Goal: Task Accomplishment & Management: Use online tool/utility

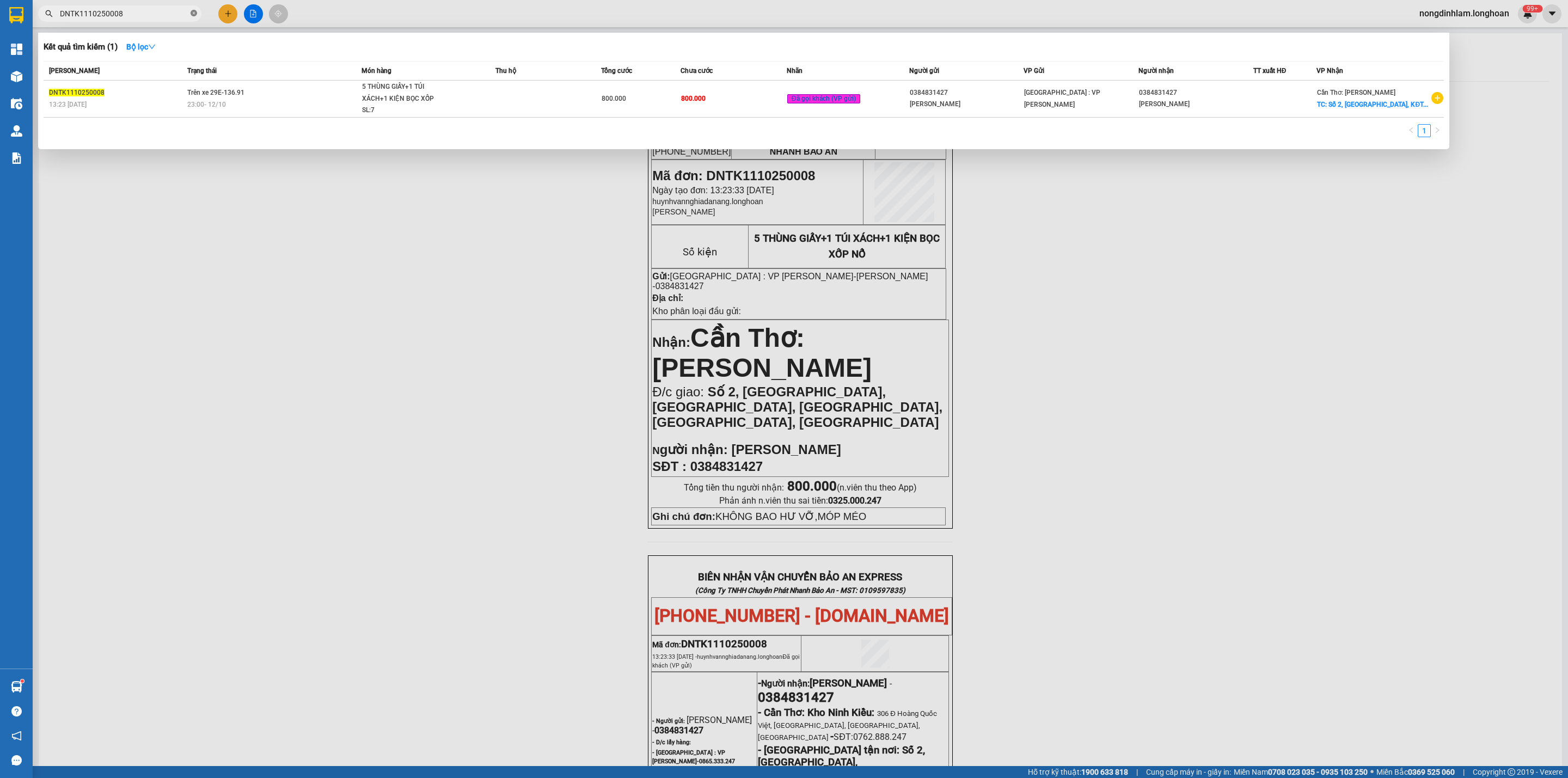
click at [193, 10] on icon "close-circle" at bounding box center [194, 13] width 7 height 7
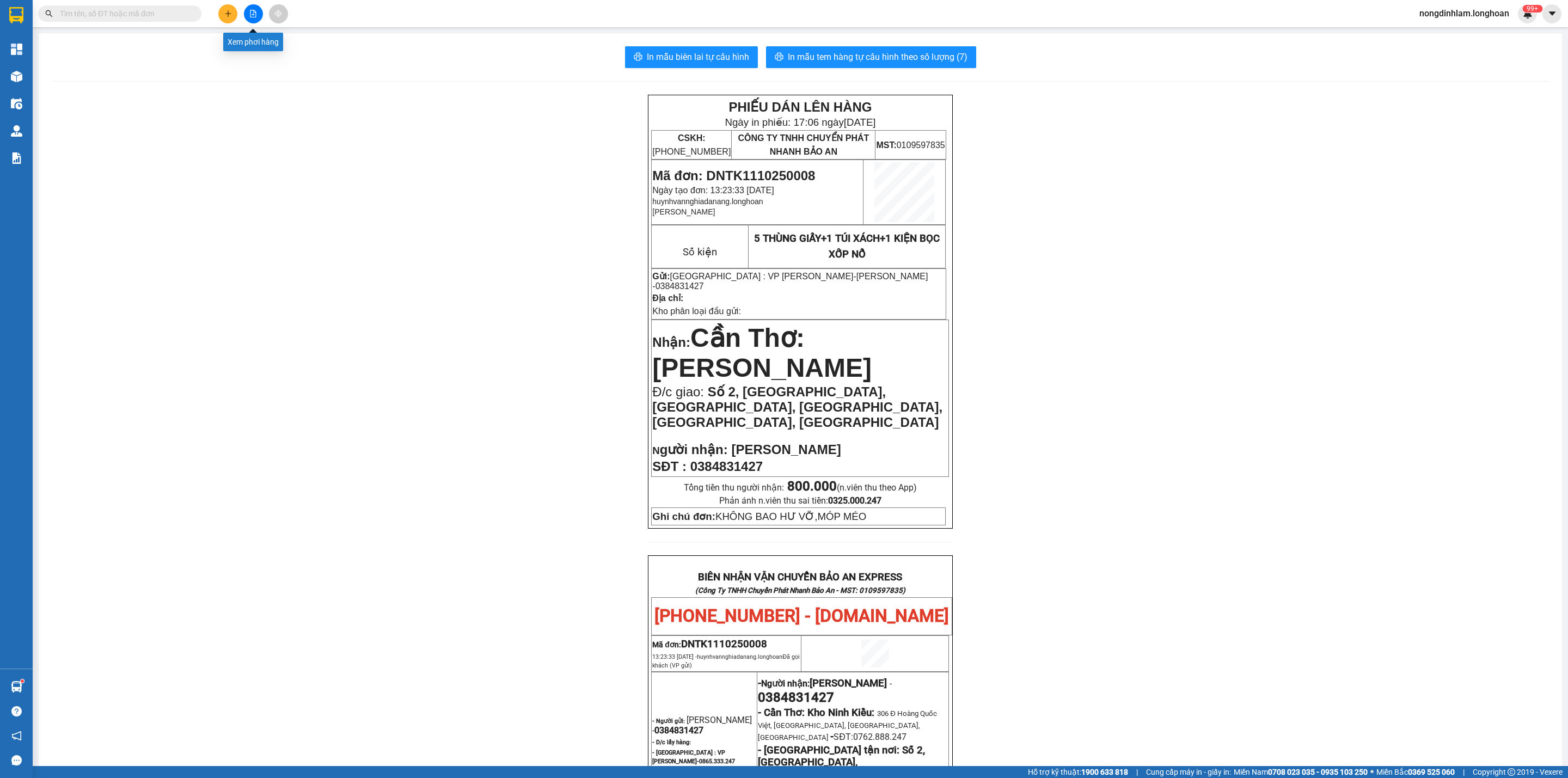
click at [252, 9] on button at bounding box center [253, 14] width 19 height 19
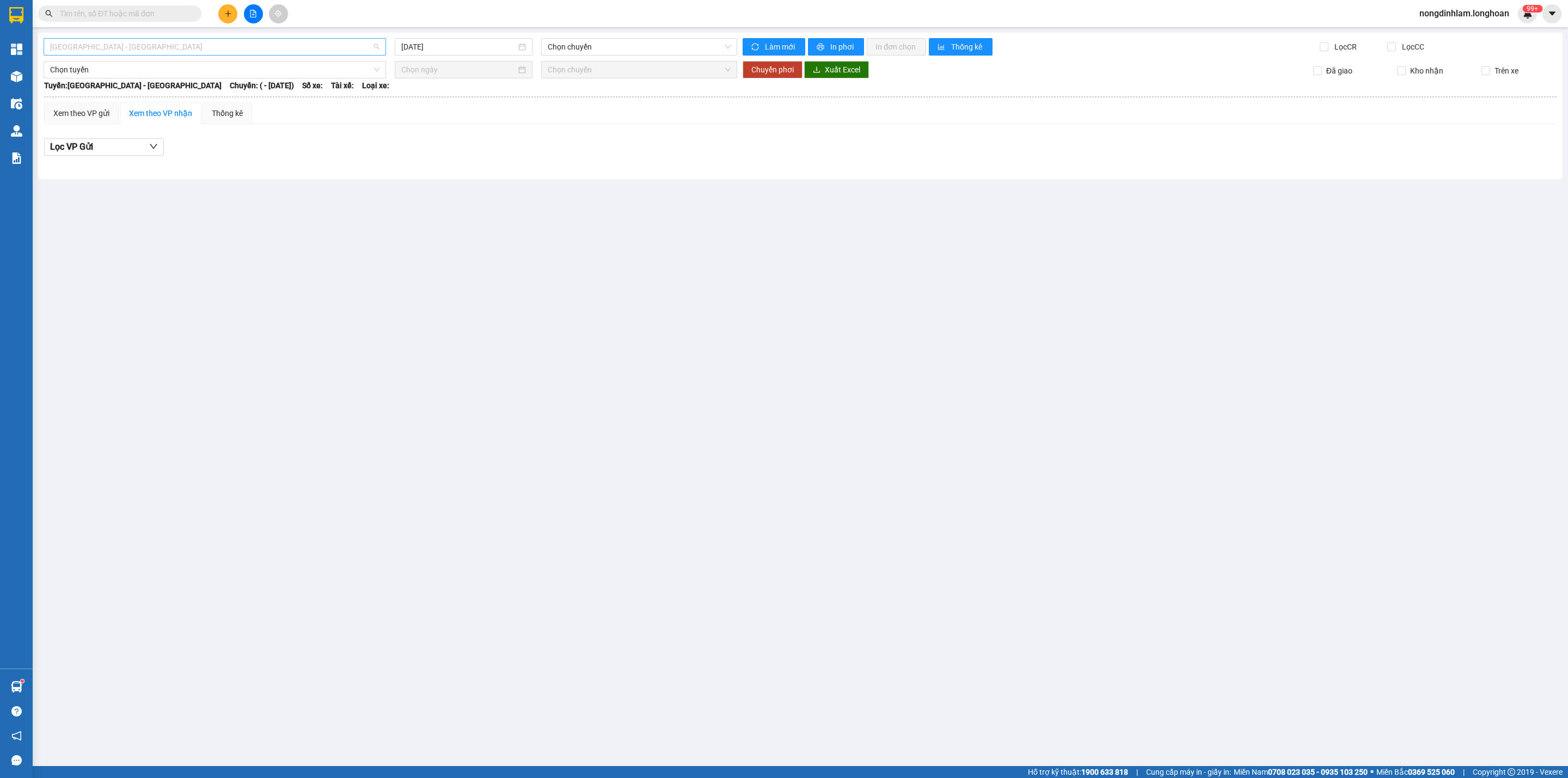
click at [166, 46] on span "[GEOGRAPHIC_DATA] - [GEOGRAPHIC_DATA]" at bounding box center [214, 47] width 329 height 16
type input "10"
click at [153, 80] on div "VP Quận 10 - Kho HCM 1" at bounding box center [214, 86] width 329 height 12
type input "[DATE]"
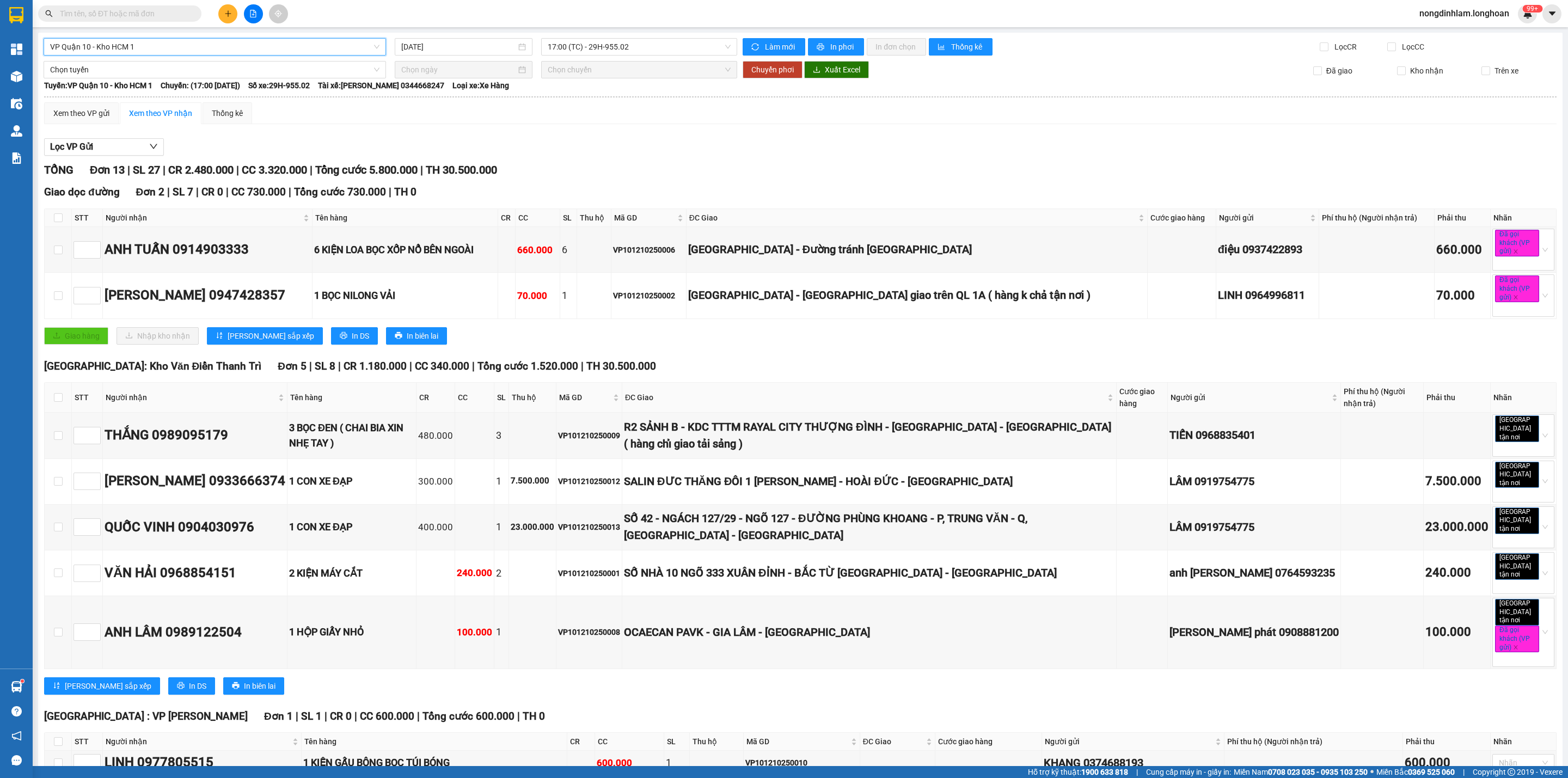
click at [209, 44] on span "VP Quận 10 - Kho HCM 1" at bounding box center [214, 47] width 329 height 16
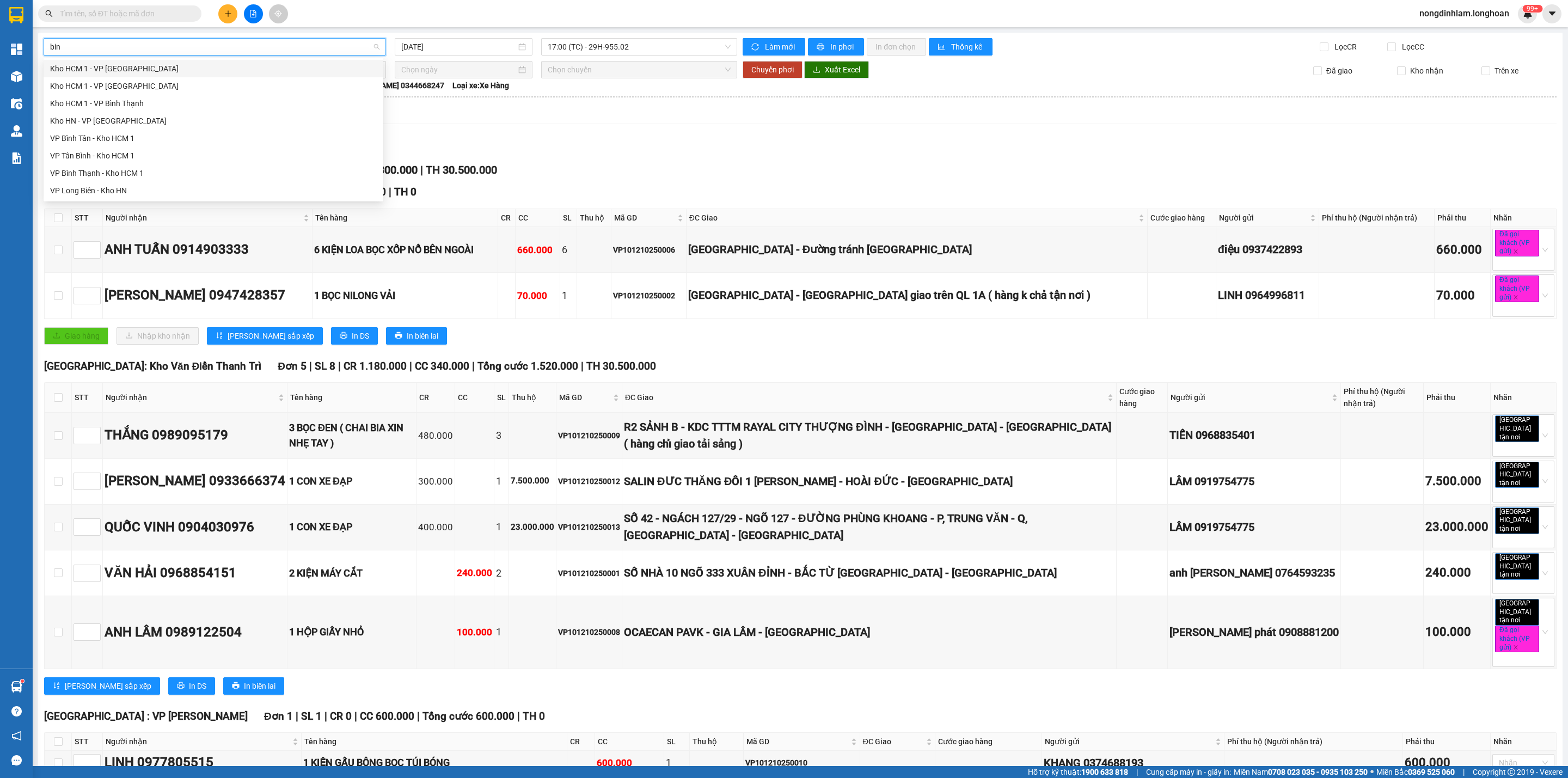
type input "binh"
click at [95, 116] on div "VP Bình Tân - Kho HCM 1" at bounding box center [213, 121] width 326 height 12
type input "[DATE]"
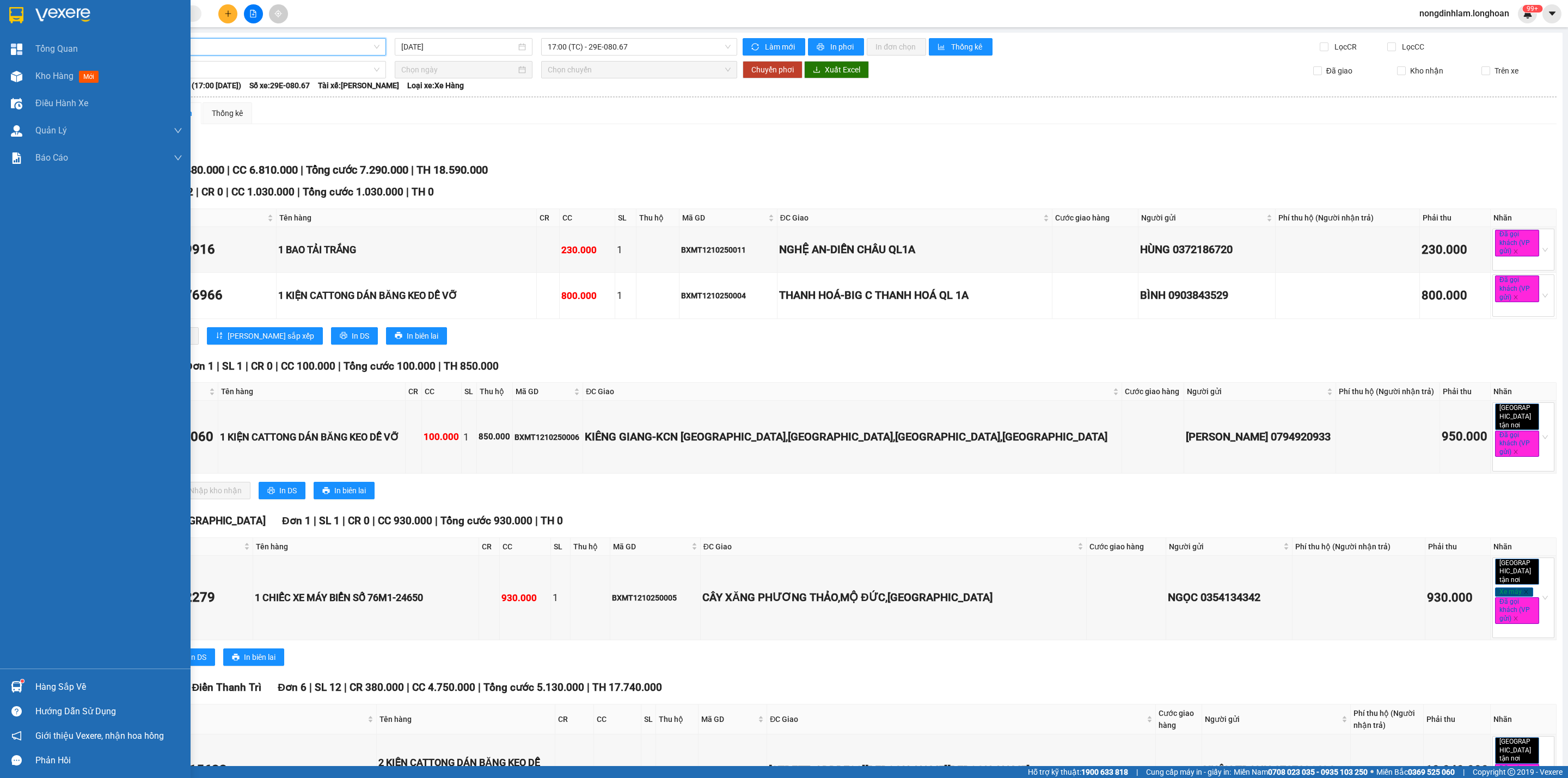
click at [0, 12] on div at bounding box center [95, 18] width 190 height 36
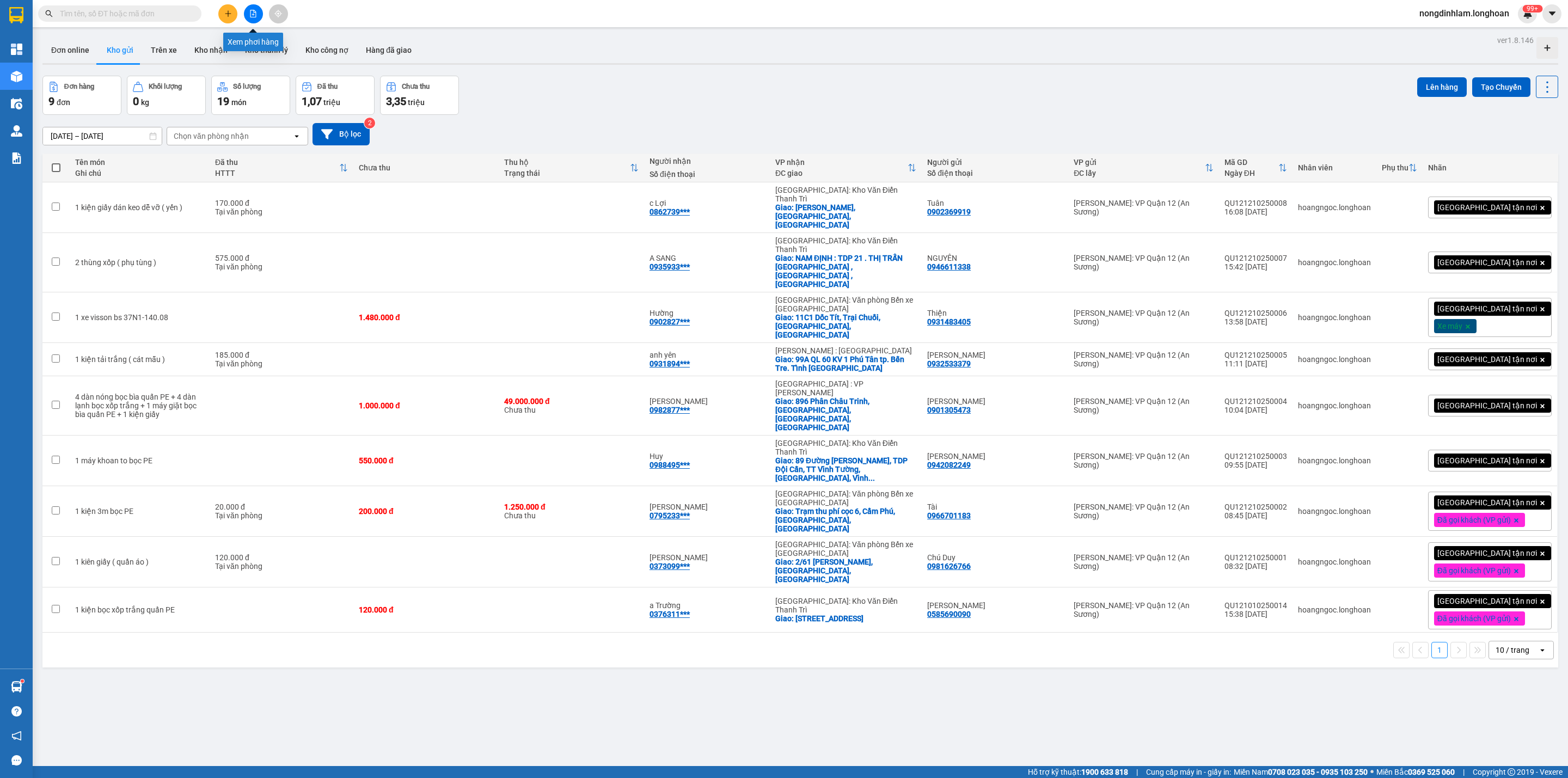
click at [248, 10] on button at bounding box center [253, 14] width 19 height 19
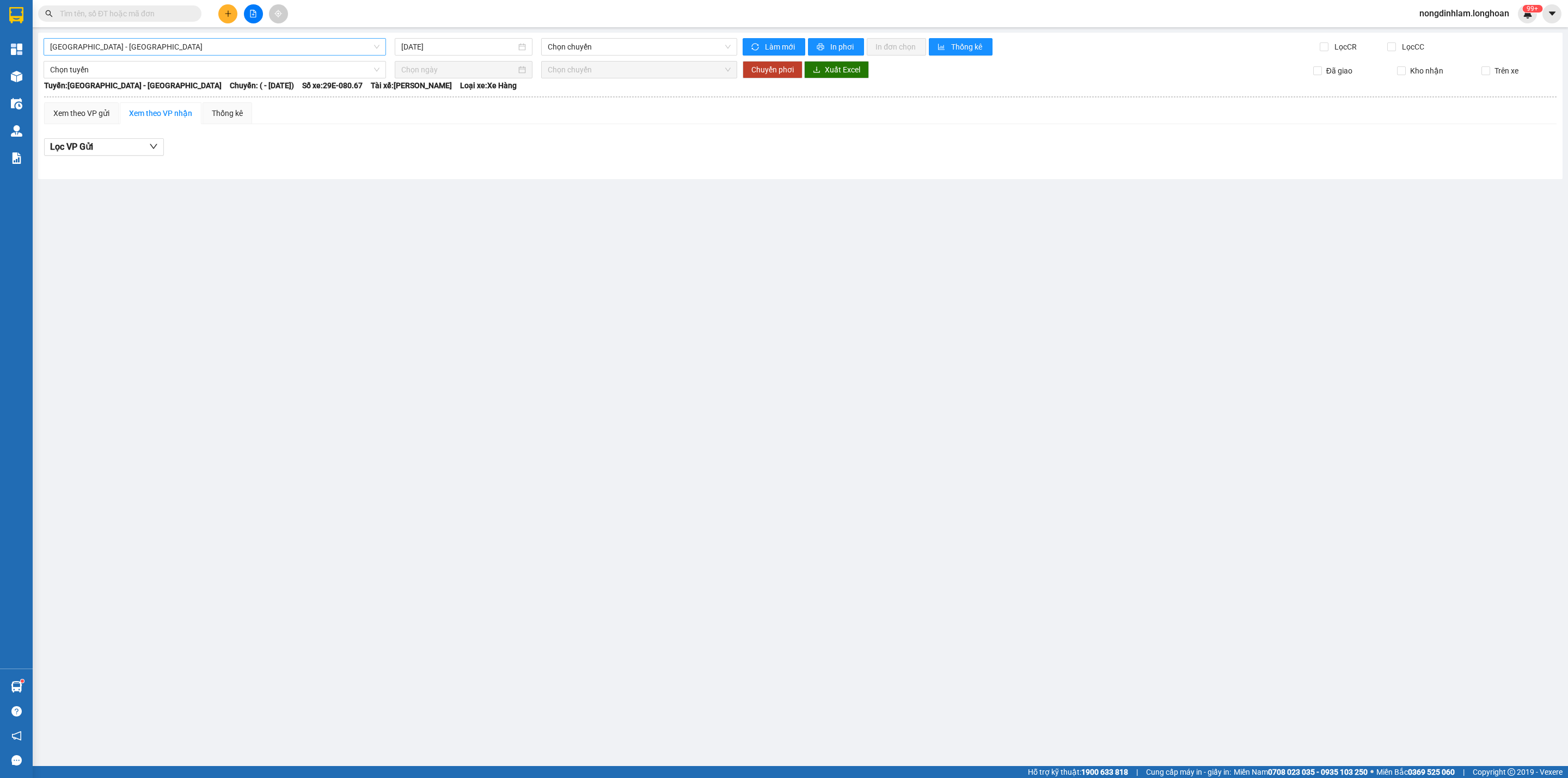
click at [191, 46] on span "[GEOGRAPHIC_DATA] - [GEOGRAPHIC_DATA]" at bounding box center [214, 47] width 329 height 16
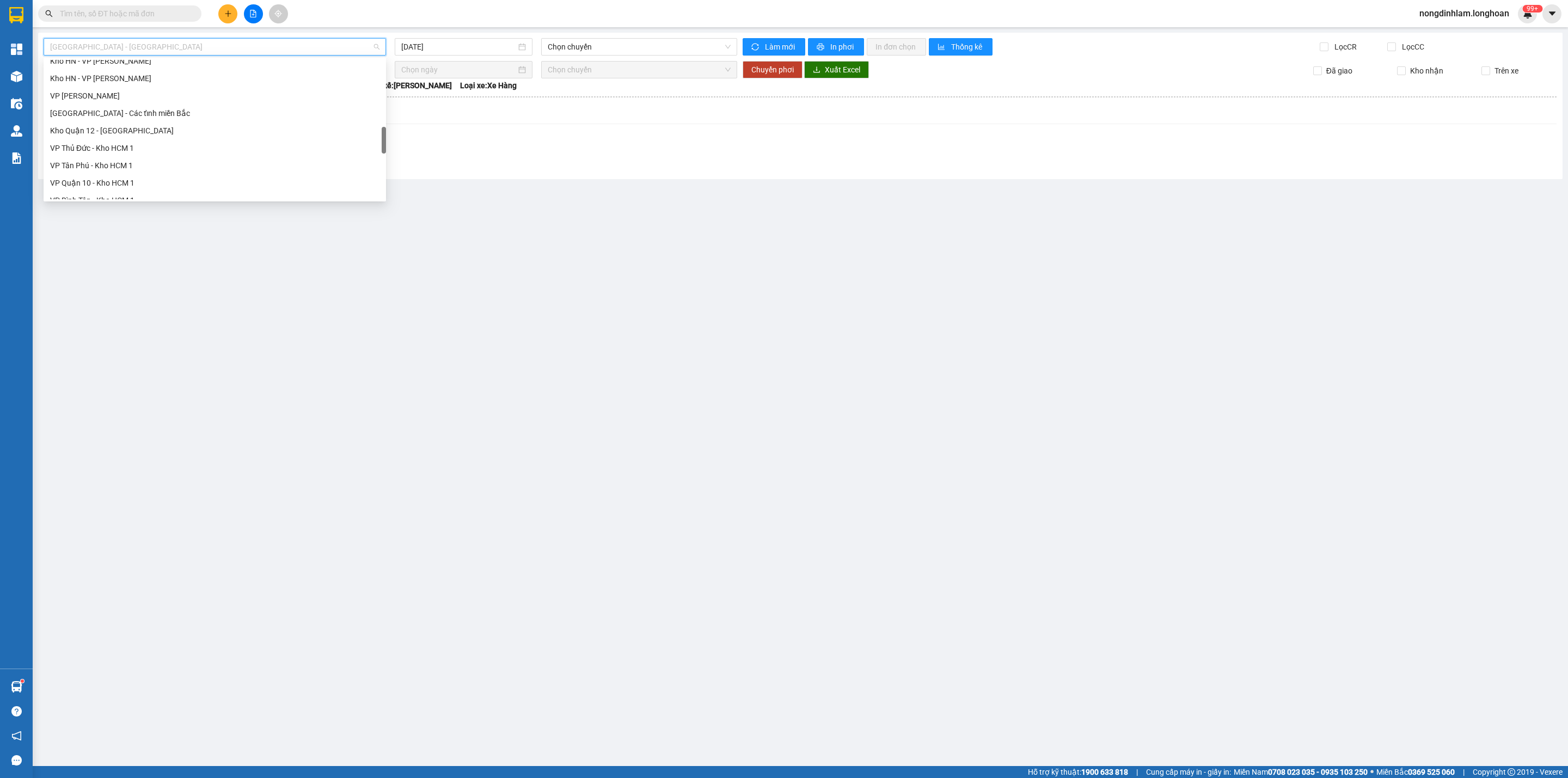
scroll to position [766, 0]
click at [166, 105] on div "Nam [GEOGRAPHIC_DATA]" at bounding box center [214, 104] width 329 height 12
type input "[DATE]"
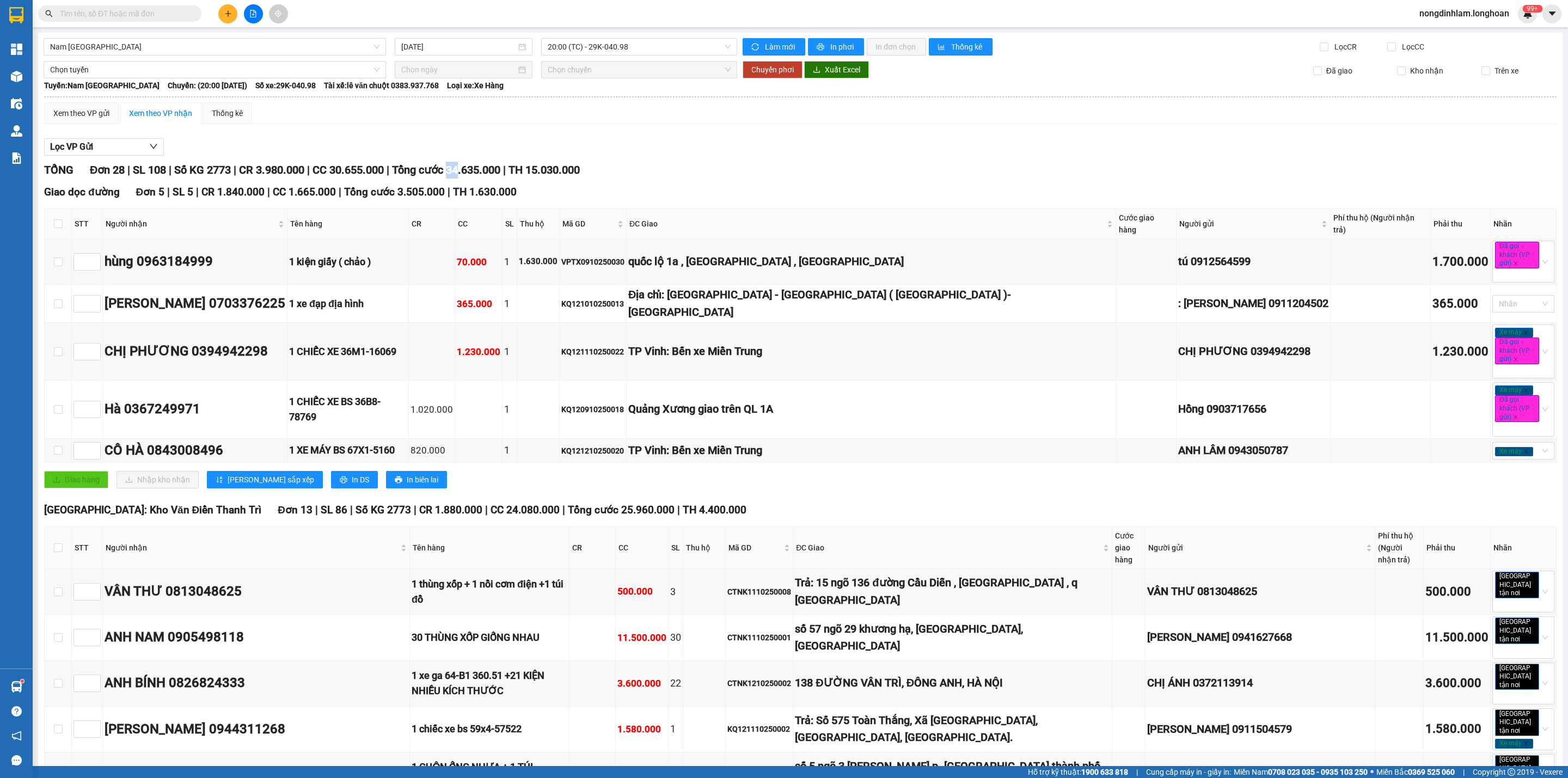
drag, startPoint x: 464, startPoint y: 177, endPoint x: 474, endPoint y: 175, distance: 10.2
click at [474, 175] on span "Tổng cước 34.635.000" at bounding box center [446, 170] width 108 height 13
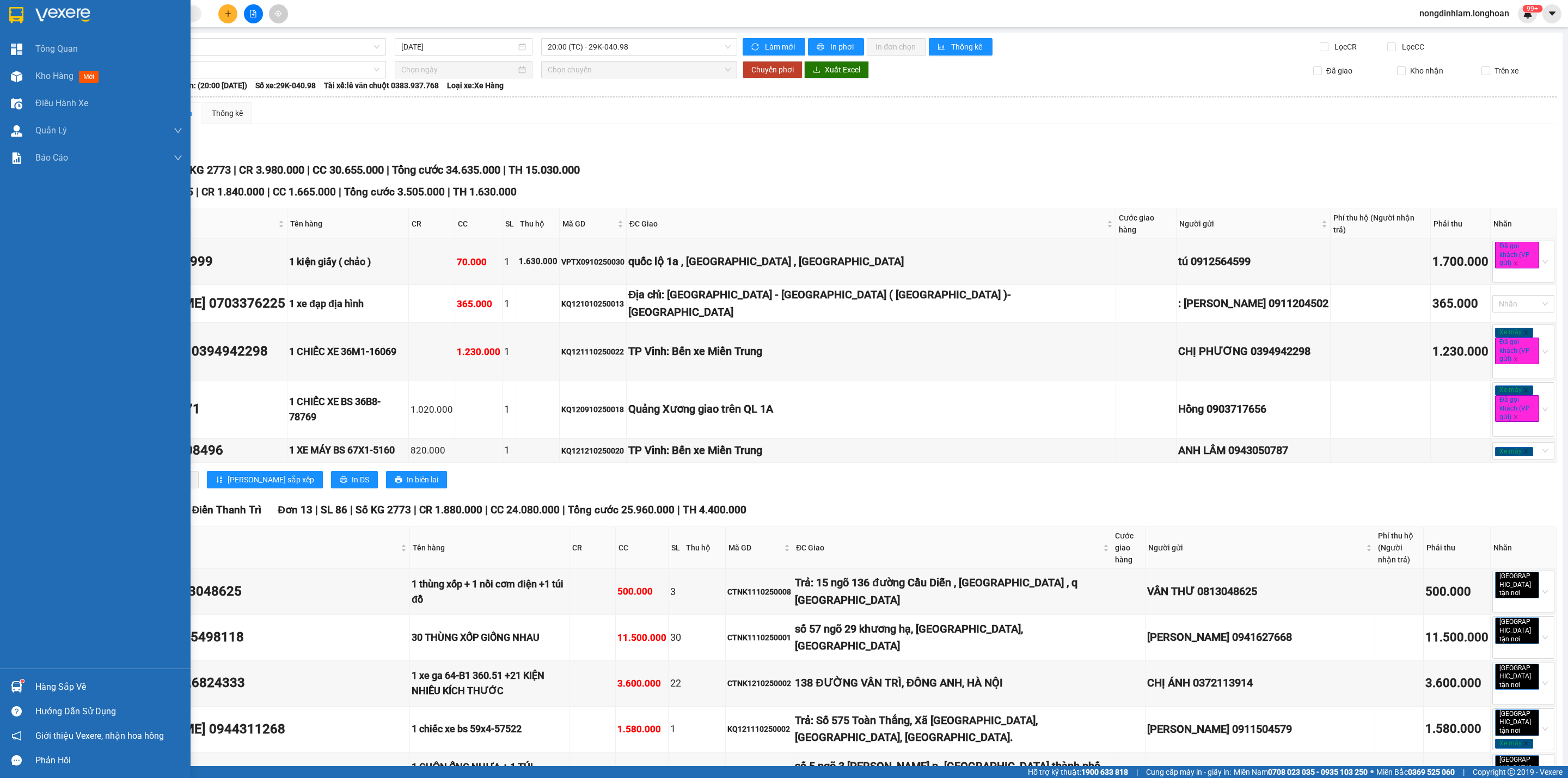
click at [10, 5] on div at bounding box center [16, 15] width 19 height 19
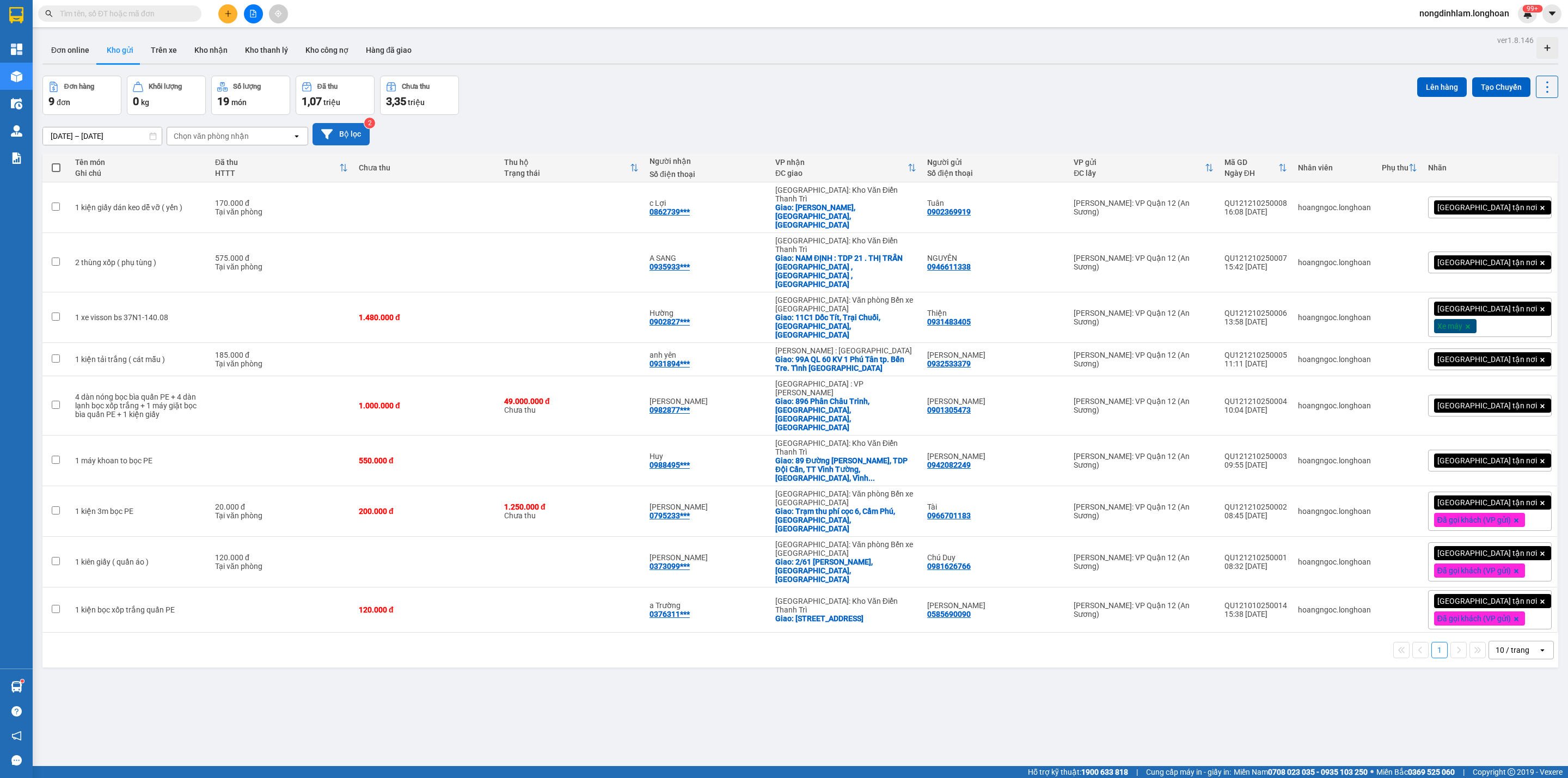
click at [351, 129] on button "Bộ lọc" at bounding box center [342, 134] width 57 height 23
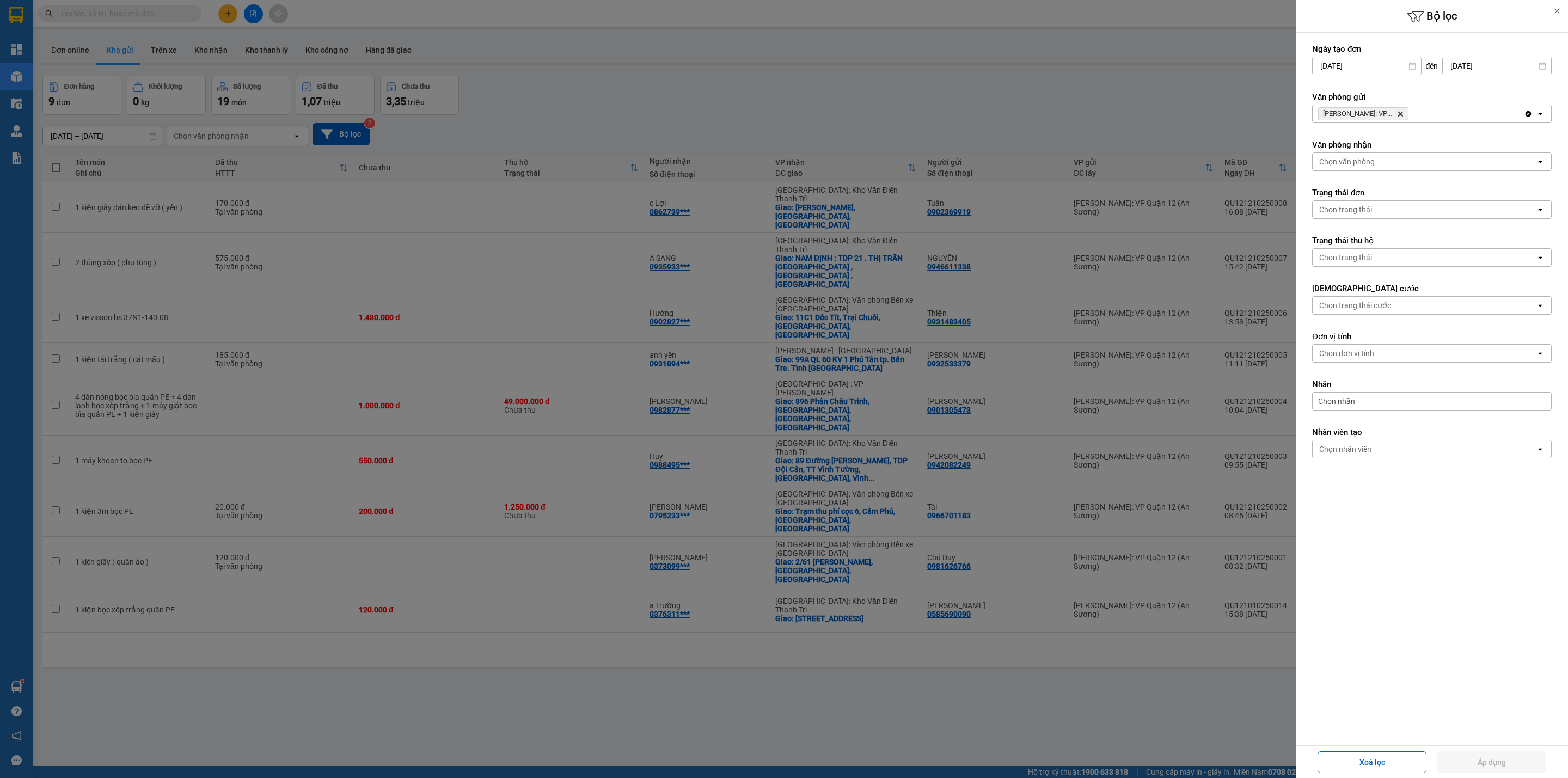
click at [1402, 112] on icon "Delete" at bounding box center [1401, 114] width 7 height 7
click at [1402, 112] on div "Chọn văn phòng" at bounding box center [1424, 114] width 223 height 17
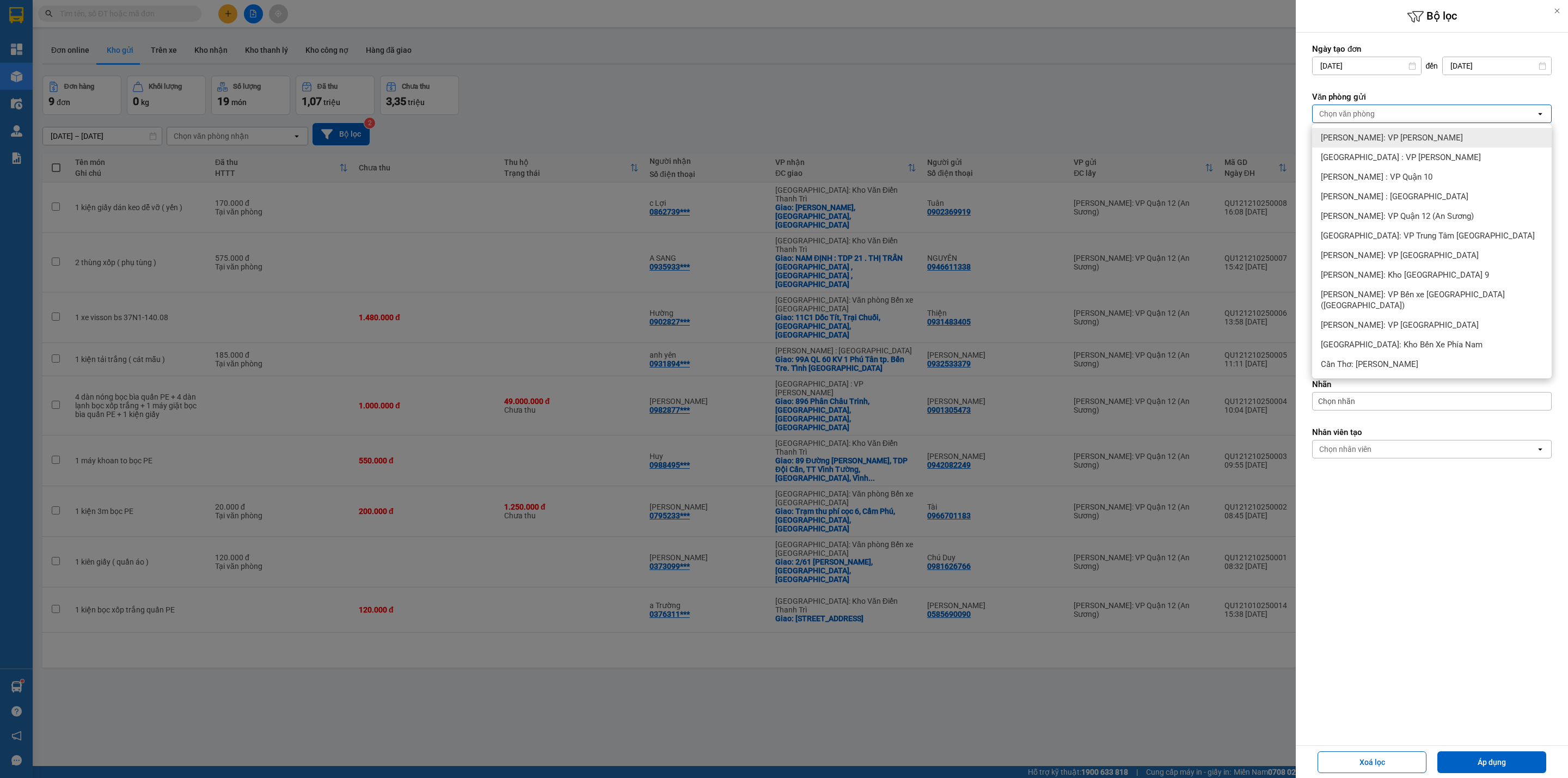
click at [1423, 144] on div "[PERSON_NAME]: VP [PERSON_NAME]" at bounding box center [1432, 138] width 240 height 20
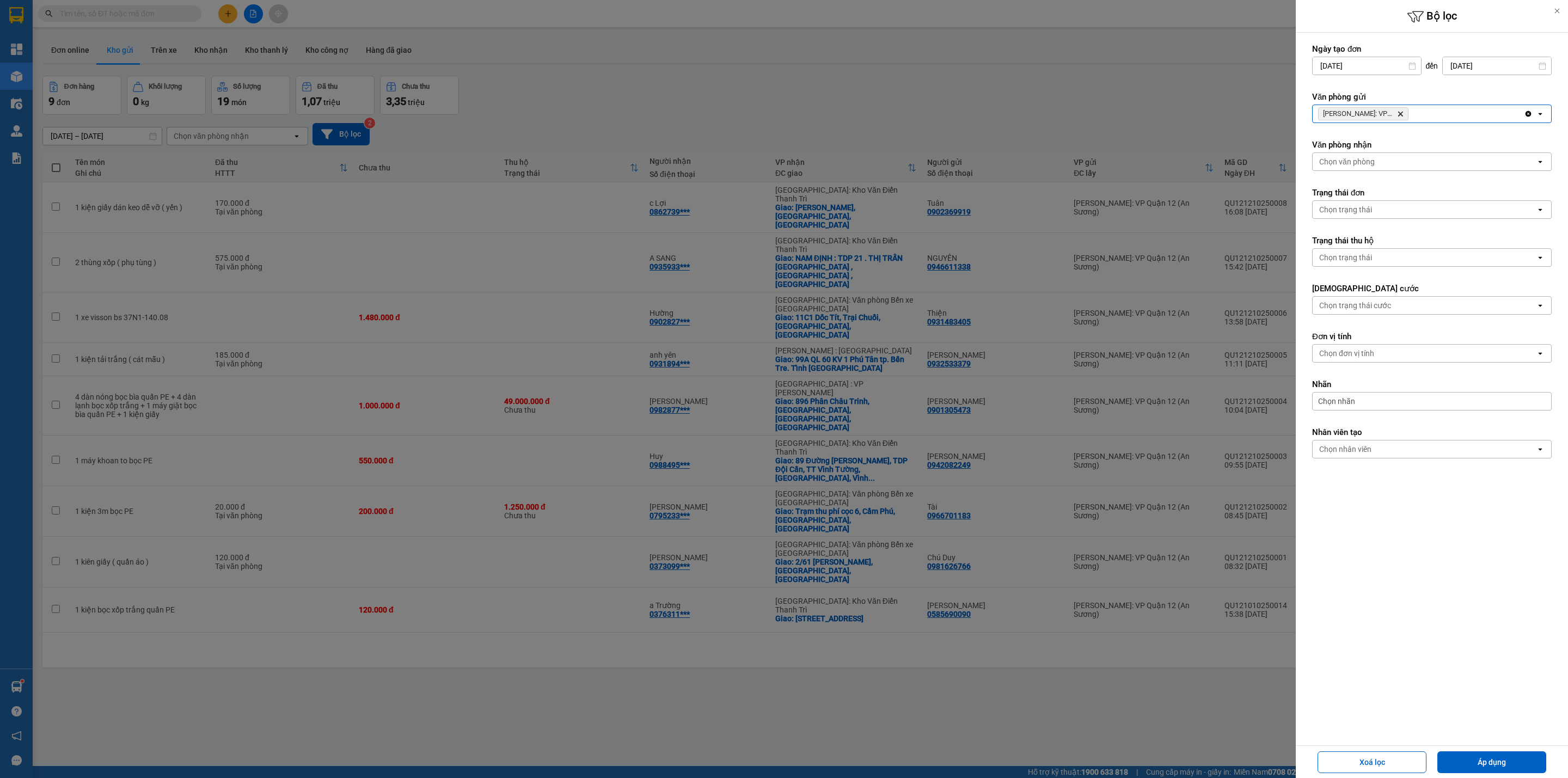
click at [1432, 111] on div "[PERSON_NAME]: VP [PERSON_NAME]" at bounding box center [1418, 114] width 211 height 17
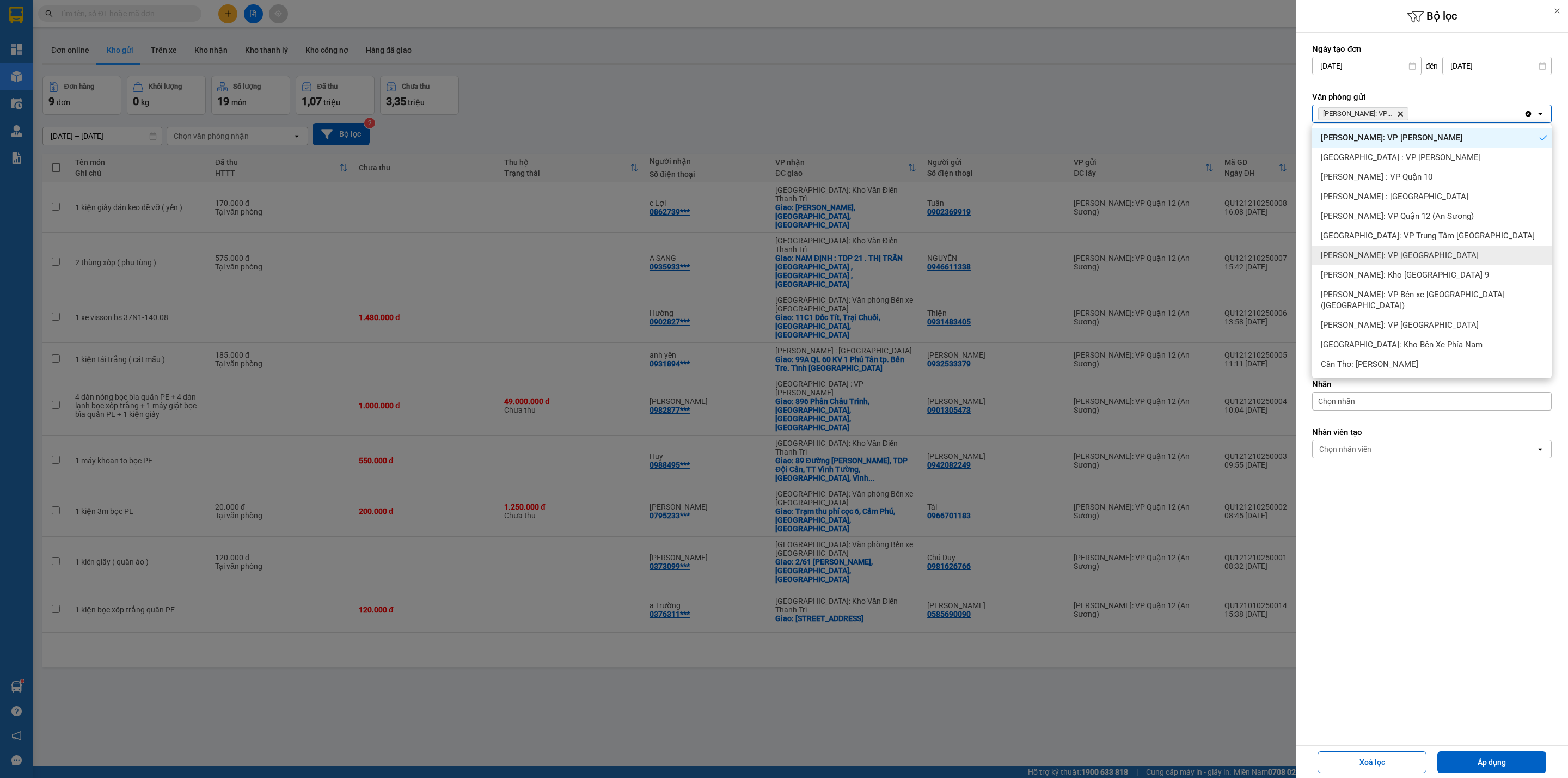
click at [1431, 257] on span "[PERSON_NAME]: VP [GEOGRAPHIC_DATA]" at bounding box center [1400, 255] width 158 height 11
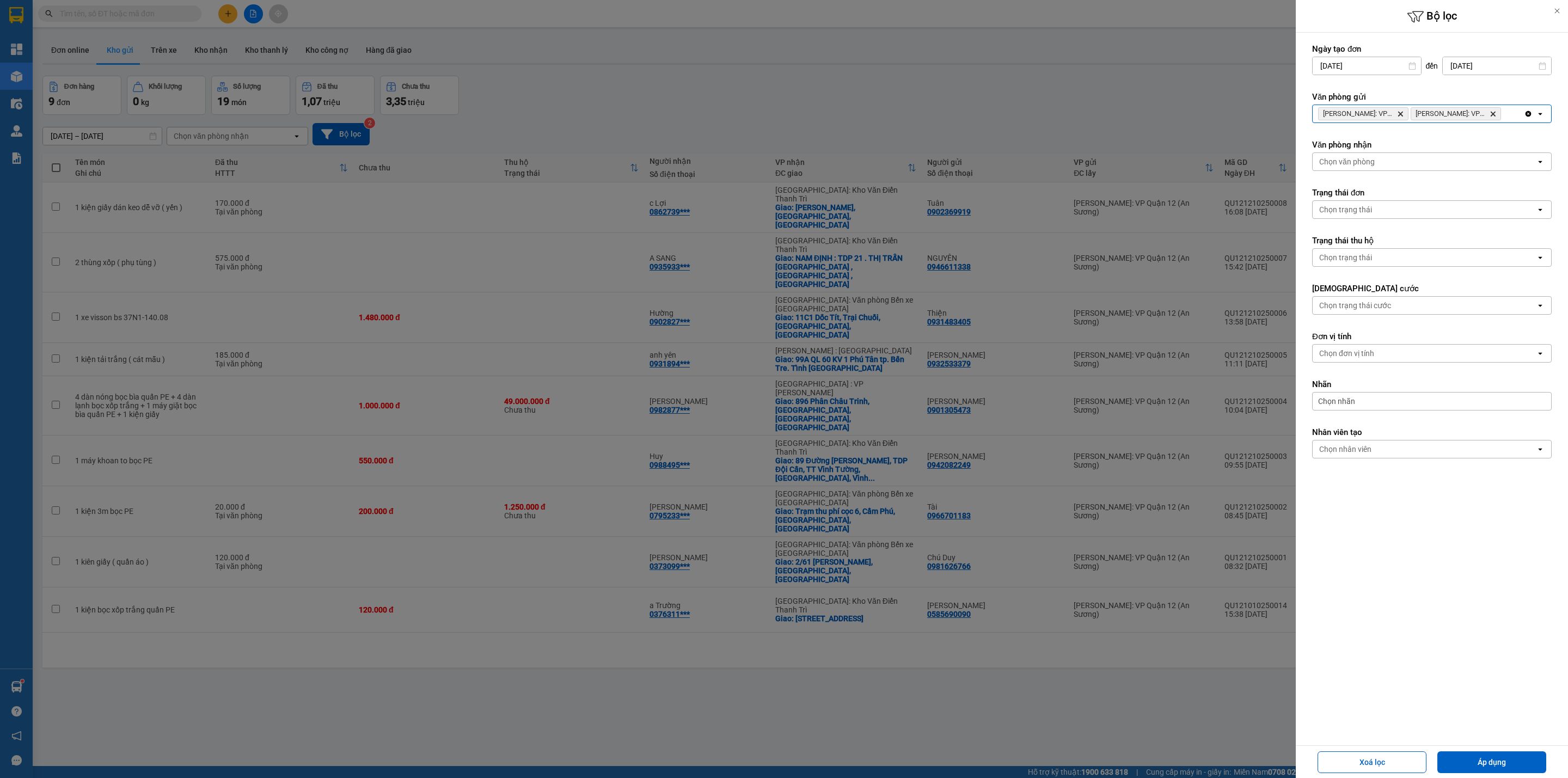
click at [1504, 113] on input "Selected Hồ Chí Minh: VP Bình Thạnh, Hồ Chí Minh: VP Quận Tân Phú." at bounding box center [1504, 114] width 1 height 11
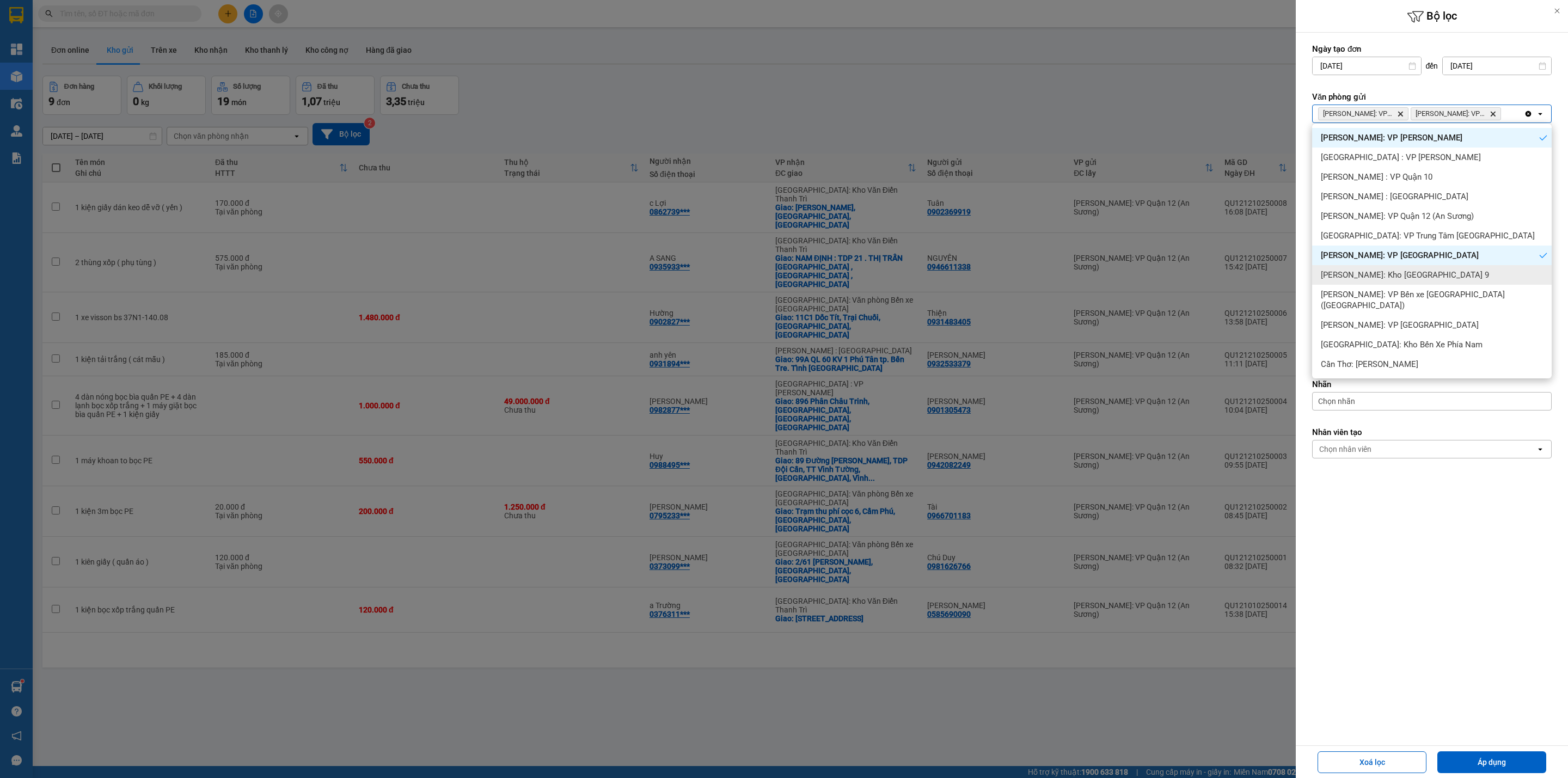
click at [1452, 273] on div "[PERSON_NAME]: Kho [GEOGRAPHIC_DATA] 9" at bounding box center [1432, 274] width 240 height 20
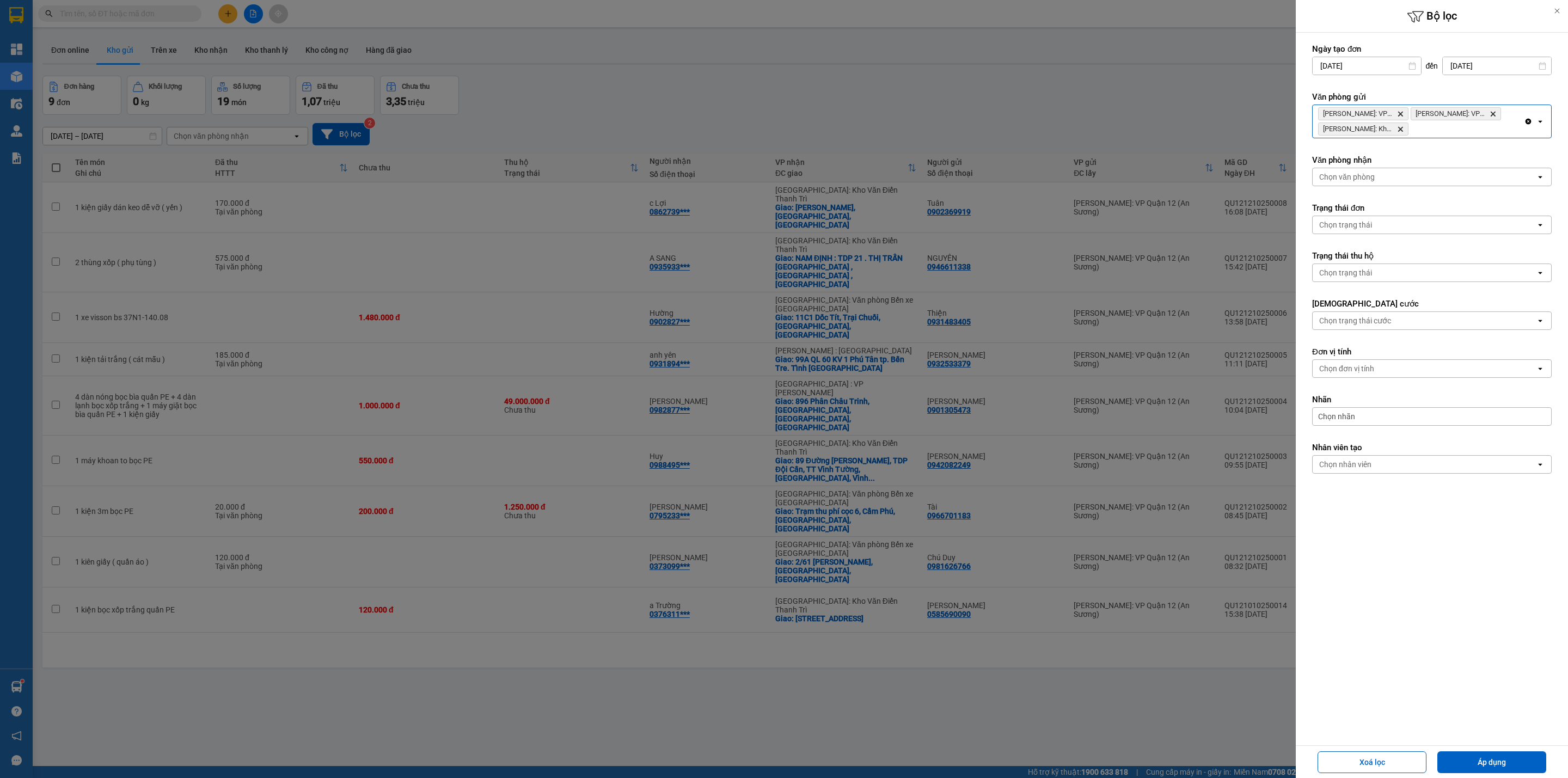
click at [1453, 128] on div "[PERSON_NAME]: VP Bình Thạnh Delete Hồ Chí [GEOGRAPHIC_DATA]: VP Quận [GEOGRAPH…" at bounding box center [1418, 122] width 211 height 33
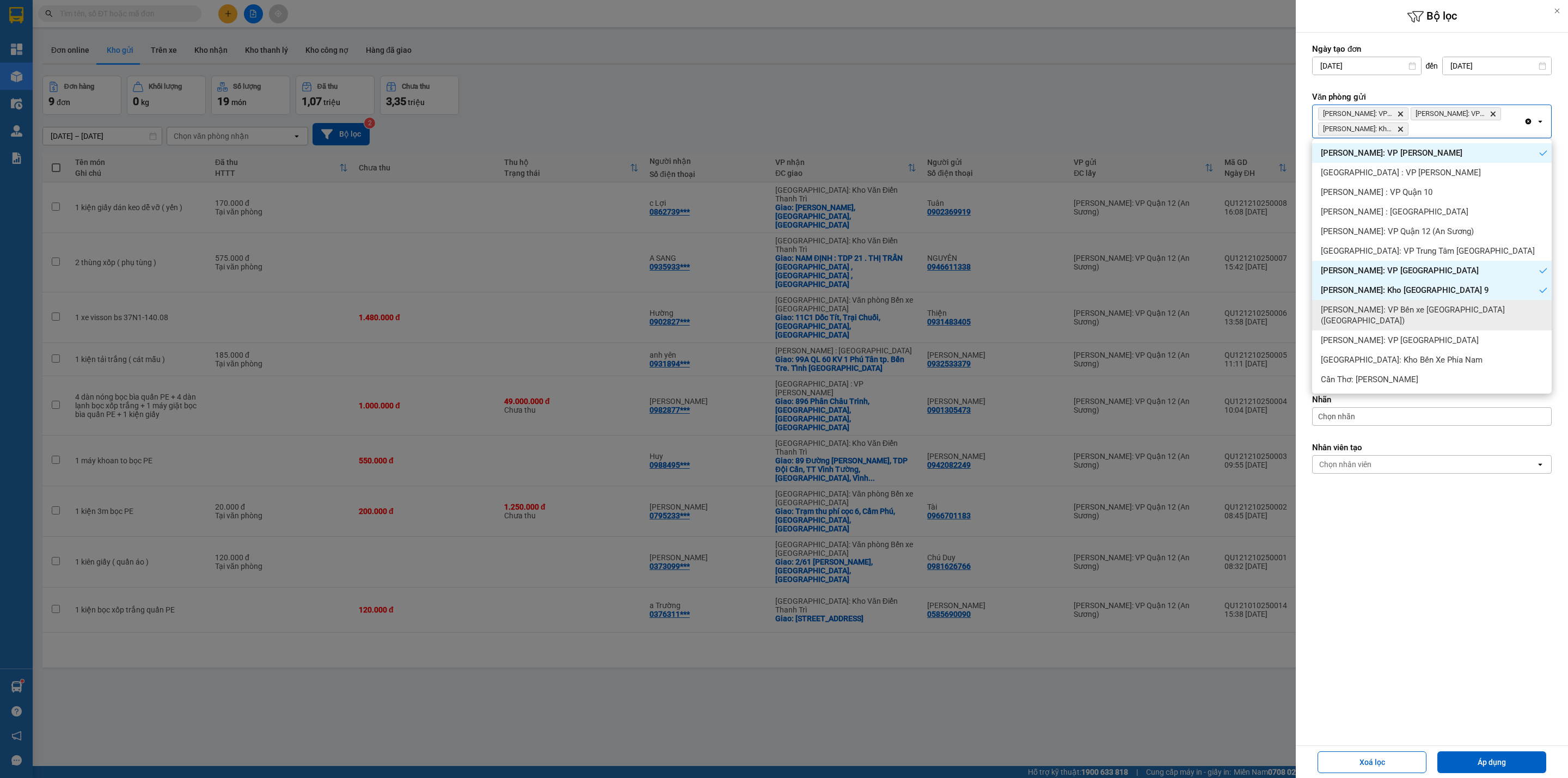
click at [1443, 309] on span "[PERSON_NAME]: VP Bến xe [GEOGRAPHIC_DATA] ([GEOGRAPHIC_DATA])" at bounding box center [1434, 315] width 227 height 22
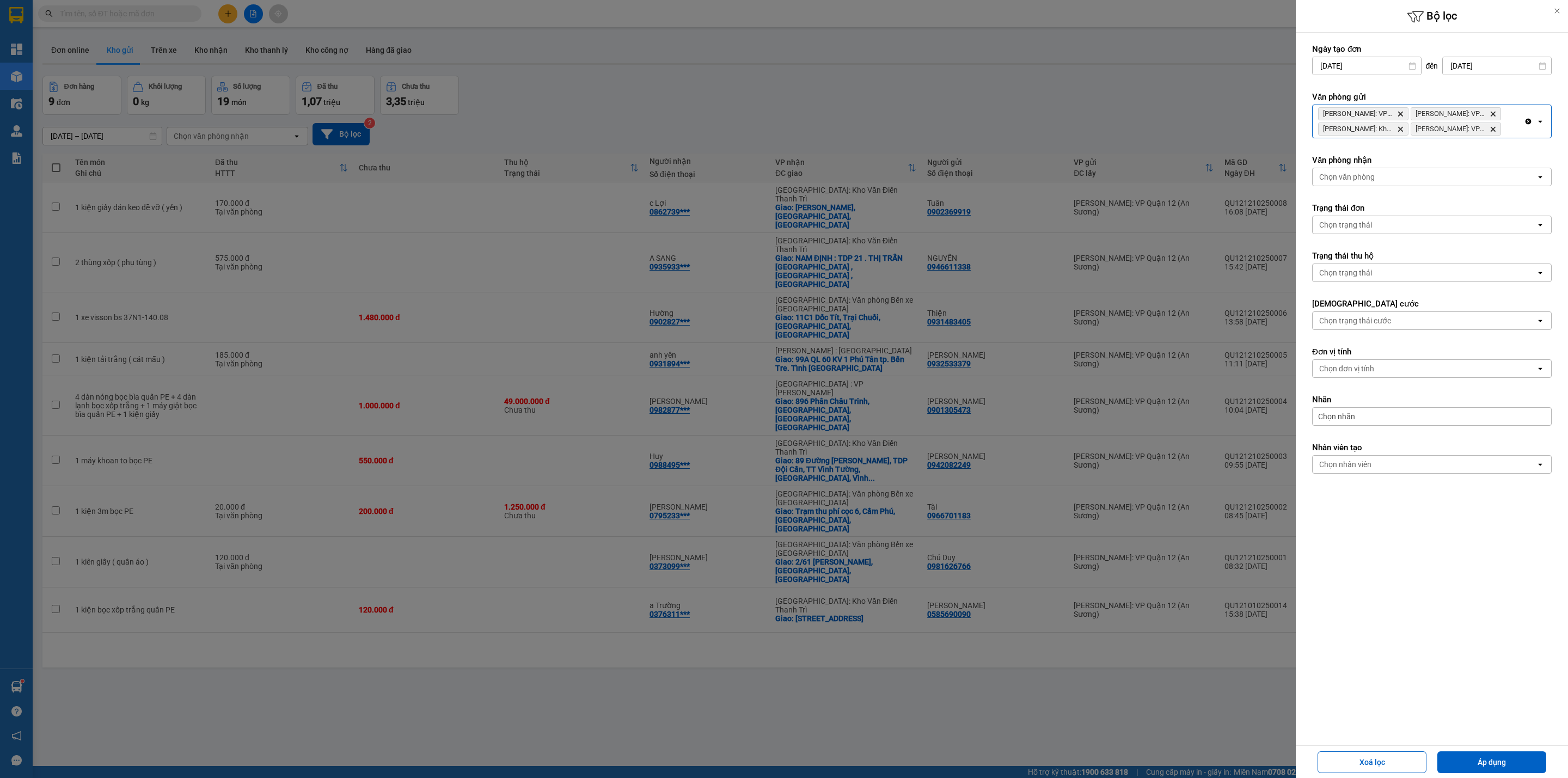
click at [1517, 133] on div "[PERSON_NAME]: VP Bình Thạnh Delete Hồ Chí [GEOGRAPHIC_DATA]: VP Quận [GEOGRAPH…" at bounding box center [1418, 122] width 211 height 33
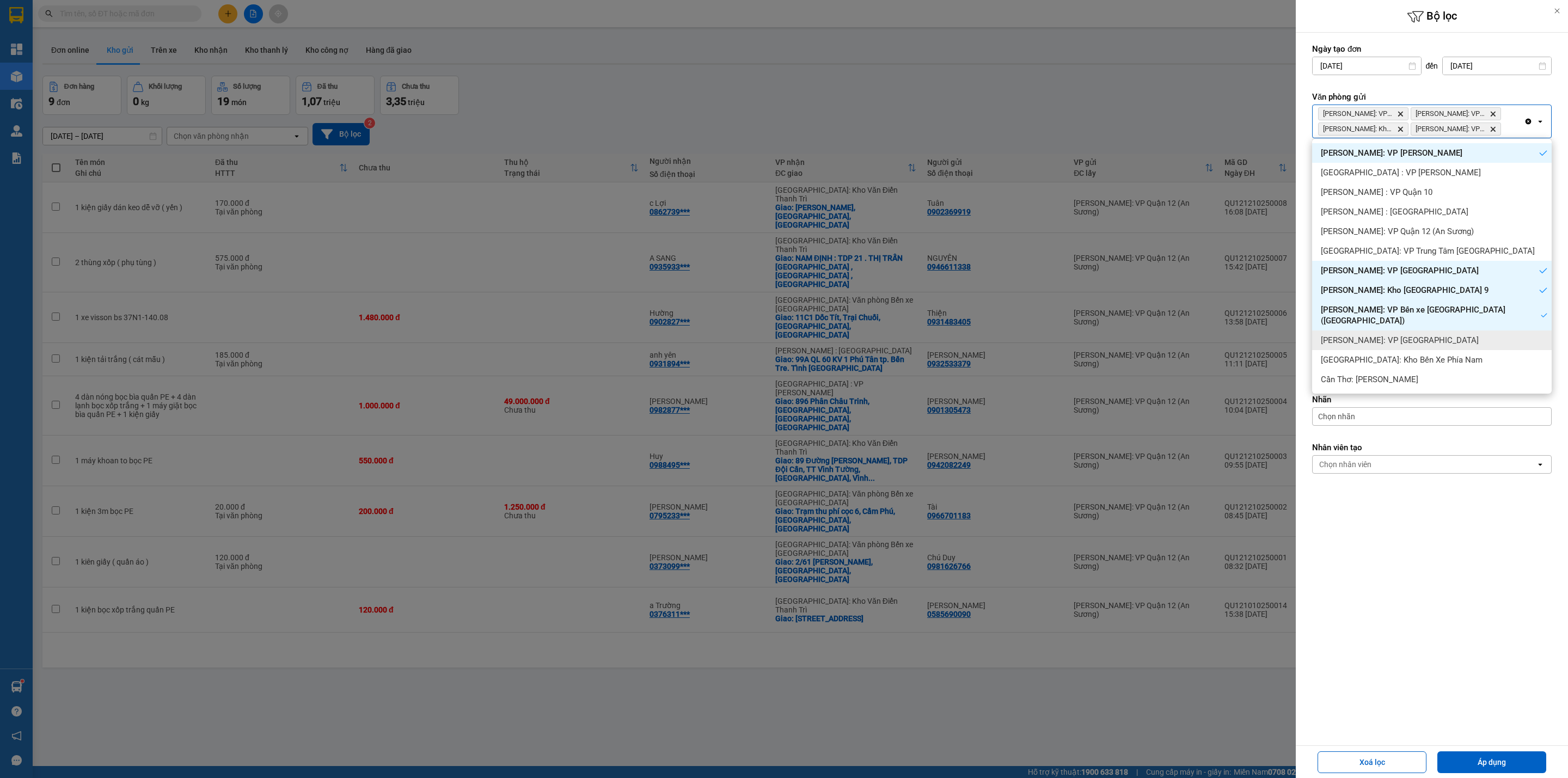
click at [1438, 332] on div "[PERSON_NAME]: VP [GEOGRAPHIC_DATA]" at bounding box center [1432, 340] width 240 height 20
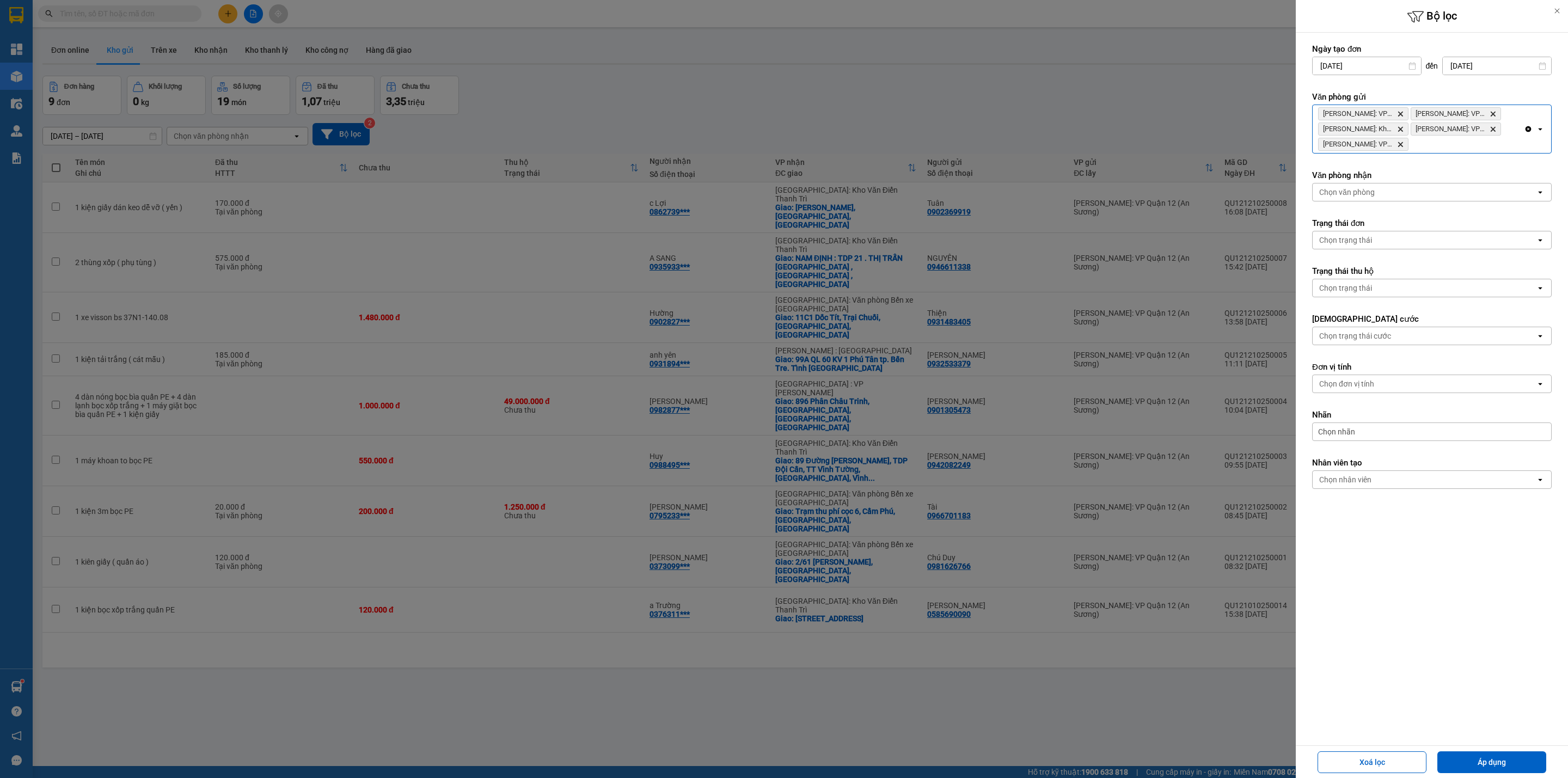
click at [1441, 139] on div "[PERSON_NAME]: VP Bình Thạnh Delete Hồ Chí [GEOGRAPHIC_DATA]: VP Quận [GEOGRAPH…" at bounding box center [1418, 129] width 211 height 48
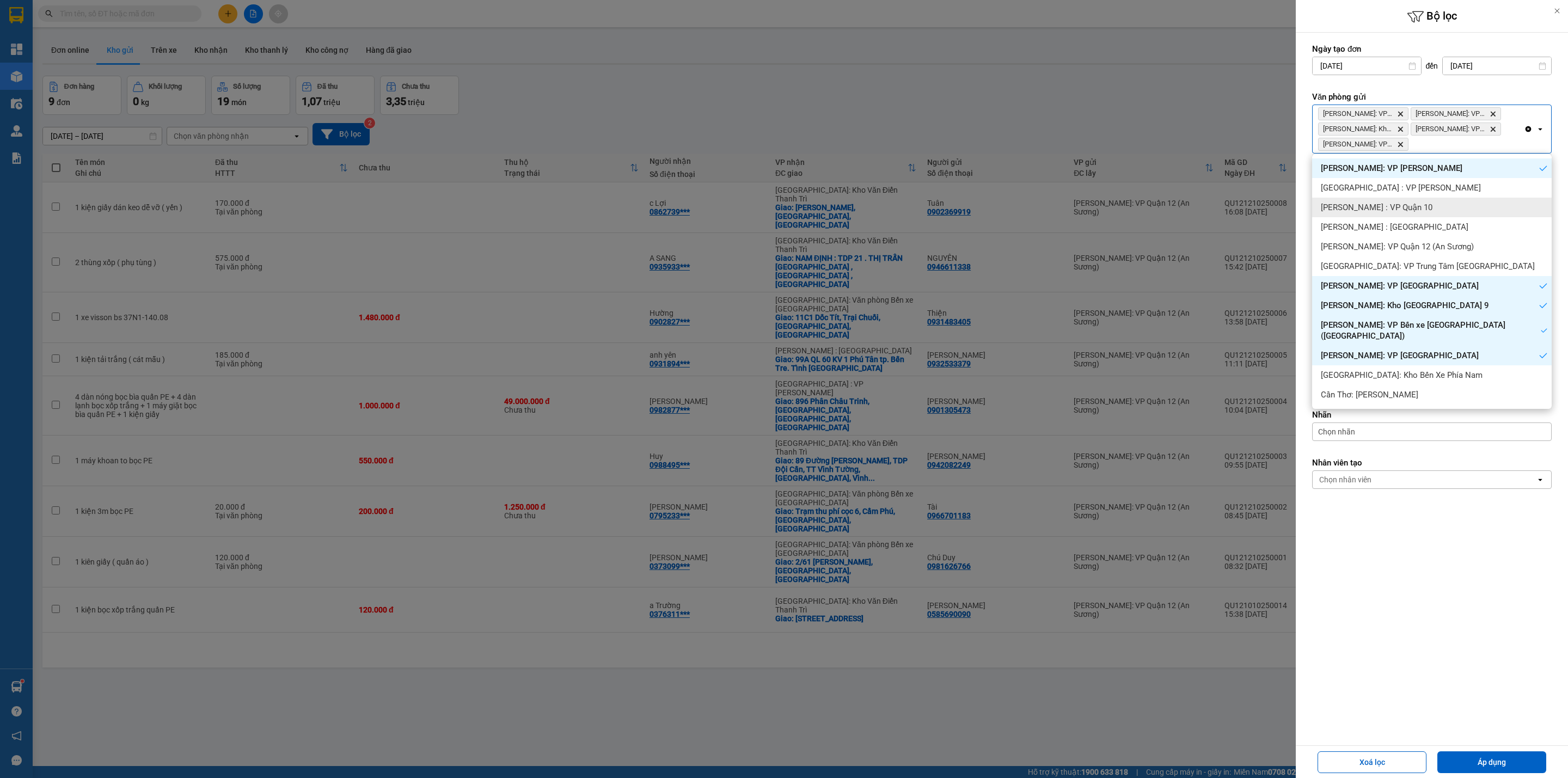
click at [1449, 209] on div "[PERSON_NAME] : VP Quận 10" at bounding box center [1432, 207] width 240 height 20
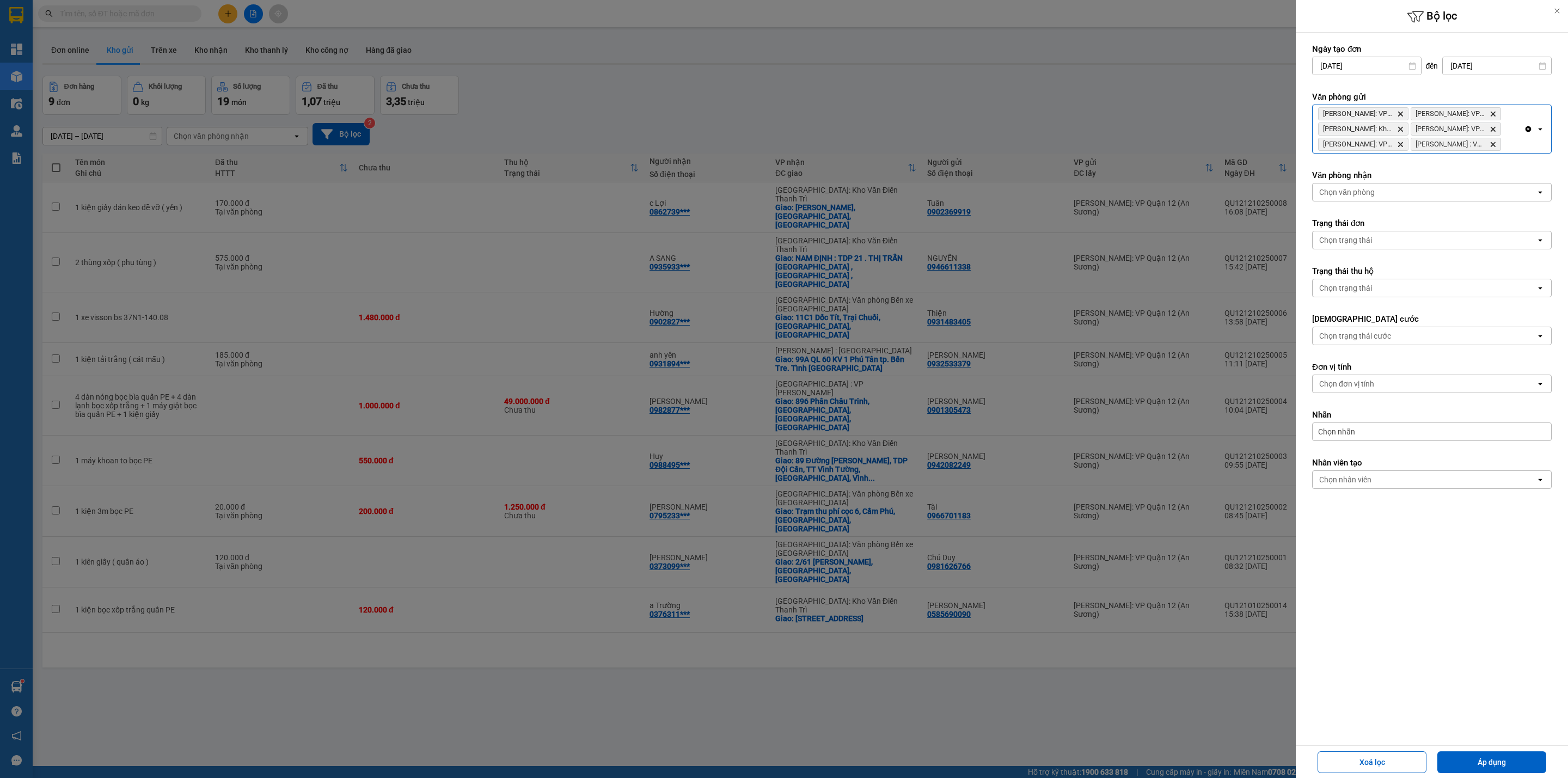
click at [1516, 144] on div "[PERSON_NAME]: VP Bình Thạnh Delete Hồ Chí [GEOGRAPHIC_DATA]: VP Quận [GEOGRAPH…" at bounding box center [1418, 129] width 211 height 48
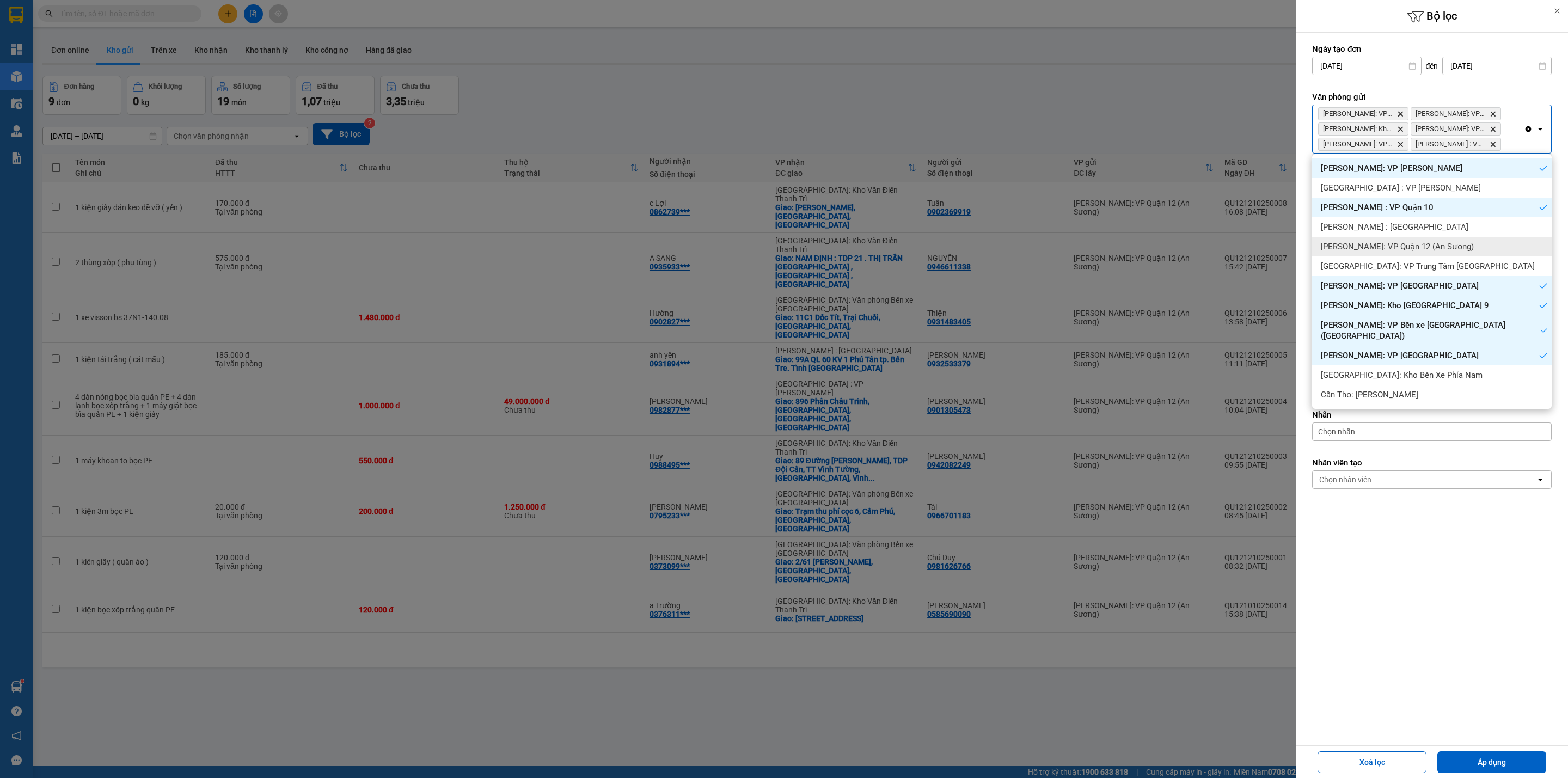
click at [1437, 244] on span "[PERSON_NAME]: VP Quận 12 (An Sương)" at bounding box center [1398, 246] width 153 height 11
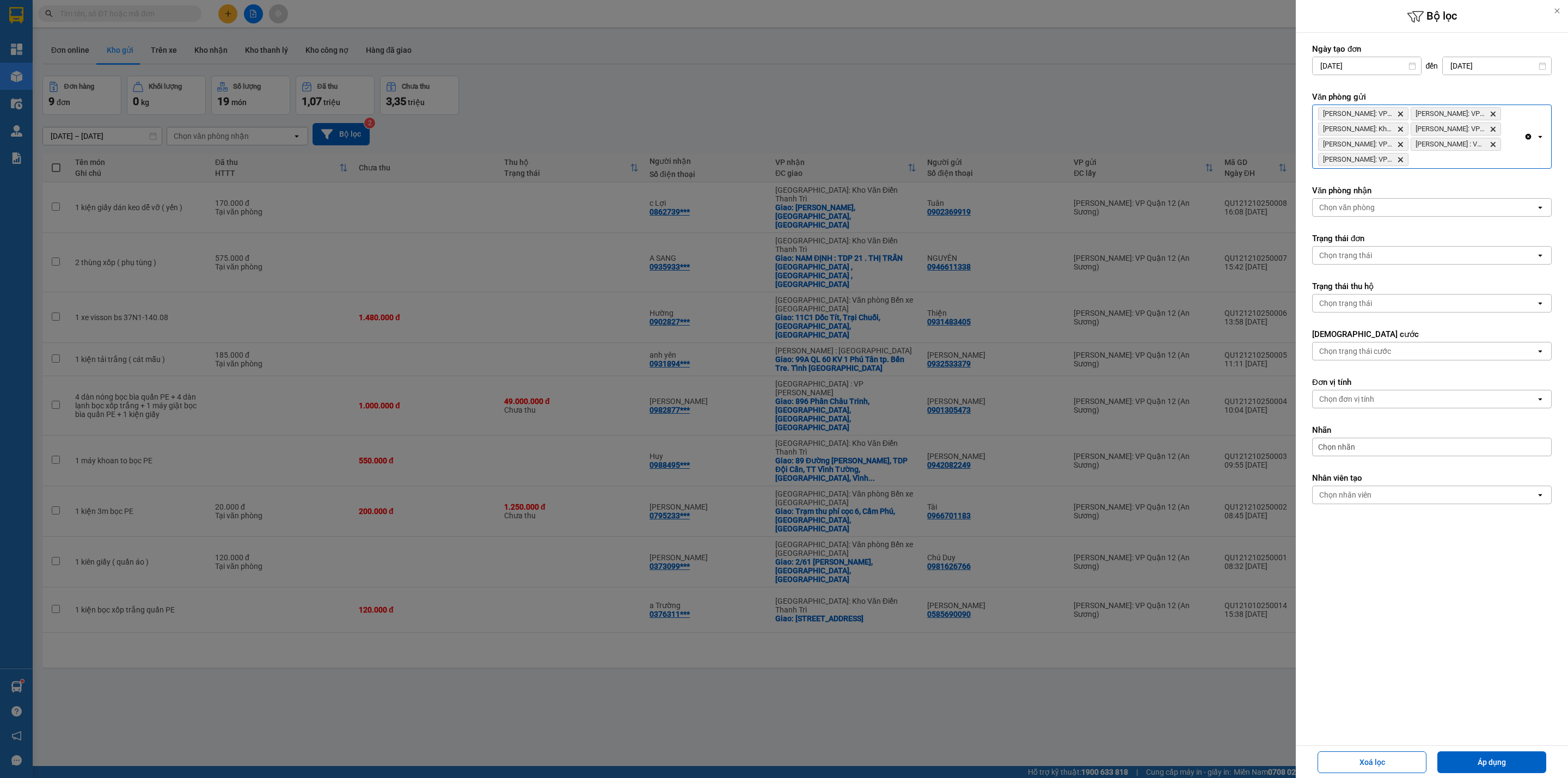
drag, startPoint x: 1485, startPoint y: 766, endPoint x: 1304, endPoint y: 670, distance: 204.9
click at [1485, 765] on button "Áp dụng" at bounding box center [1491, 762] width 109 height 22
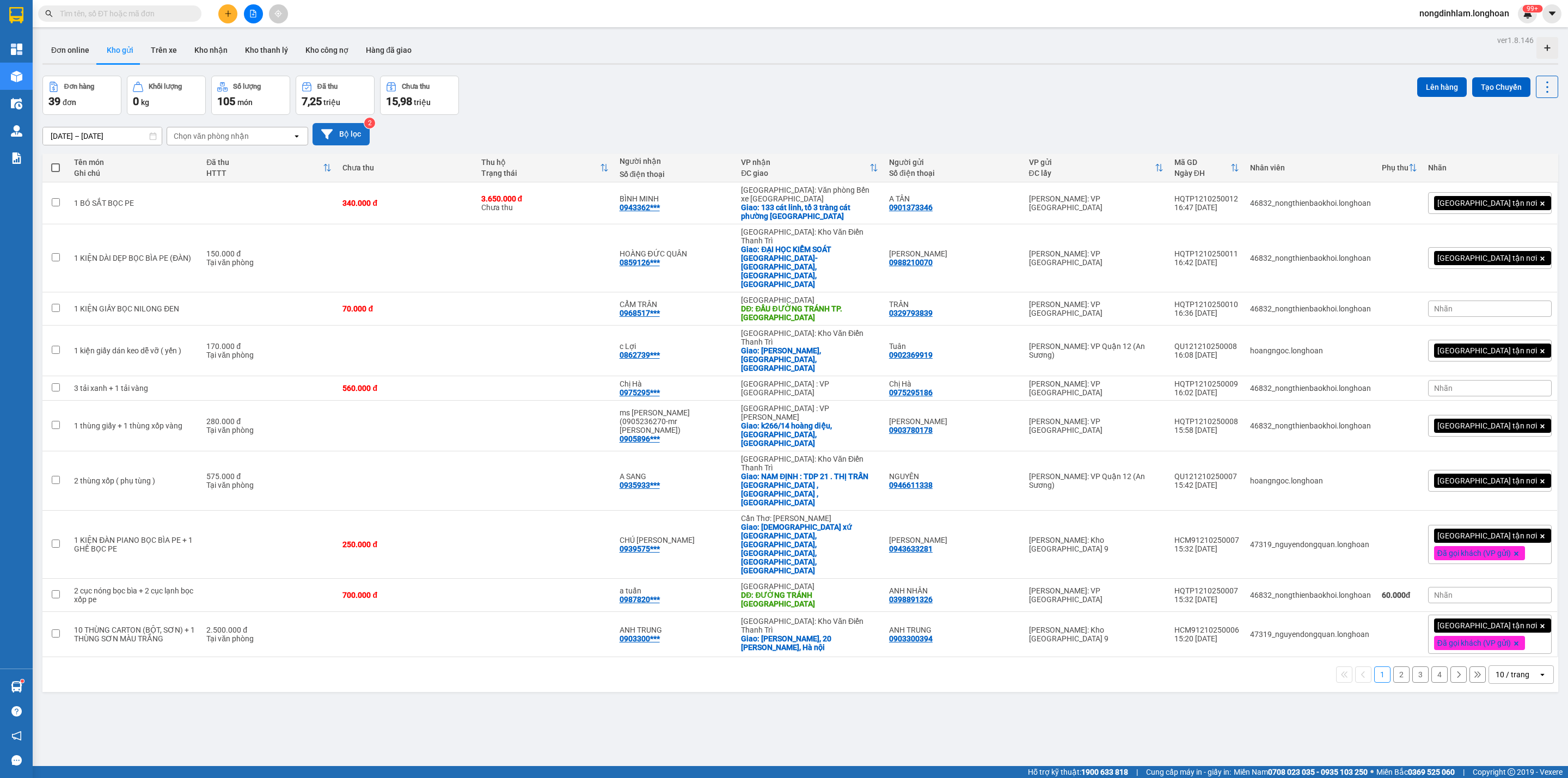
click at [348, 137] on button "Bộ lọc" at bounding box center [342, 134] width 57 height 23
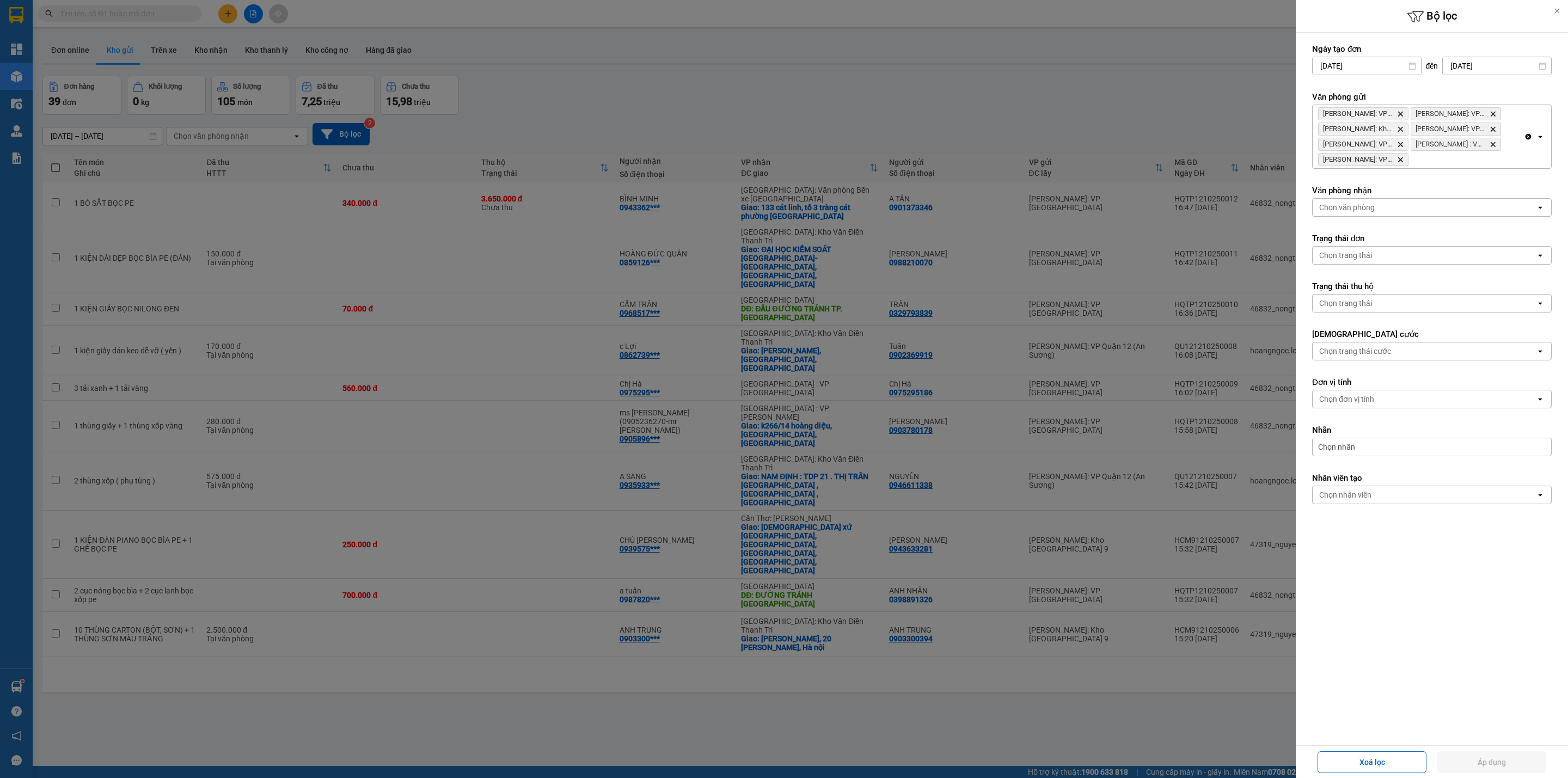
click at [1400, 111] on icon "Delete" at bounding box center [1401, 114] width 7 height 7
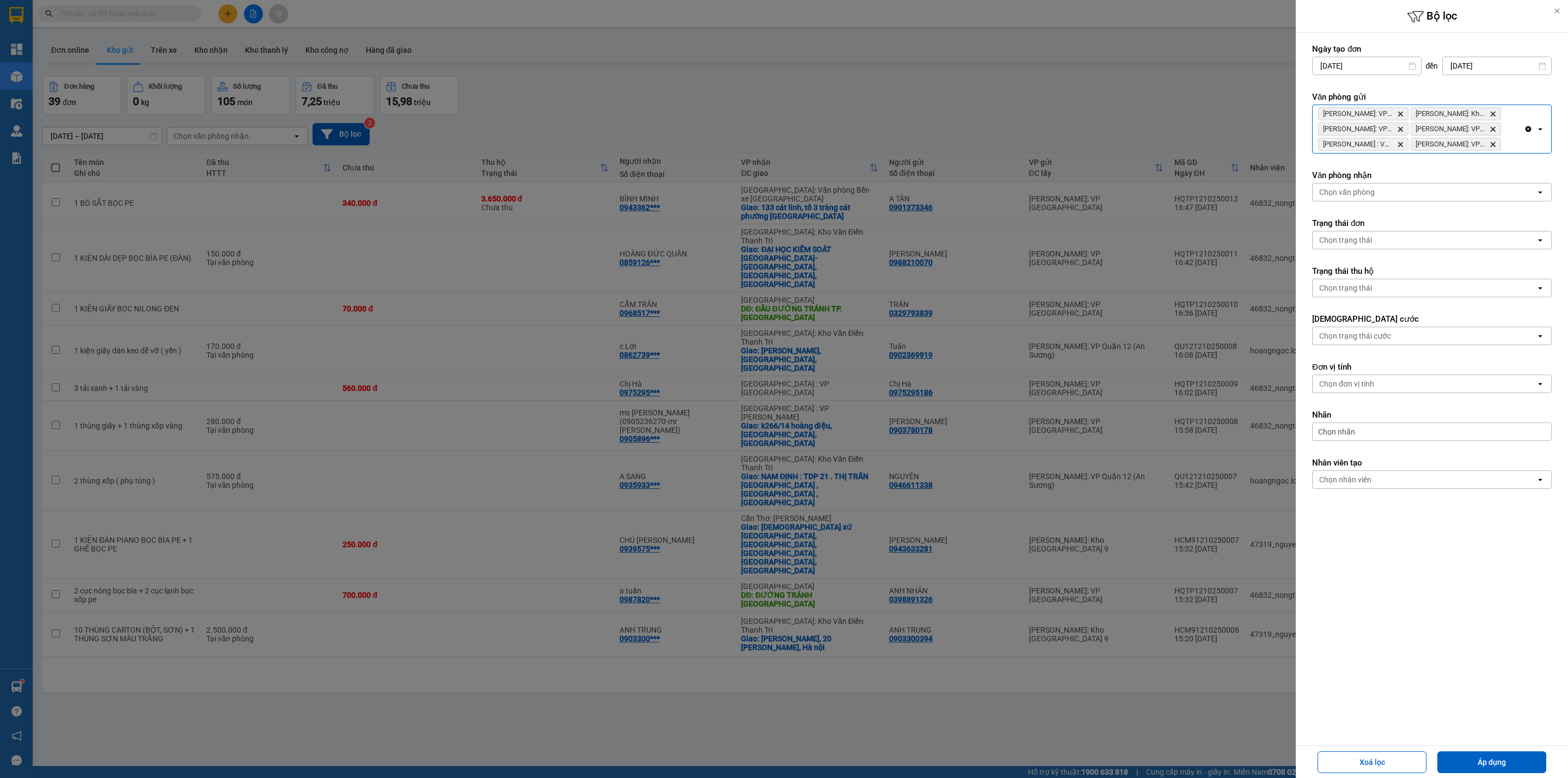
click at [1399, 111] on icon "Delete" at bounding box center [1401, 114] width 7 height 7
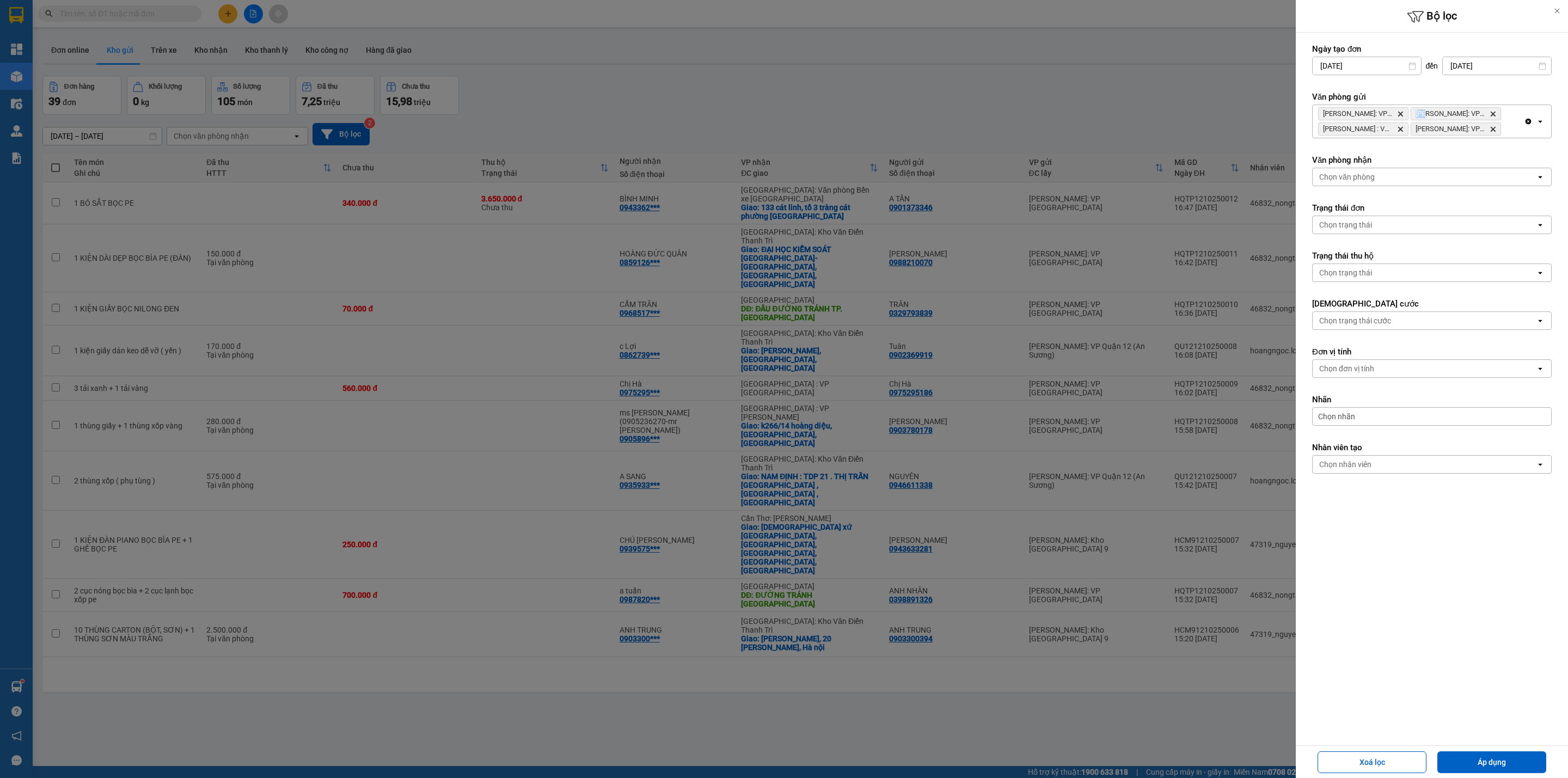
click at [1398, 111] on icon "Delete" at bounding box center [1401, 114] width 7 height 7
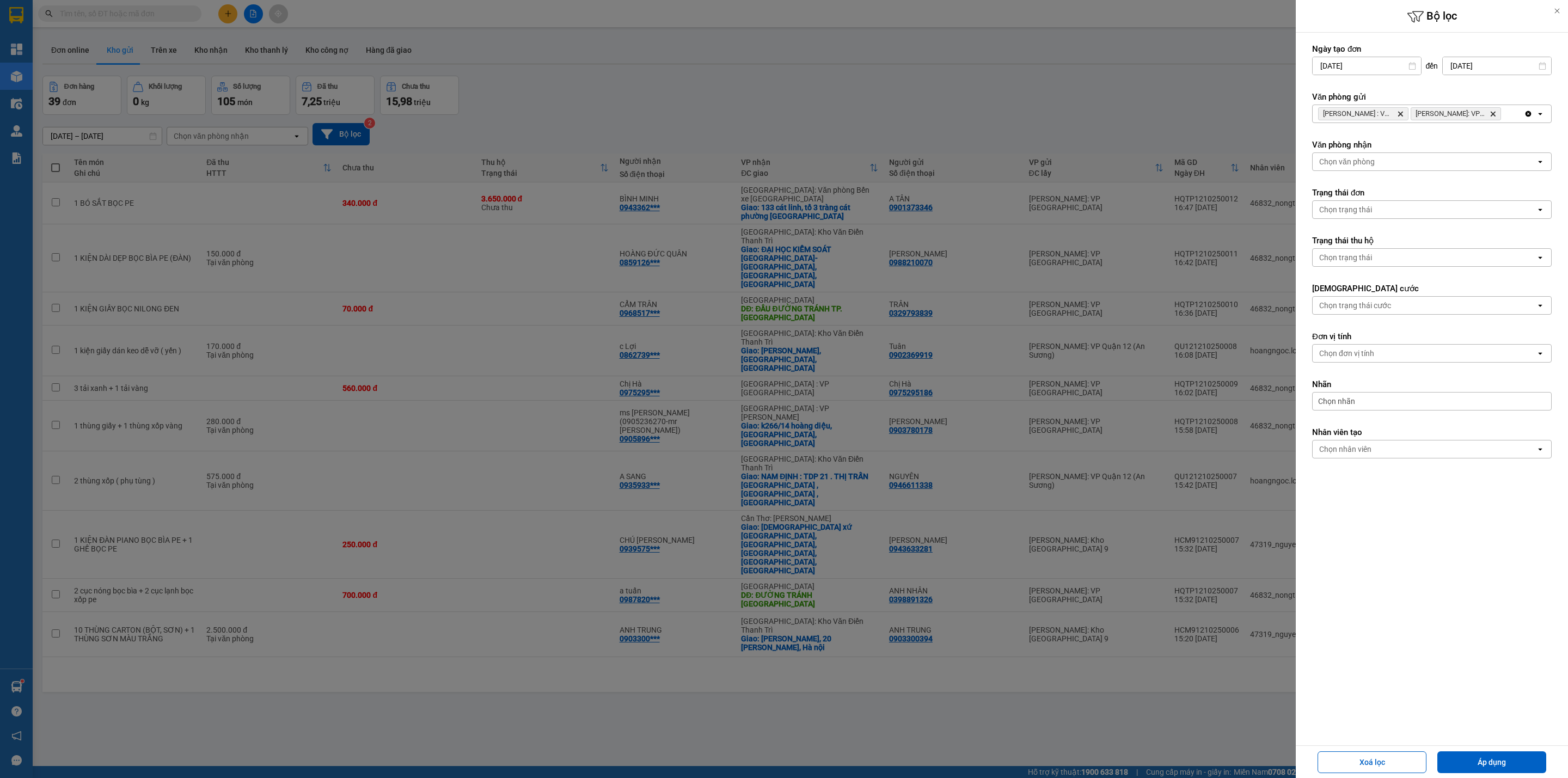
click at [1398, 111] on icon "Delete" at bounding box center [1401, 114] width 7 height 7
click at [1398, 111] on div "Chọn văn phòng" at bounding box center [1424, 114] width 223 height 17
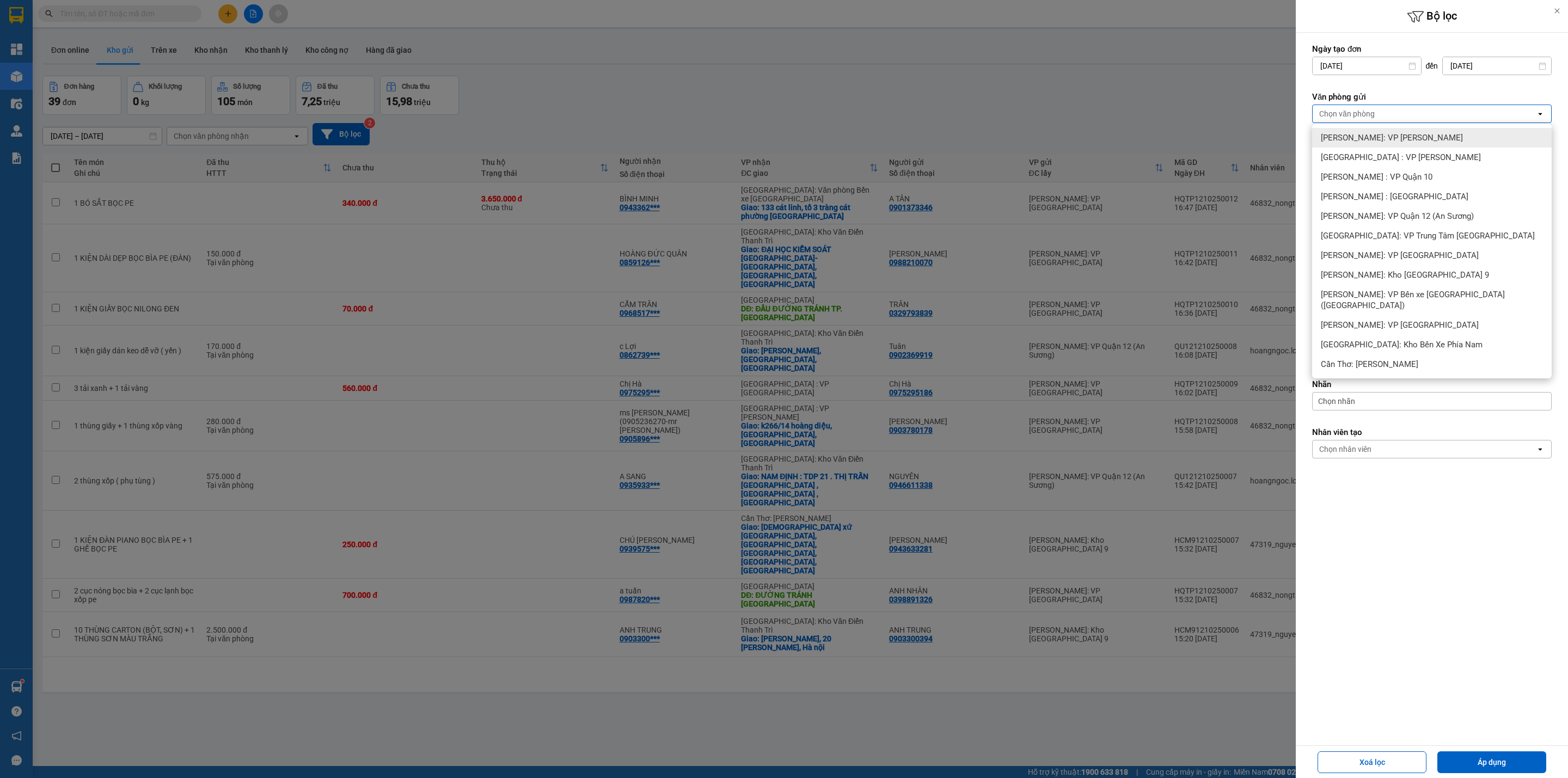
click at [1244, 77] on div at bounding box center [784, 389] width 1568 height 778
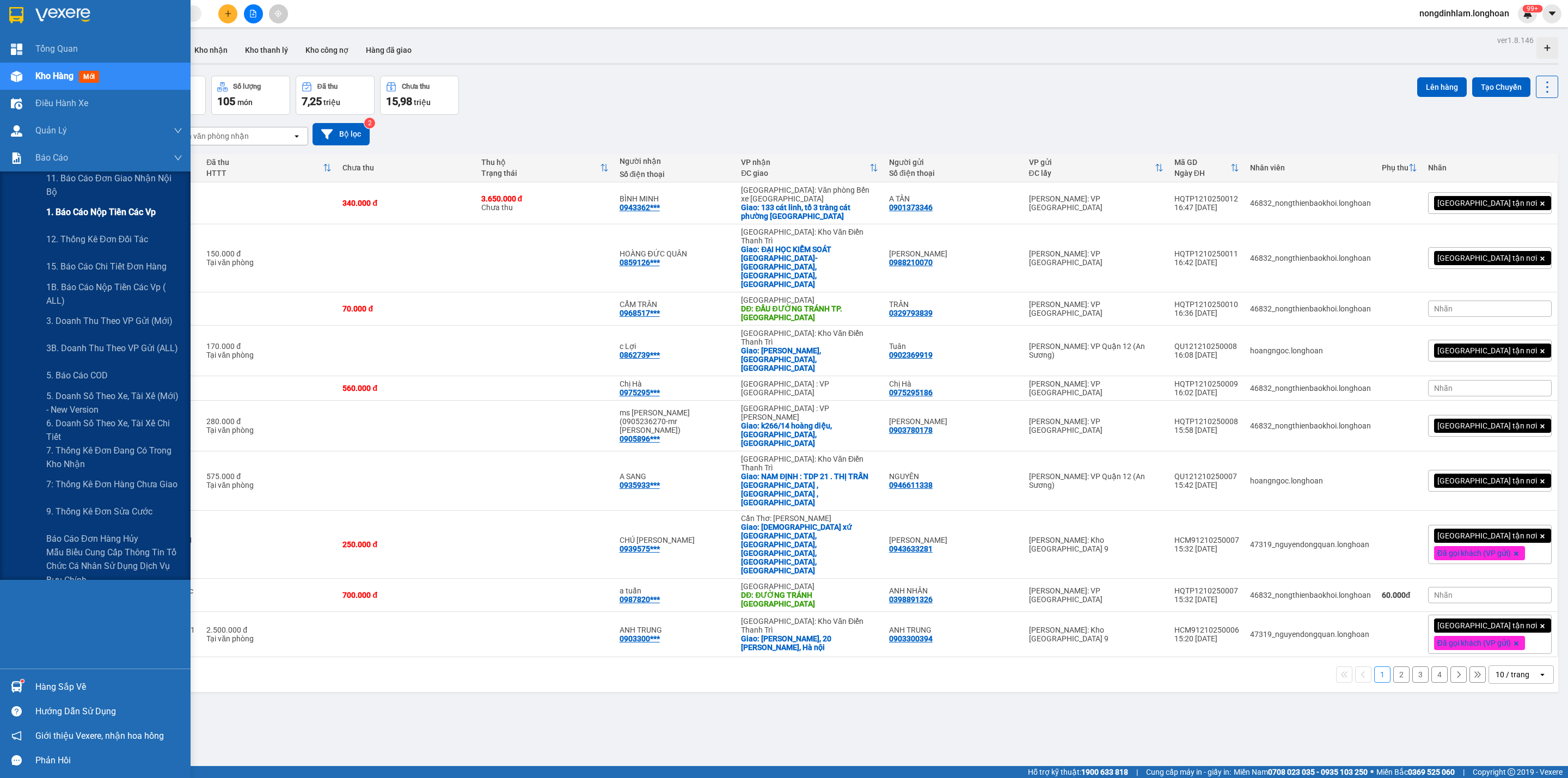
click at [82, 203] on div "1. Báo cáo nộp tiền các vp" at bounding box center [114, 212] width 136 height 27
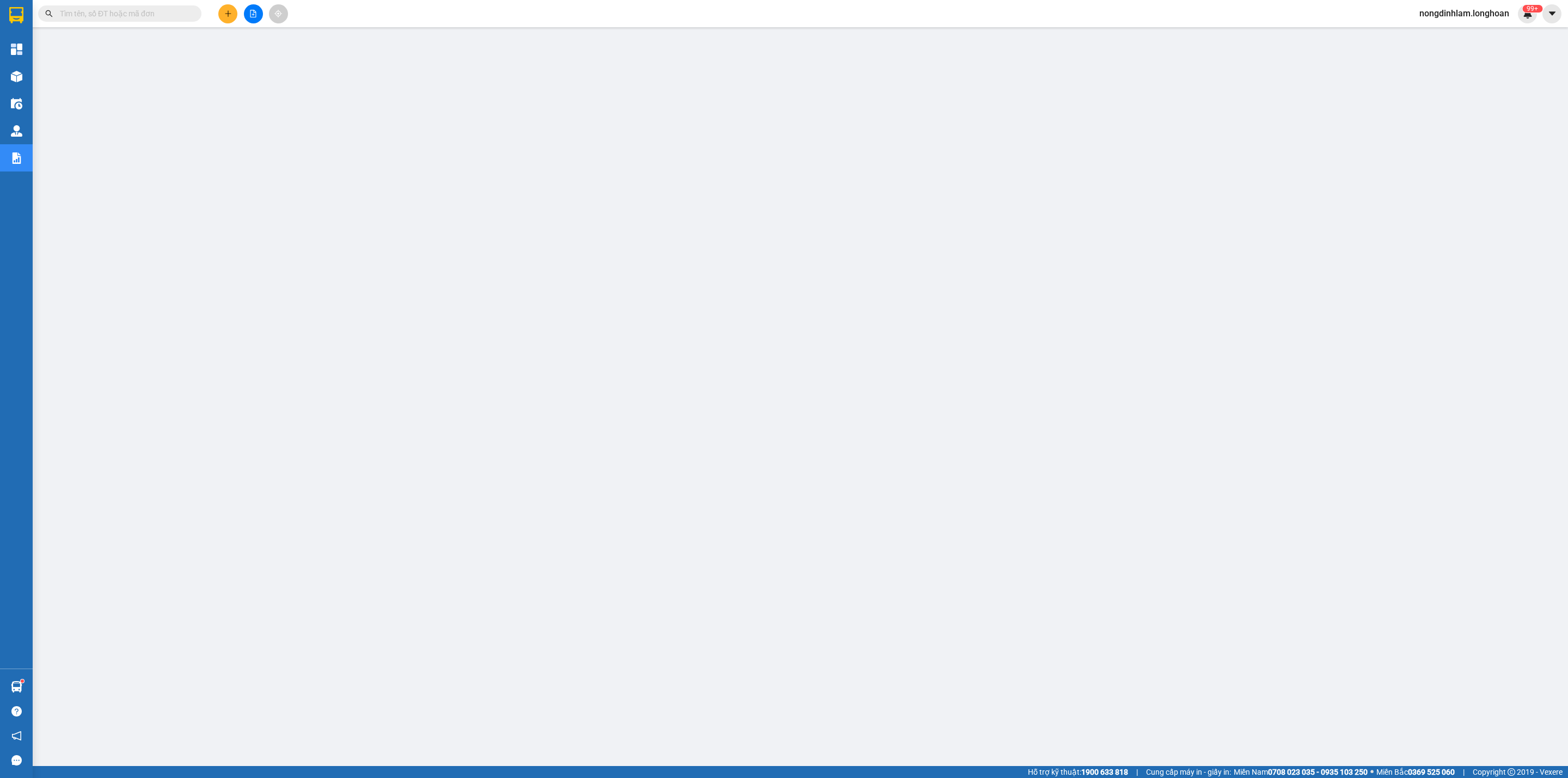
click at [250, 12] on icon "file-add" at bounding box center [253, 13] width 8 height 8
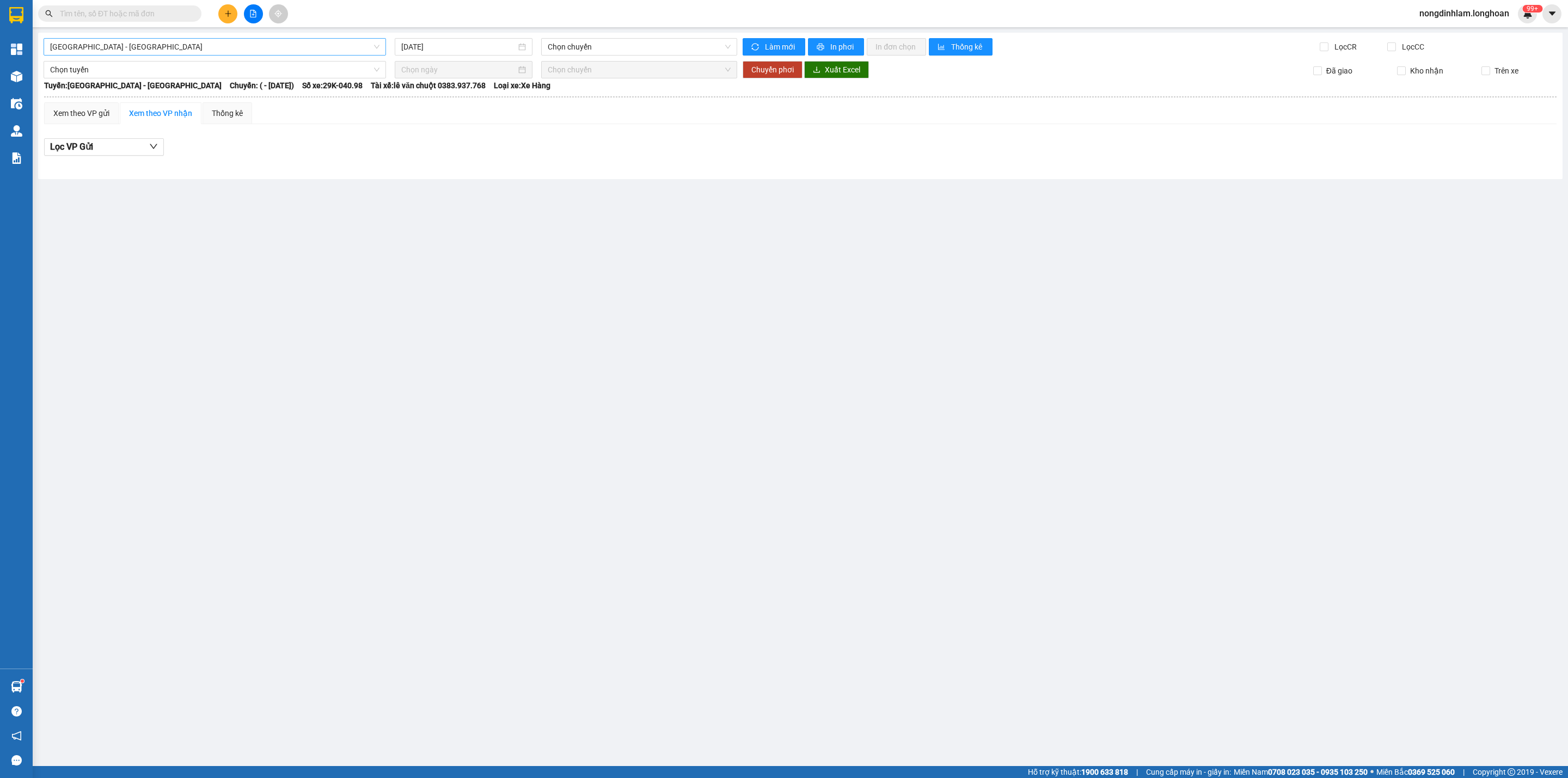
click at [283, 49] on span "[GEOGRAPHIC_DATA] - [GEOGRAPHIC_DATA]" at bounding box center [214, 47] width 329 height 16
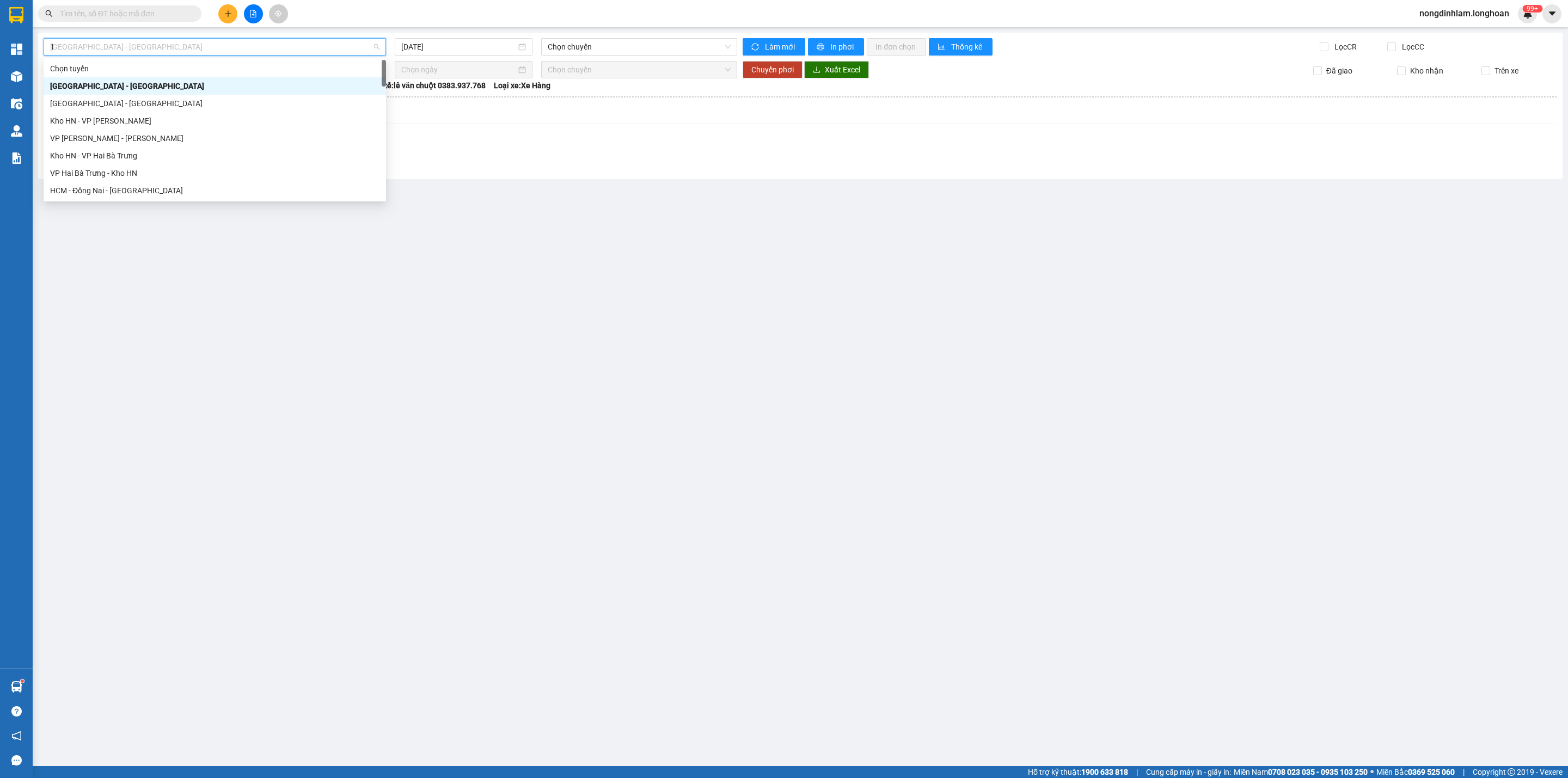
type input "10"
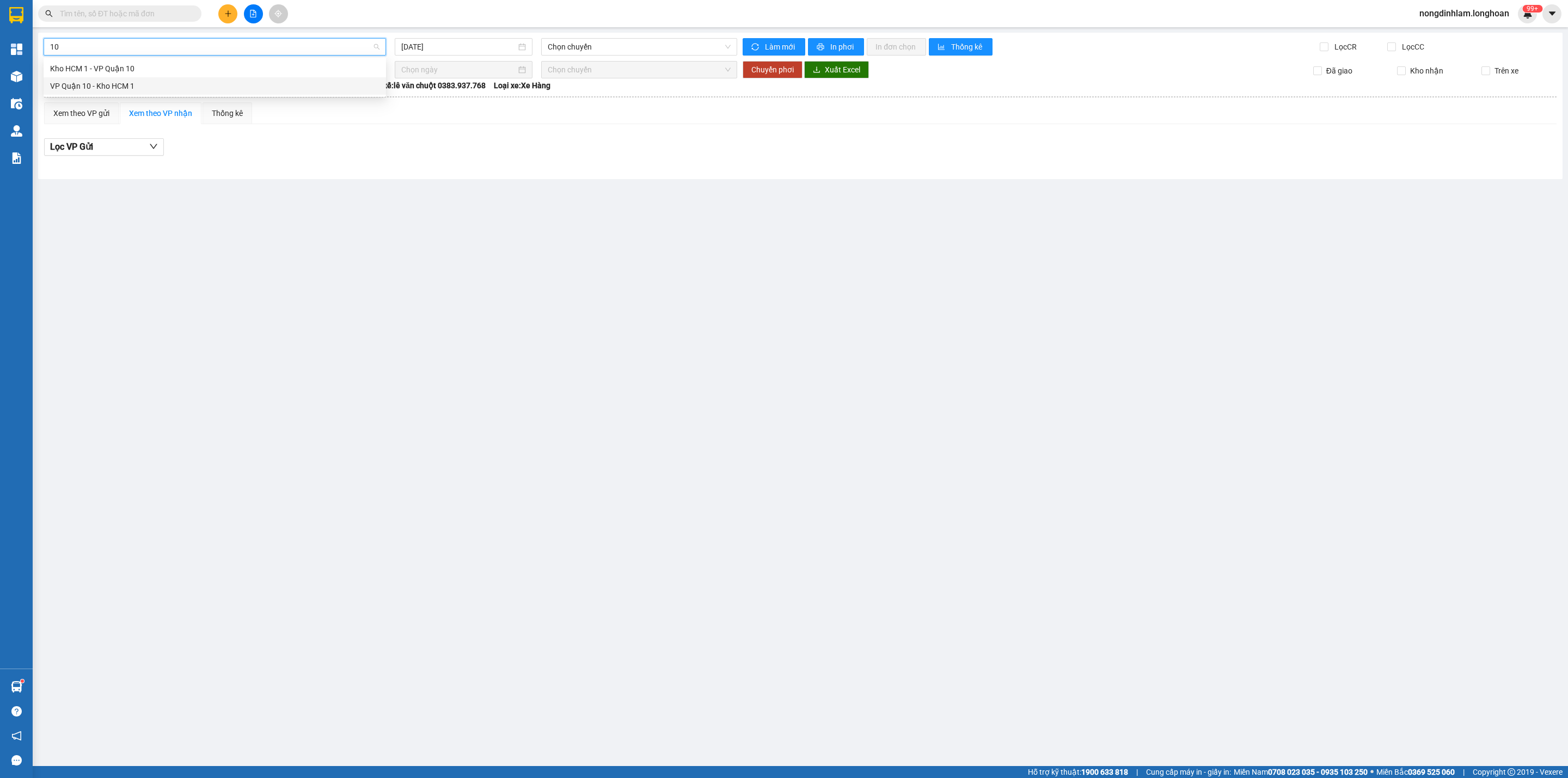
click at [123, 80] on div "VP Quận 10 - Kho HCM 1" at bounding box center [214, 86] width 329 height 12
type input "[DATE]"
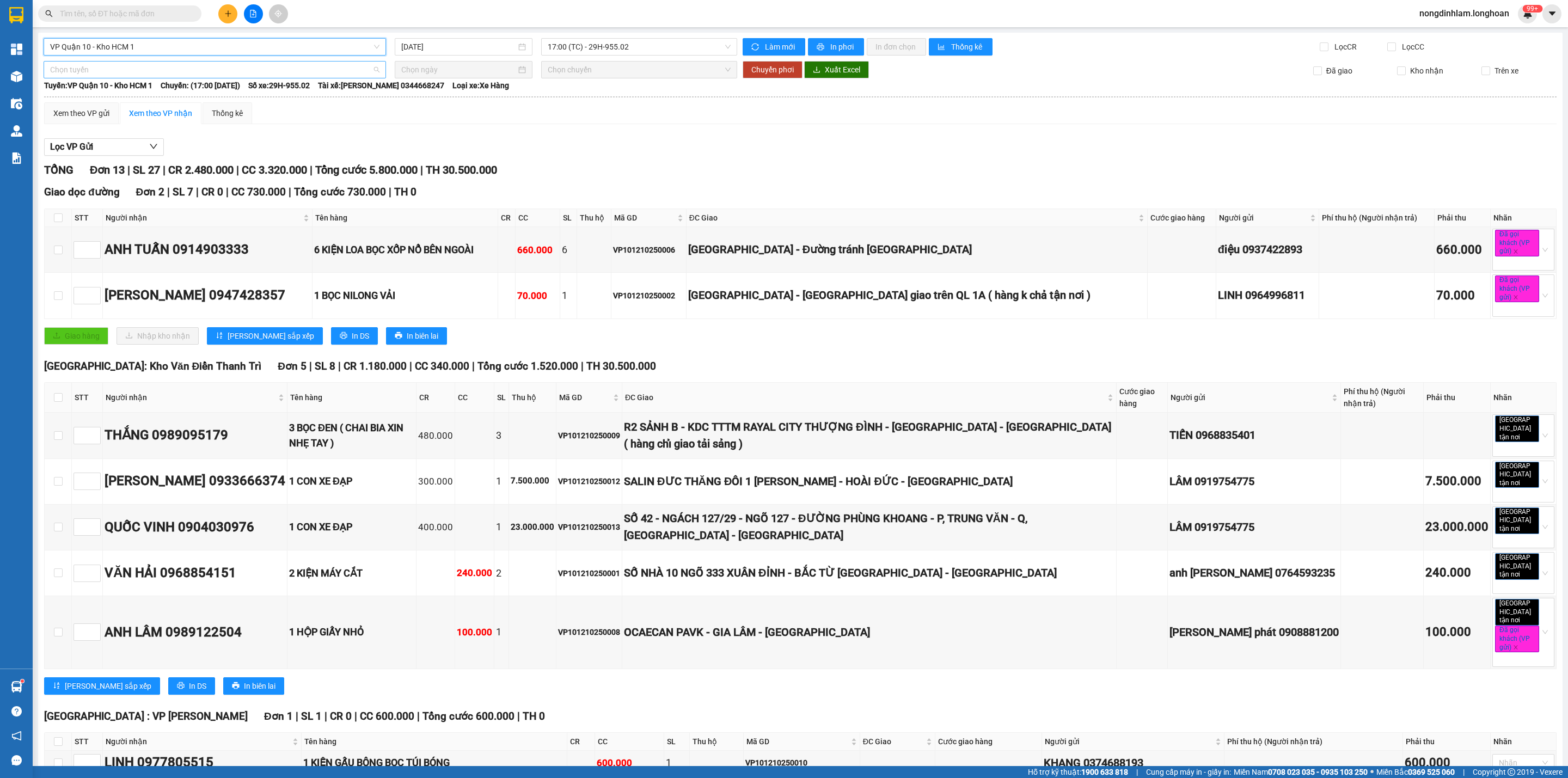
click at [133, 73] on span "Chọn tuyến" at bounding box center [214, 70] width 329 height 16
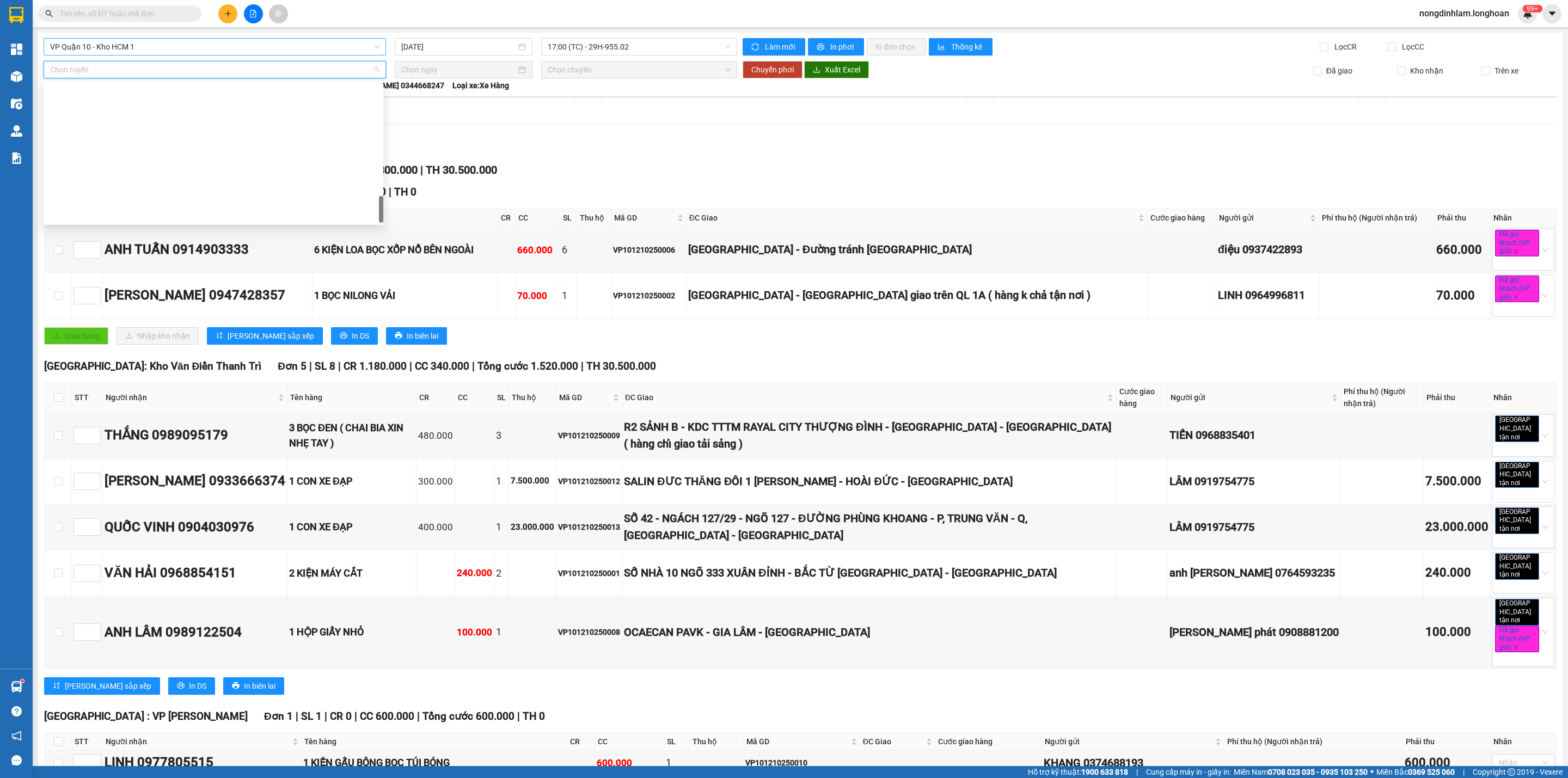
scroll to position [766, 0]
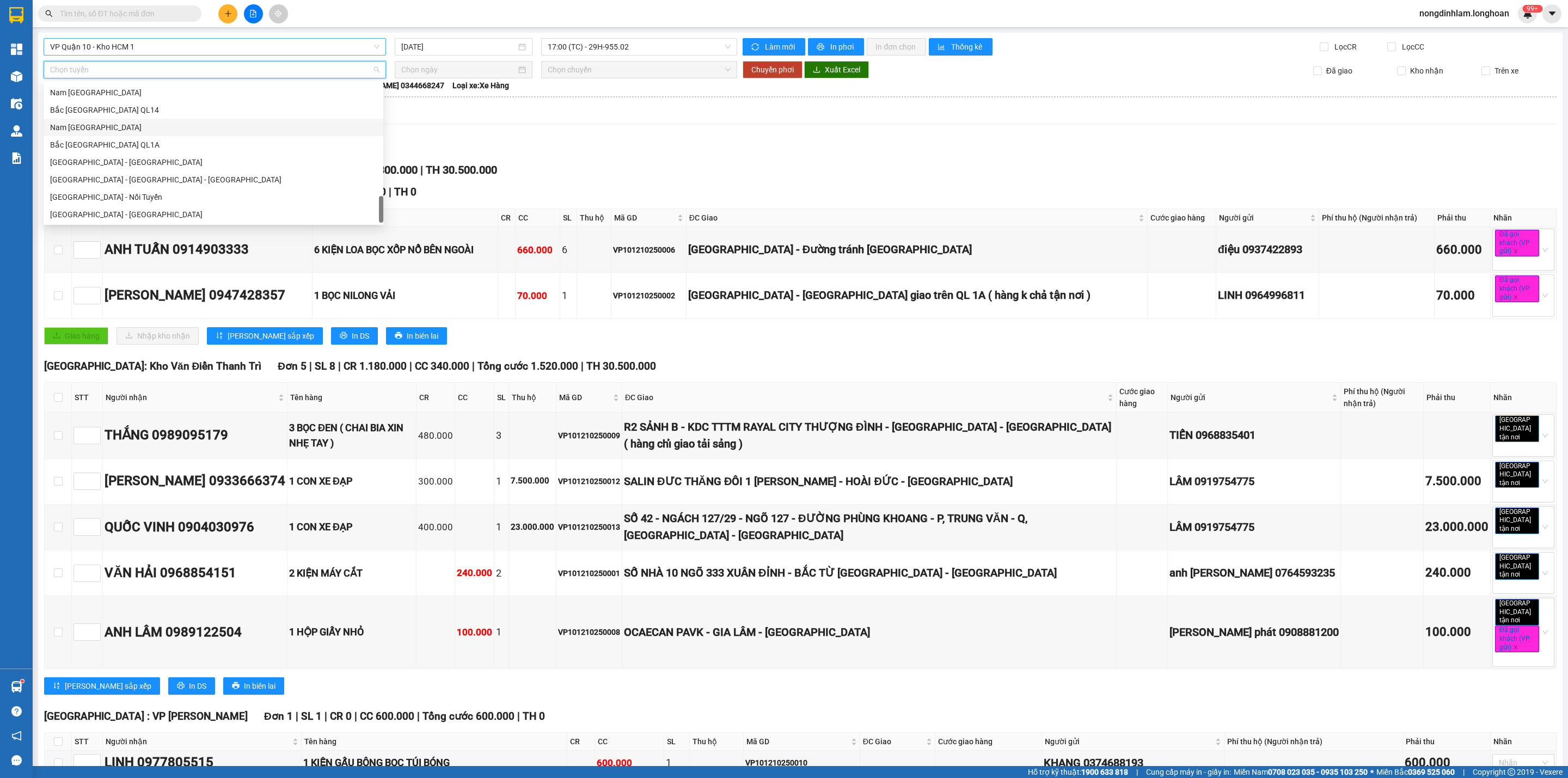
click at [132, 127] on div "Nam [GEOGRAPHIC_DATA]" at bounding box center [213, 127] width 326 height 12
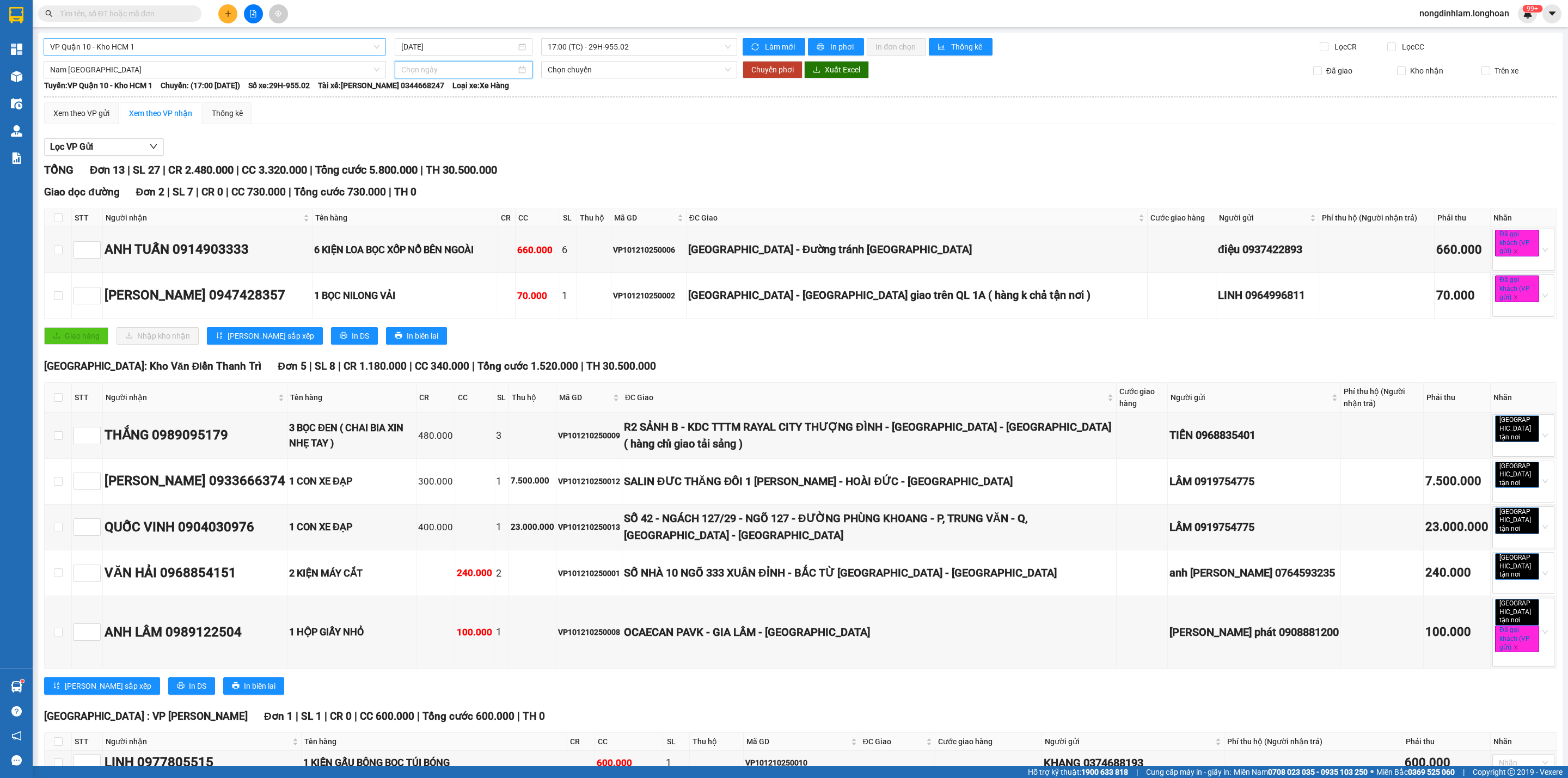
click at [451, 66] on input at bounding box center [459, 70] width 115 height 12
type input "[DATE]"
click at [411, 161] on div "12" at bounding box center [408, 166] width 13 height 13
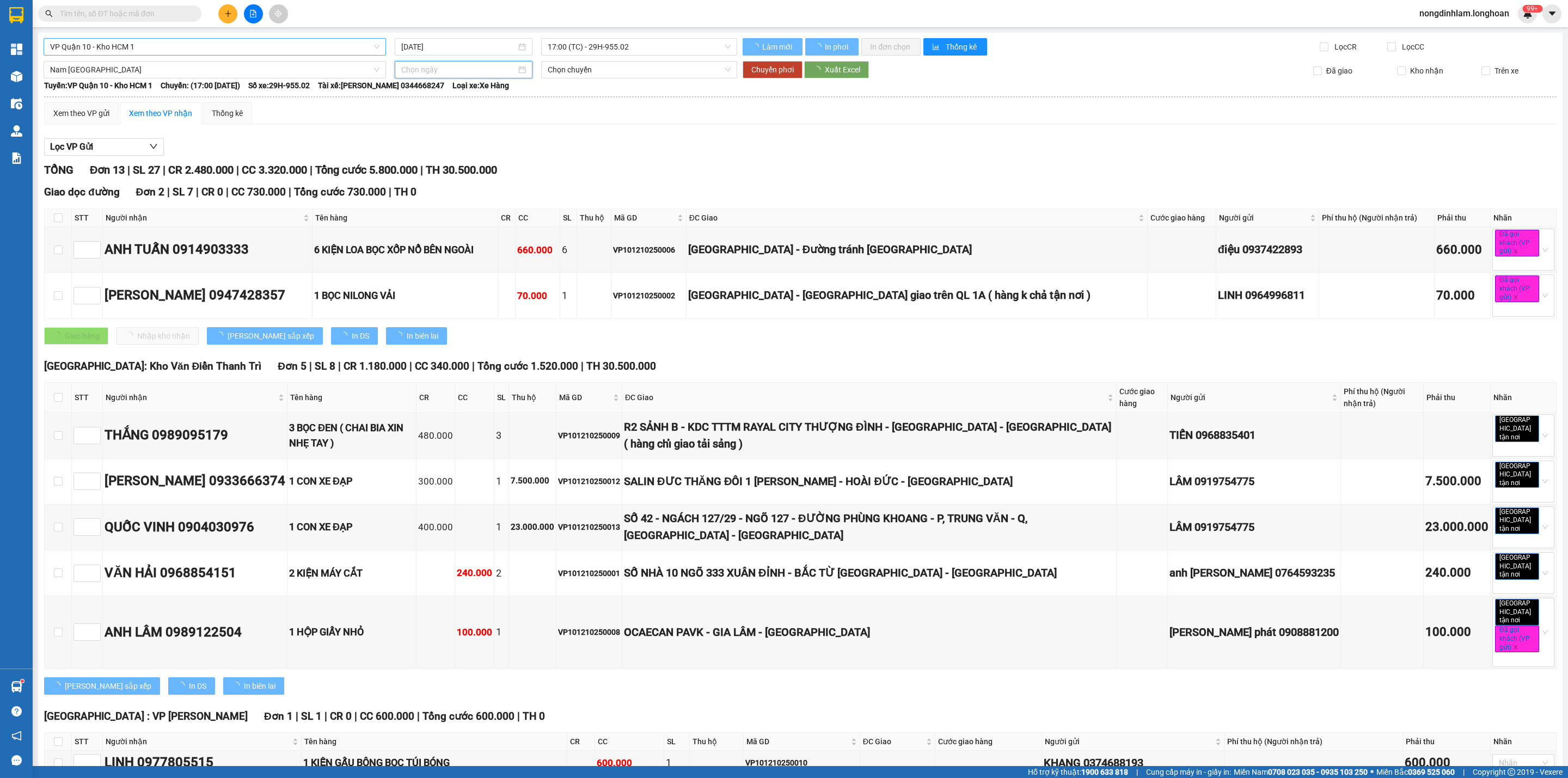
type input "[DATE]"
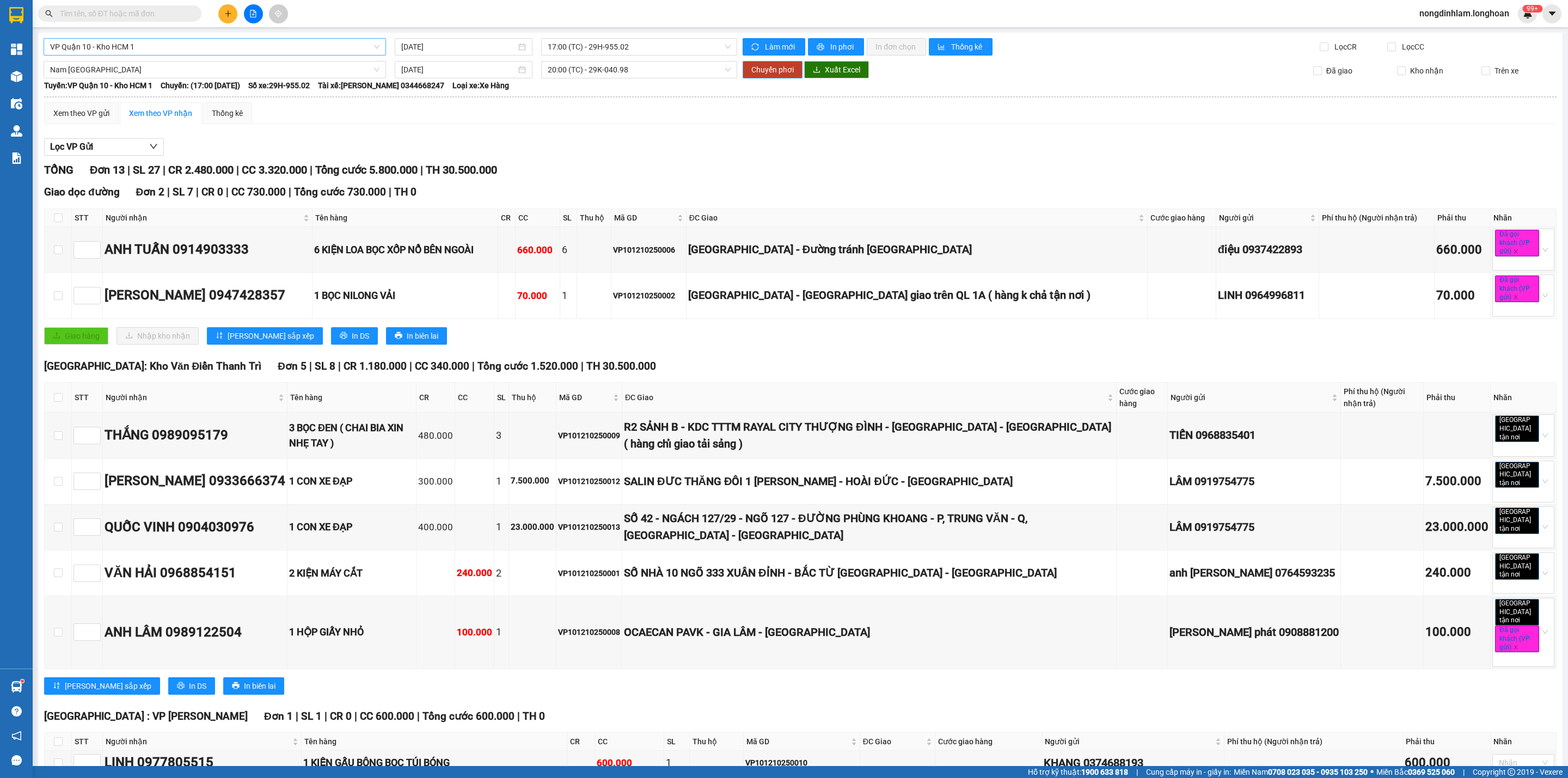
click at [763, 72] on span "Chuyển phơi" at bounding box center [773, 70] width 42 height 12
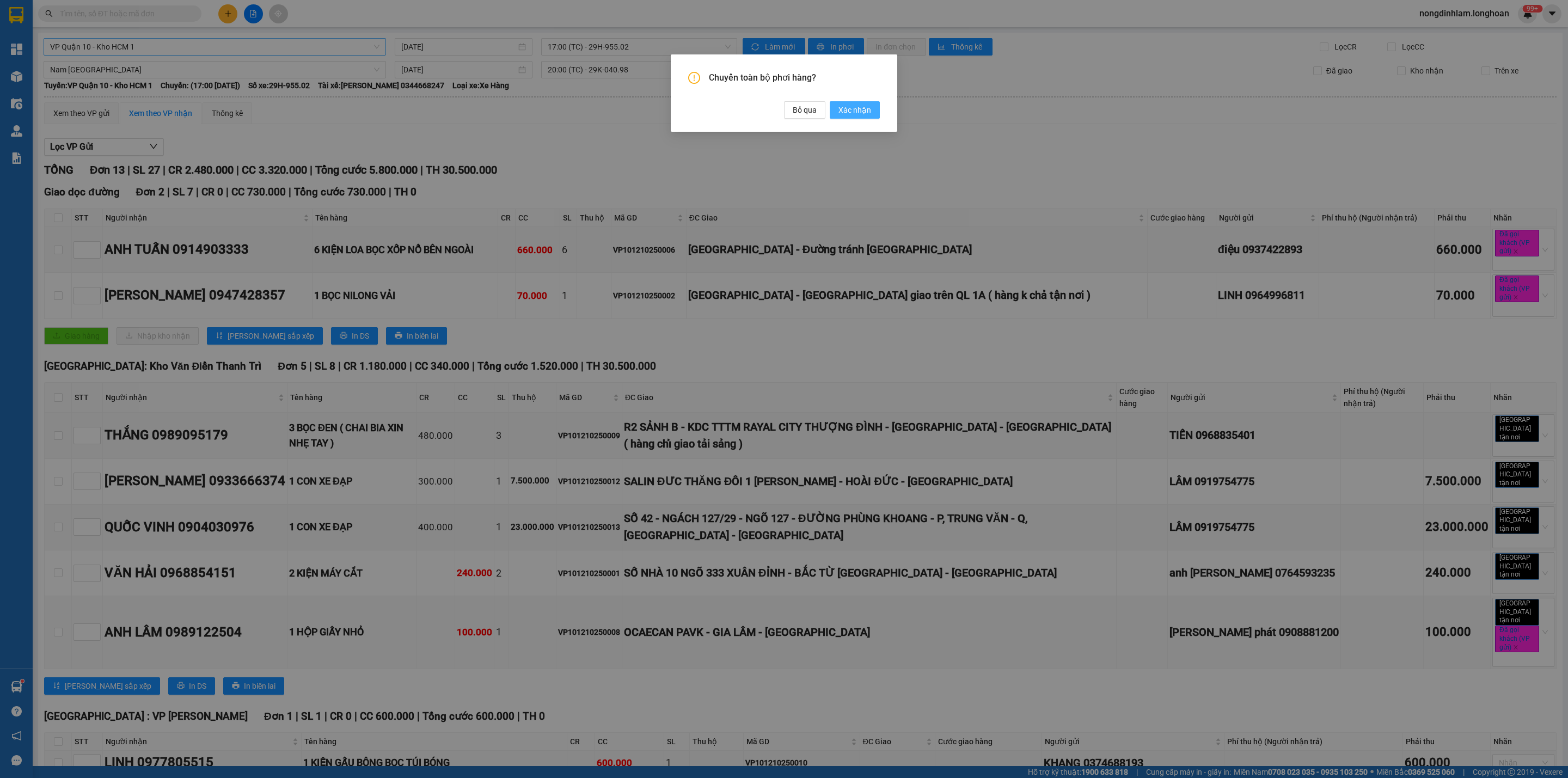
click at [847, 113] on span "Xác nhận" at bounding box center [855, 110] width 33 height 12
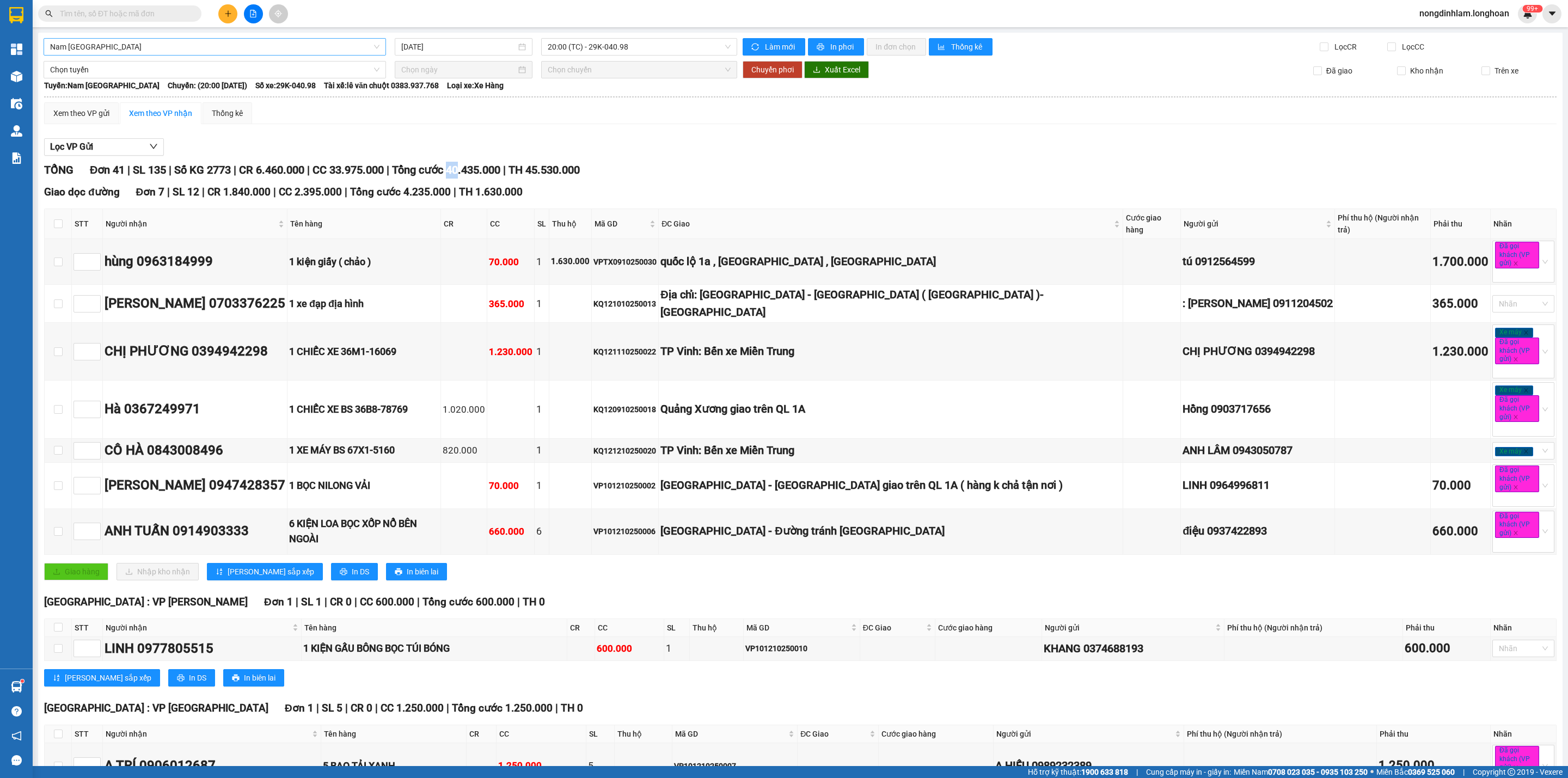
drag, startPoint x: 474, startPoint y: 172, endPoint x: 462, endPoint y: 166, distance: 13.4
click at [462, 166] on span "Tổng cước 40.435.000" at bounding box center [446, 170] width 108 height 13
click at [156, 41] on span "Nam [GEOGRAPHIC_DATA]" at bounding box center [214, 47] width 329 height 16
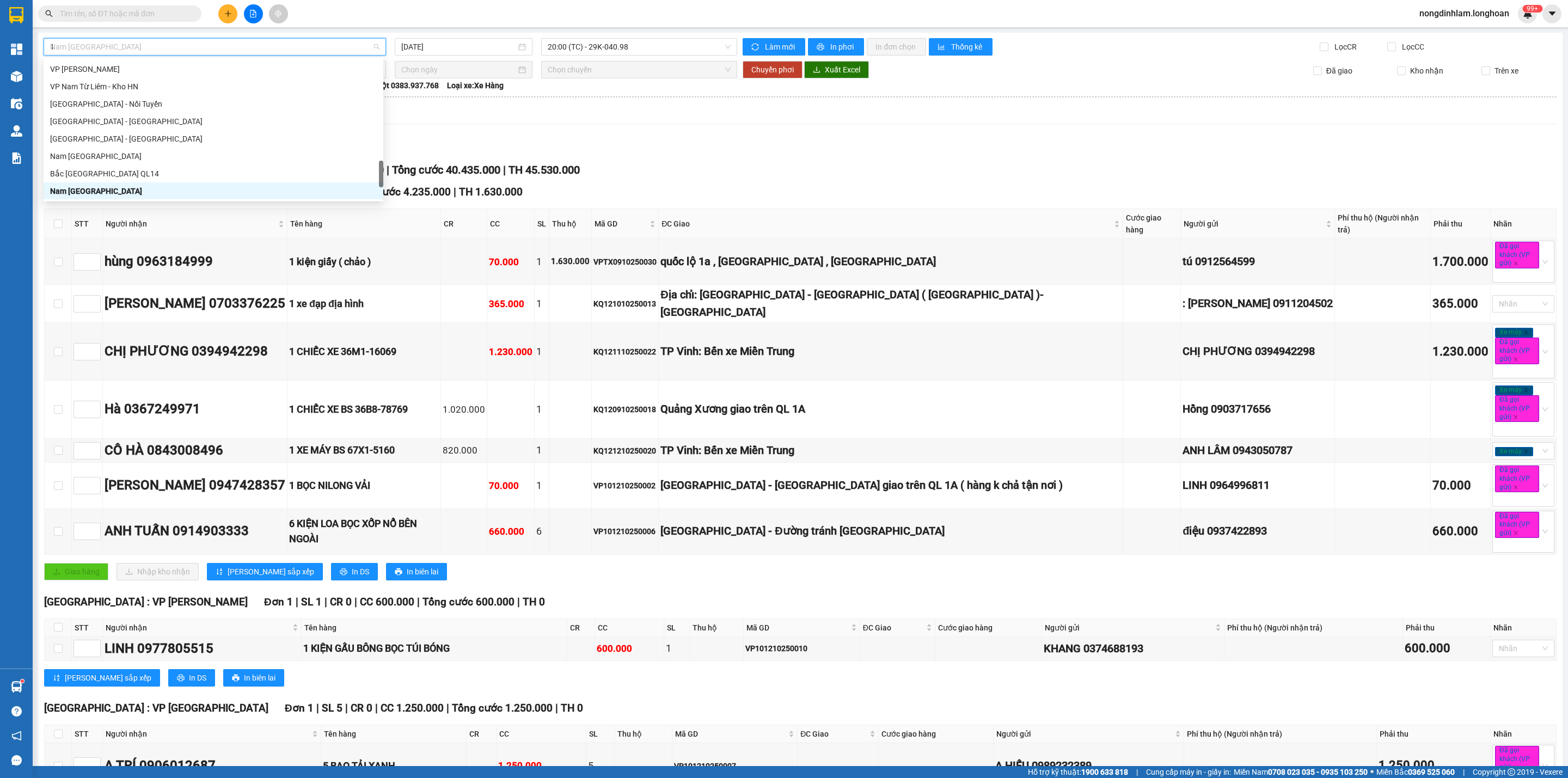
scroll to position [165, 0]
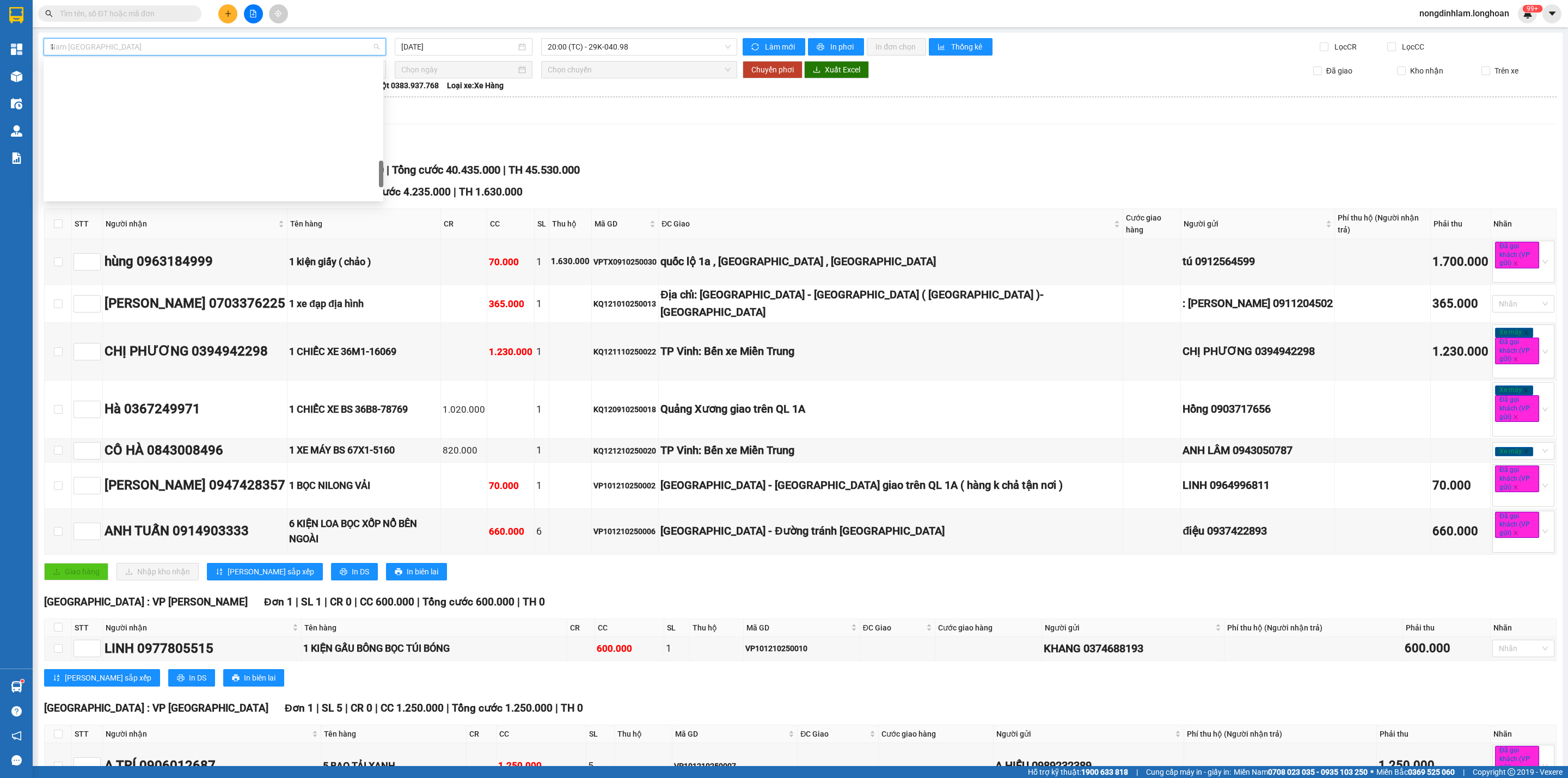
type input "12"
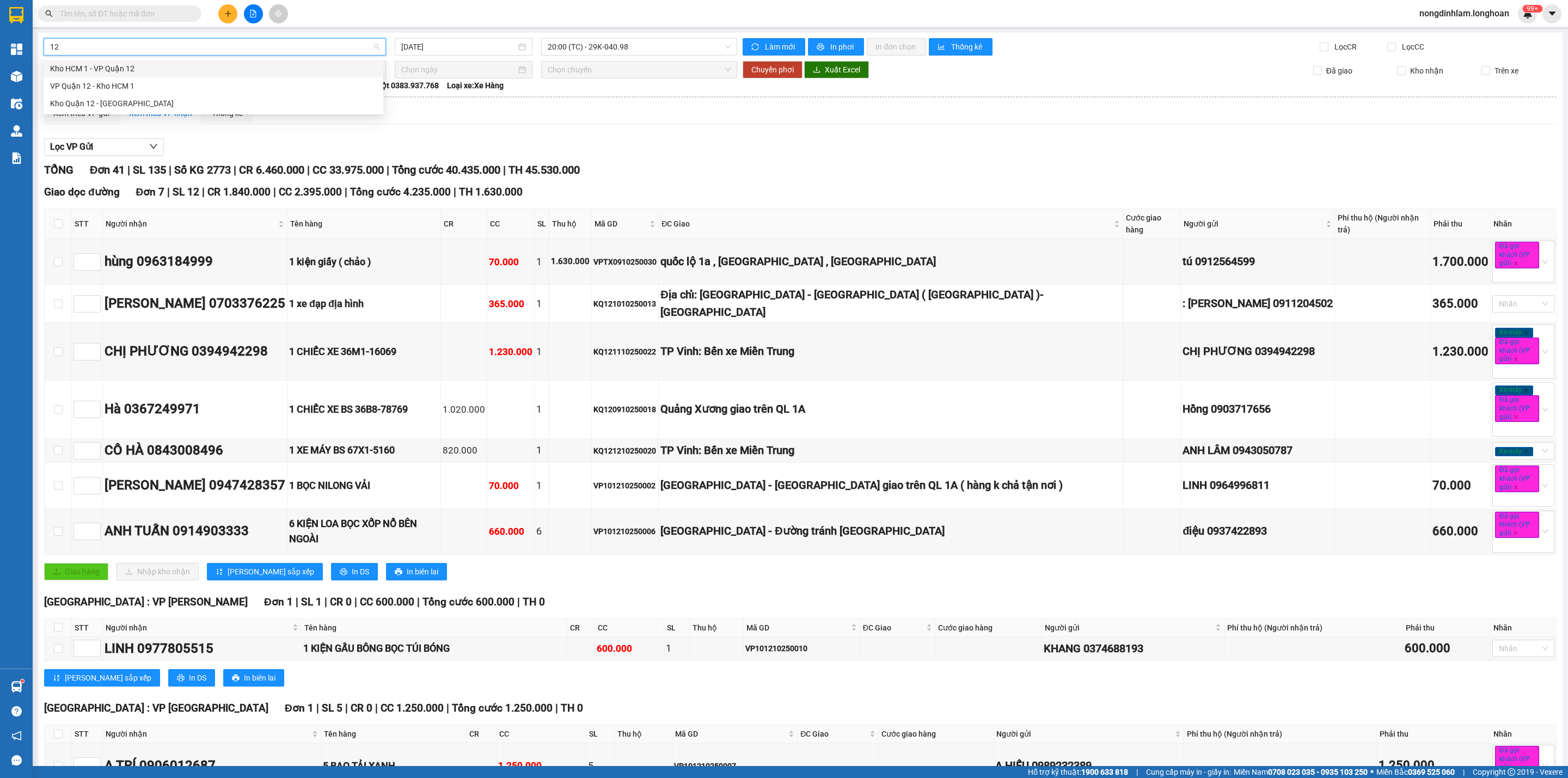
scroll to position [0, 0]
click at [101, 92] on div "VP Quận 12 - Kho HCM 1" at bounding box center [213, 86] width 326 height 12
type input "[DATE]"
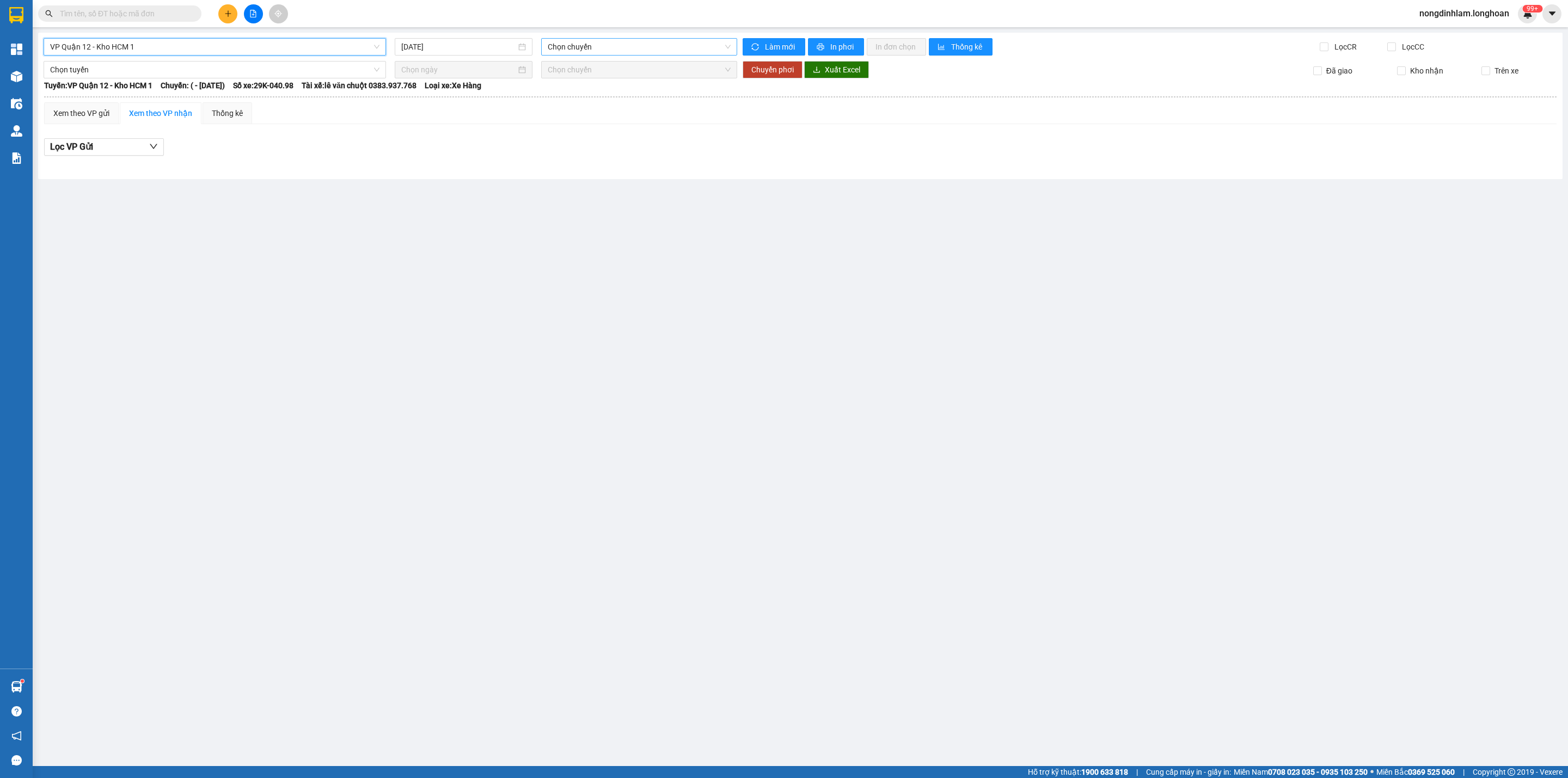
click at [636, 54] on span "Chọn chuyến" at bounding box center [639, 47] width 183 height 16
click at [186, 52] on span "VP Quận 12 - Kho HCM 1" at bounding box center [214, 47] width 329 height 16
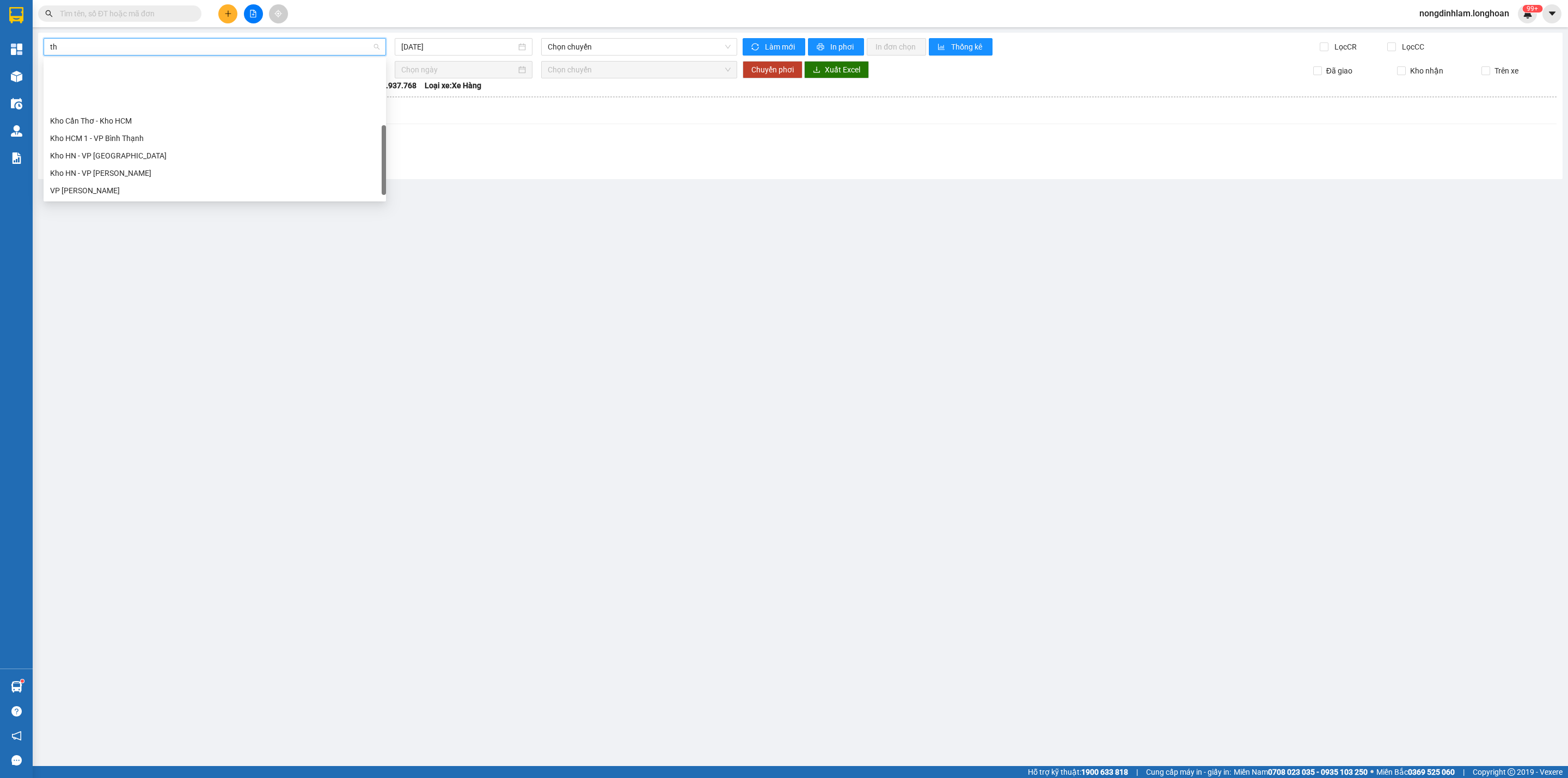
type input "thủ"
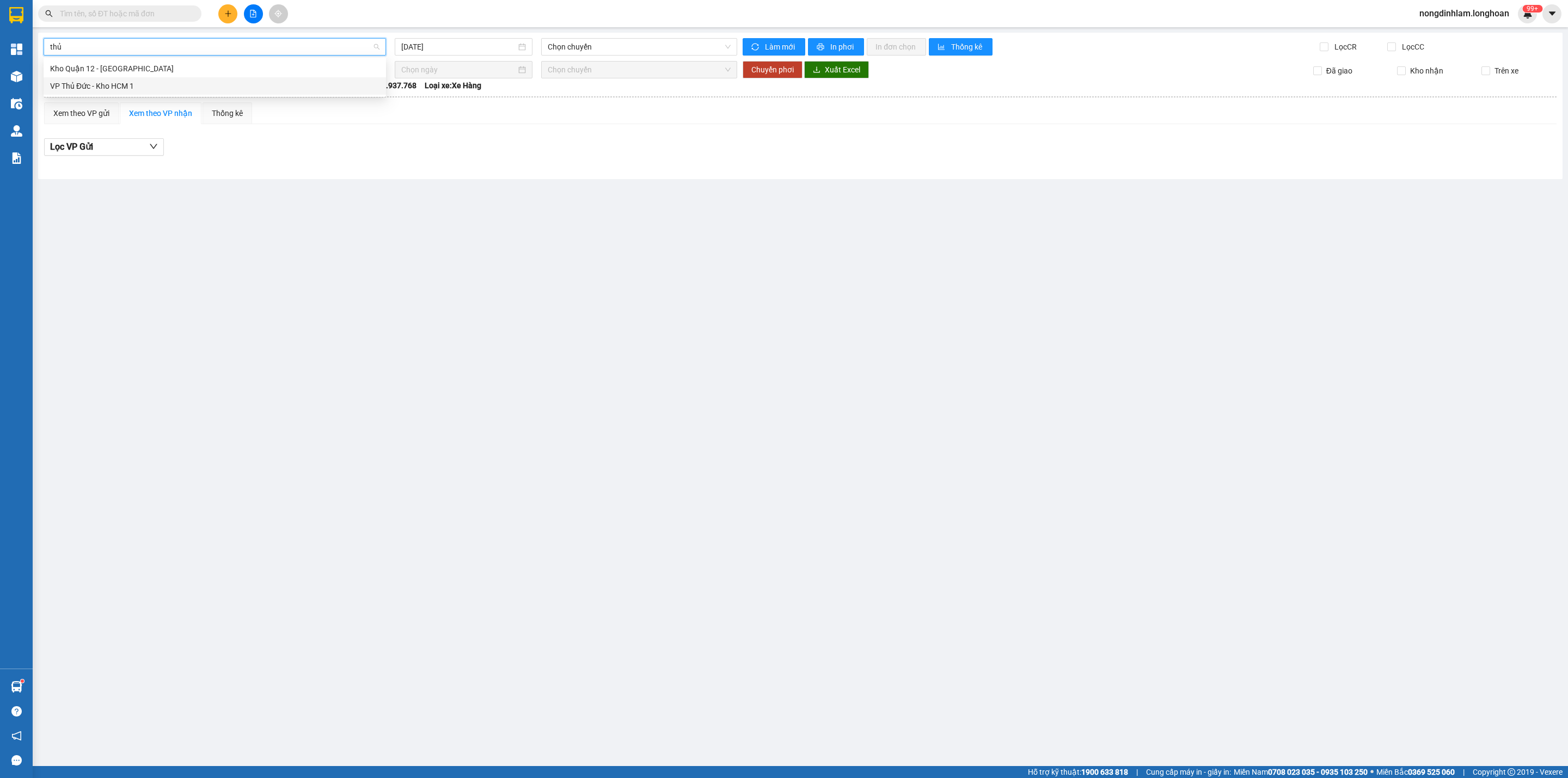
click at [138, 83] on div "VP Thủ Đức - Kho HCM 1" at bounding box center [214, 86] width 329 height 12
type input "[DATE]"
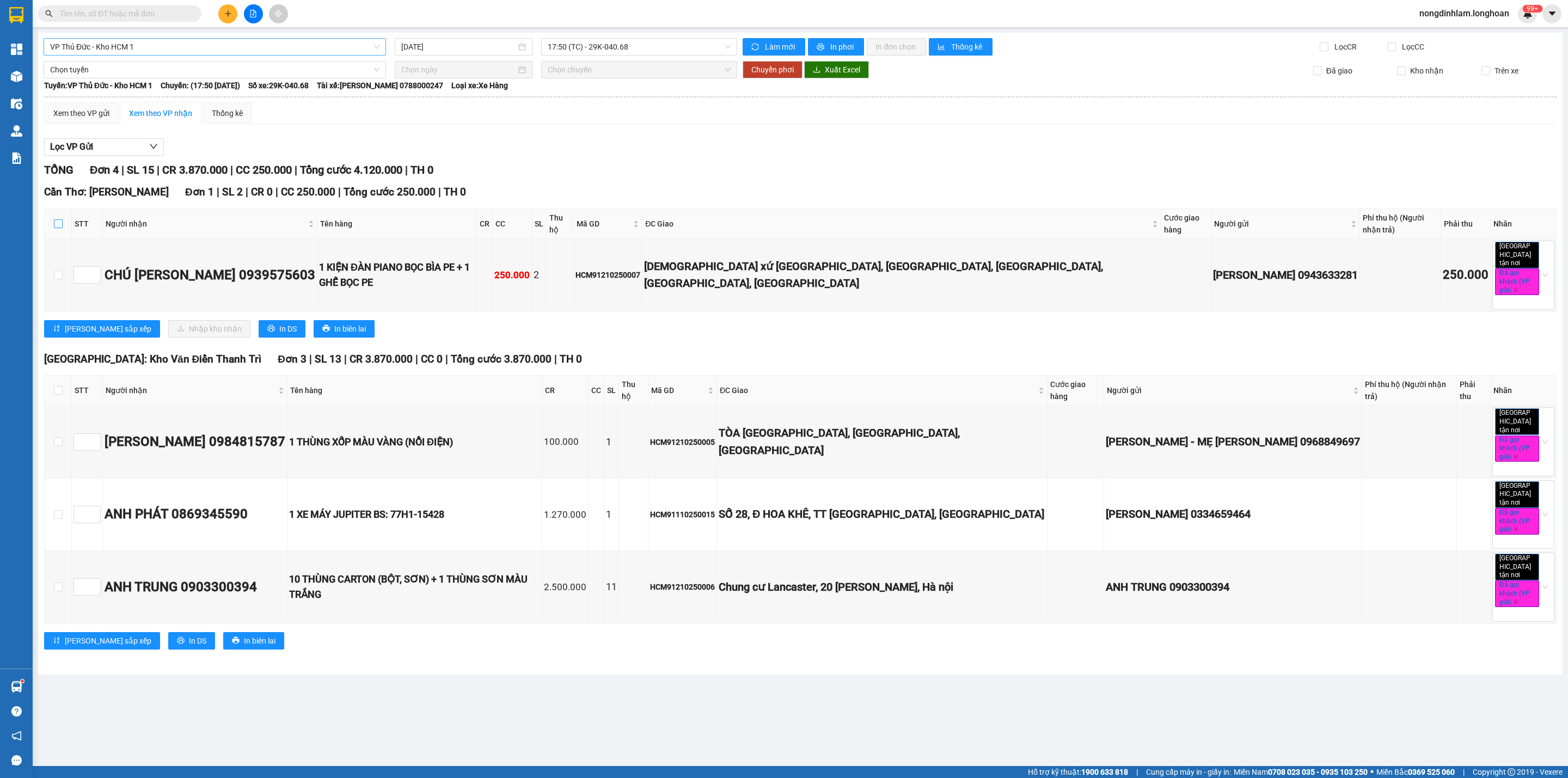
click at [59, 220] on input "checkbox" at bounding box center [58, 224] width 9 height 9
checkbox input "true"
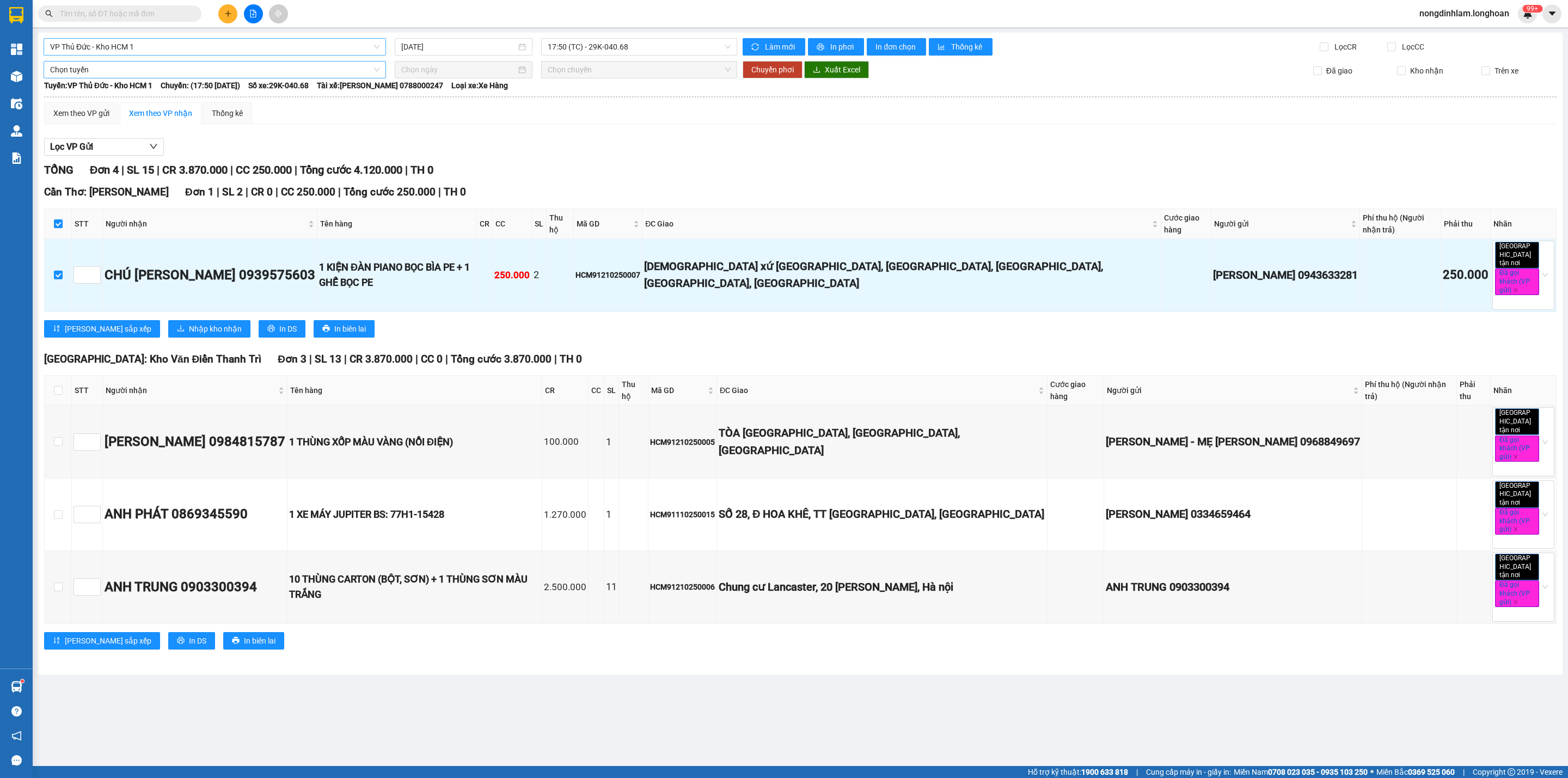
click at [142, 67] on span "Chọn tuyến" at bounding box center [214, 70] width 329 height 16
type input "cần"
click at [90, 124] on div "Kho HCM - Kho Cần Thơ" at bounding box center [214, 127] width 329 height 12
click at [461, 69] on input at bounding box center [459, 70] width 115 height 12
type input "[DATE]"
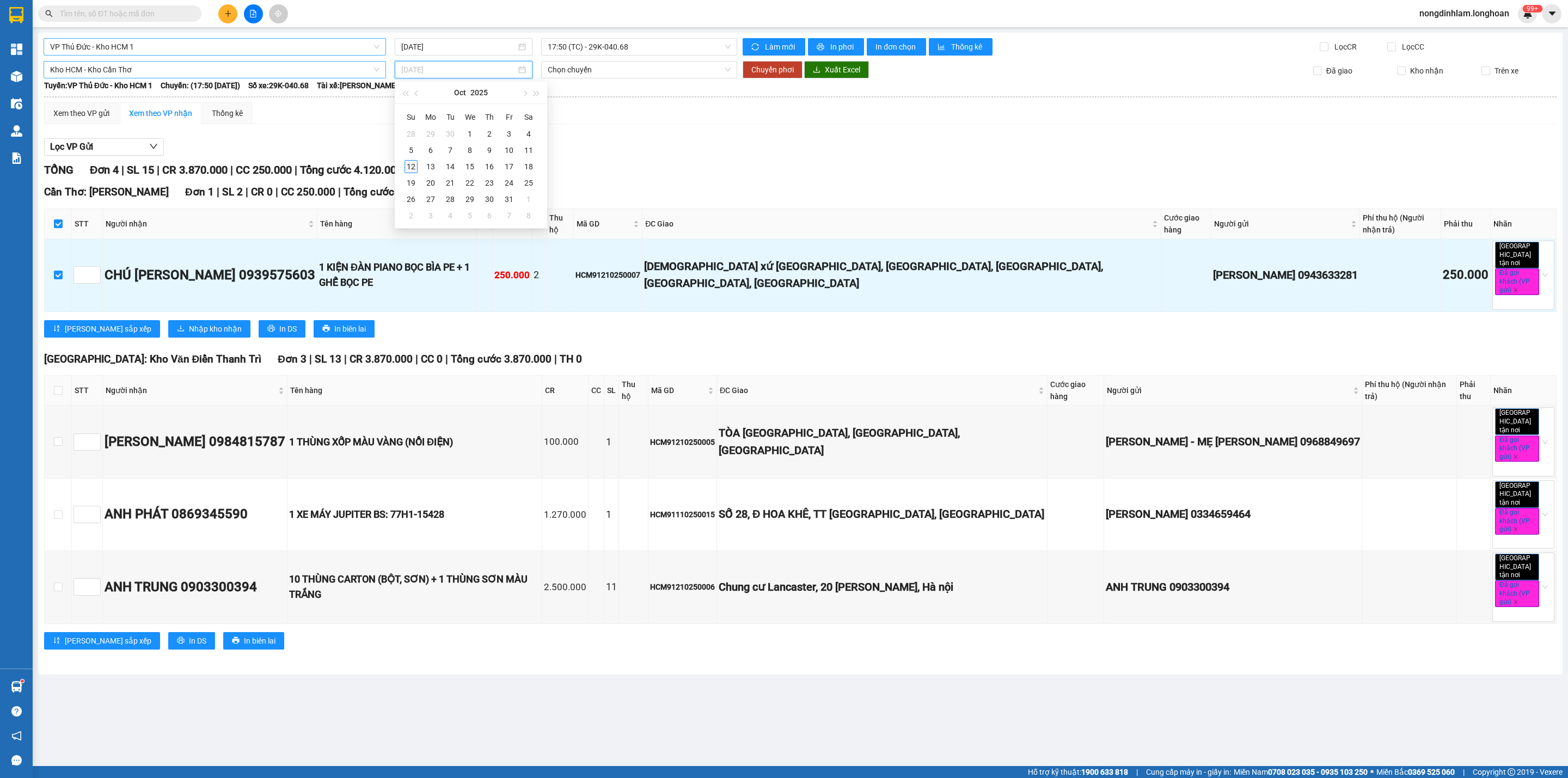
click at [417, 166] on div "12" at bounding box center [411, 166] width 13 height 13
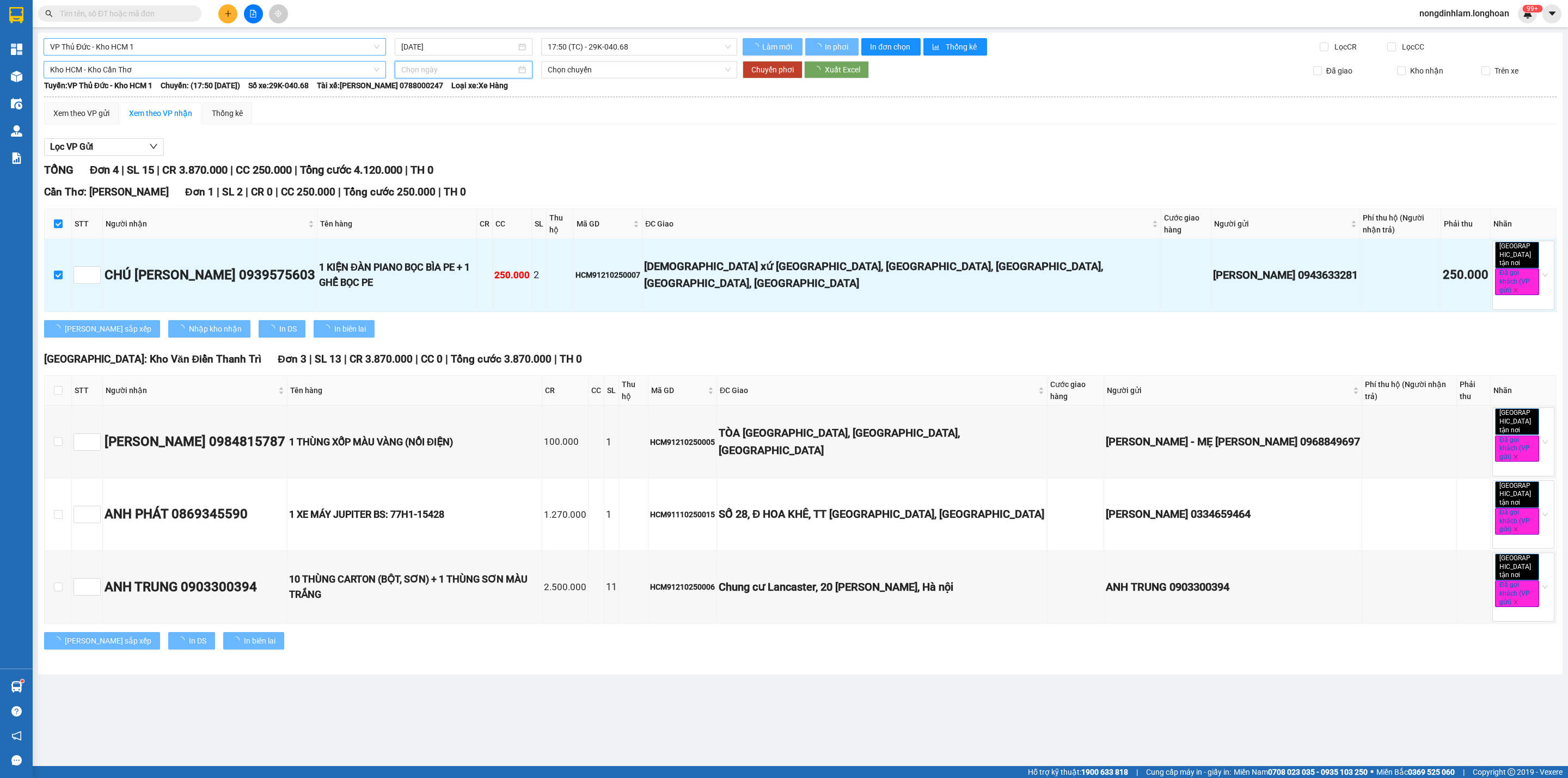
type input "[DATE]"
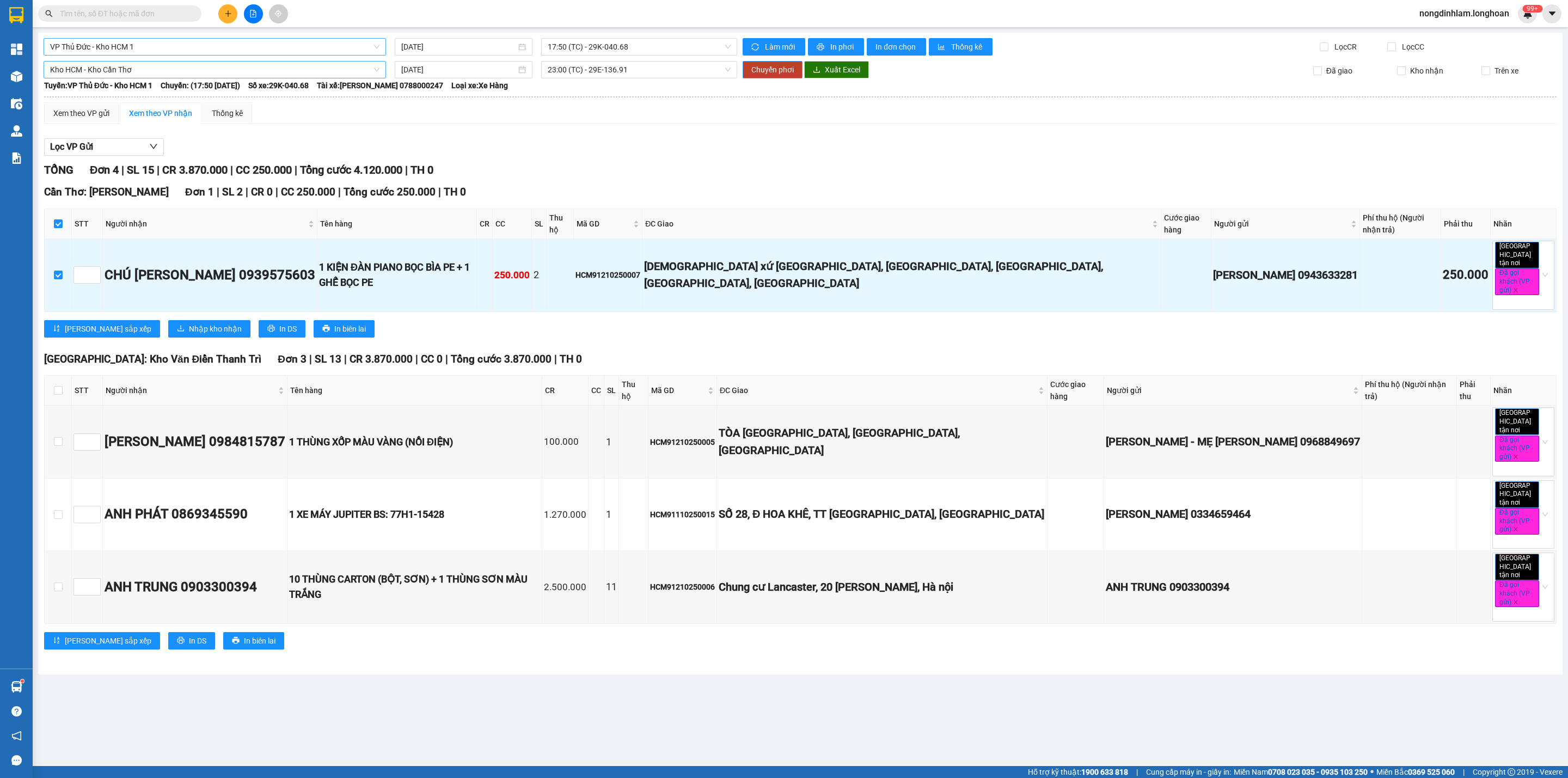
click at [768, 70] on span "Chuyển phơi" at bounding box center [773, 70] width 42 height 12
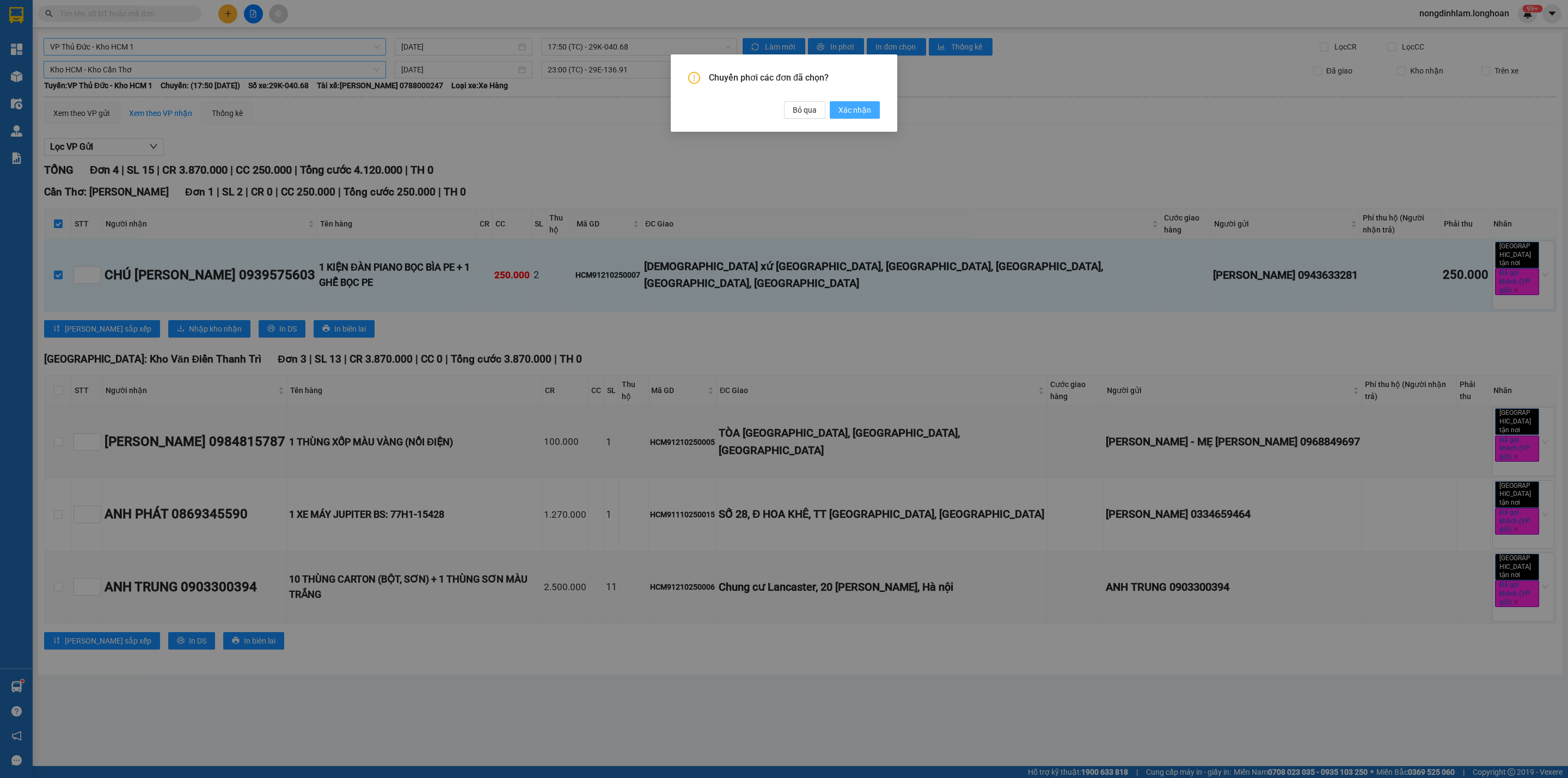
click at [858, 113] on span "Xác nhận" at bounding box center [855, 110] width 33 height 12
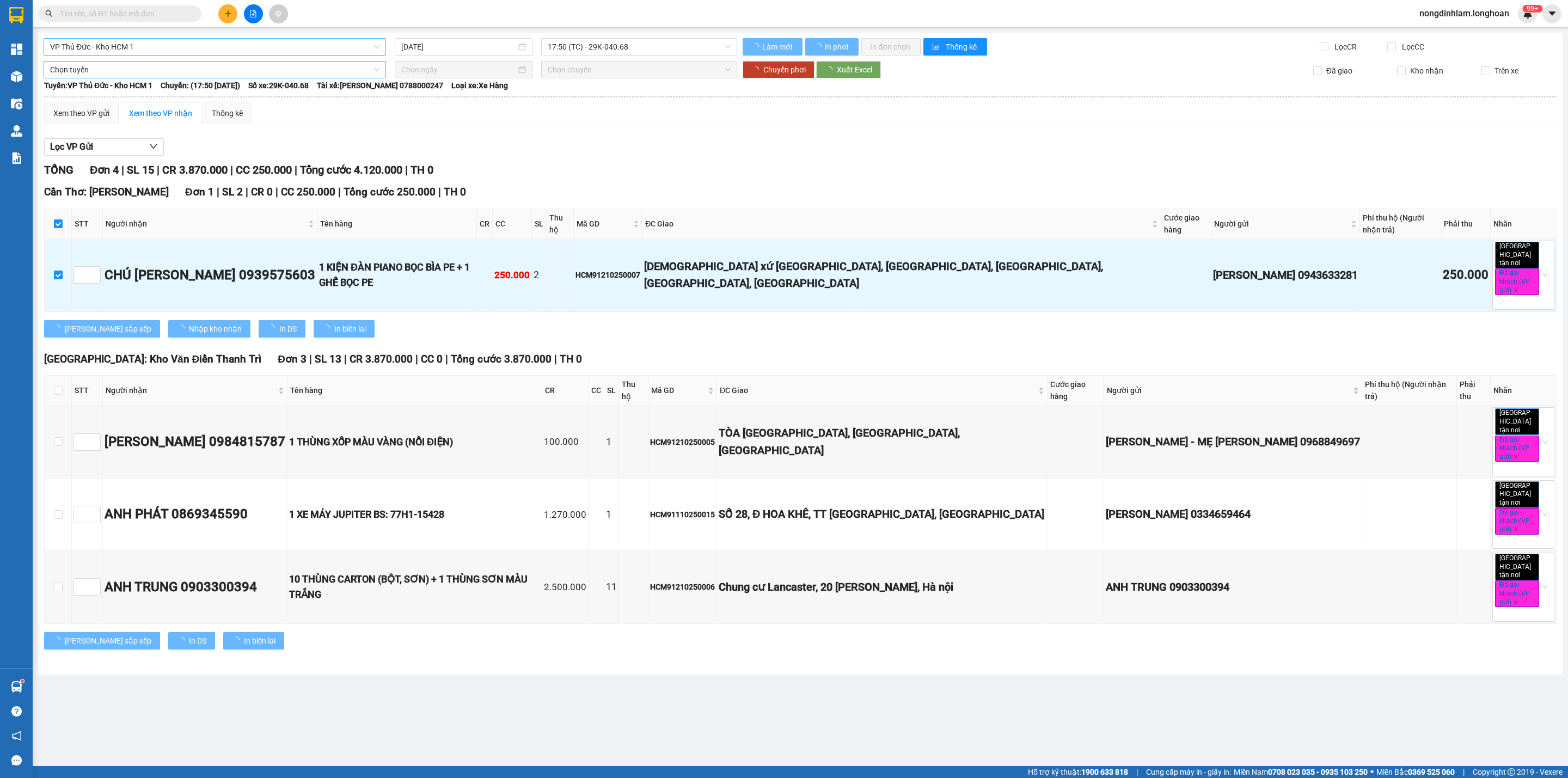
checkbox input "false"
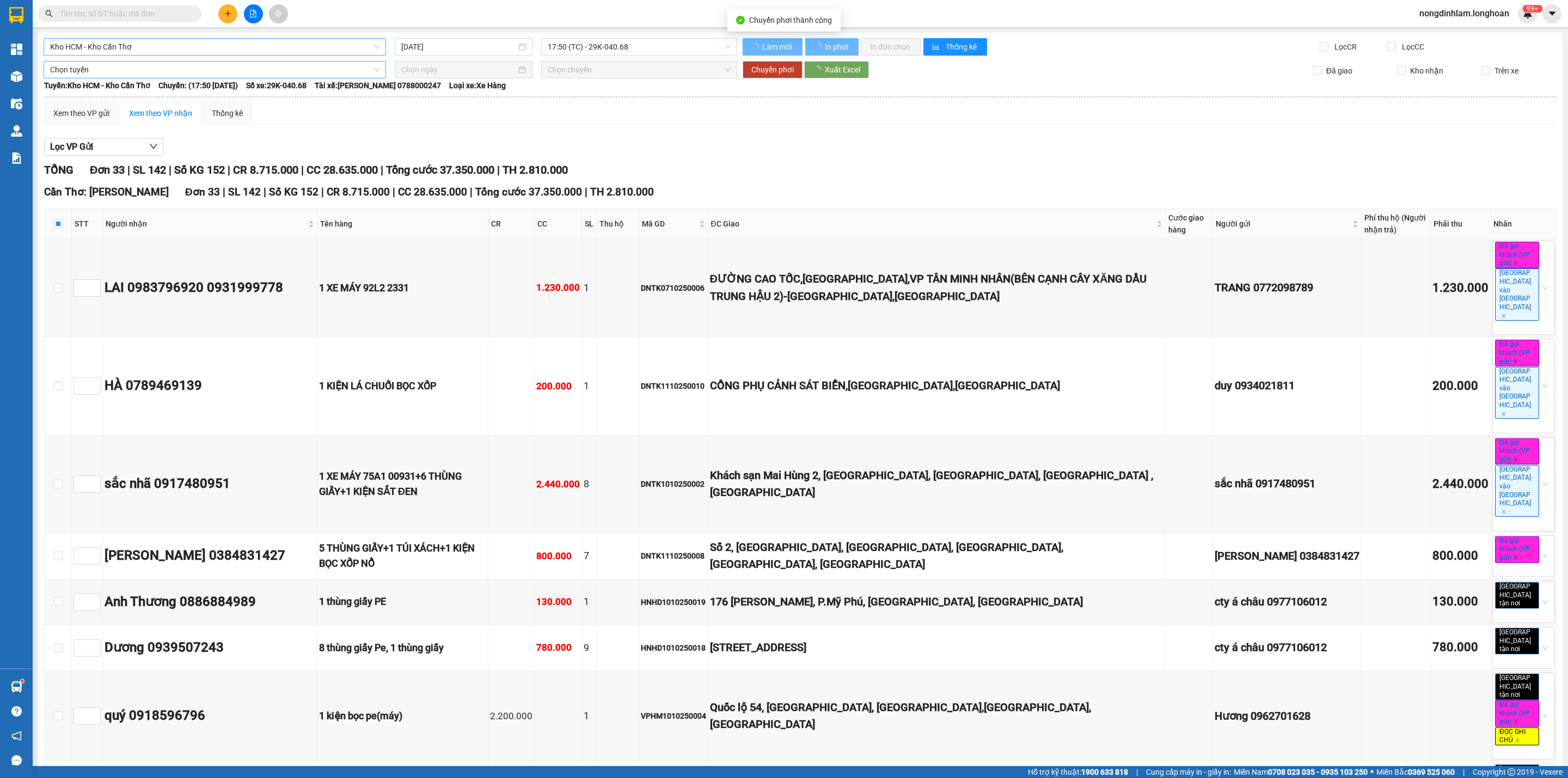
checkbox input "false"
click at [170, 51] on span "Kho HCM - Kho Cần Thơ" at bounding box center [214, 47] width 329 height 16
type input "thủ"
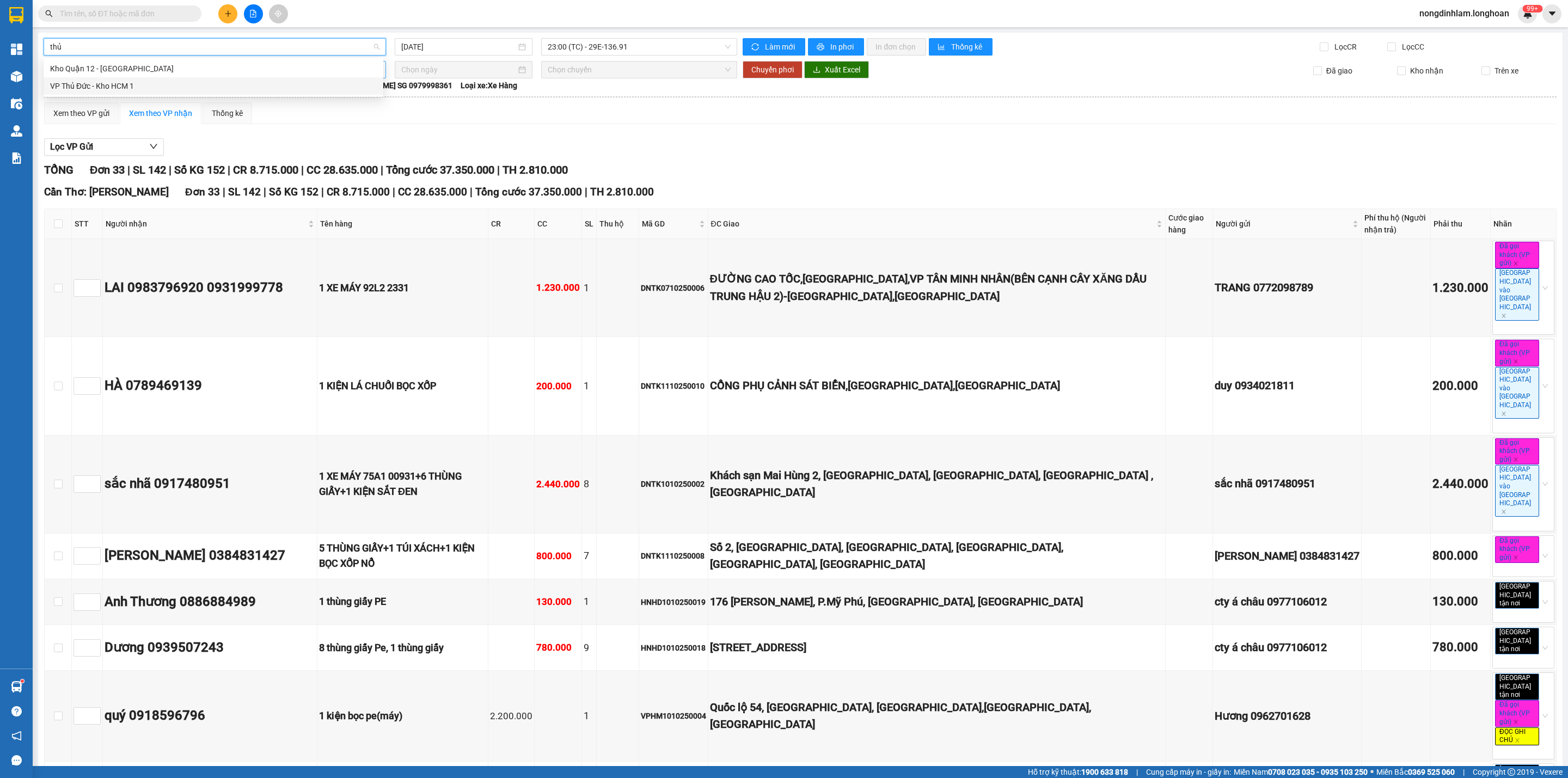
click at [131, 84] on div "VP Thủ Đức - Kho HCM 1" at bounding box center [213, 86] width 326 height 12
type input "[DATE]"
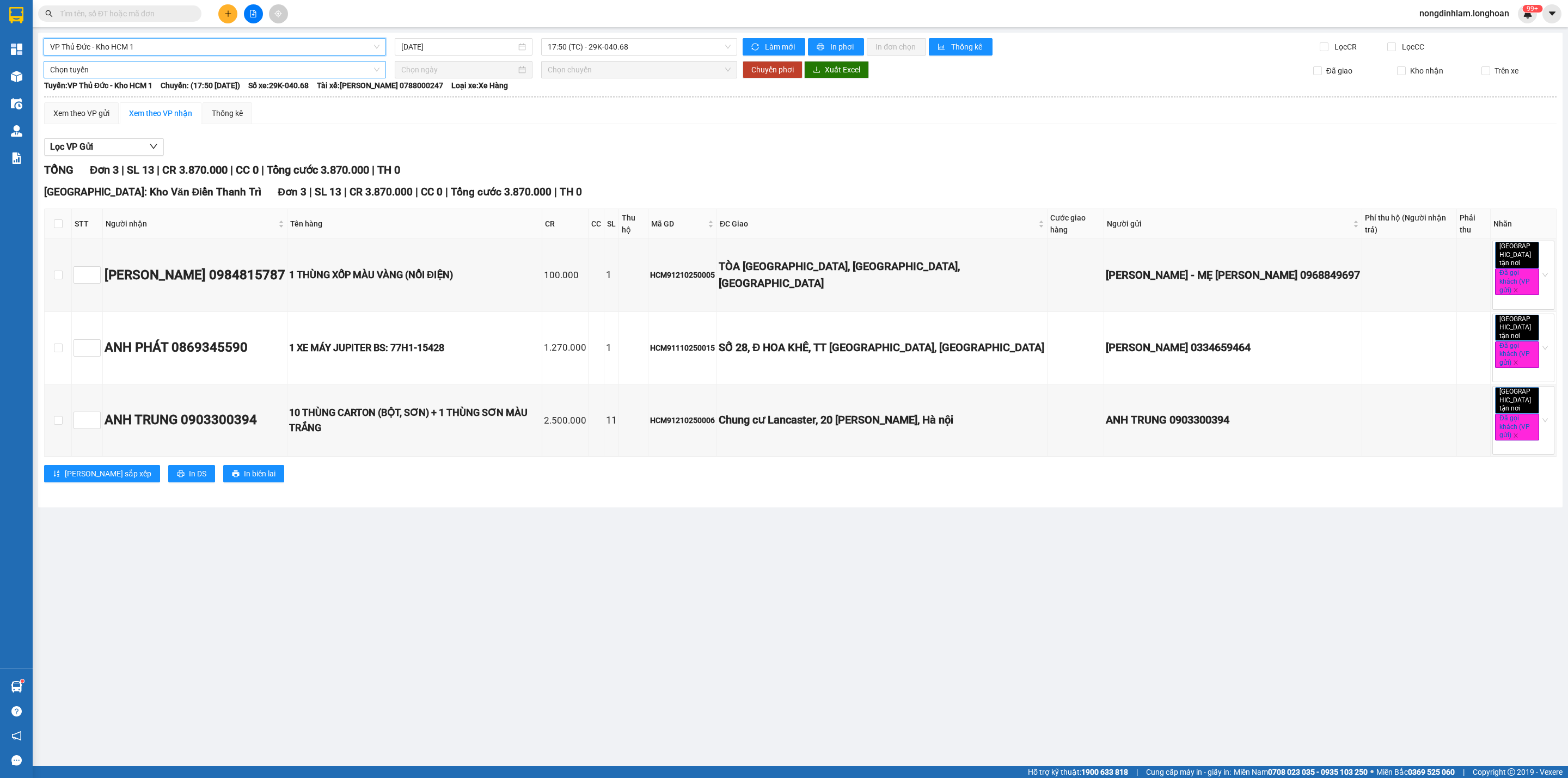
click at [175, 77] on span "Chọn tuyến" at bounding box center [214, 70] width 329 height 16
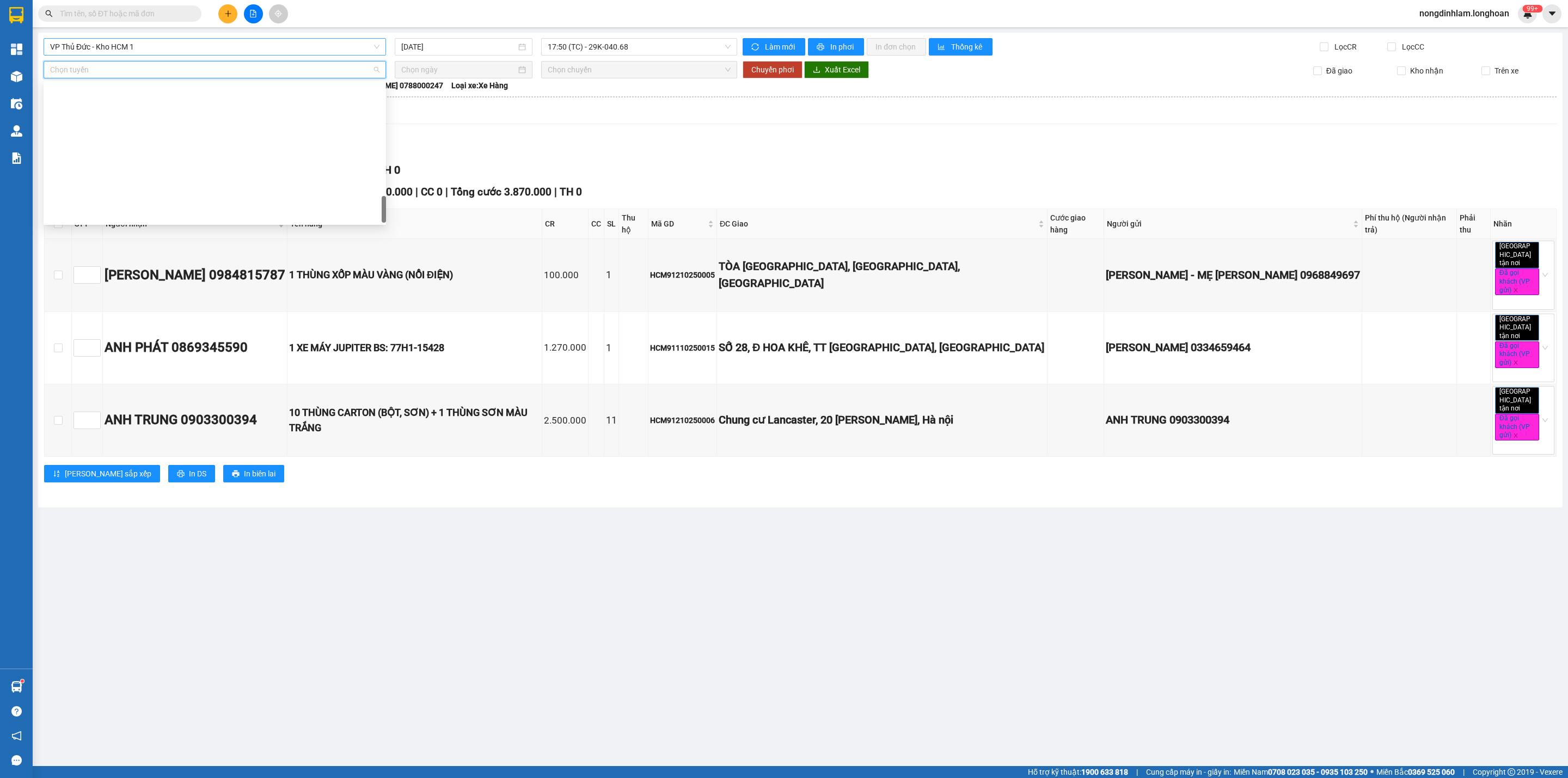
scroll to position [766, 0]
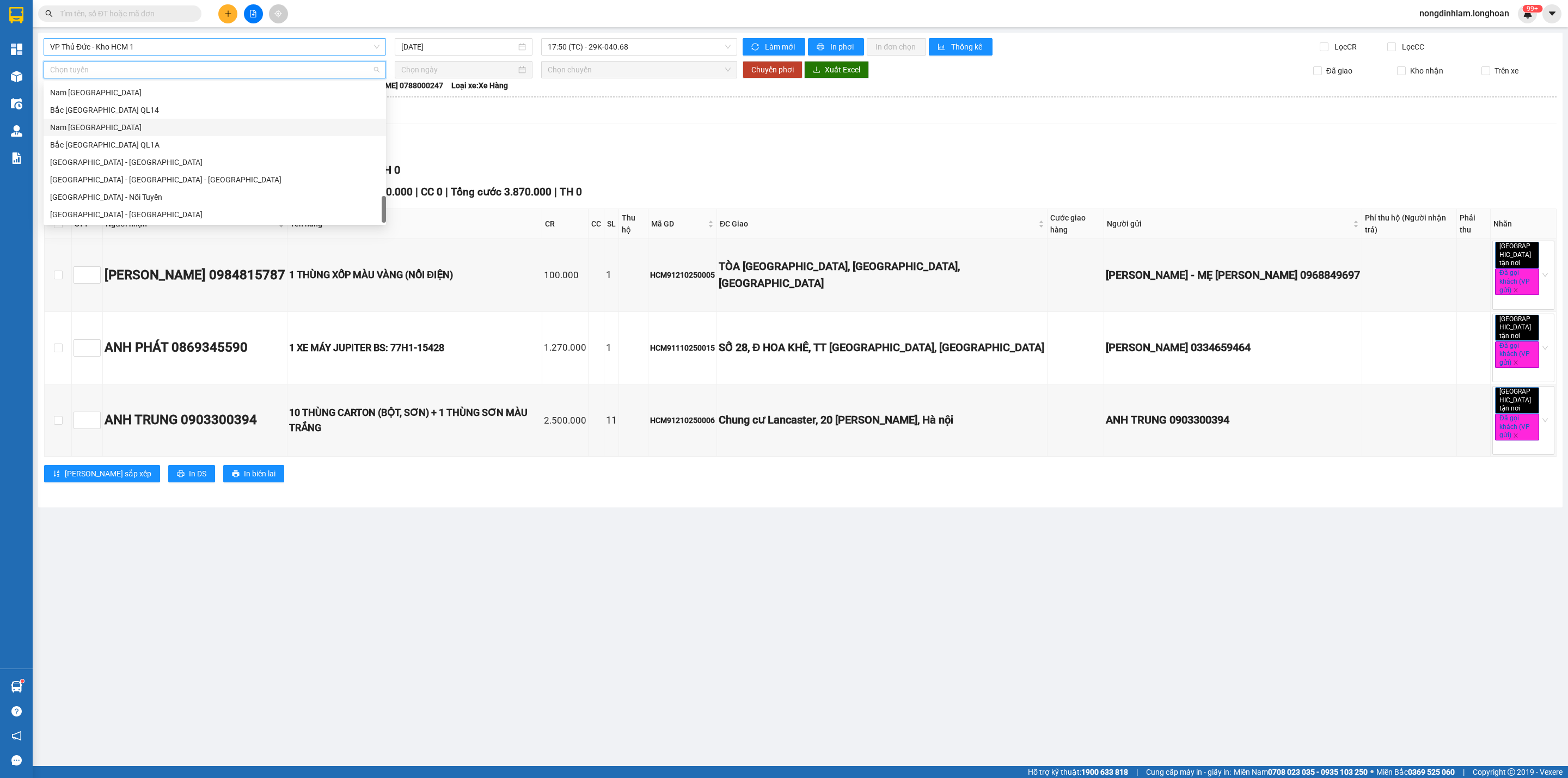
click at [121, 129] on div "Nam [GEOGRAPHIC_DATA]" at bounding box center [214, 127] width 329 height 12
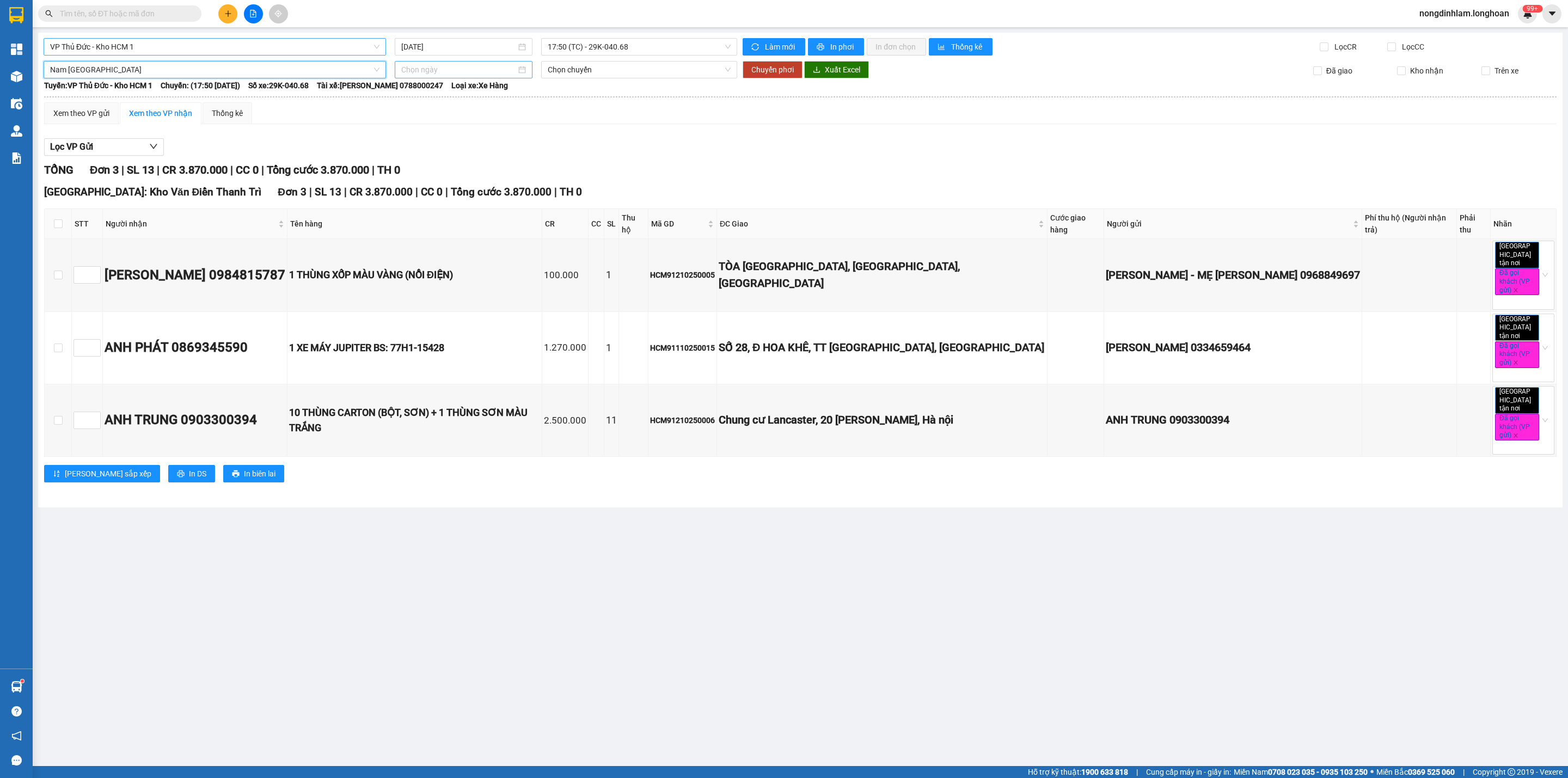
click at [462, 75] on input at bounding box center [459, 70] width 115 height 12
type input "[DATE]"
click at [410, 164] on div "12" at bounding box center [411, 166] width 13 height 13
type input "[DATE]"
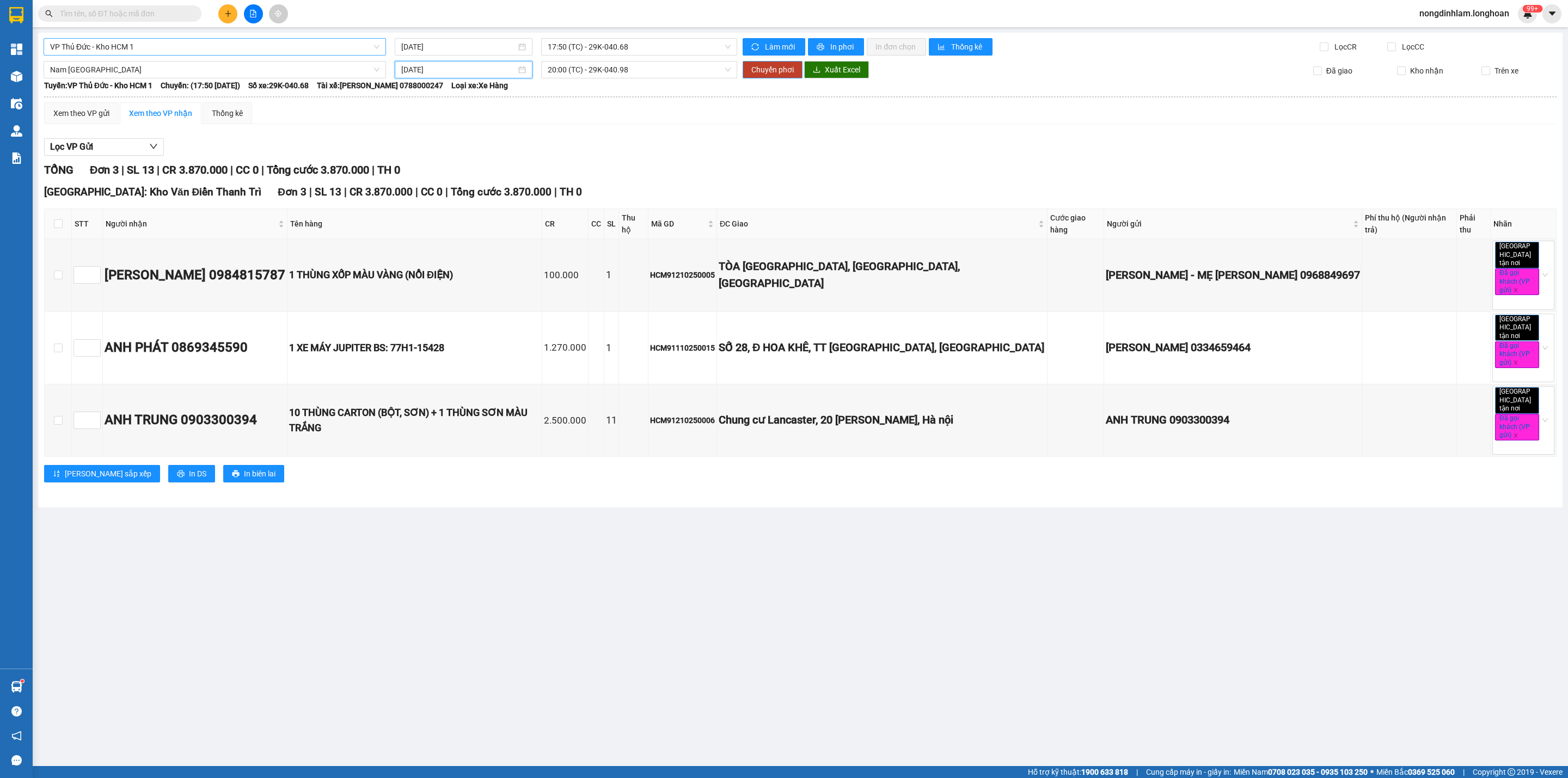
click at [776, 69] on span "Chuyển phơi" at bounding box center [773, 70] width 42 height 12
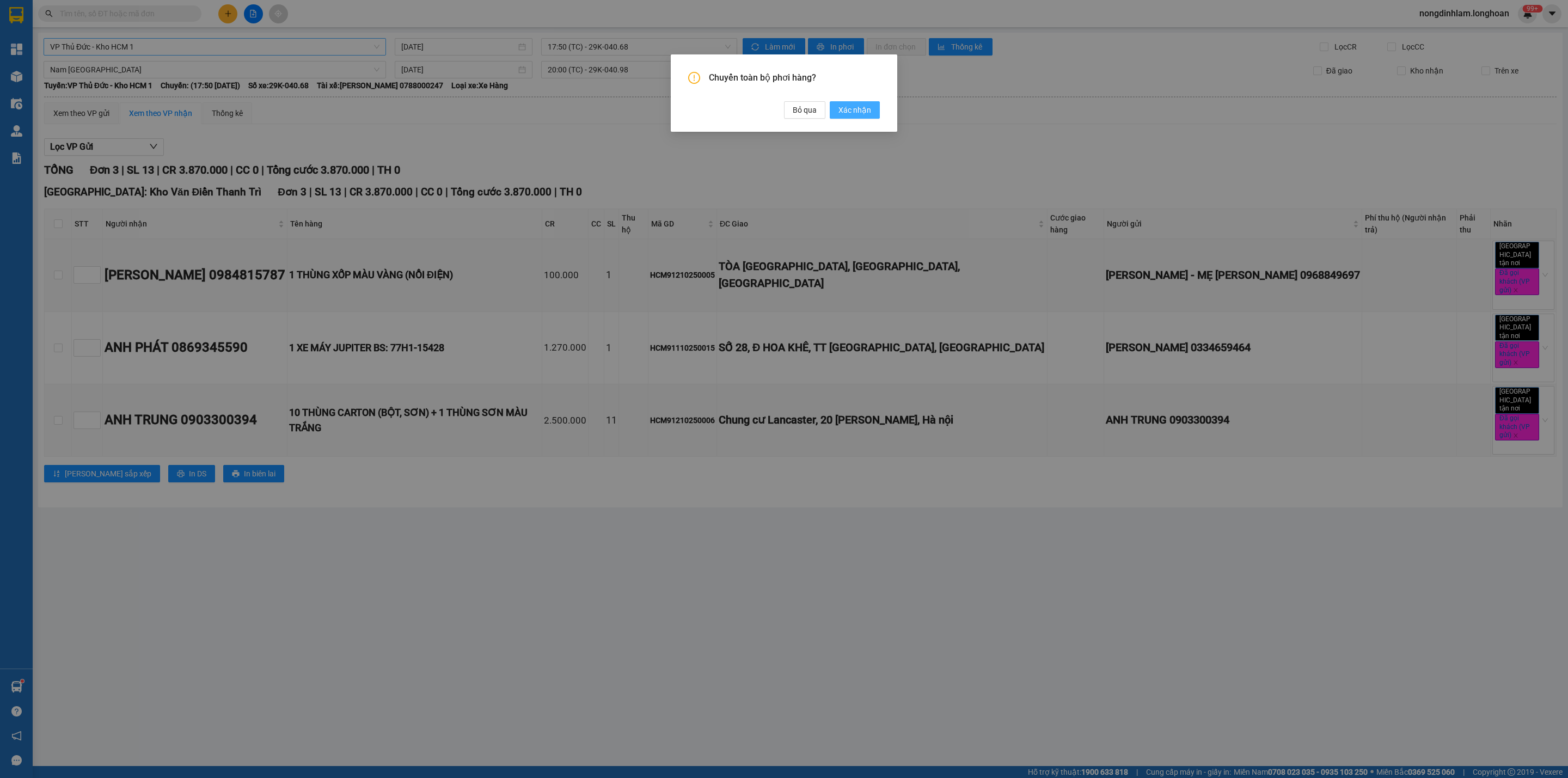
click at [867, 116] on button "Xác nhận" at bounding box center [855, 109] width 50 height 17
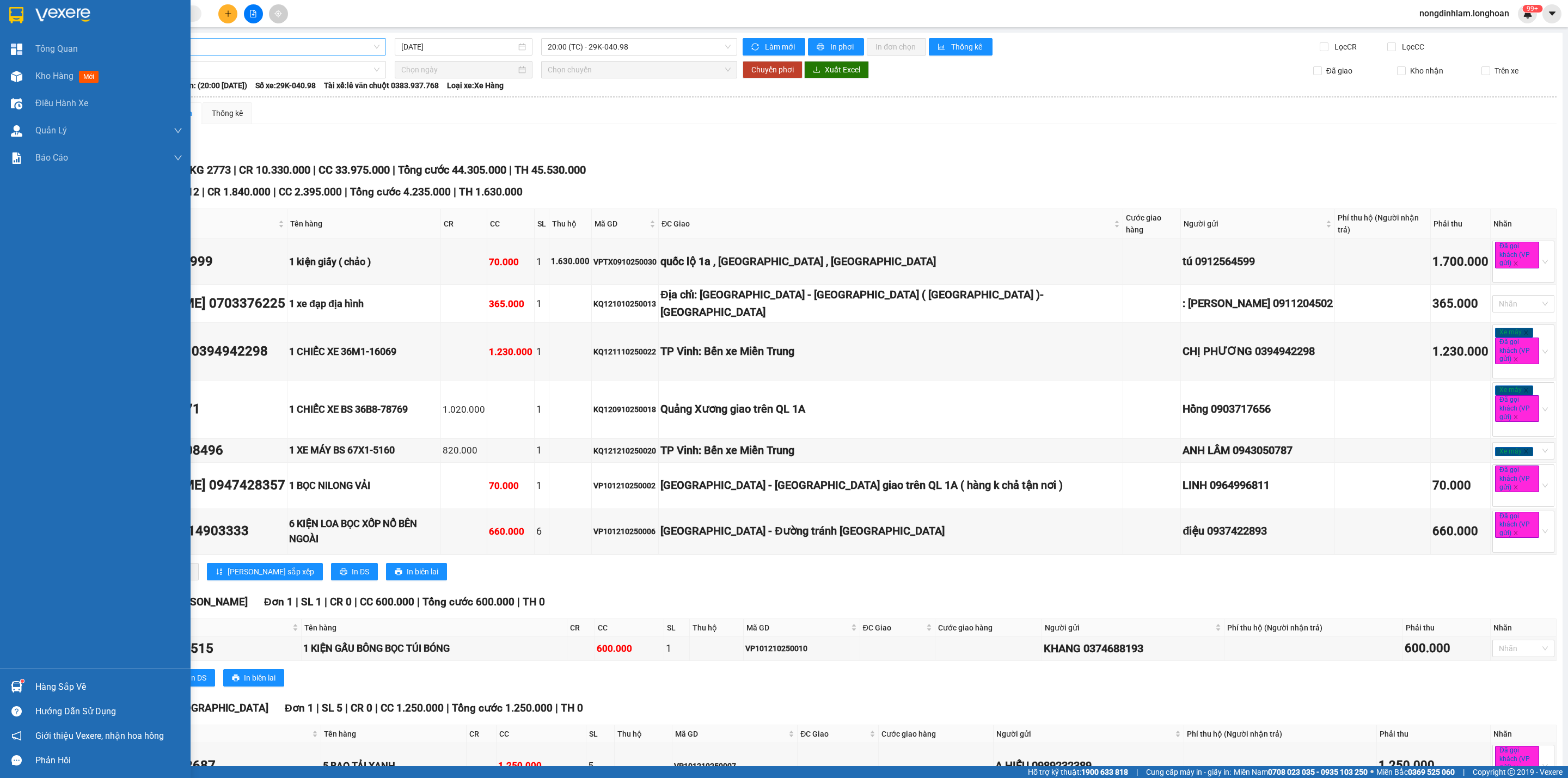
click at [26, 12] on div at bounding box center [95, 18] width 190 height 36
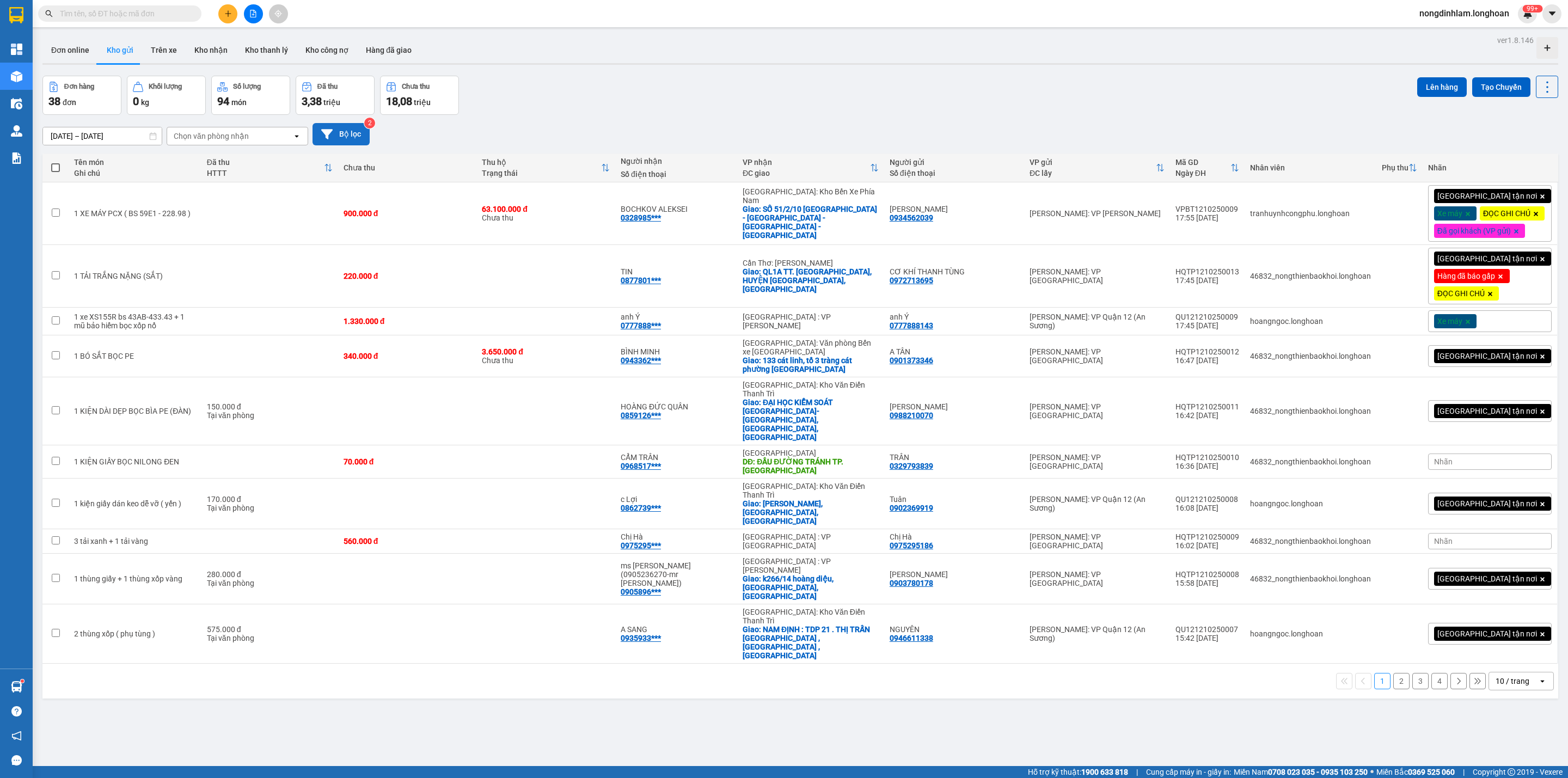
click at [355, 135] on button "Bộ lọc" at bounding box center [342, 134] width 57 height 23
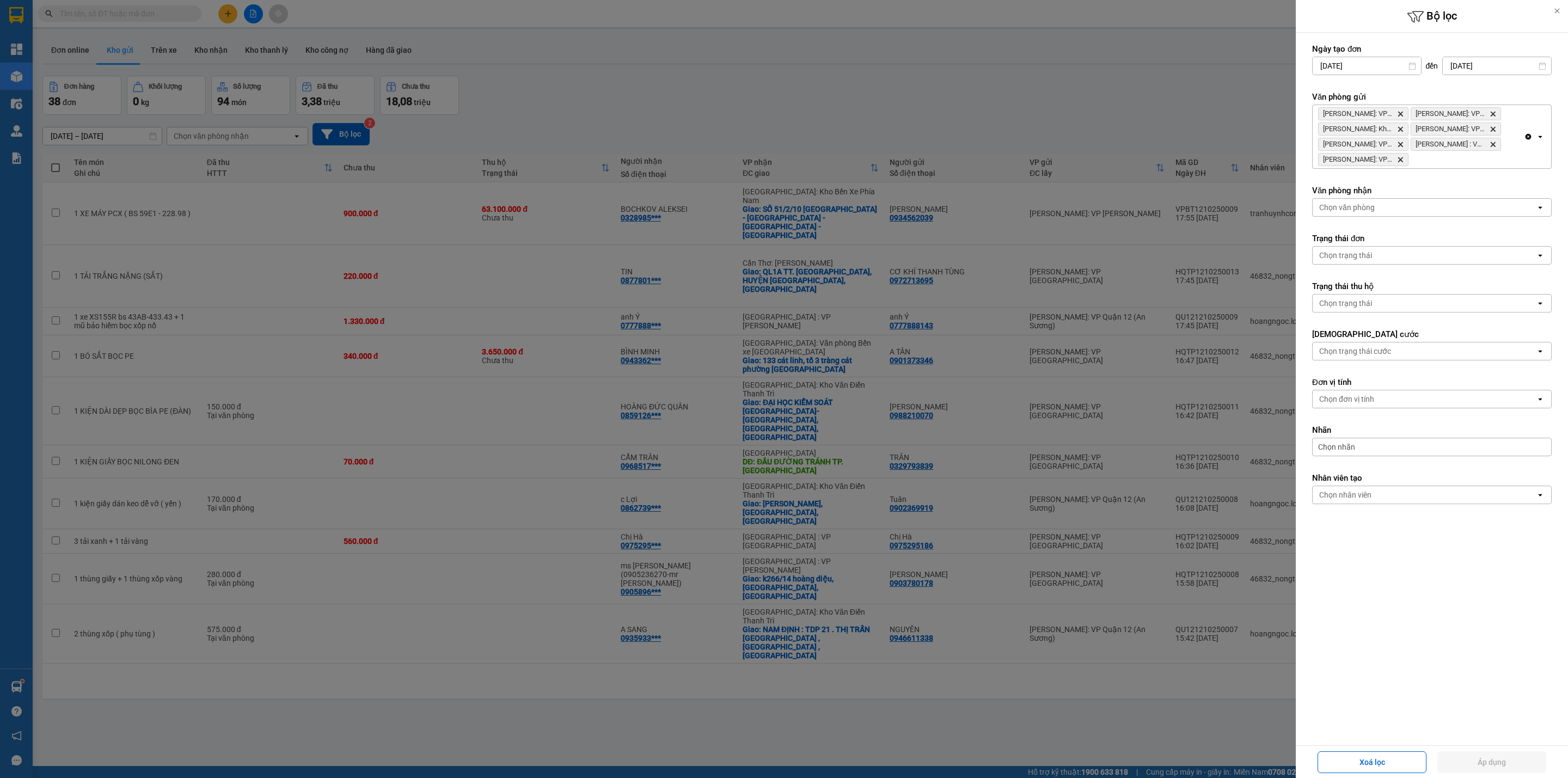
click at [1402, 115] on icon "Delete" at bounding box center [1401, 114] width 7 height 7
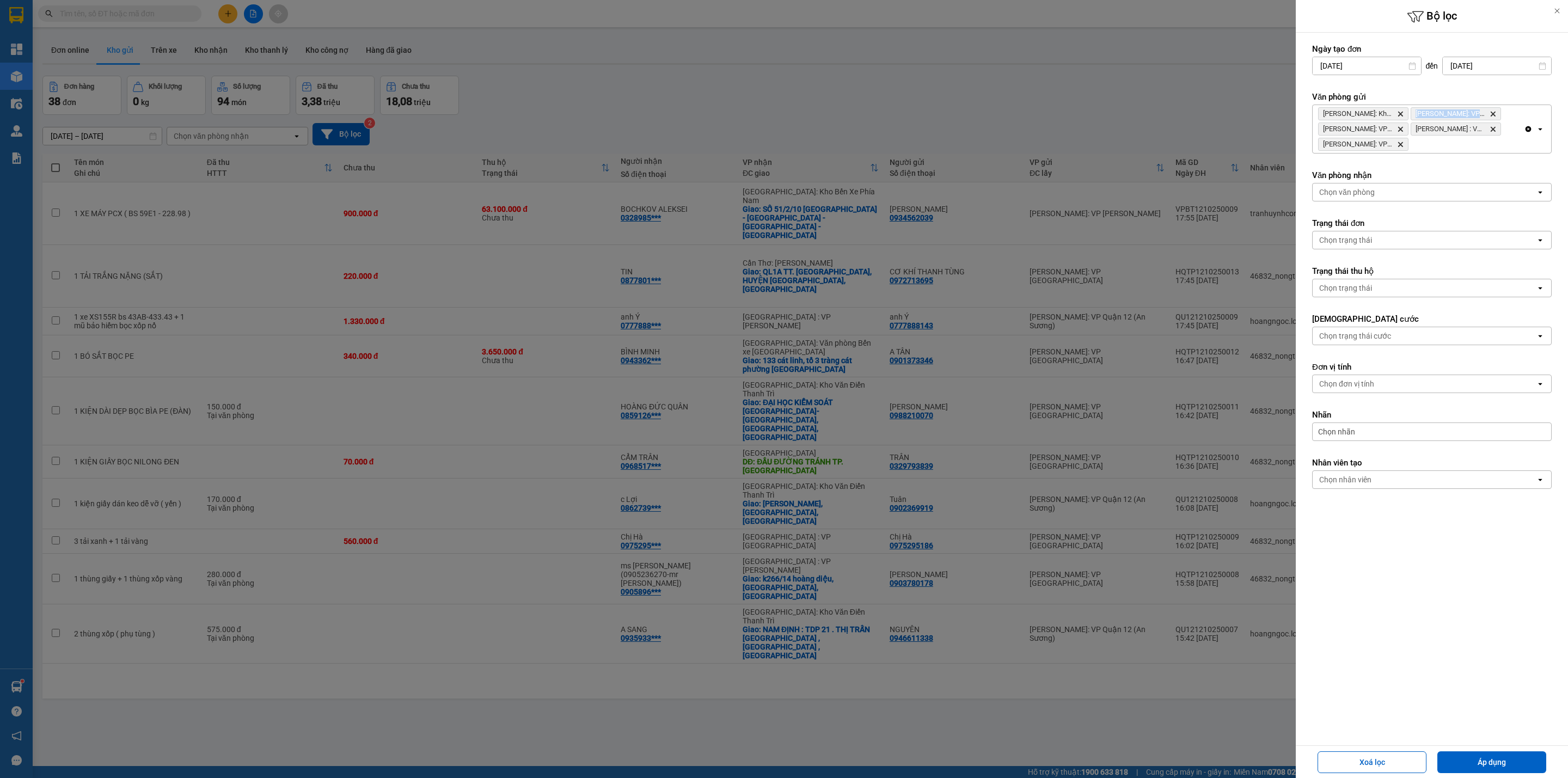
click at [1402, 115] on icon "Delete" at bounding box center [1401, 114] width 7 height 7
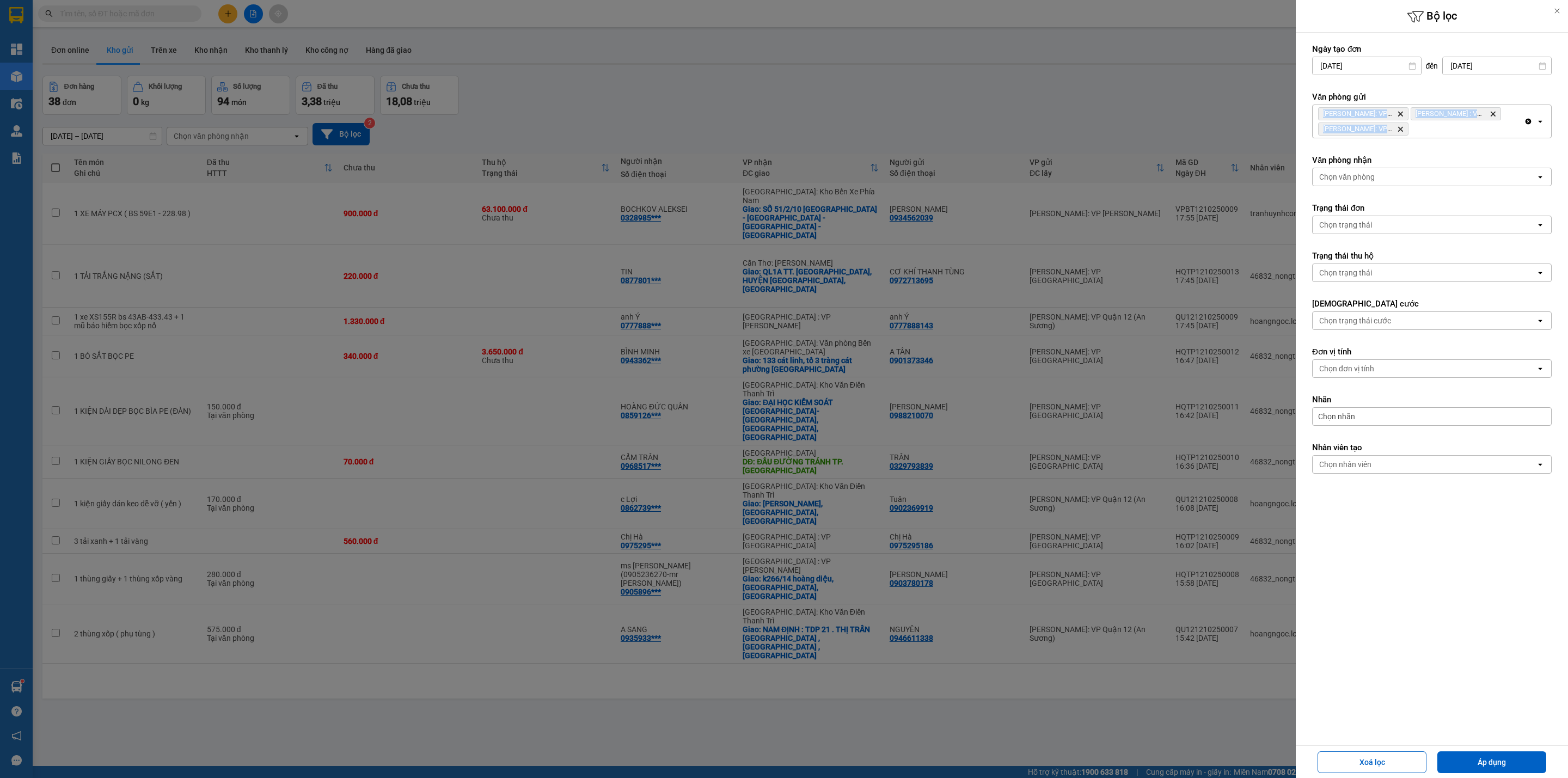
click at [1402, 115] on icon "Delete" at bounding box center [1401, 114] width 7 height 7
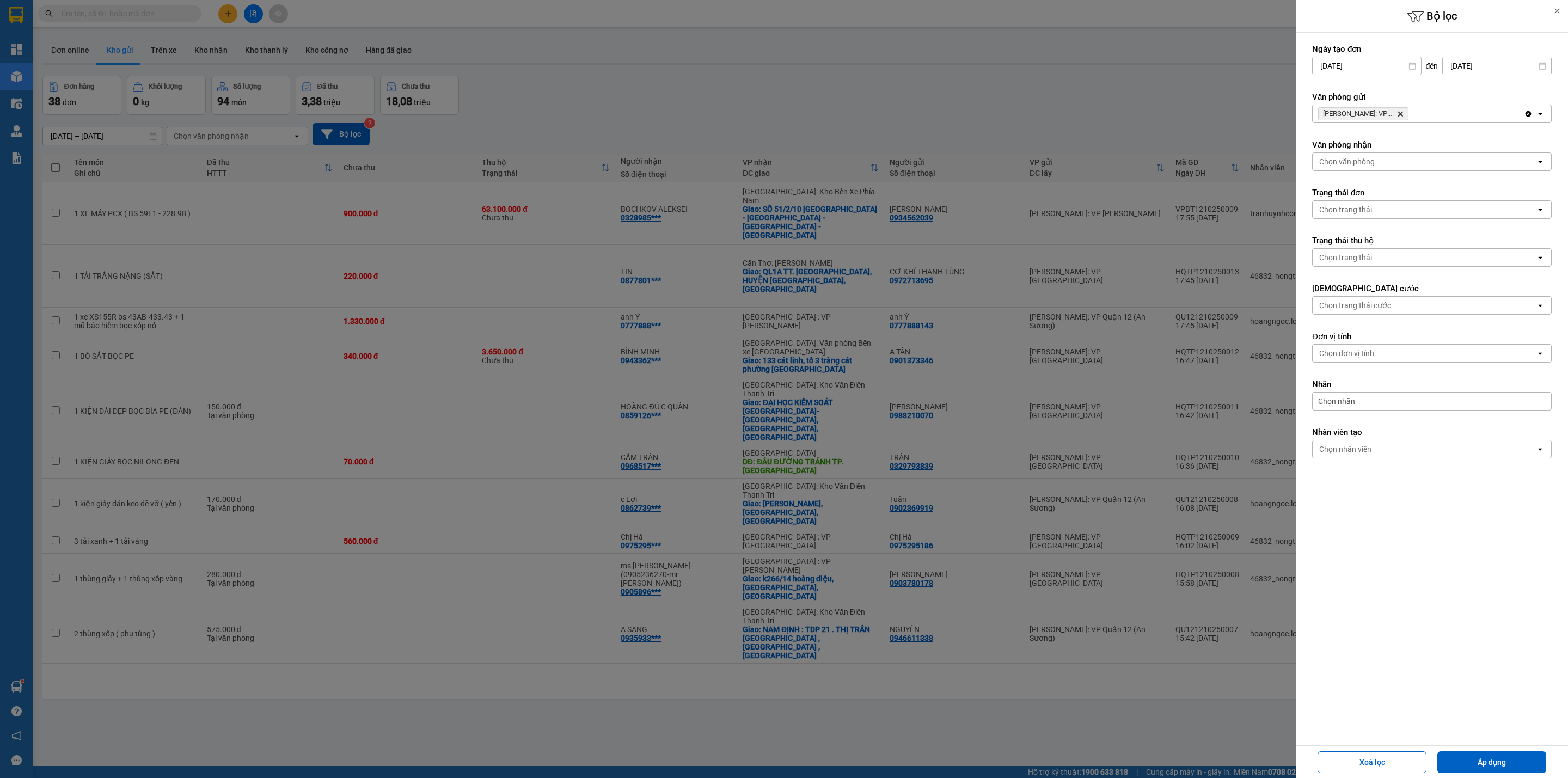
click at [1402, 115] on icon "Delete" at bounding box center [1401, 114] width 7 height 7
click at [1402, 115] on div "Chọn văn phòng" at bounding box center [1424, 114] width 223 height 17
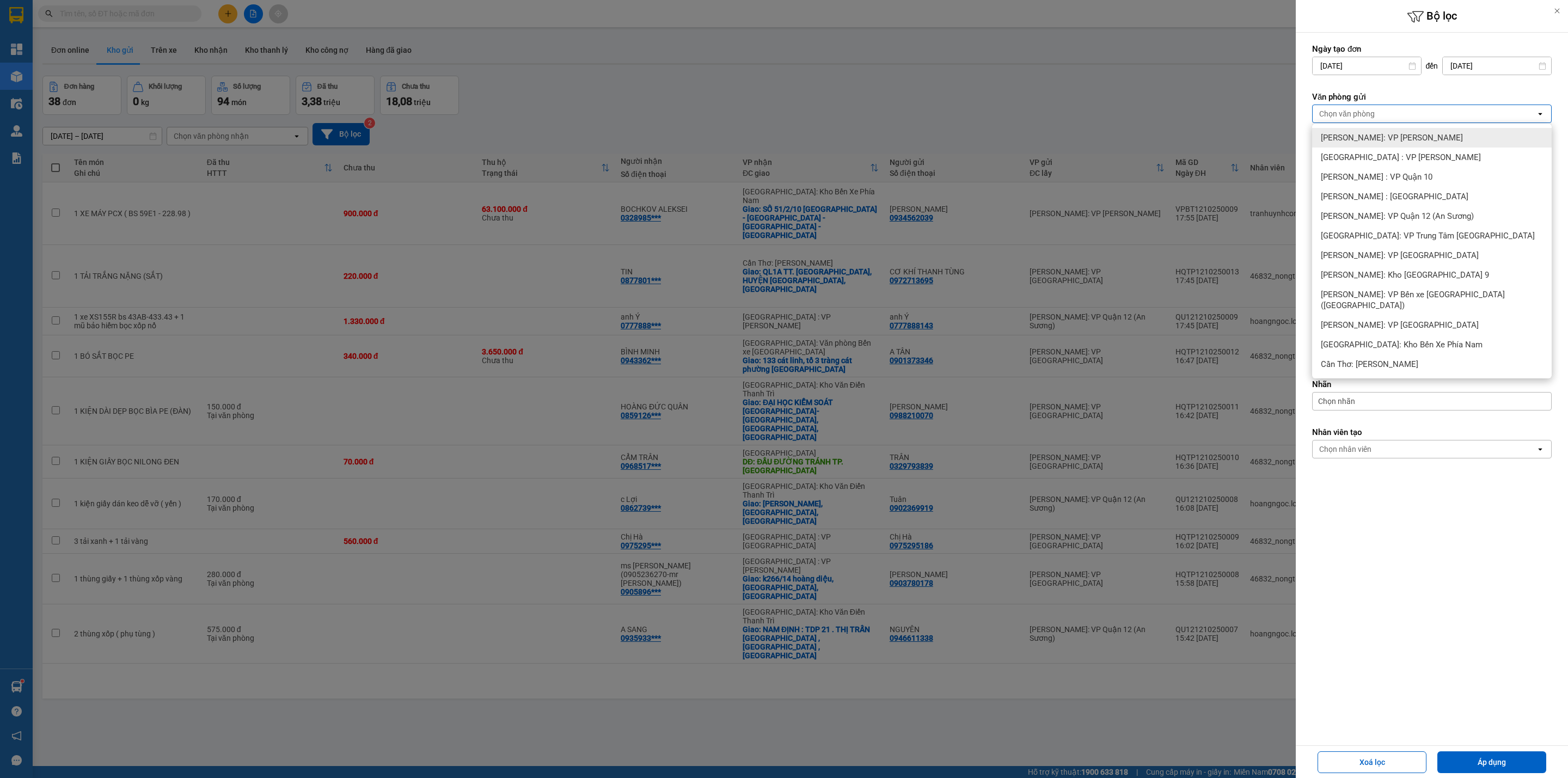
click at [1402, 134] on span "[PERSON_NAME]: VP [PERSON_NAME]" at bounding box center [1392, 138] width 142 height 11
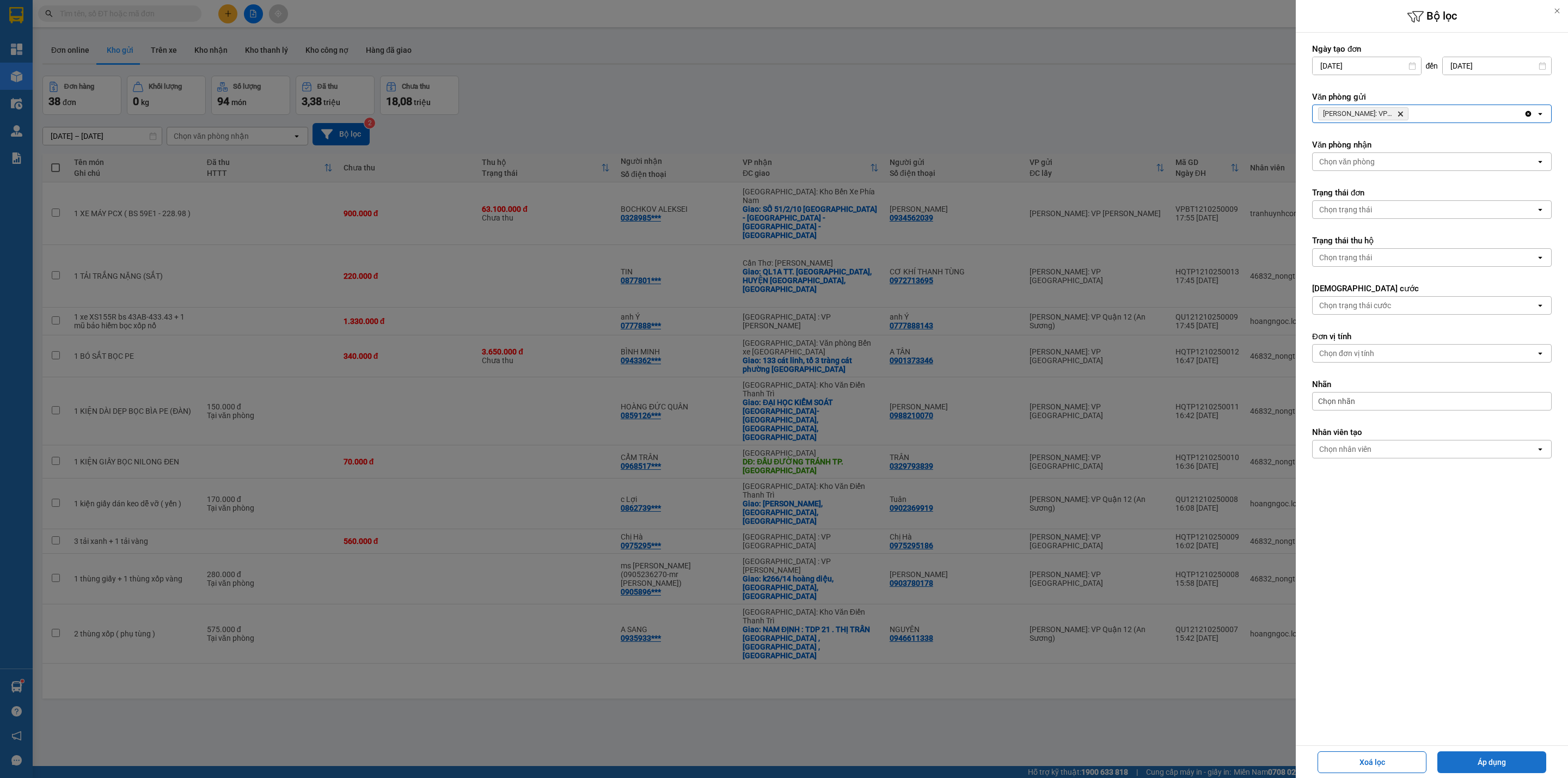
click at [1490, 763] on button "Áp dụng" at bounding box center [1491, 762] width 109 height 22
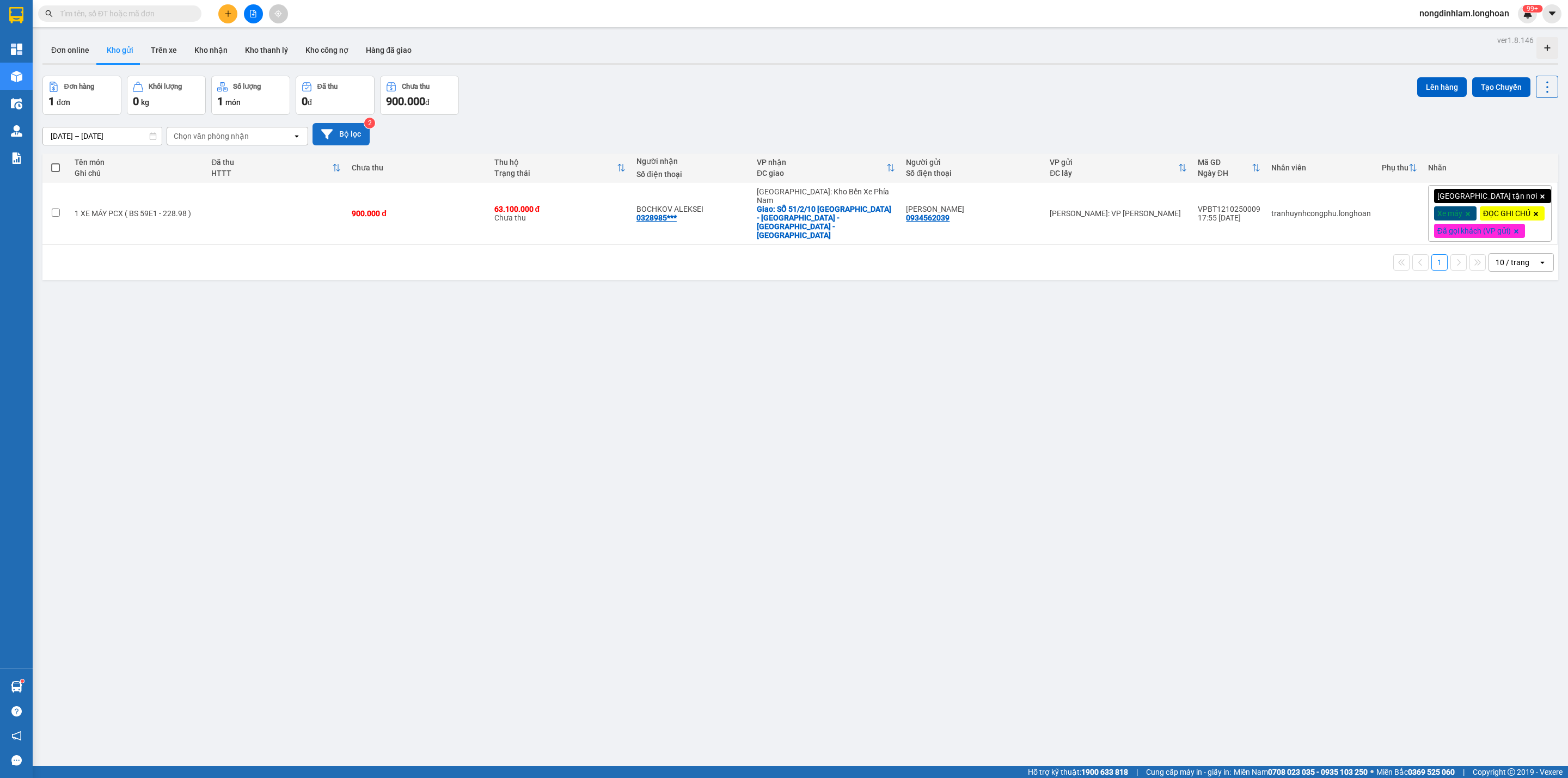
click at [364, 128] on button "Bộ lọc" at bounding box center [342, 134] width 57 height 23
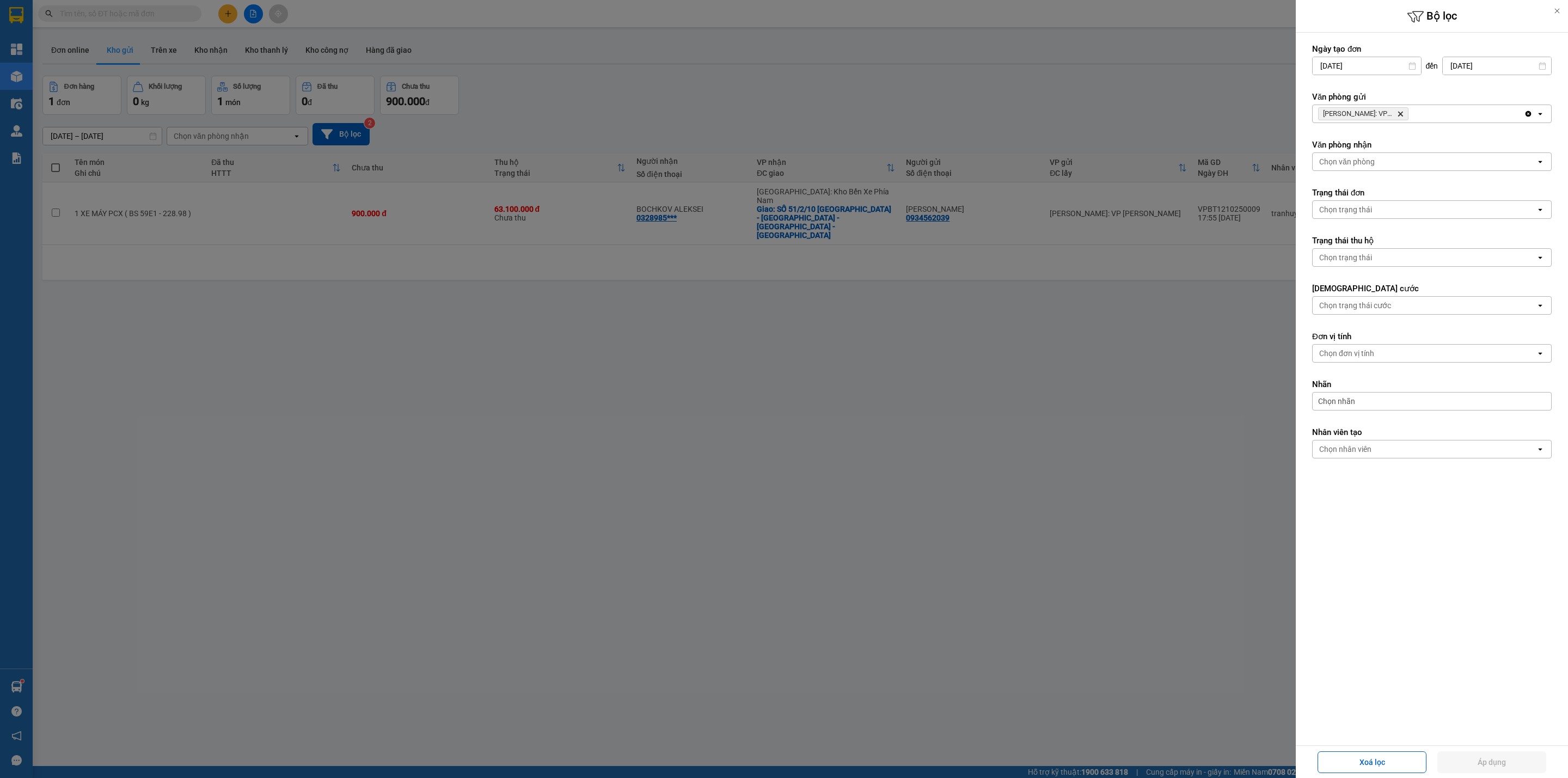
click at [1402, 115] on icon "Delete" at bounding box center [1401, 114] width 7 height 7
click at [1402, 115] on div "Chọn văn phòng" at bounding box center [1424, 114] width 223 height 17
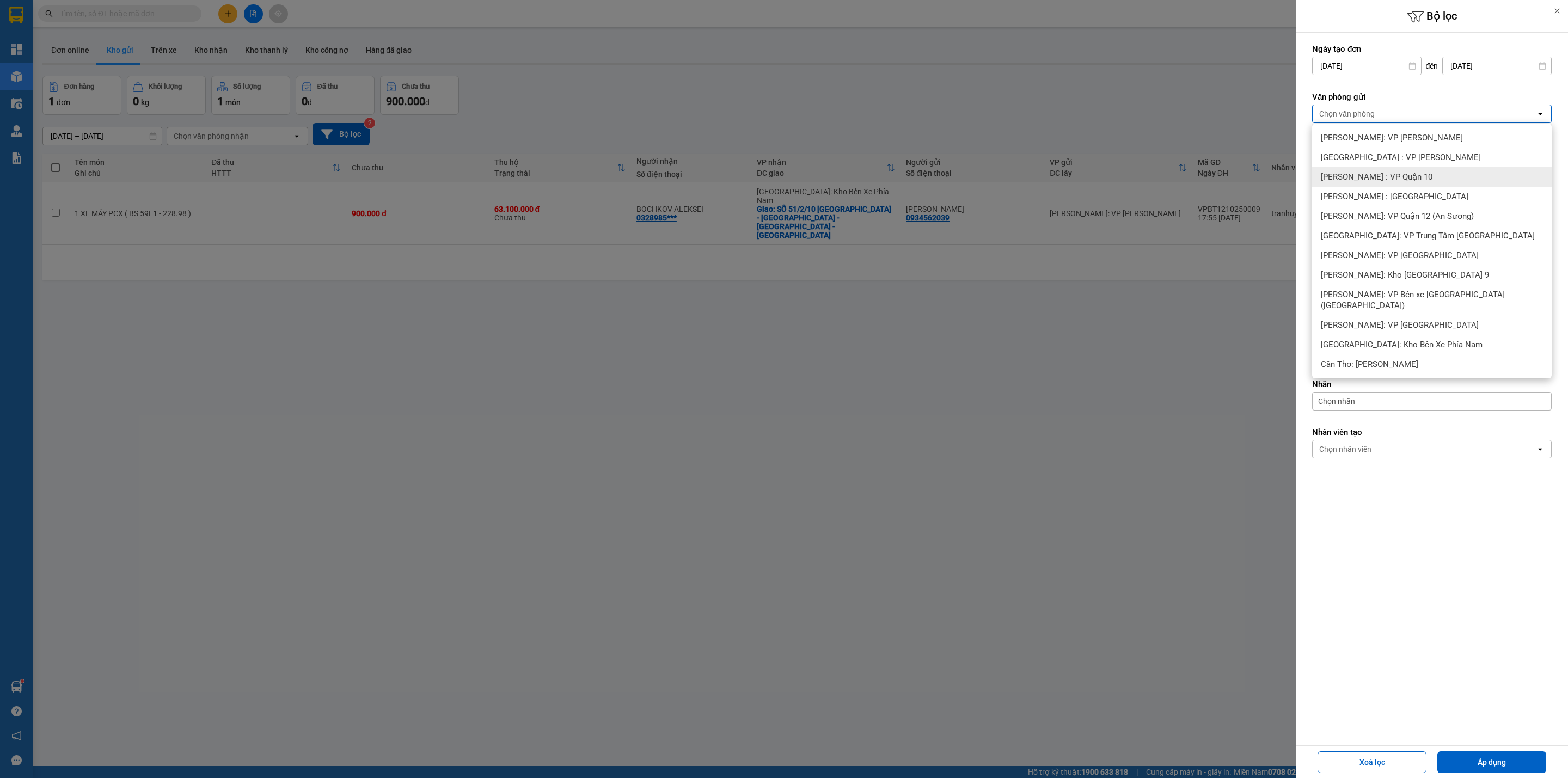
click at [1419, 177] on div "[PERSON_NAME] : VP Quận 10" at bounding box center [1432, 177] width 240 height 20
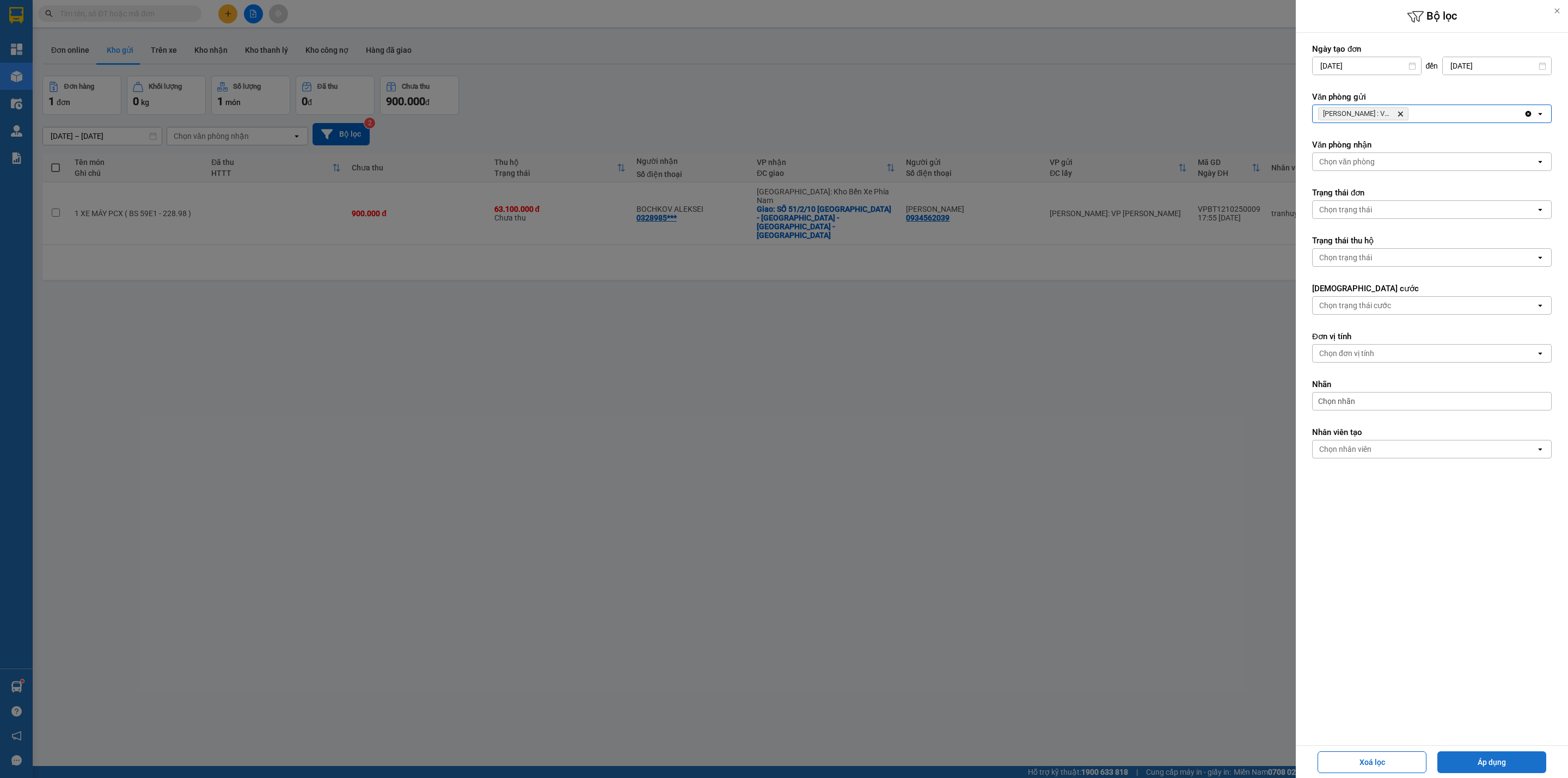
click at [1498, 758] on button "Áp dụng" at bounding box center [1491, 762] width 109 height 22
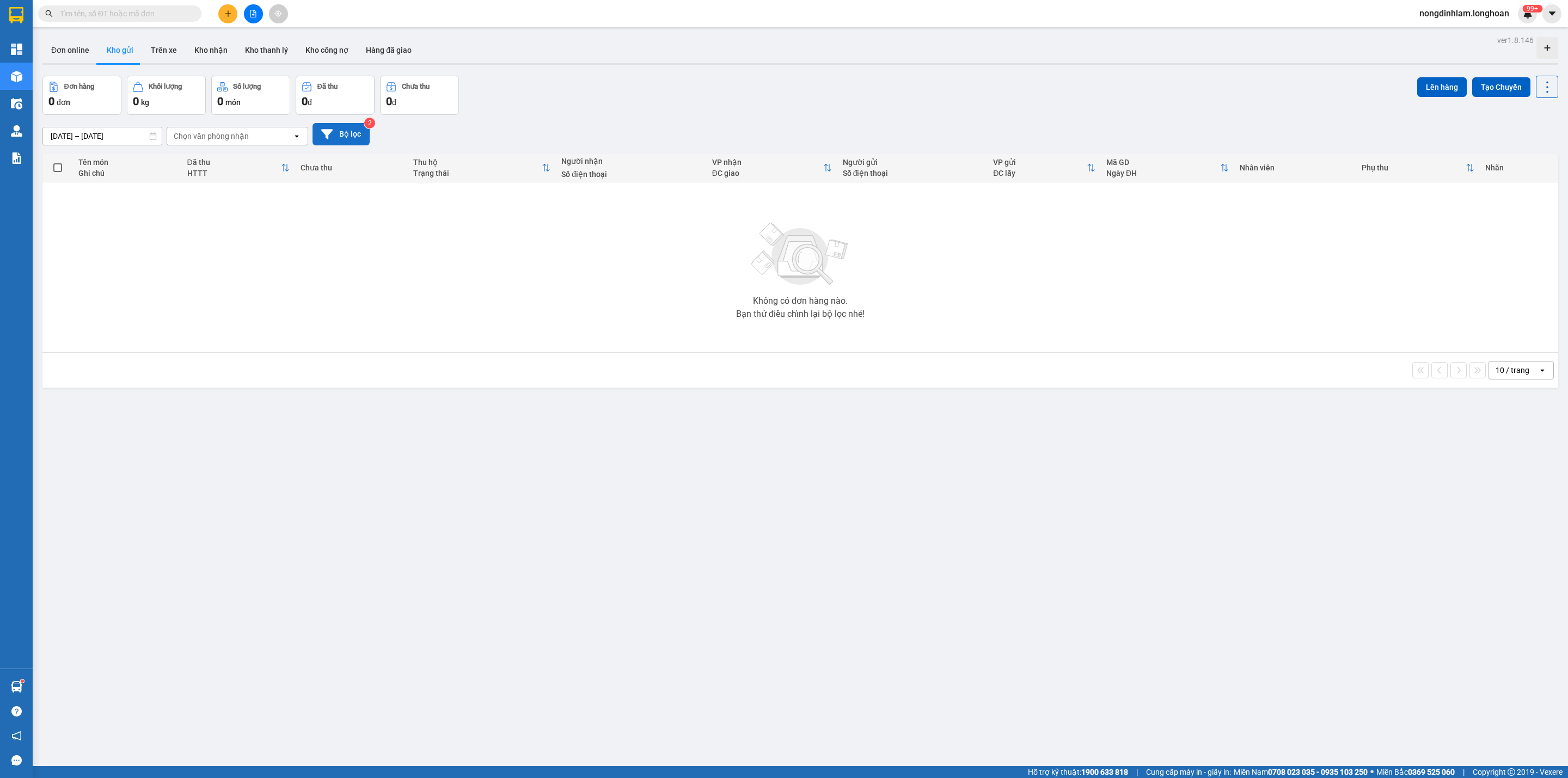
click at [356, 140] on button "Bộ lọc" at bounding box center [342, 134] width 57 height 23
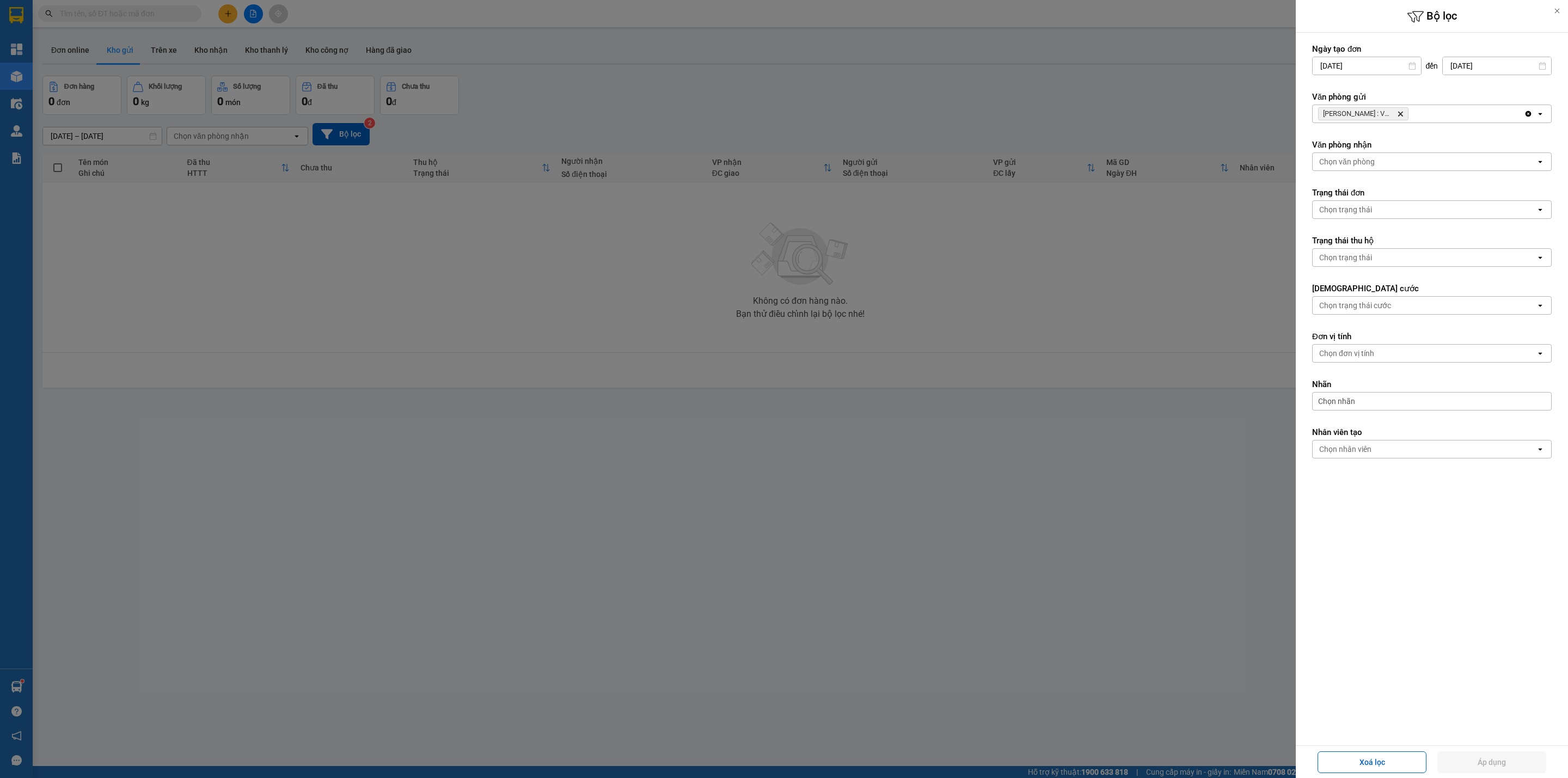
click at [1405, 116] on span "[GEOGRAPHIC_DATA] : VP Quận 10 Delete" at bounding box center [1363, 114] width 90 height 13
click at [1402, 113] on icon "Delete" at bounding box center [1401, 114] width 7 height 7
click at [1402, 113] on div "Chọn văn phòng" at bounding box center [1424, 114] width 223 height 17
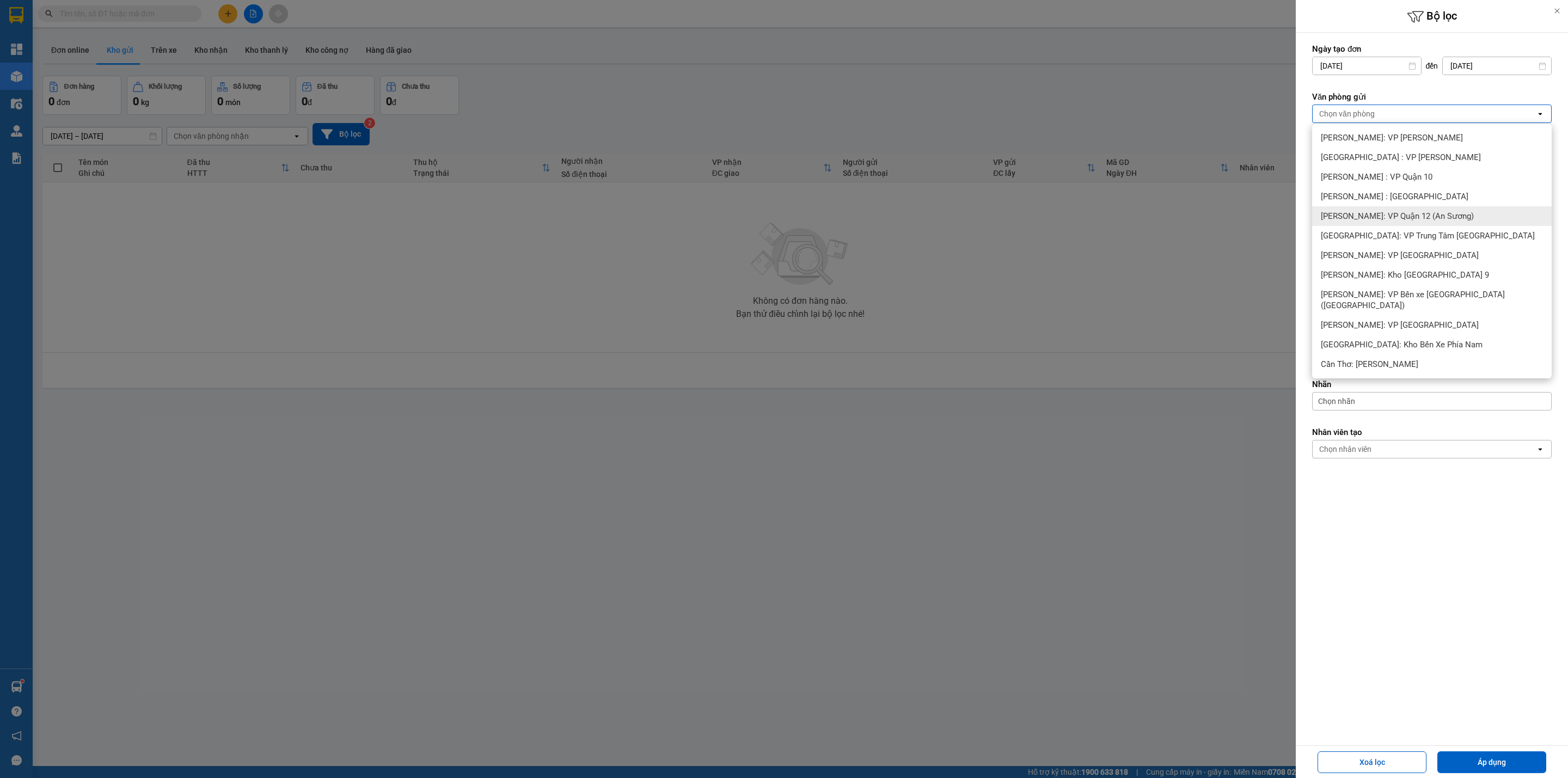
click at [1435, 222] on div "[PERSON_NAME]: VP Quận 12 (An Sương)" at bounding box center [1432, 216] width 240 height 20
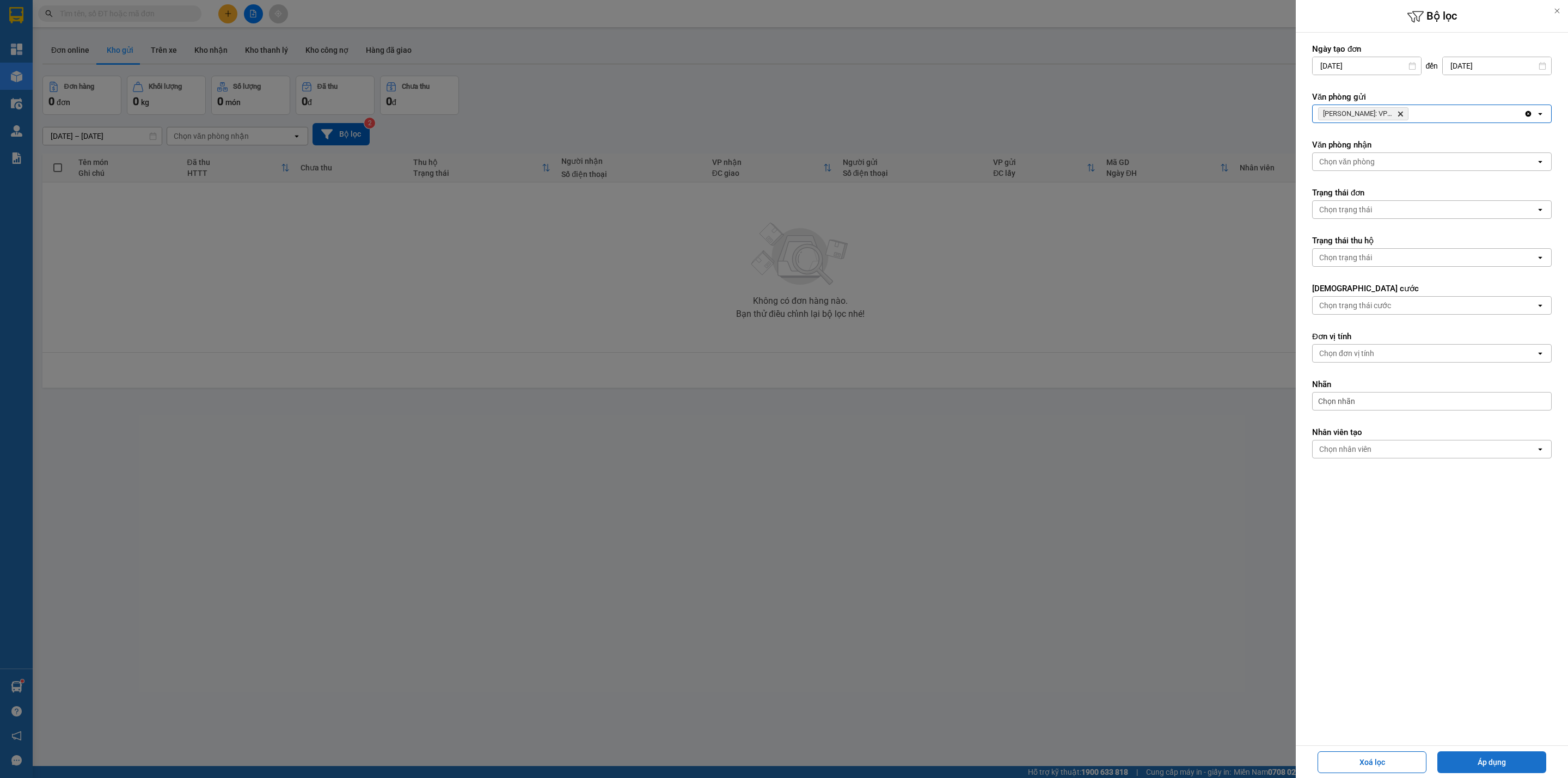
click at [1509, 760] on button "Áp dụng" at bounding box center [1491, 762] width 109 height 22
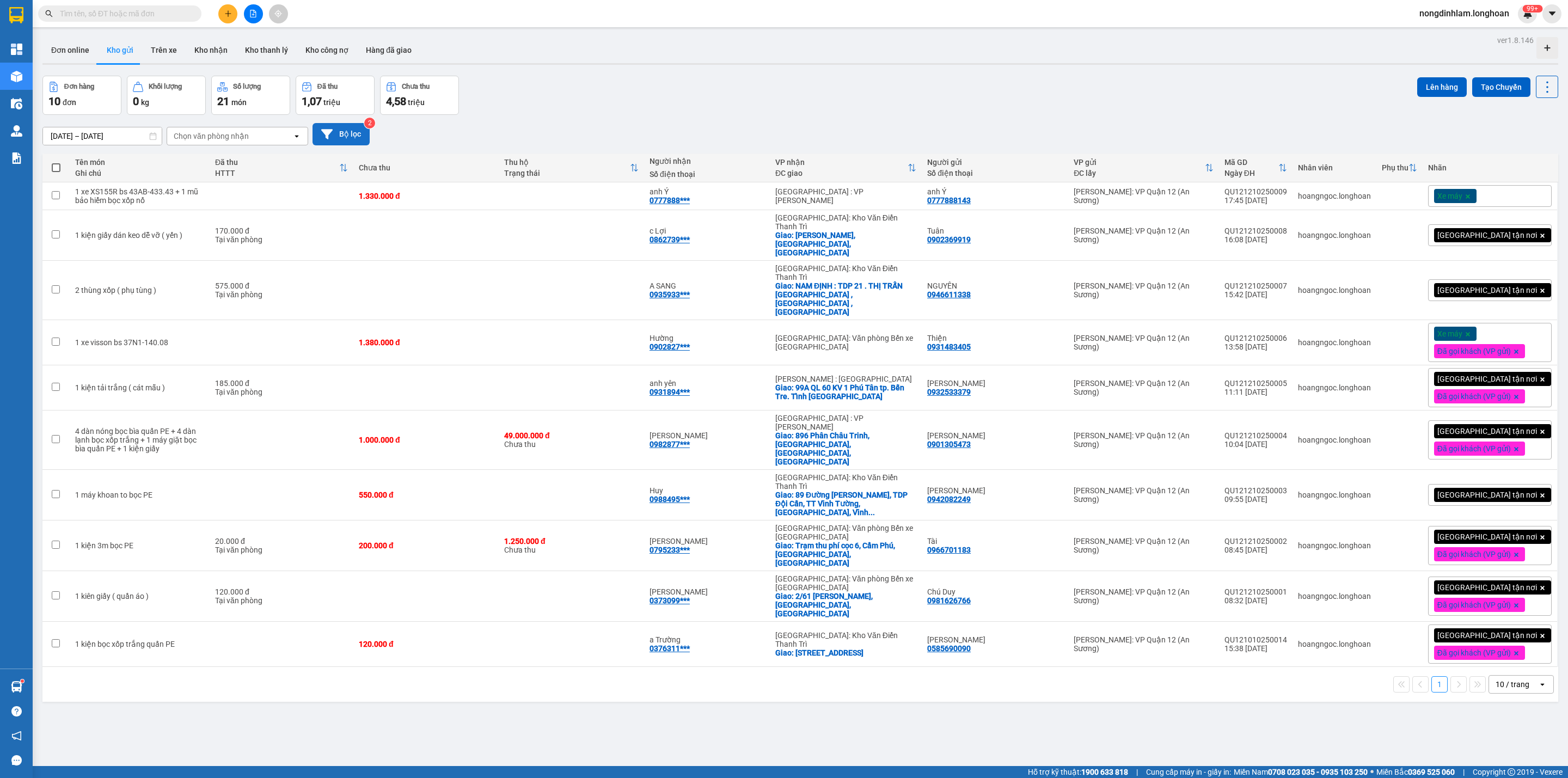
click at [334, 127] on button "Bộ lọc" at bounding box center [342, 134] width 57 height 23
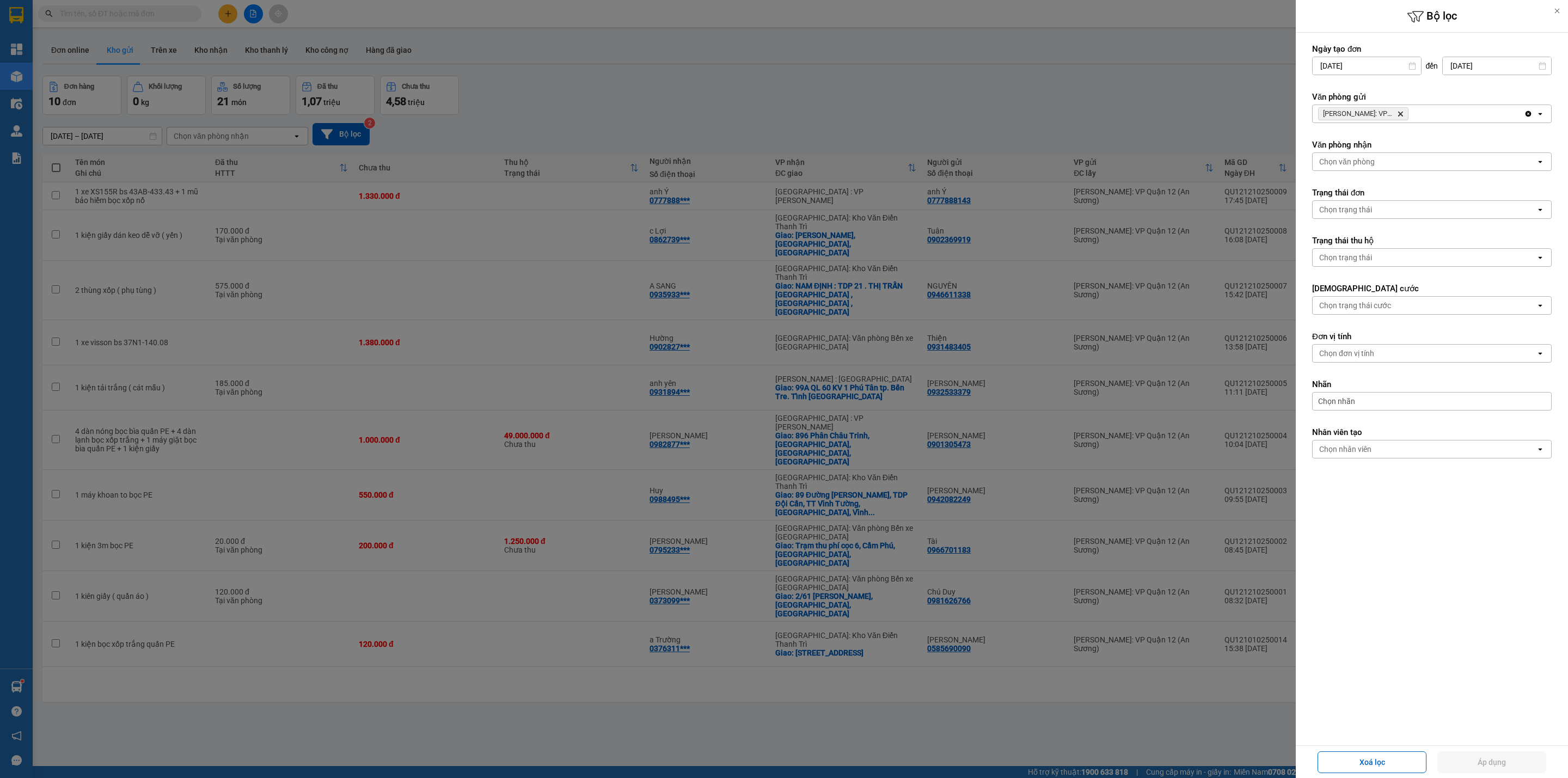
click at [1402, 114] on icon "Delete" at bounding box center [1401, 114] width 7 height 7
click at [1402, 114] on div "Chọn văn phòng" at bounding box center [1424, 114] width 223 height 17
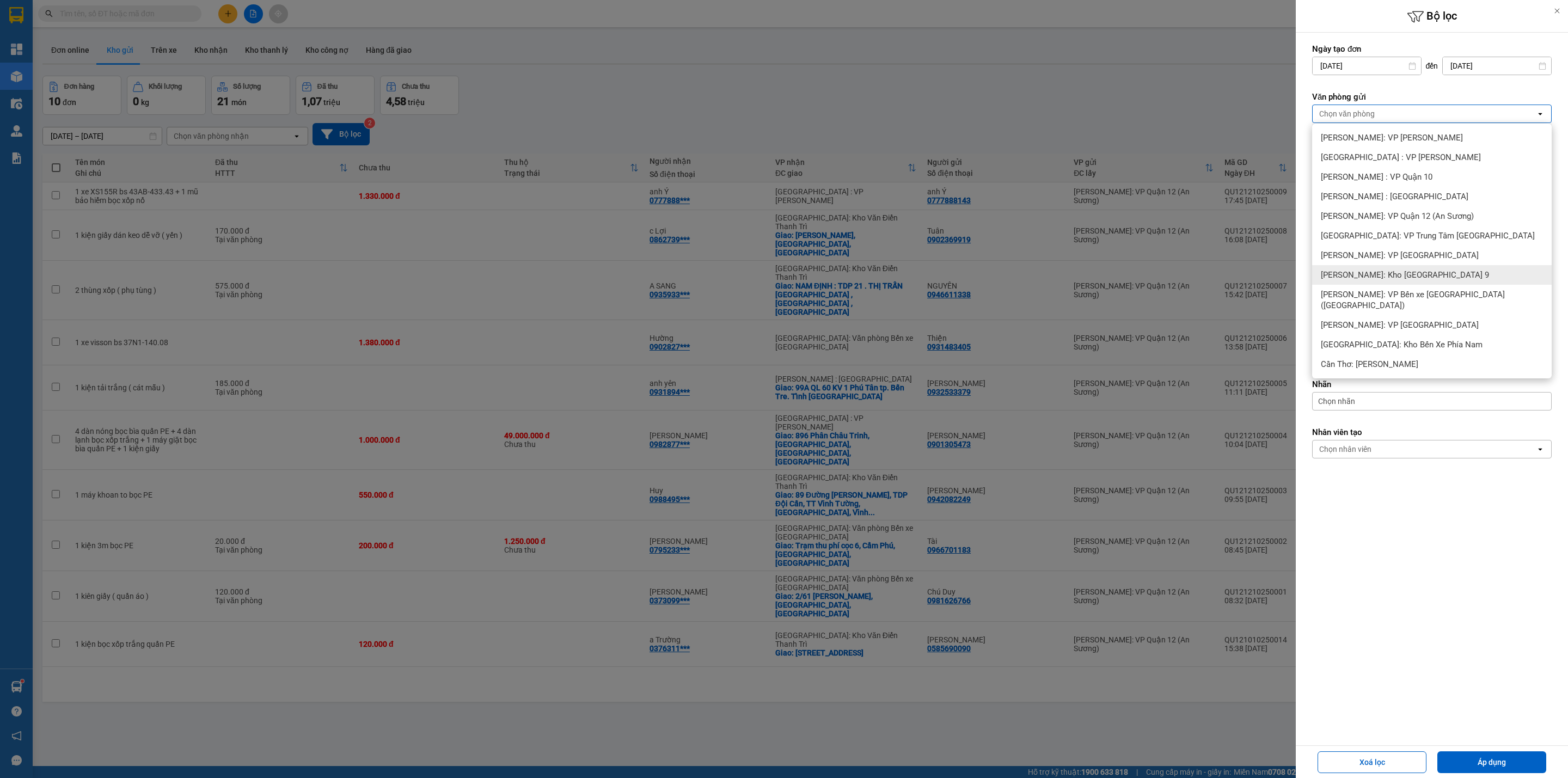
click at [1417, 283] on div "[PERSON_NAME]: Kho [GEOGRAPHIC_DATA] 9" at bounding box center [1432, 274] width 240 height 20
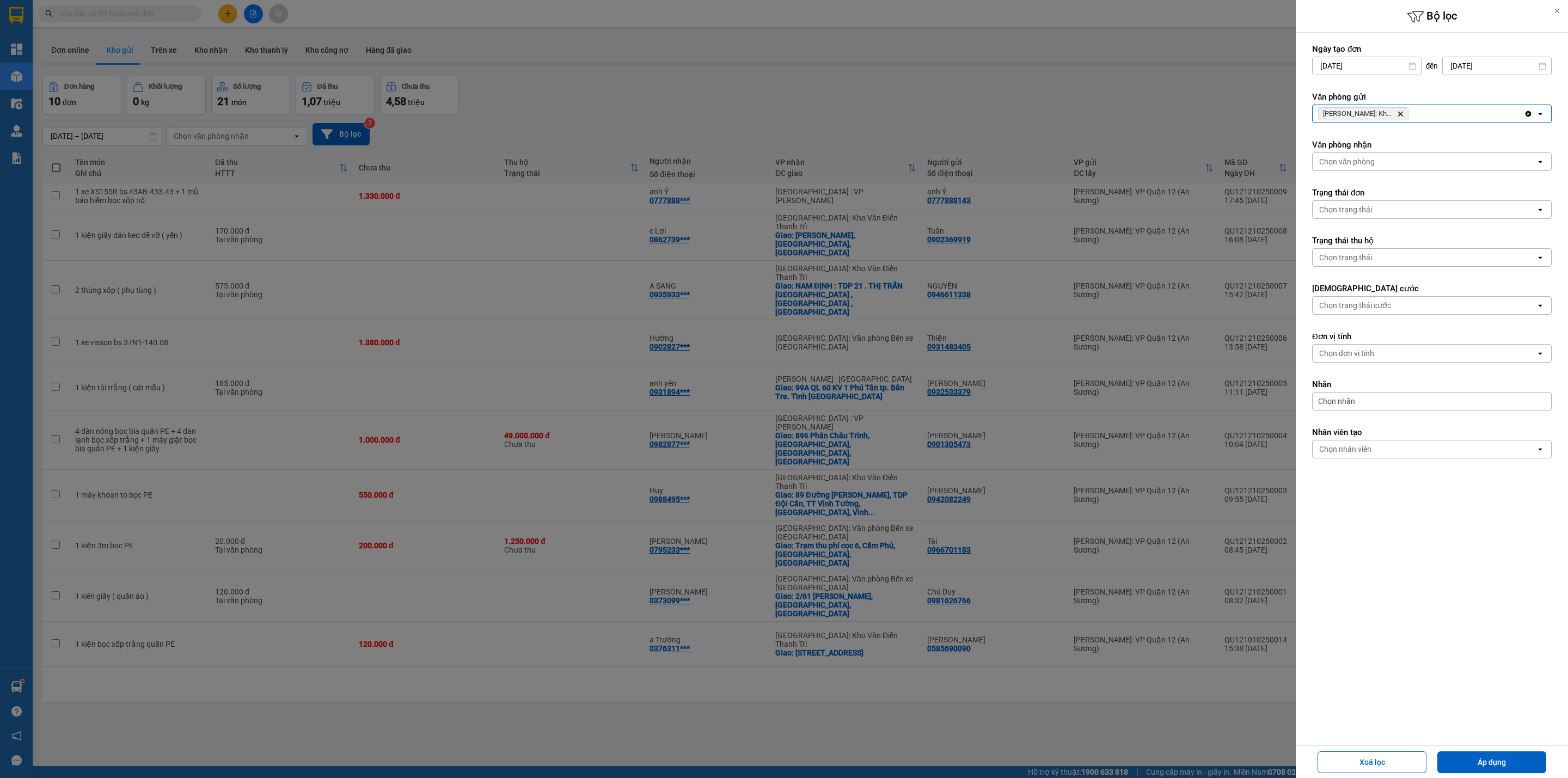
click at [1398, 115] on icon "Delete" at bounding box center [1401, 114] width 7 height 7
click at [1398, 116] on div "Chọn văn phòng" at bounding box center [1424, 114] width 223 height 17
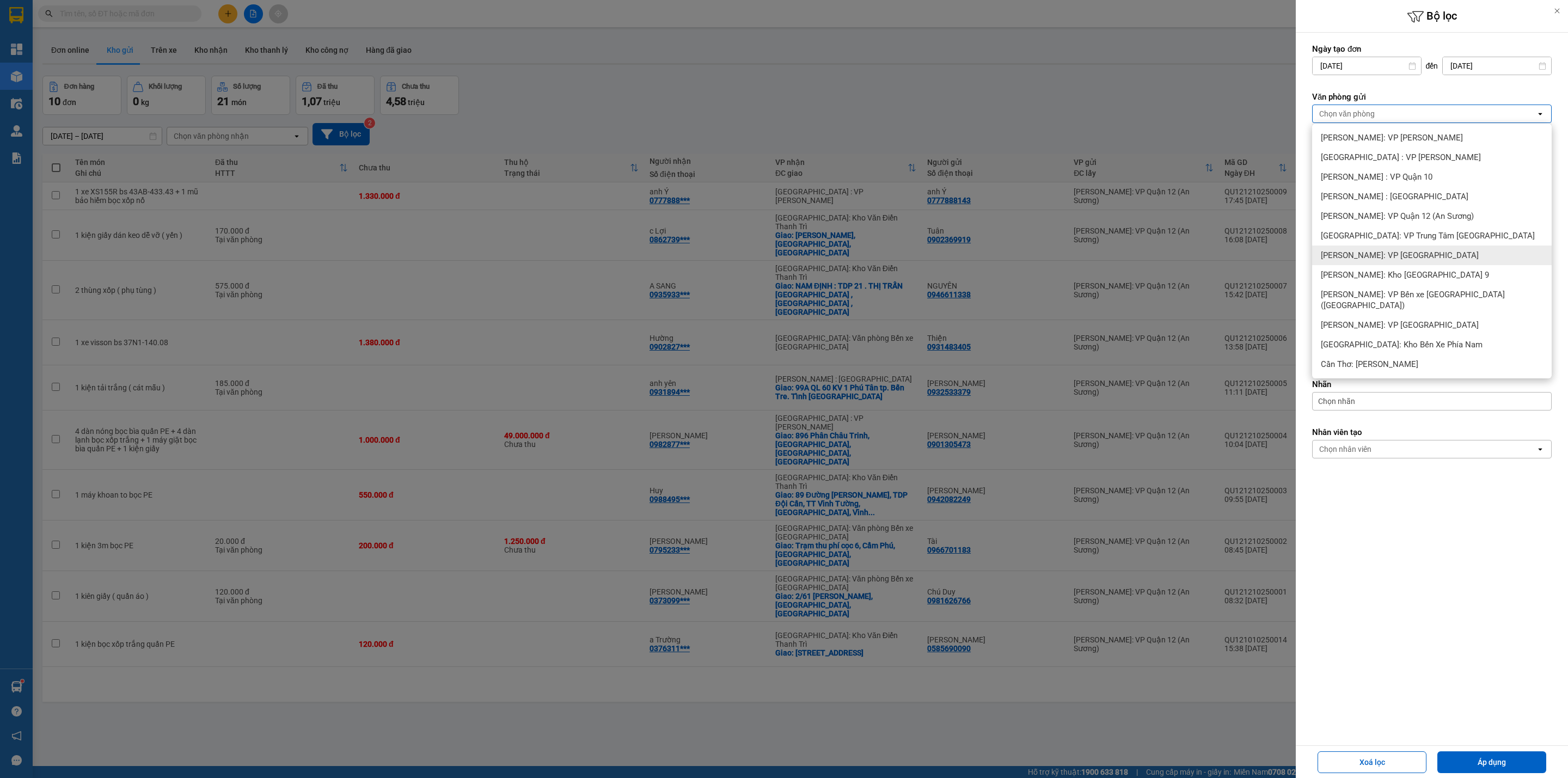
click at [1448, 246] on div "[PERSON_NAME]: VP [GEOGRAPHIC_DATA]" at bounding box center [1432, 255] width 240 height 20
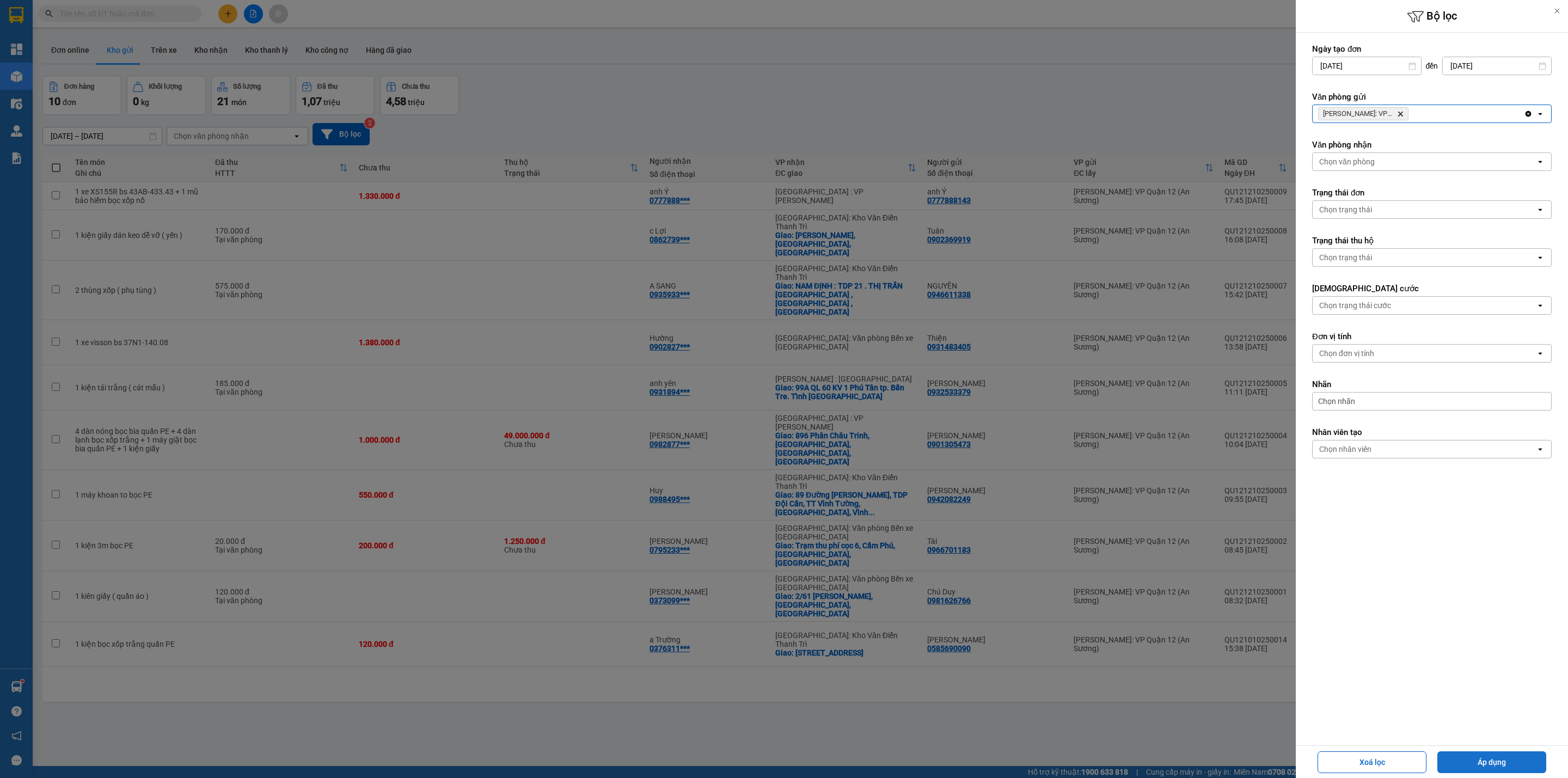
click at [1502, 753] on button "Áp dụng" at bounding box center [1491, 762] width 109 height 22
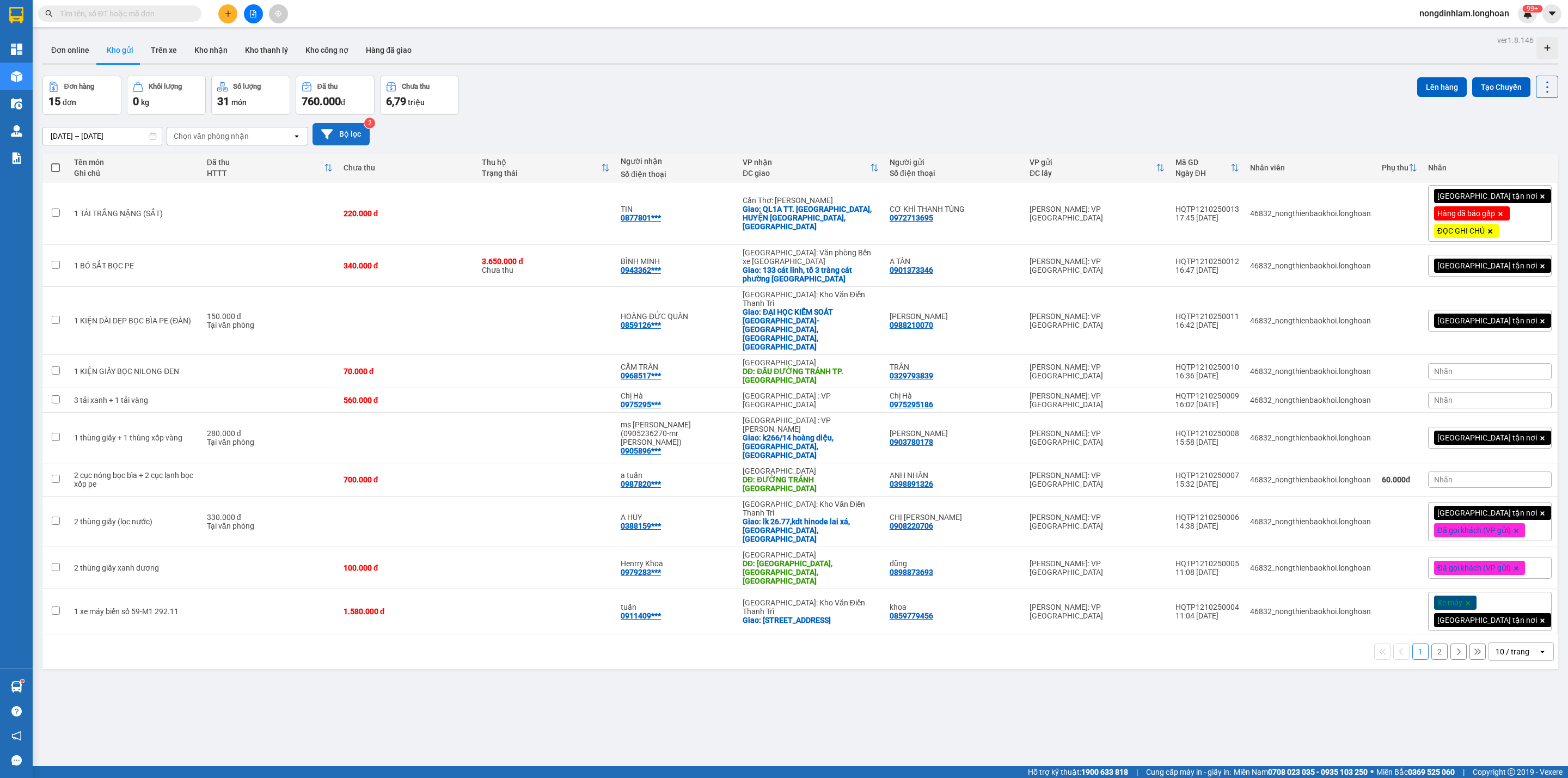
click at [348, 139] on button "Bộ lọc" at bounding box center [342, 134] width 57 height 23
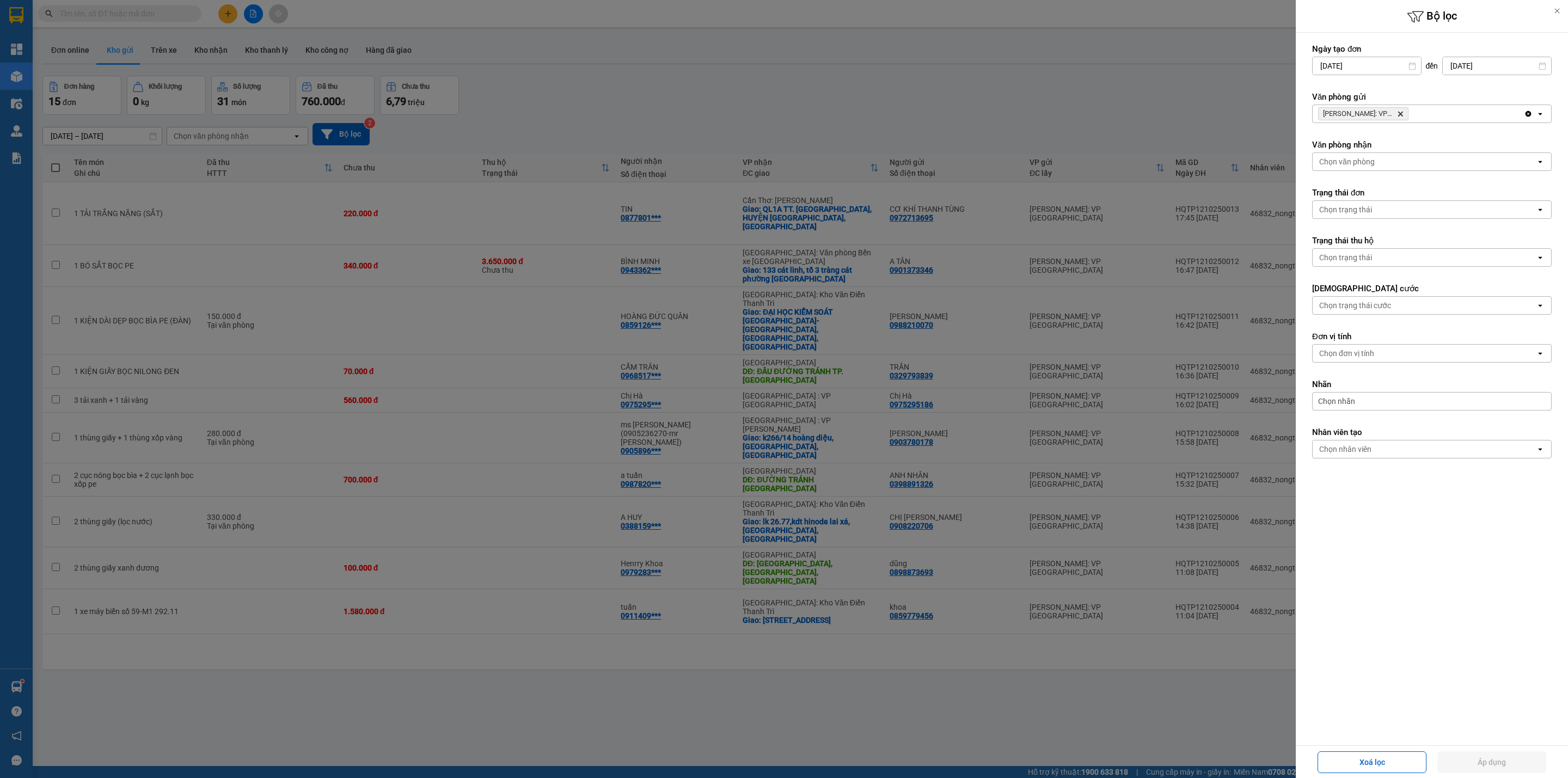
click at [1404, 110] on span "[PERSON_NAME]: VP [GEOGRAPHIC_DATA]" at bounding box center [1363, 114] width 90 height 13
click at [1404, 113] on icon "Delete" at bounding box center [1401, 114] width 7 height 7
click at [1404, 113] on div "Chọn văn phòng" at bounding box center [1424, 114] width 223 height 17
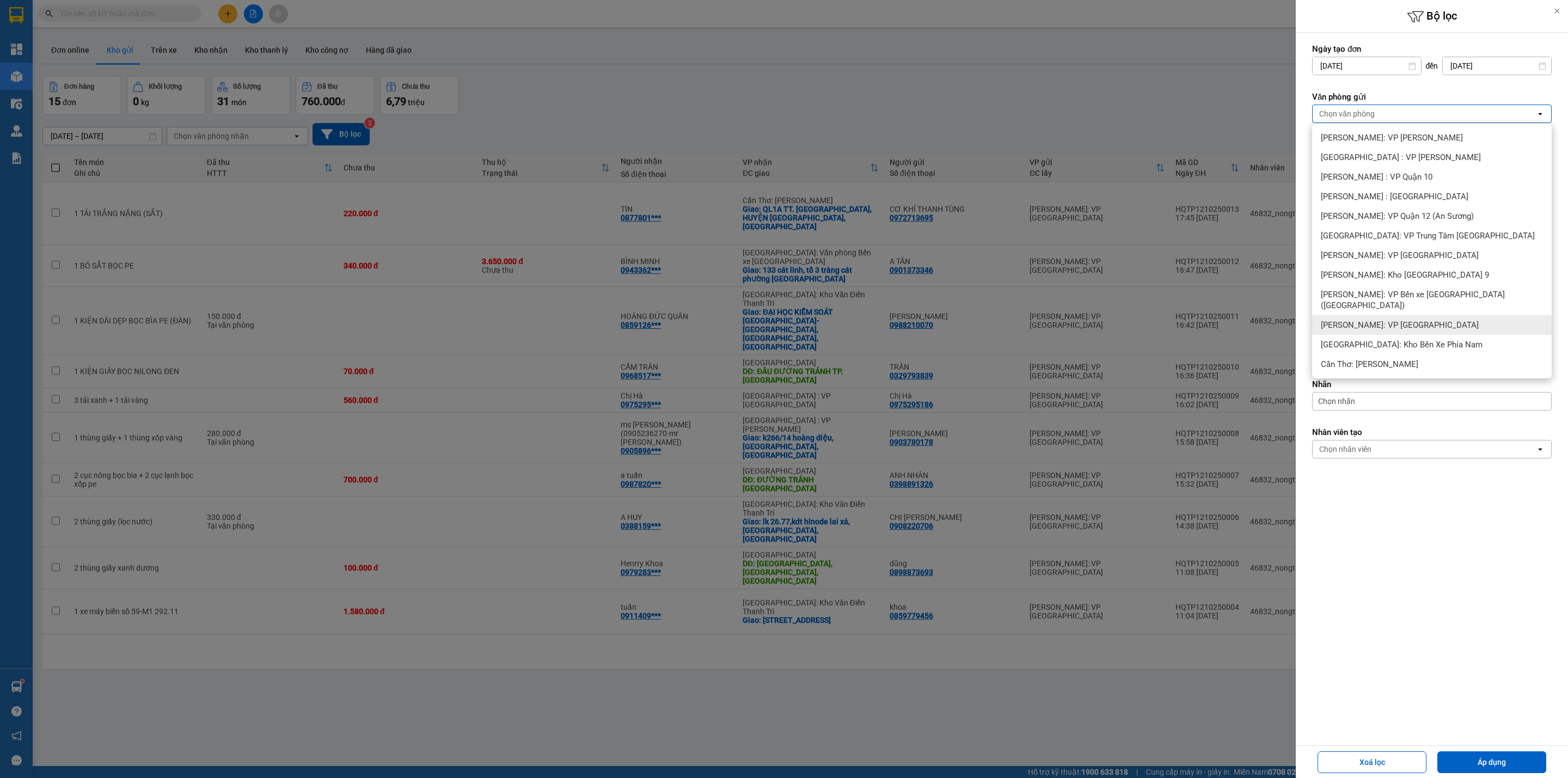
click at [1431, 320] on span "[PERSON_NAME]: VP [GEOGRAPHIC_DATA]" at bounding box center [1400, 325] width 158 height 11
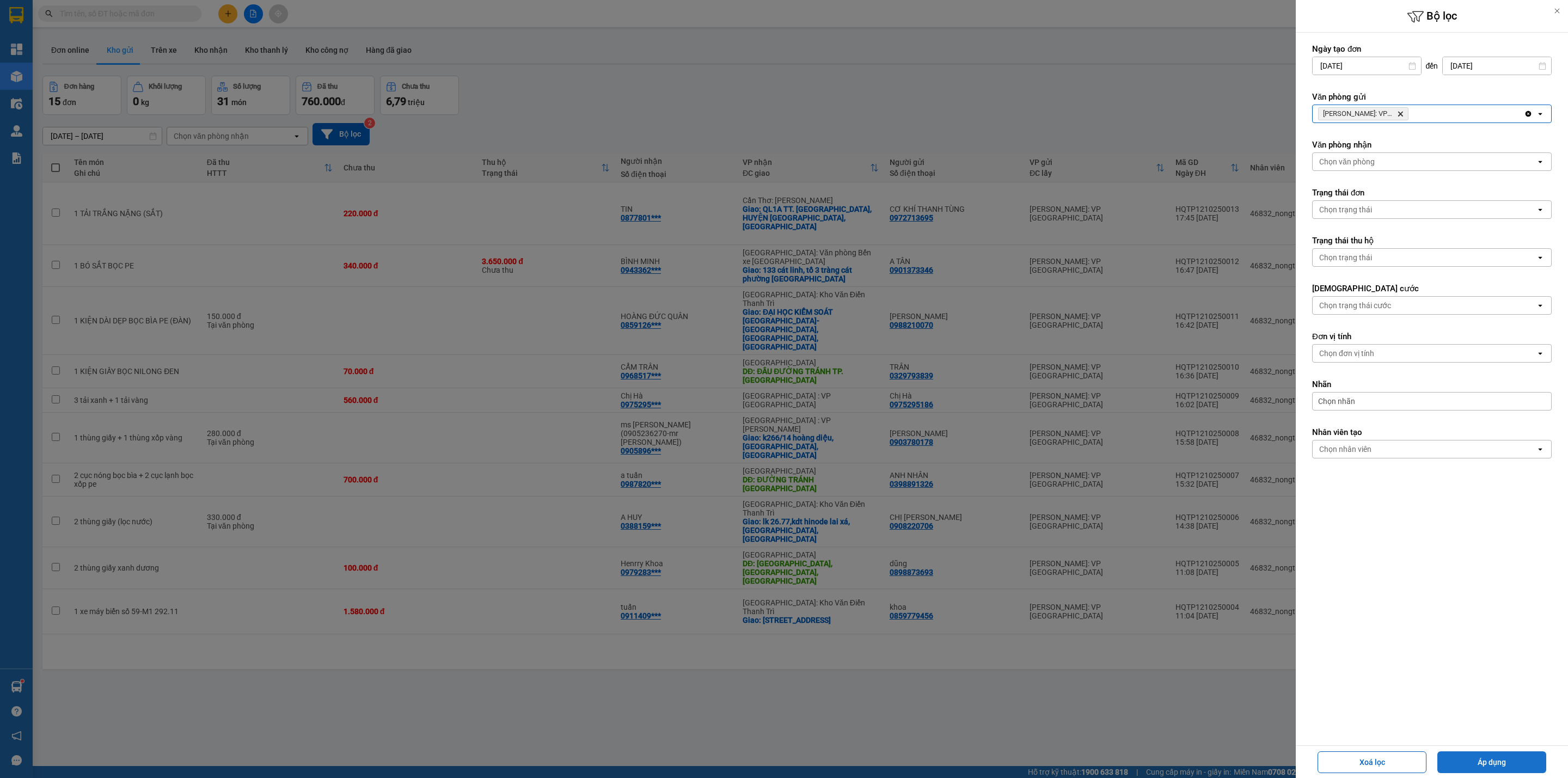
click at [1483, 770] on button "Áp dụng" at bounding box center [1491, 762] width 109 height 22
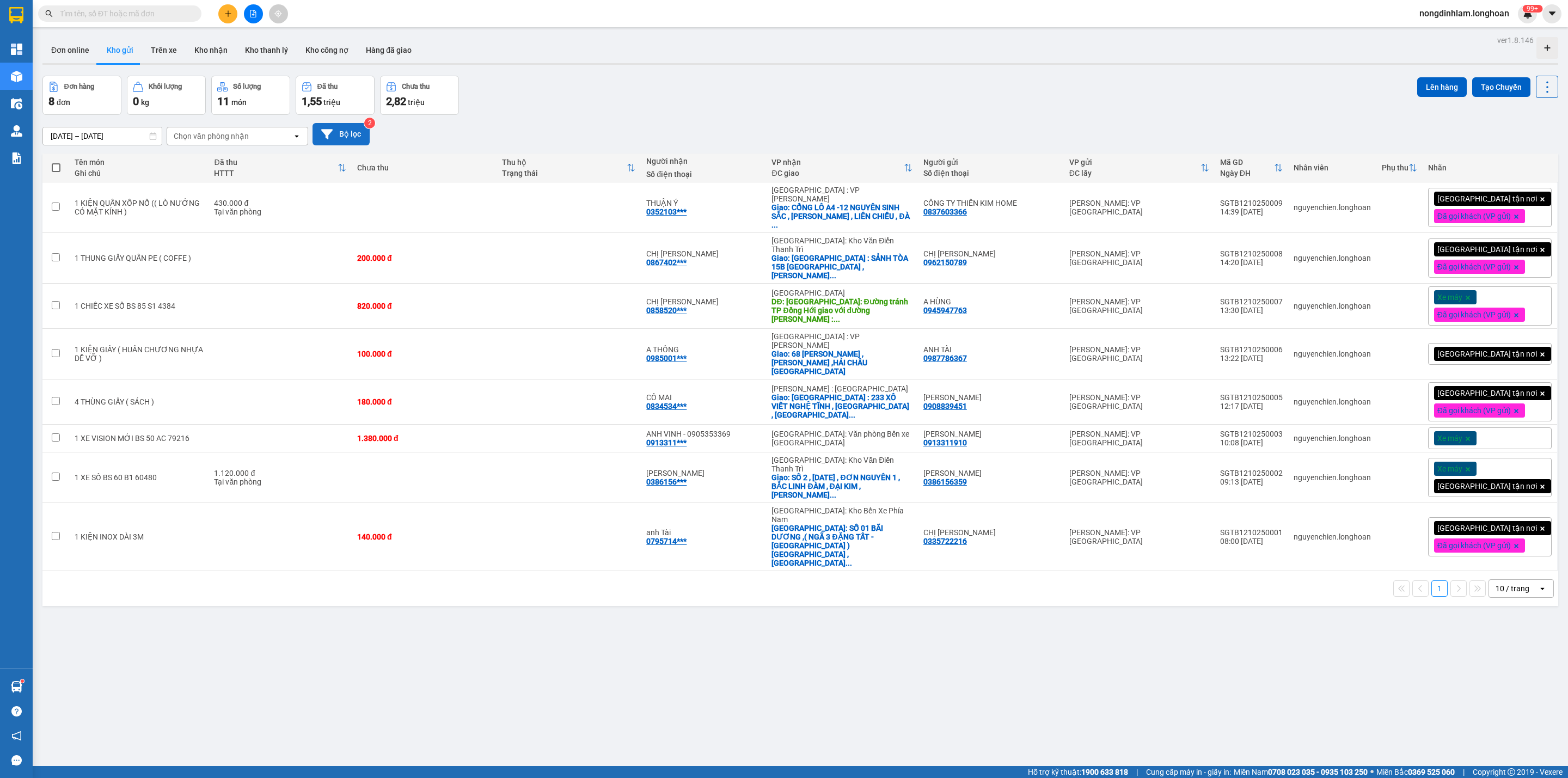
click at [357, 128] on button "Bộ lọc" at bounding box center [342, 134] width 57 height 23
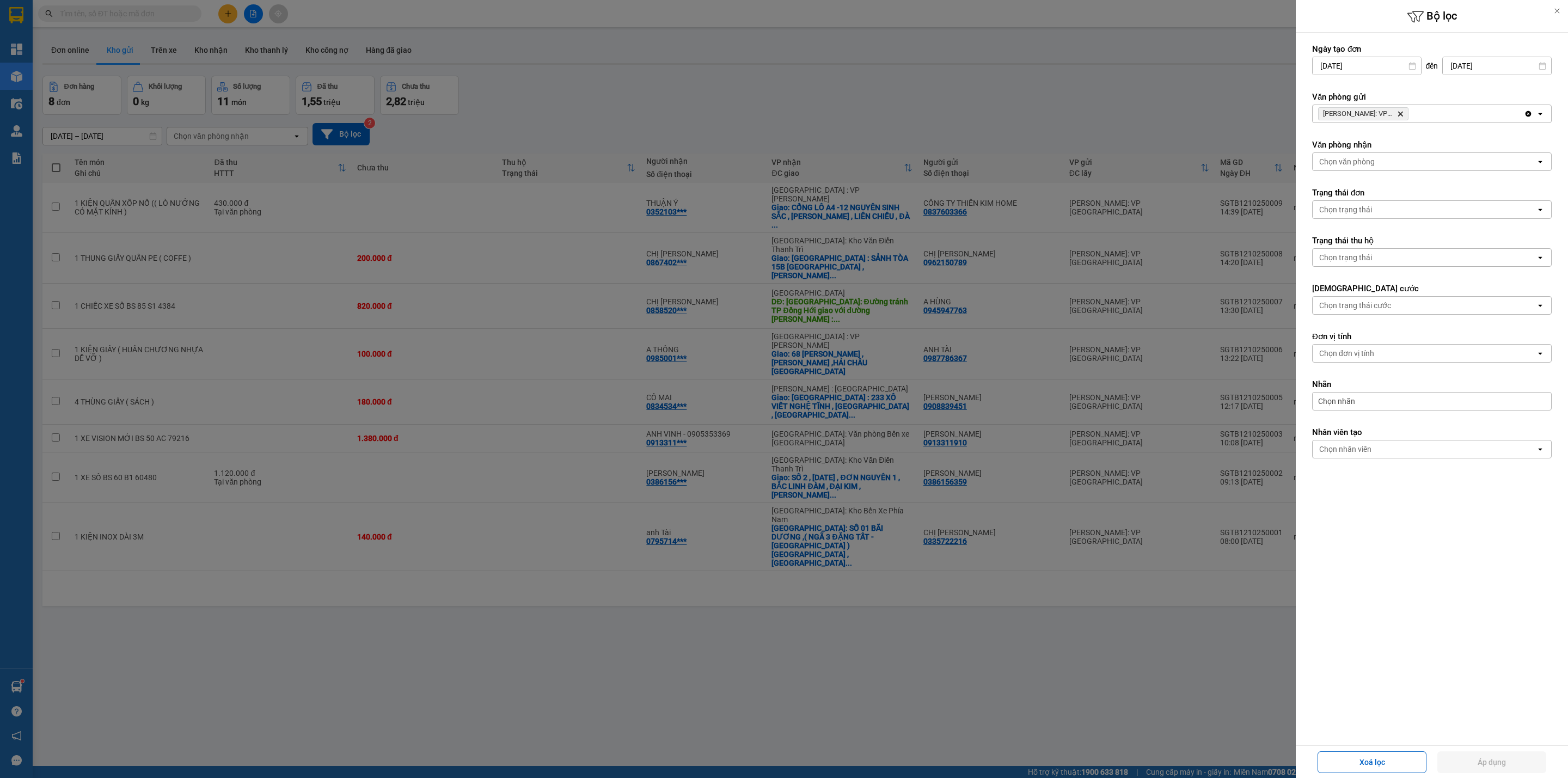
click at [1400, 117] on icon "Delete" at bounding box center [1401, 114] width 7 height 7
click at [1400, 118] on div "Chọn văn phòng" at bounding box center [1424, 114] width 223 height 17
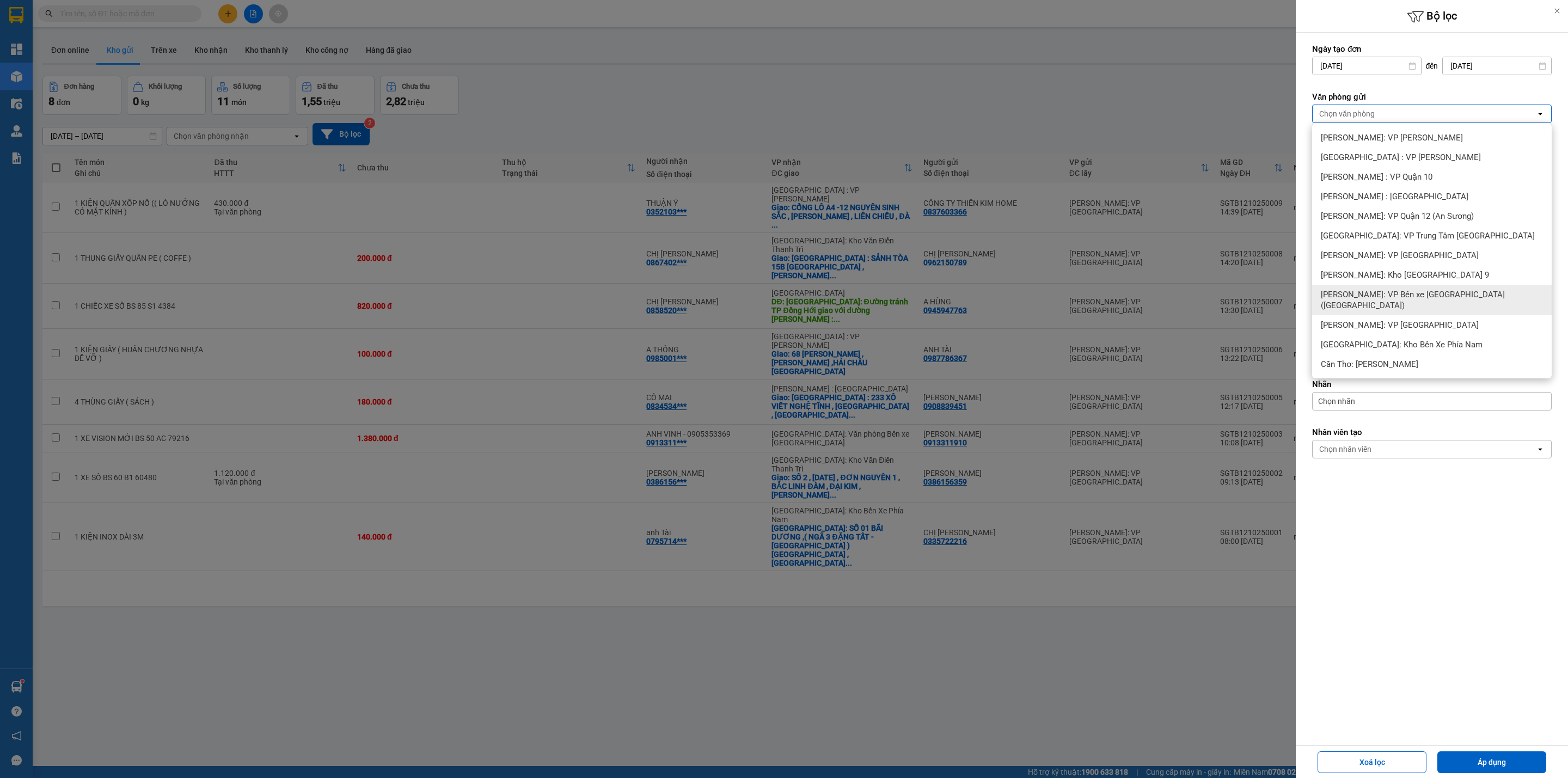
click at [1461, 291] on span "[PERSON_NAME]: VP Bến xe [GEOGRAPHIC_DATA] ([GEOGRAPHIC_DATA])" at bounding box center [1434, 300] width 227 height 22
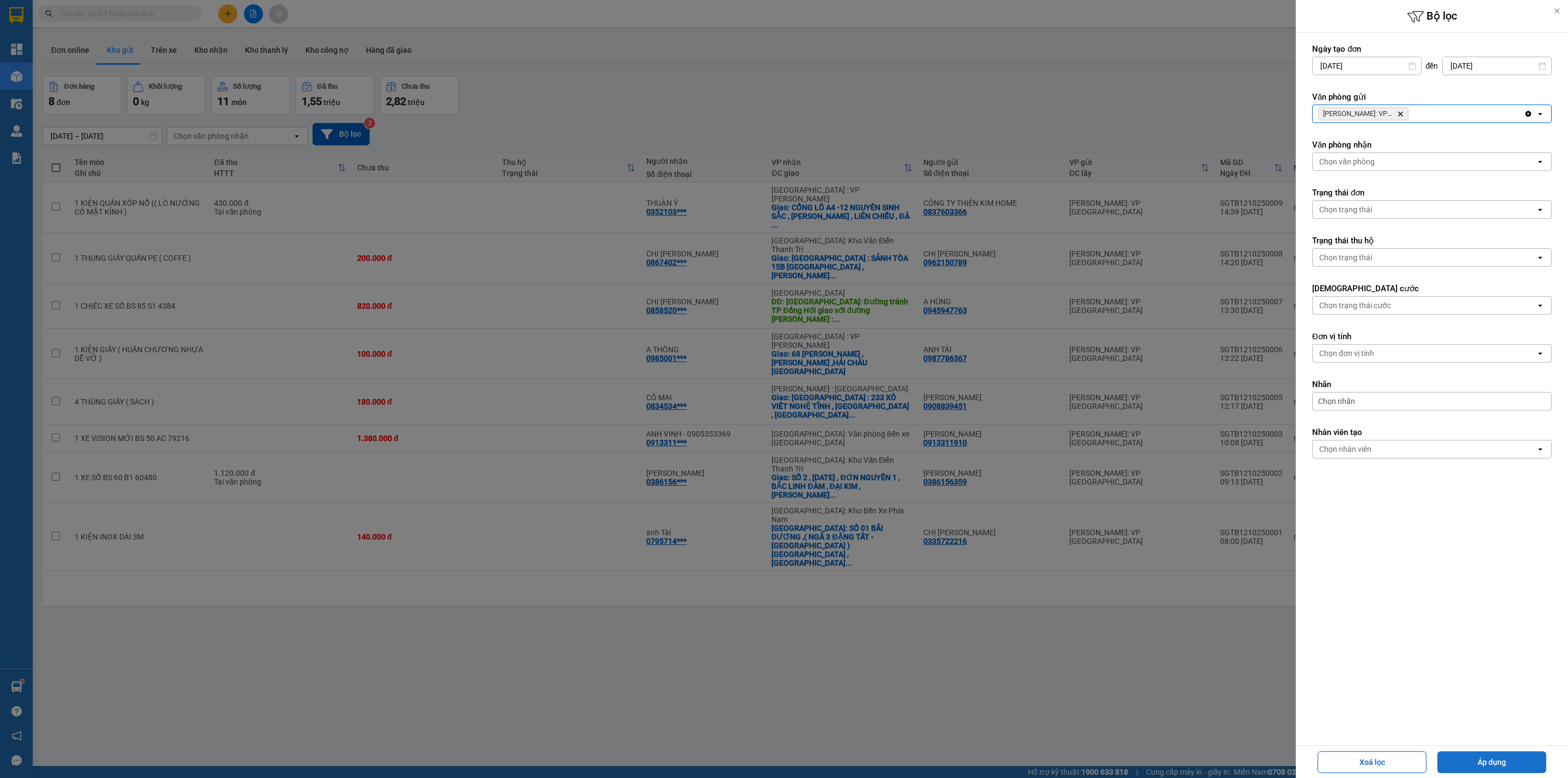
click at [1470, 760] on button "Áp dụng" at bounding box center [1491, 762] width 109 height 22
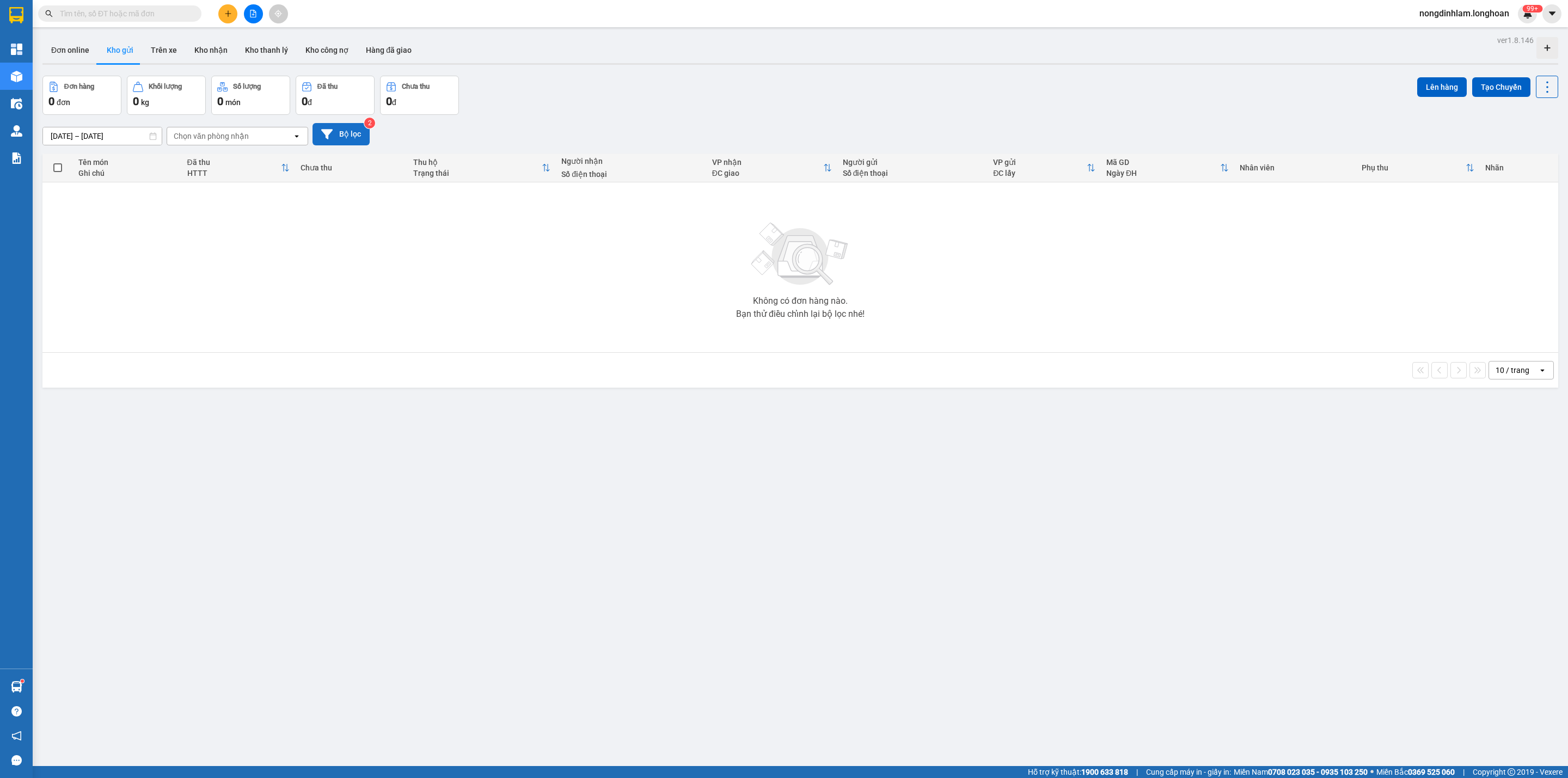
click at [363, 133] on button "Bộ lọc" at bounding box center [342, 134] width 57 height 23
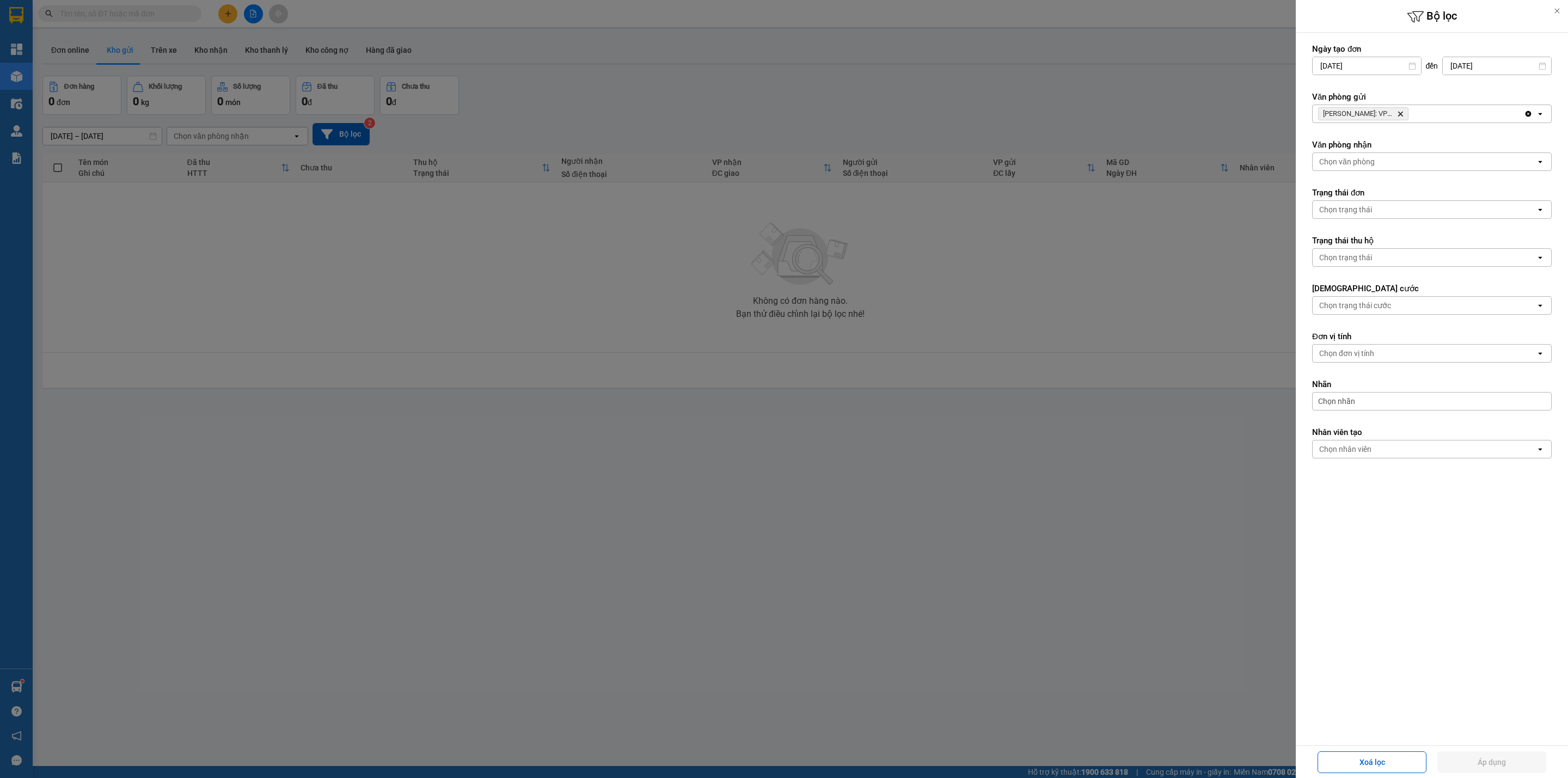
click at [1402, 116] on icon "Delete" at bounding box center [1401, 114] width 7 height 7
click at [1400, 115] on div "Chọn văn phòng" at bounding box center [1424, 114] width 223 height 17
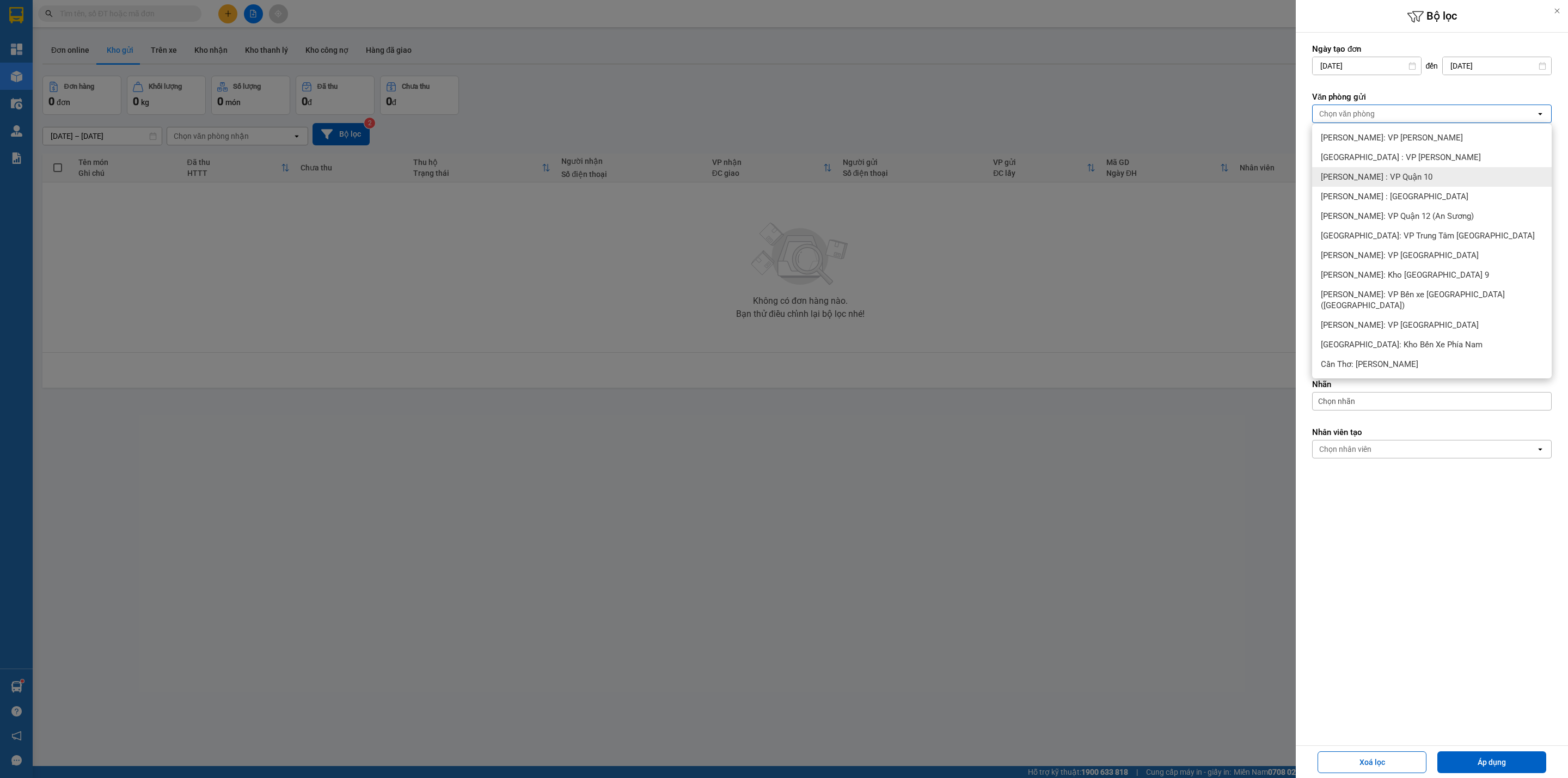
click at [1426, 173] on div "[PERSON_NAME] : VP Quận 10" at bounding box center [1432, 177] width 240 height 20
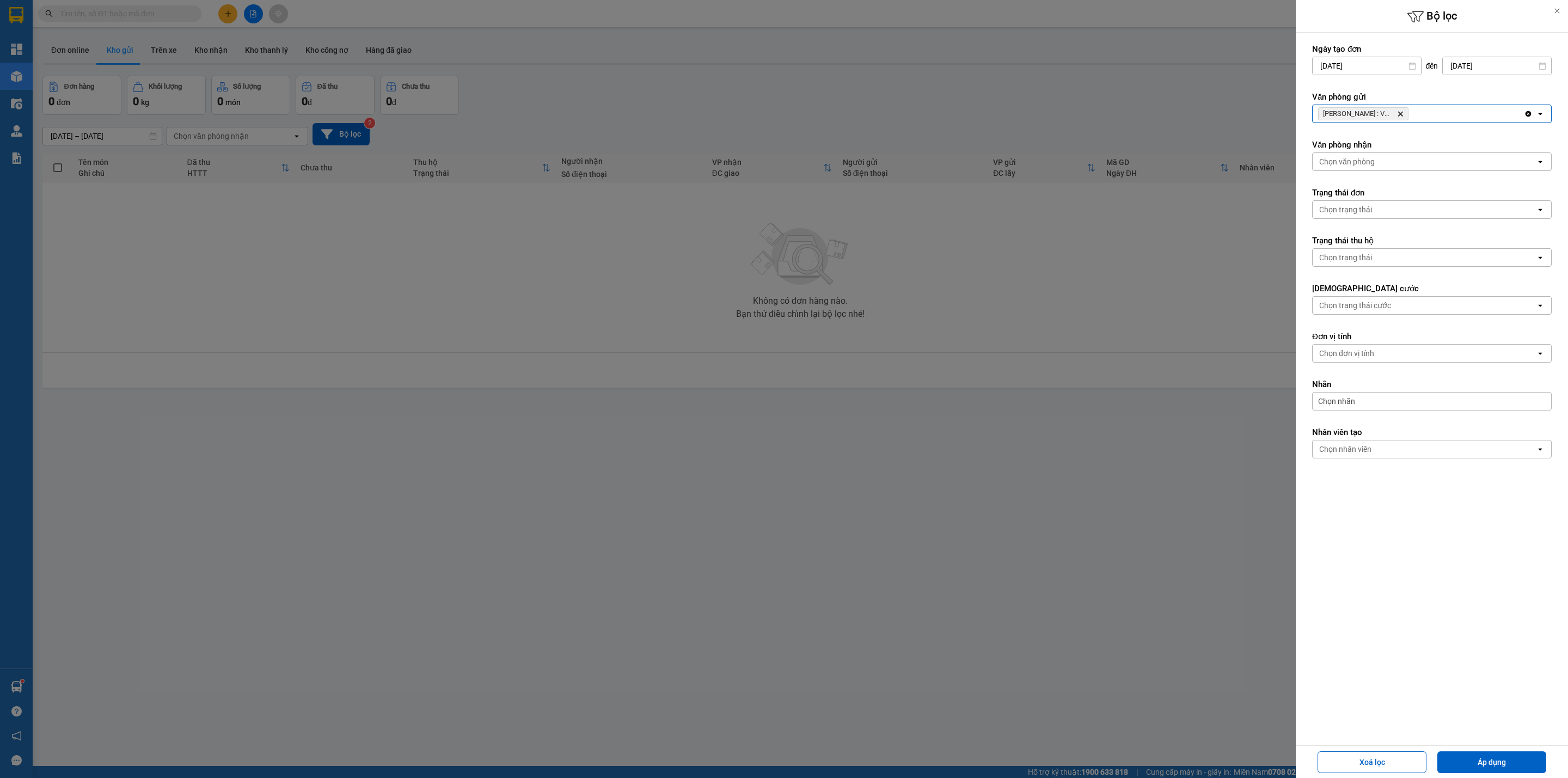
click at [1448, 105] on div "[GEOGRAPHIC_DATA] : VP Quận 10 Delete" at bounding box center [1418, 114] width 211 height 17
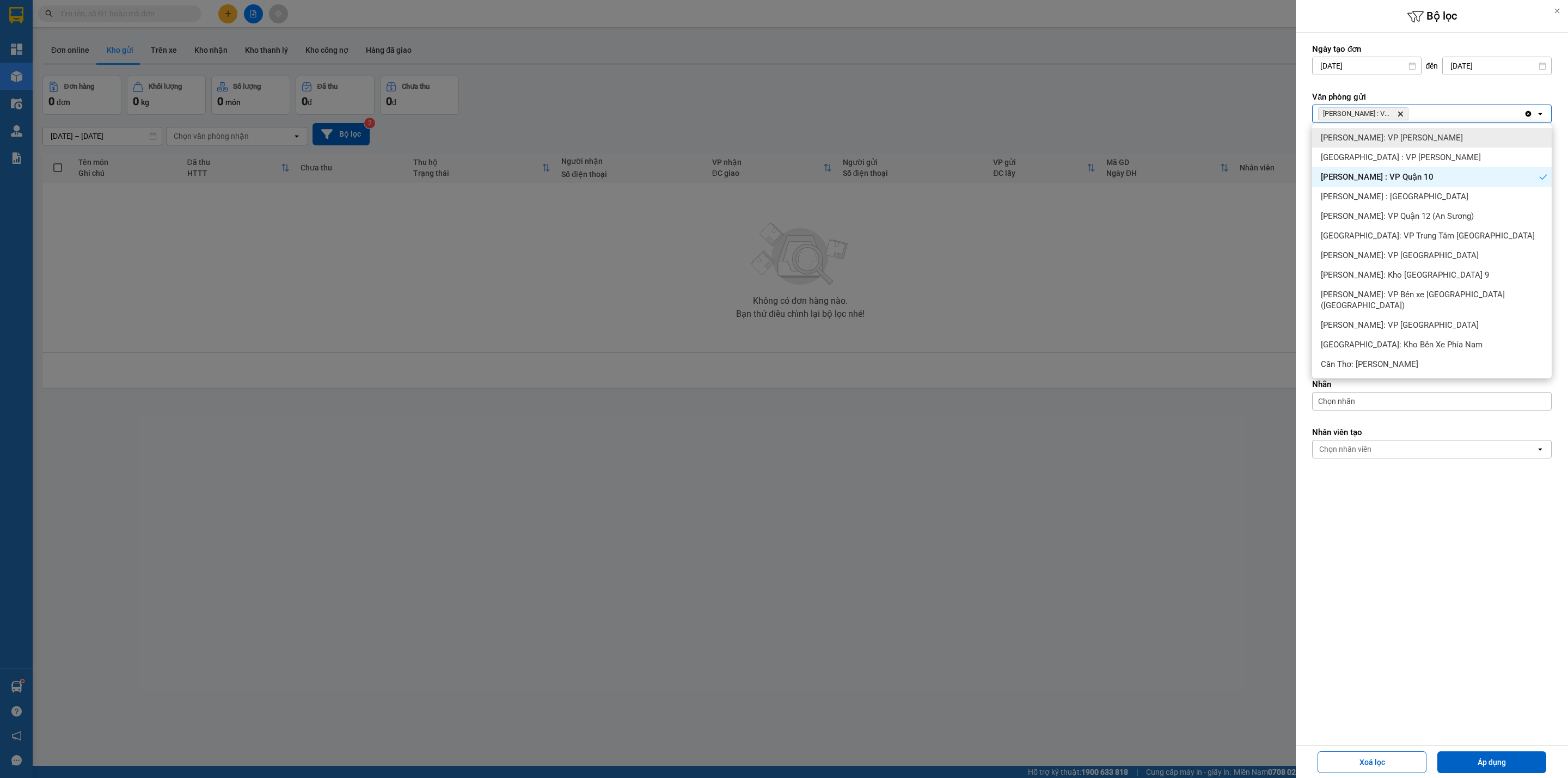
click at [1427, 140] on div "[PERSON_NAME]: VP [PERSON_NAME]" at bounding box center [1432, 138] width 240 height 20
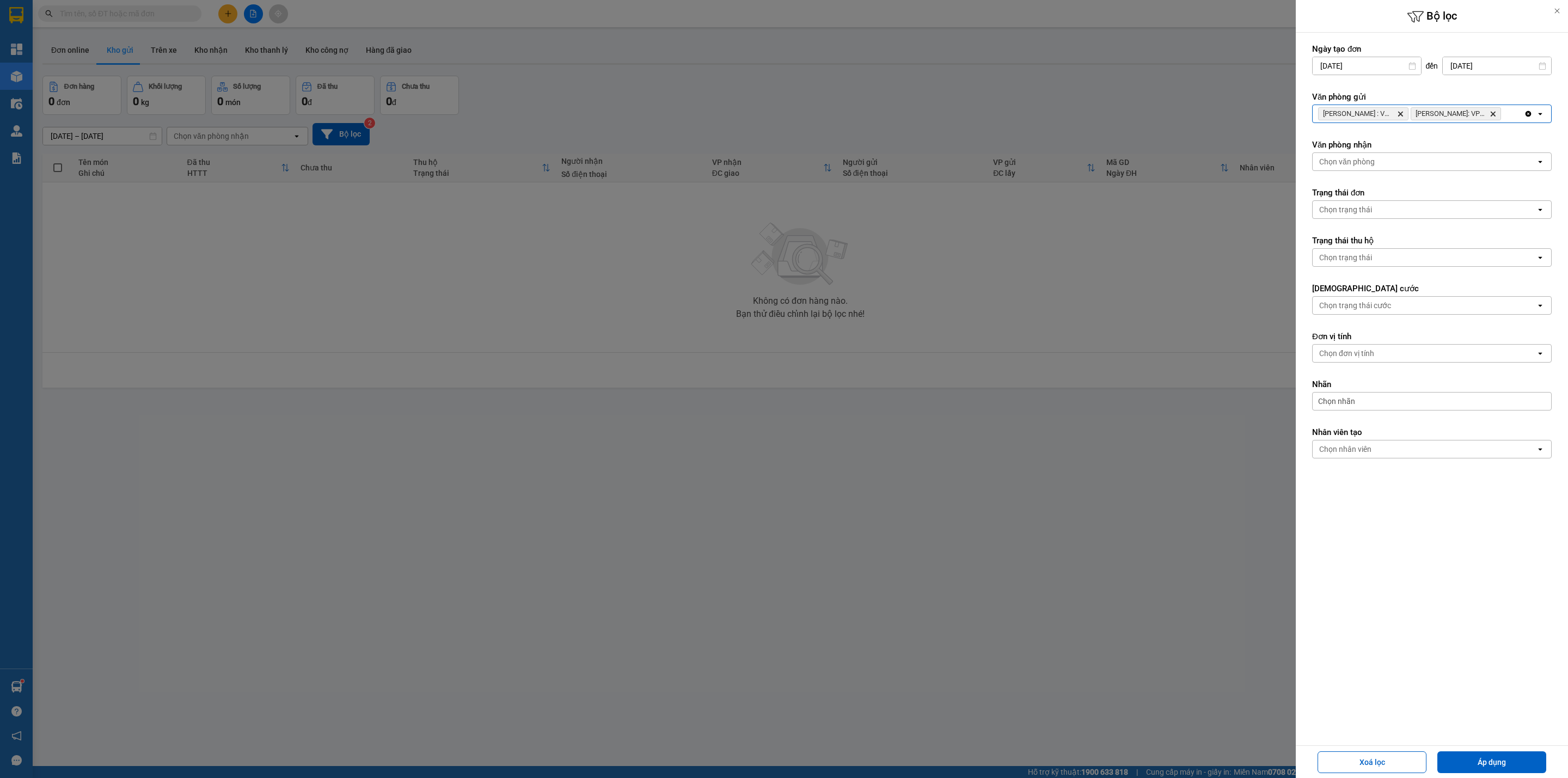
click at [1510, 113] on div "[PERSON_NAME] : VP [GEOGRAPHIC_DATA][PERSON_NAME]: VP Bình [PERSON_NAME]" at bounding box center [1418, 114] width 211 height 17
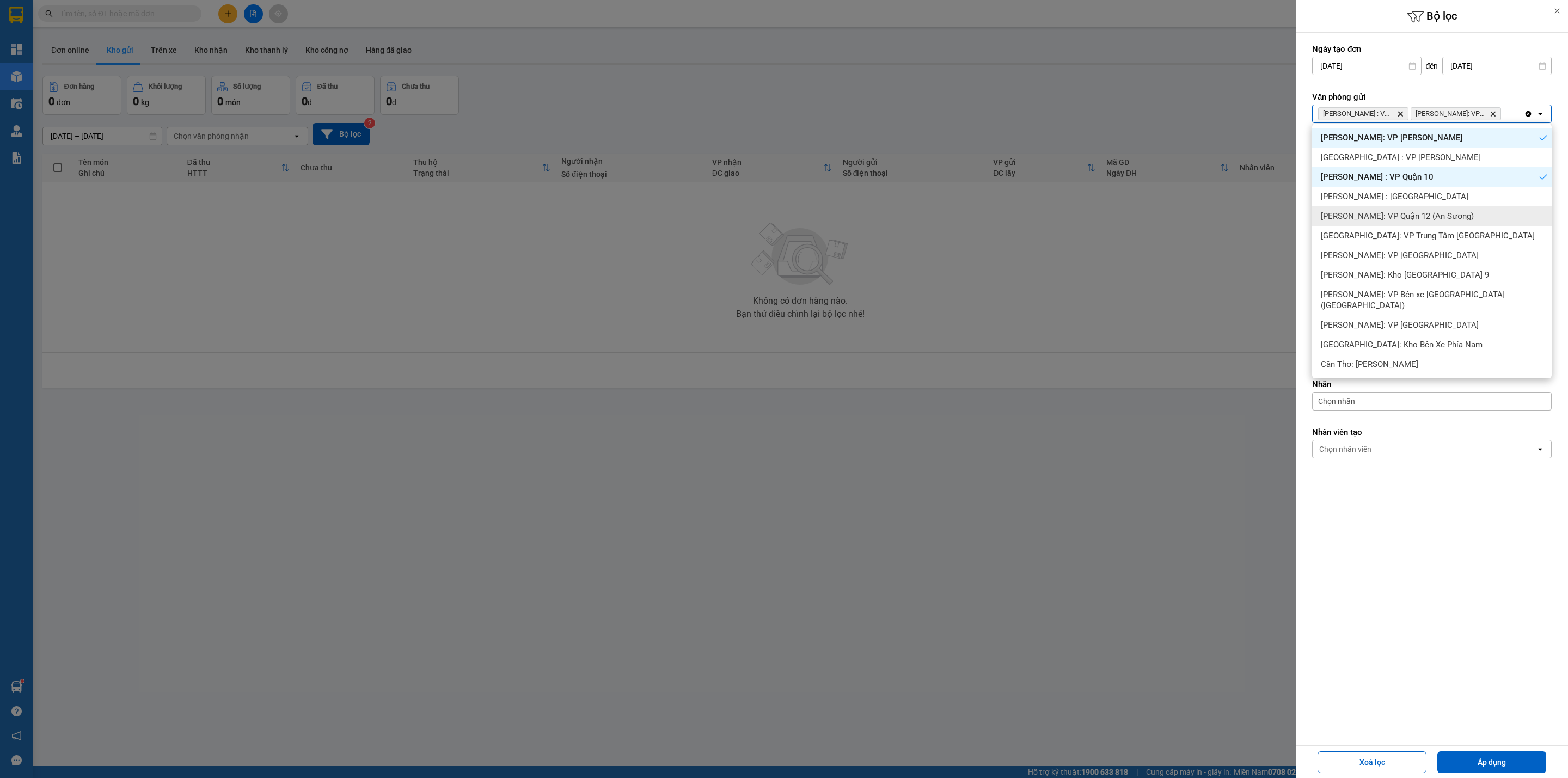
click at [1435, 217] on span "[PERSON_NAME]: VP Quận 12 (An Sương)" at bounding box center [1398, 216] width 153 height 11
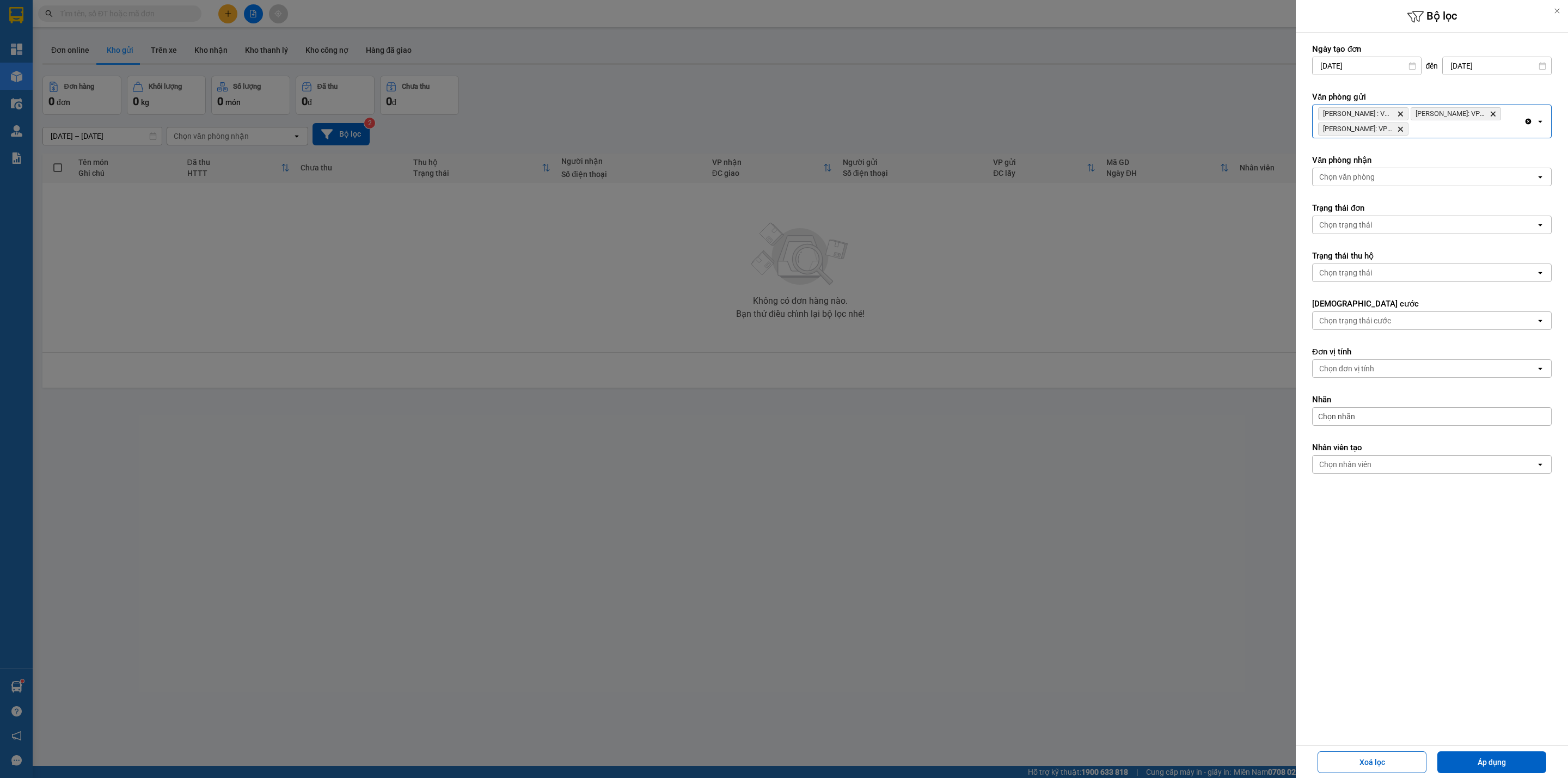
click at [1463, 135] on div "[PERSON_NAME] : VP Quận 10 Delete [PERSON_NAME][GEOGRAPHIC_DATA]: VP Bình Thạnh…" at bounding box center [1418, 122] width 211 height 33
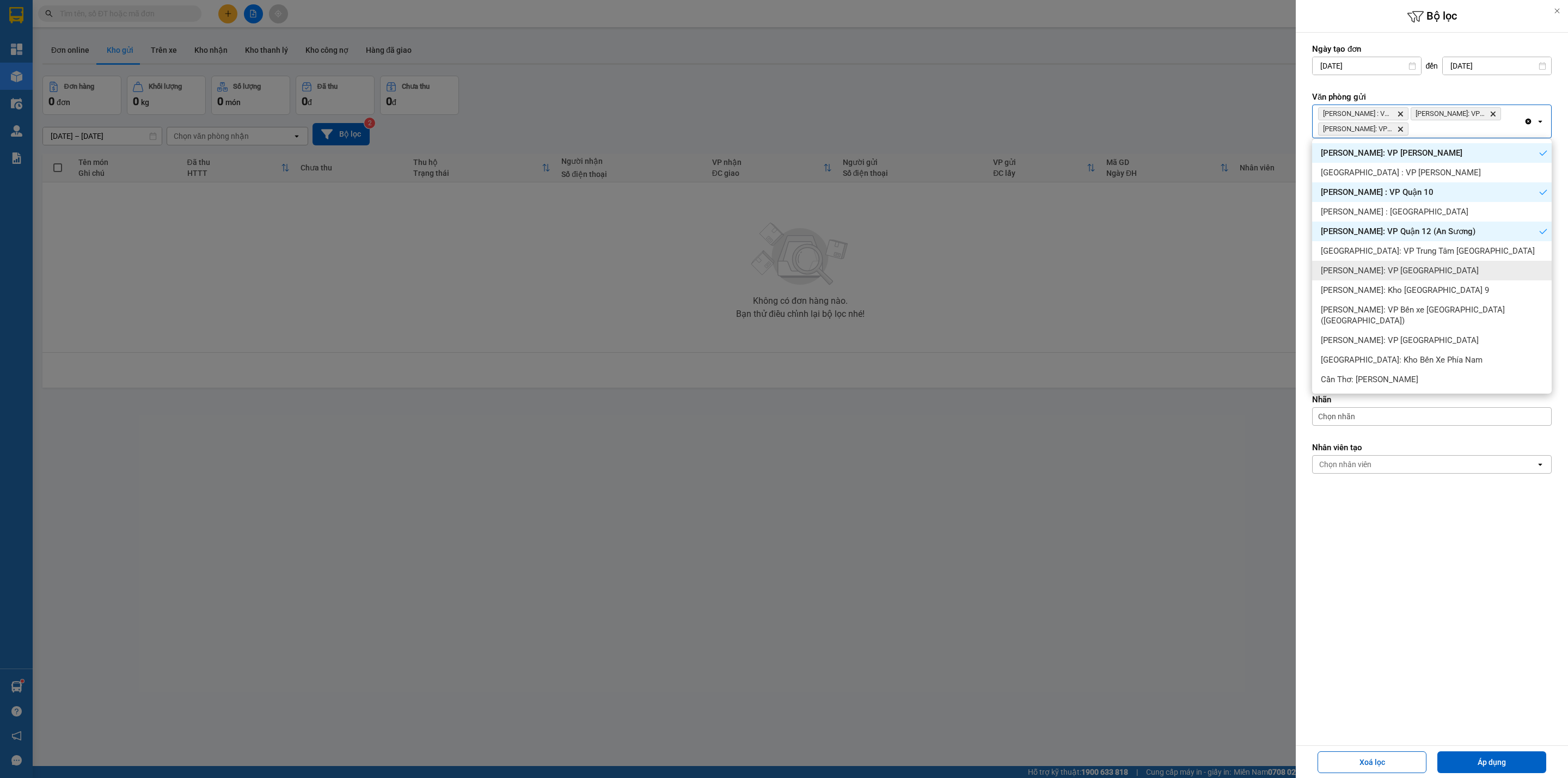
click at [1406, 272] on span "[PERSON_NAME]: VP [GEOGRAPHIC_DATA]" at bounding box center [1400, 270] width 158 height 11
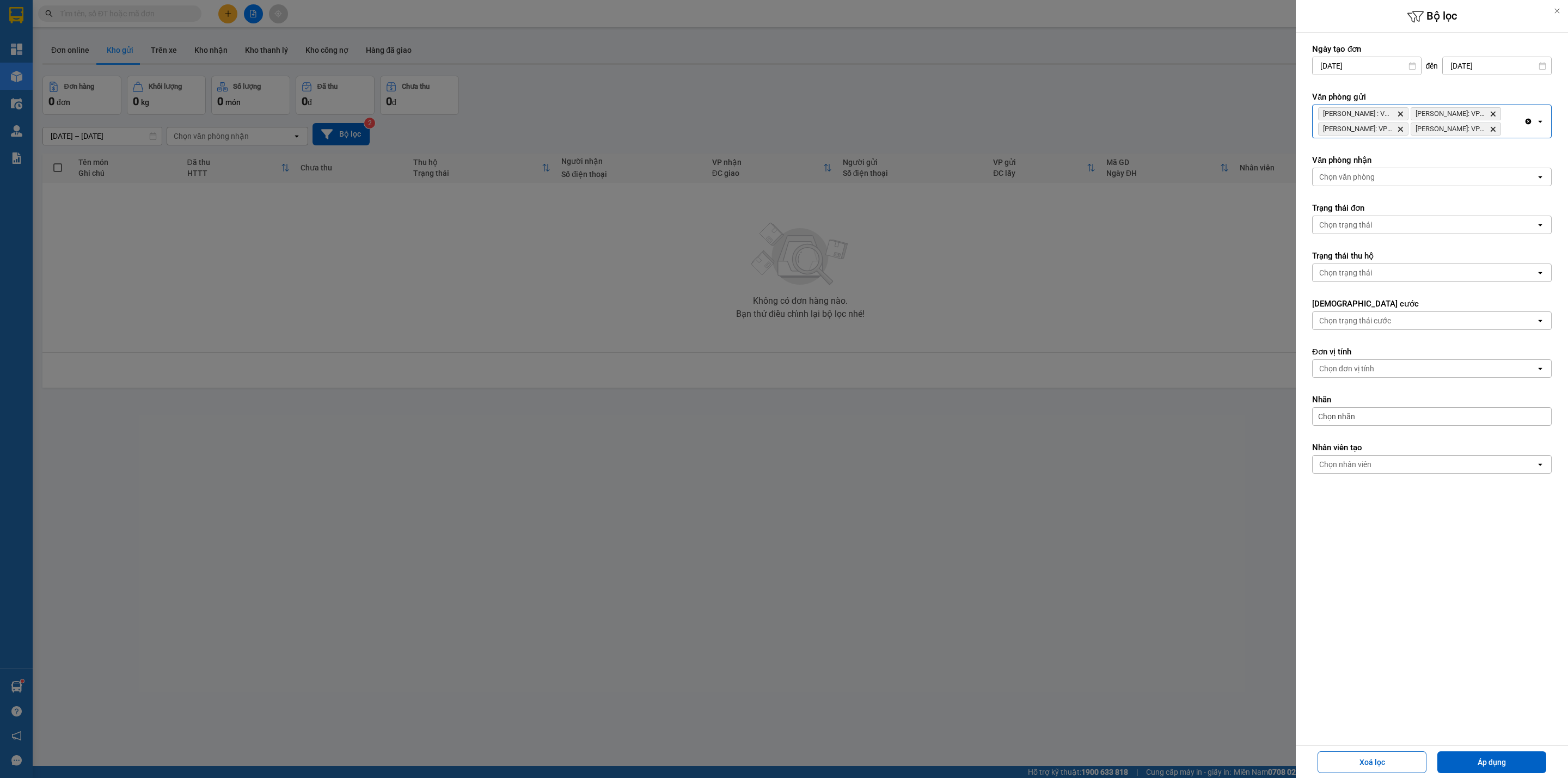
click at [1513, 129] on div "[PERSON_NAME][GEOGRAPHIC_DATA] : VP Quận 10 Delete Hồ Chí [GEOGRAPHIC_DATA]: VP…" at bounding box center [1418, 122] width 211 height 33
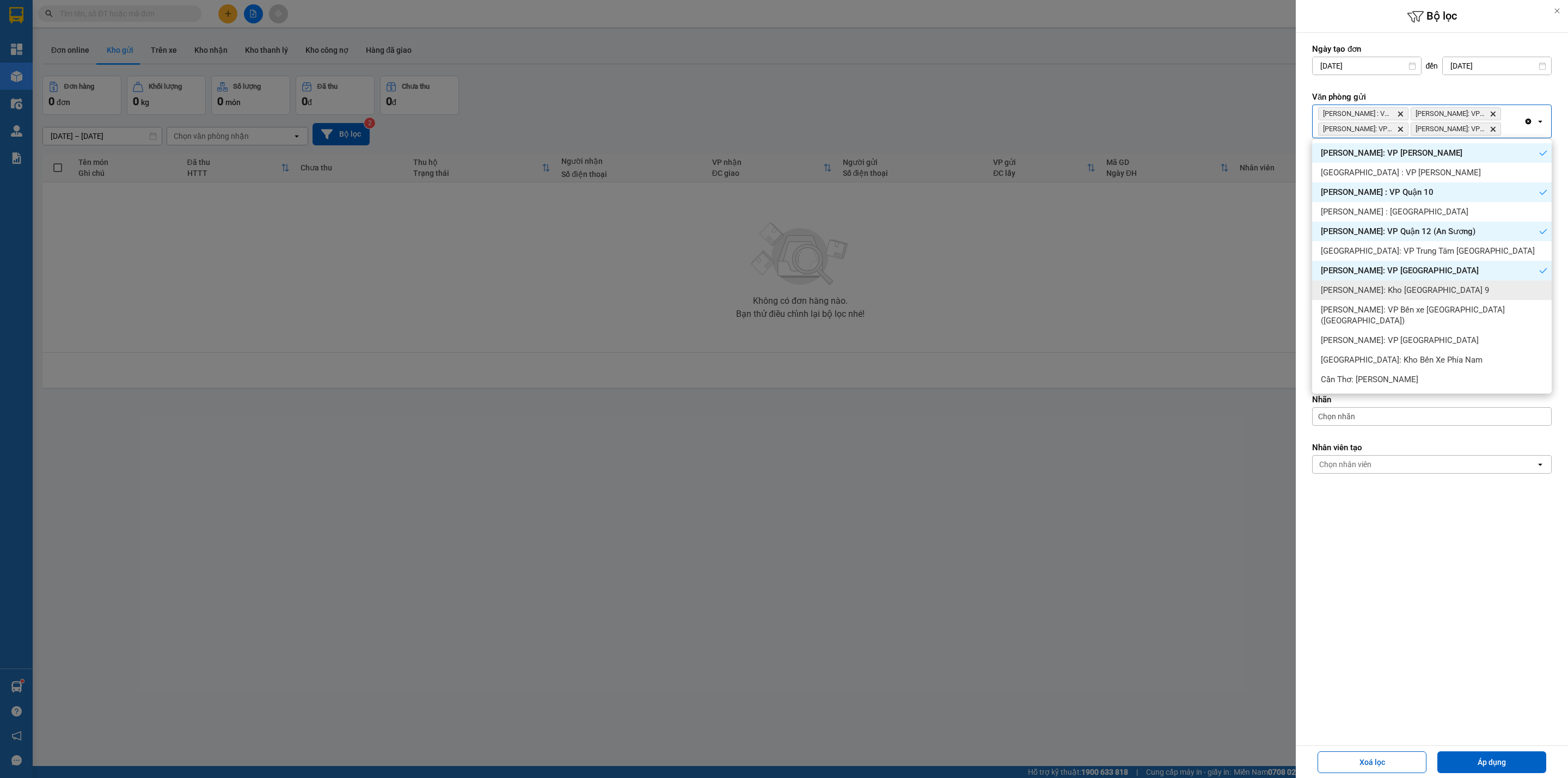
click at [1445, 285] on span "[PERSON_NAME]: Kho [GEOGRAPHIC_DATA] 9" at bounding box center [1405, 290] width 168 height 11
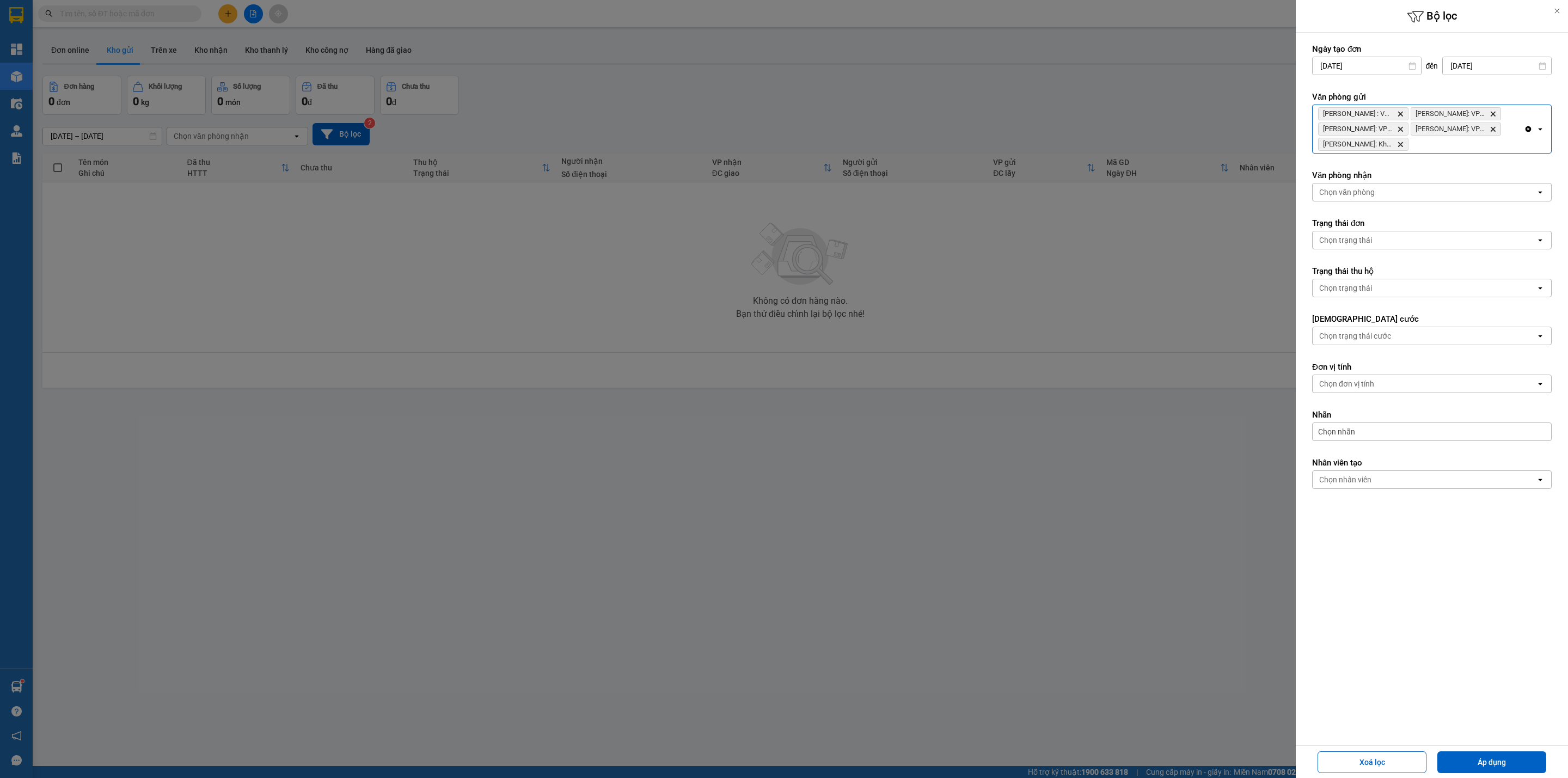
click at [1459, 148] on div "[PERSON_NAME] : VP Quận 10 Delete Hồ Chí [GEOGRAPHIC_DATA]: VP [GEOGRAPHIC_DATA…" at bounding box center [1418, 129] width 211 height 48
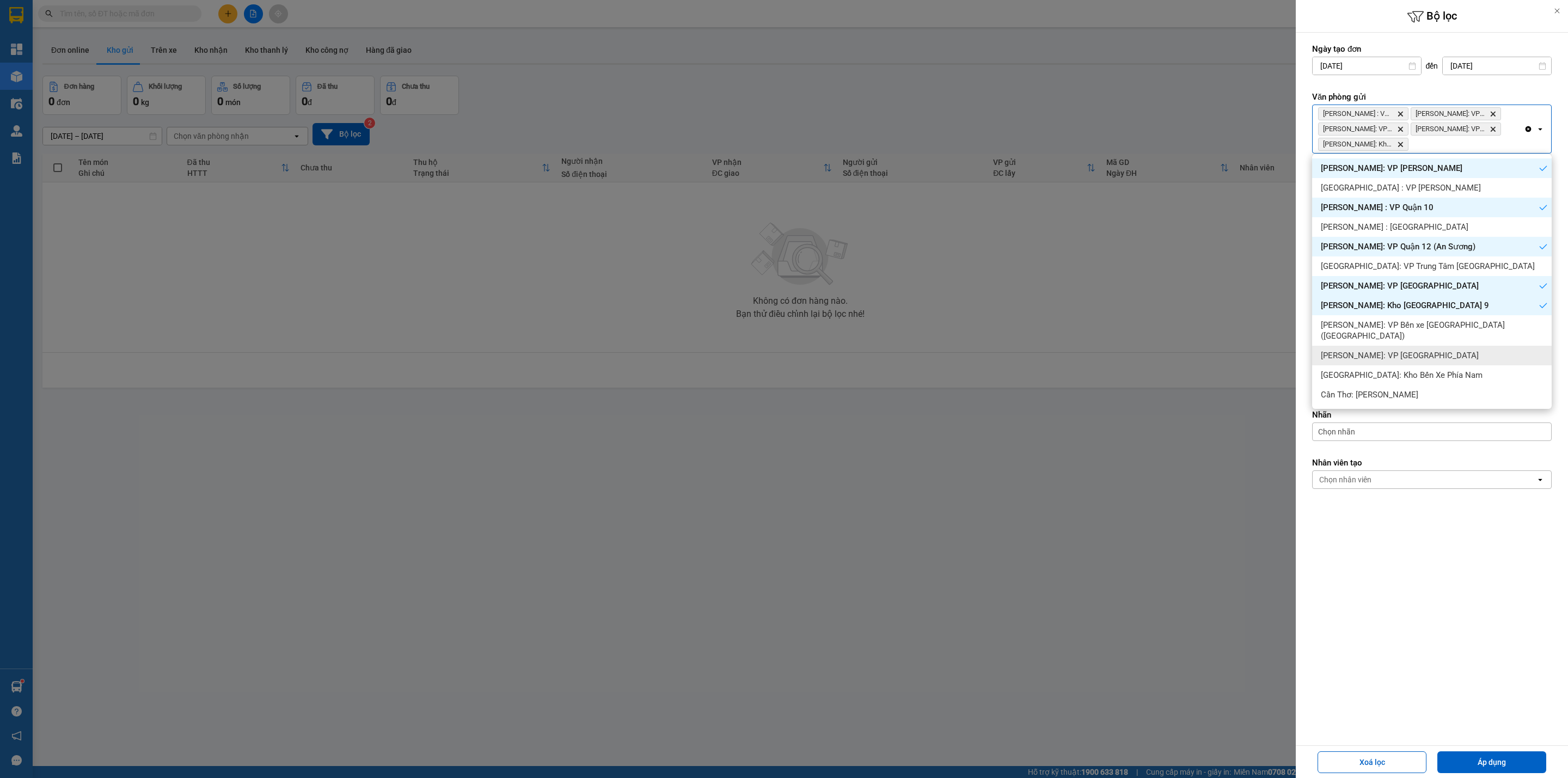
click at [1428, 350] on span "[PERSON_NAME]: VP [GEOGRAPHIC_DATA]" at bounding box center [1400, 356] width 158 height 11
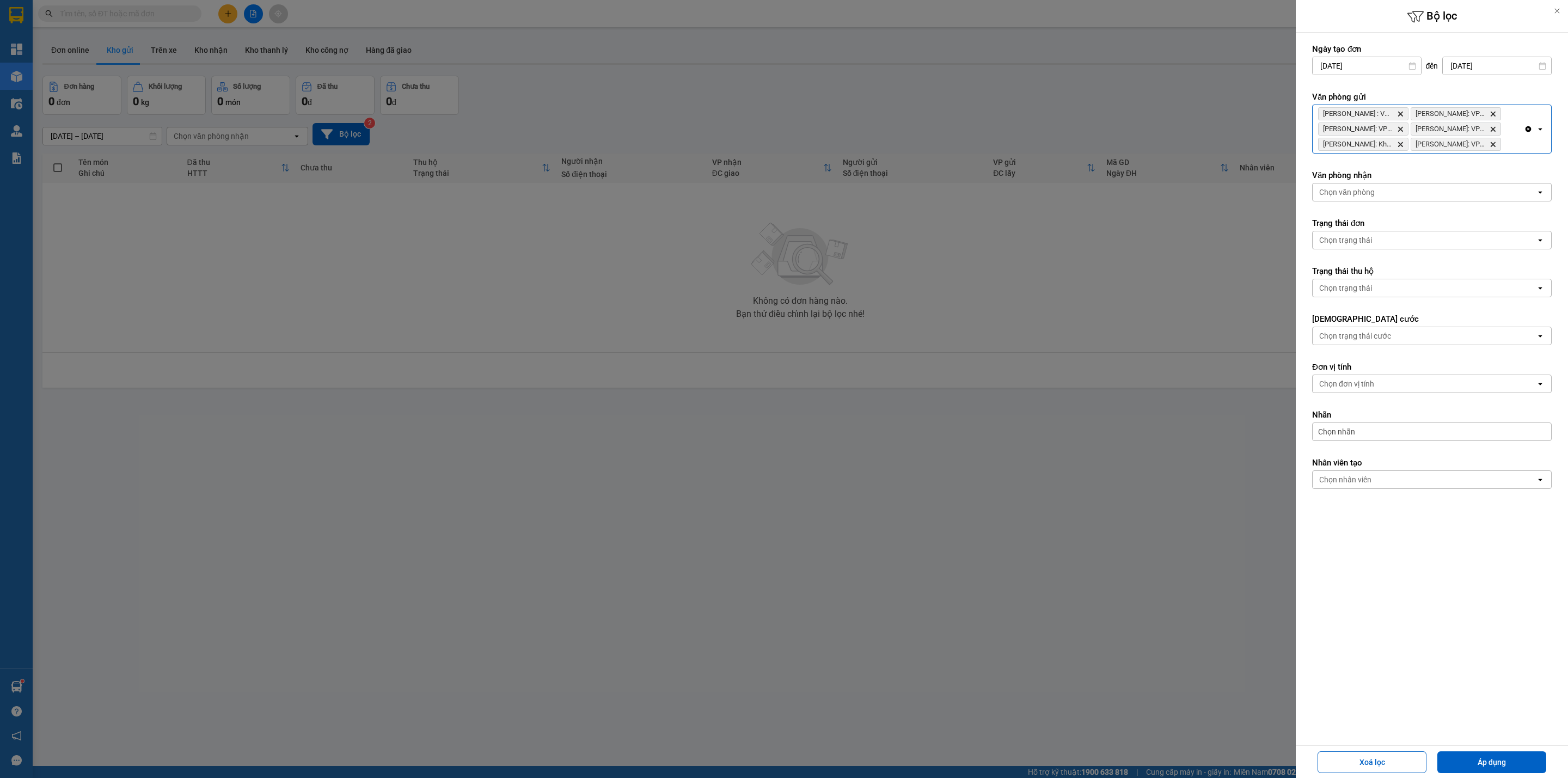
click at [1515, 149] on div "[GEOGRAPHIC_DATA] : VP Quận 10 Delete Hồ Chí [GEOGRAPHIC_DATA]: VP [GEOGRAPHIC_…" at bounding box center [1418, 129] width 211 height 48
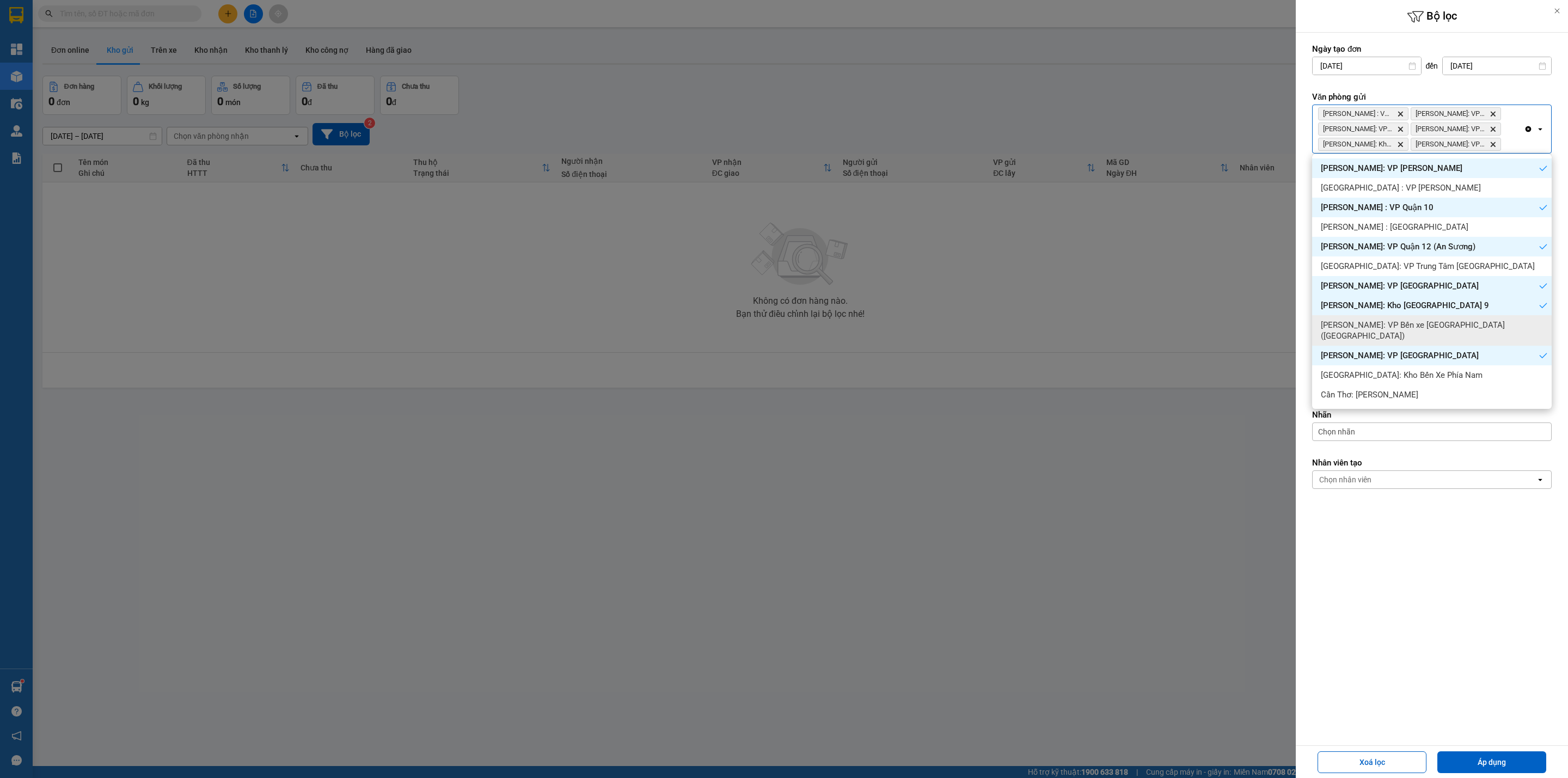
click at [1445, 326] on span "[PERSON_NAME]: VP Bến xe [GEOGRAPHIC_DATA] ([GEOGRAPHIC_DATA])" at bounding box center [1434, 330] width 227 height 22
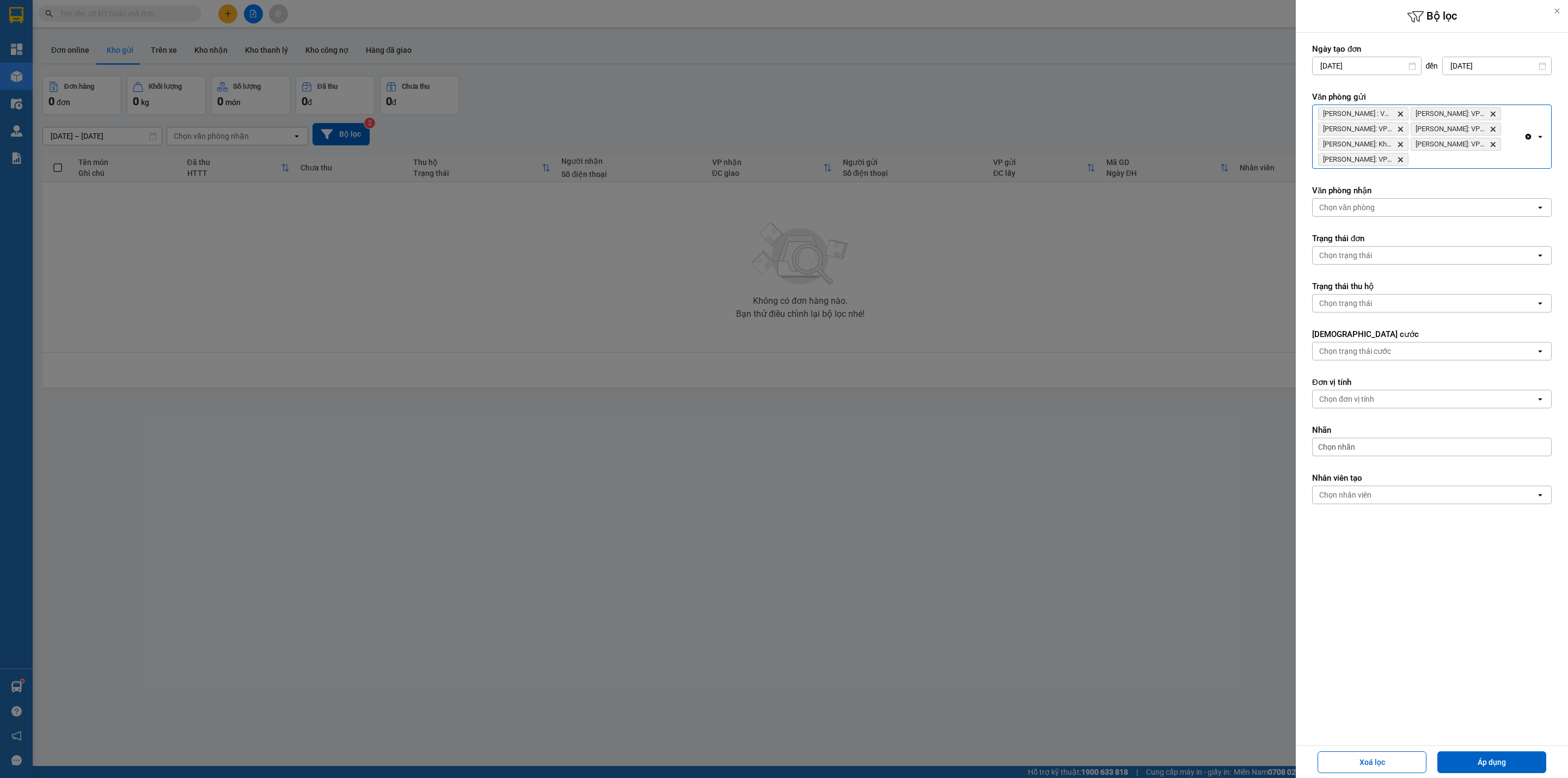
click at [1446, 161] on div "[GEOGRAPHIC_DATA] : VP Quận 10 Delete [PERSON_NAME][GEOGRAPHIC_DATA]: VP [GEOGR…" at bounding box center [1418, 137] width 211 height 63
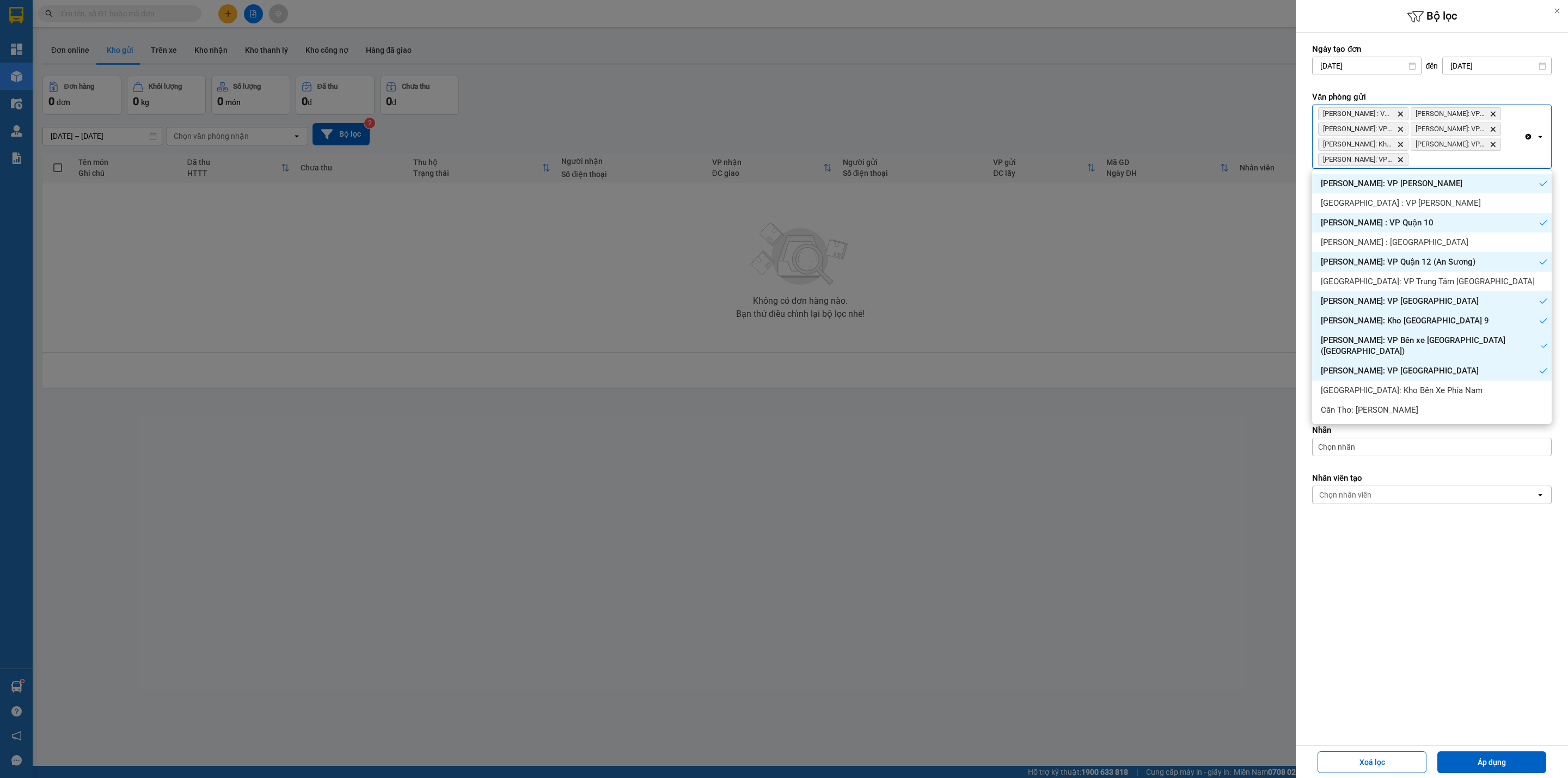
click at [1446, 161] on div "[GEOGRAPHIC_DATA] : VP Quận 10 Delete [PERSON_NAME][GEOGRAPHIC_DATA]: VP [GEOGR…" at bounding box center [1418, 137] width 211 height 63
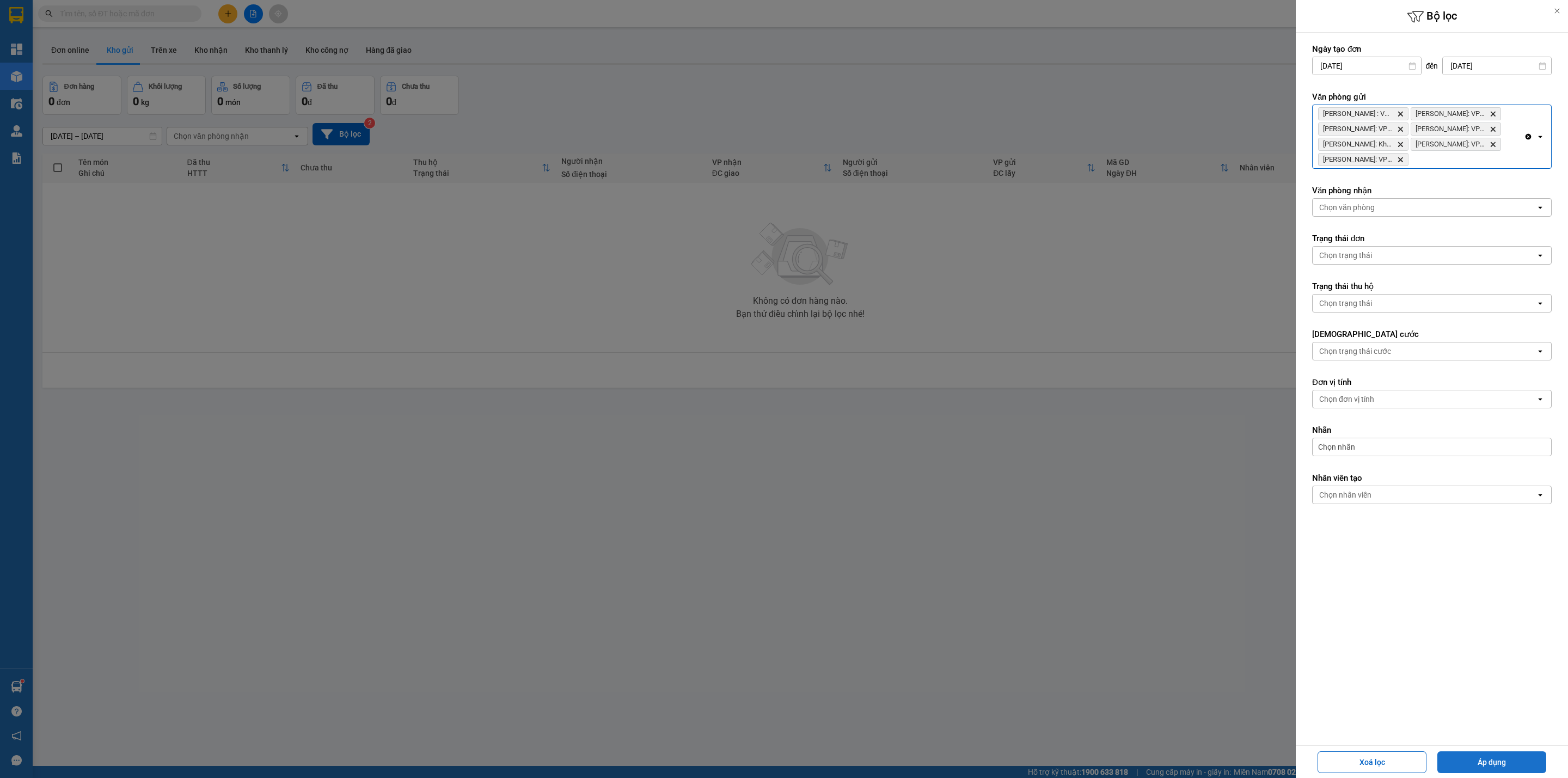
click at [1493, 757] on button "Áp dụng" at bounding box center [1491, 762] width 109 height 22
